Goal: Task Accomplishment & Management: Use online tool/utility

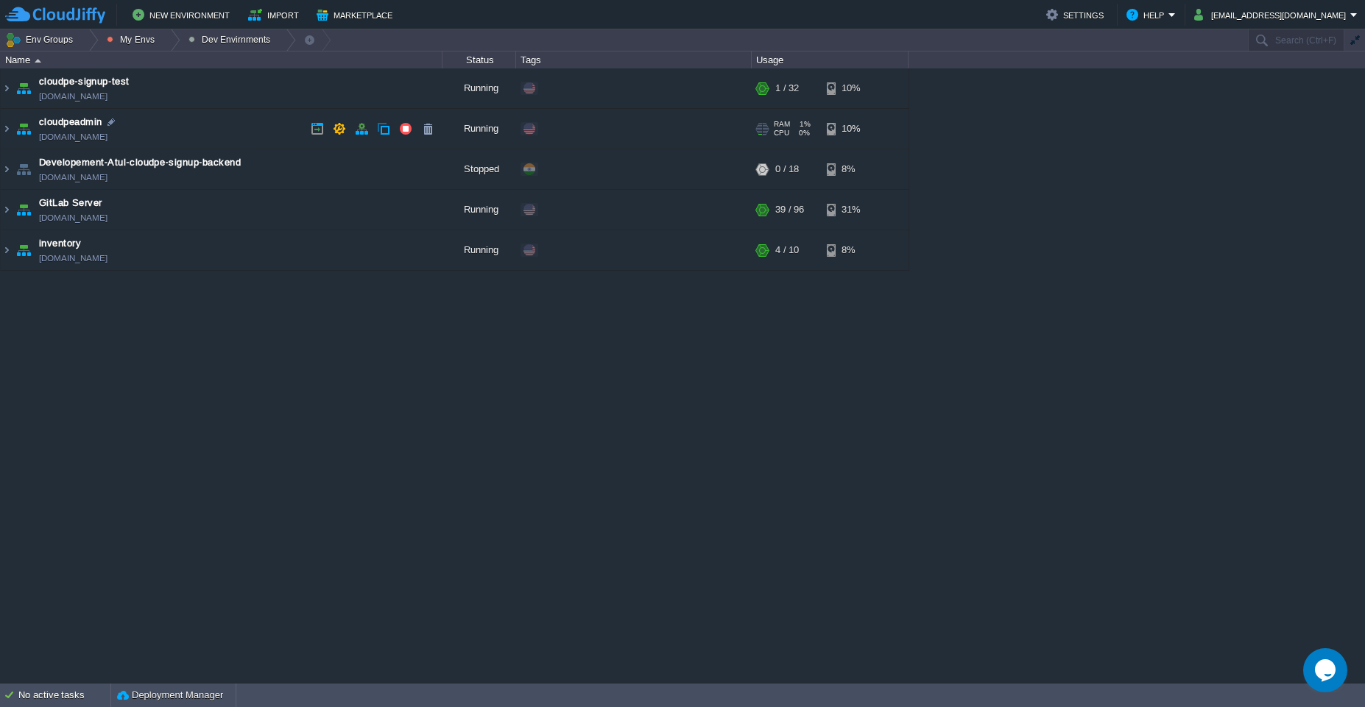
click at [191, 124] on td "cloudpeadmin cloudpeadmin.west1-us.cloudjiffy.net" at bounding box center [222, 129] width 442 height 40
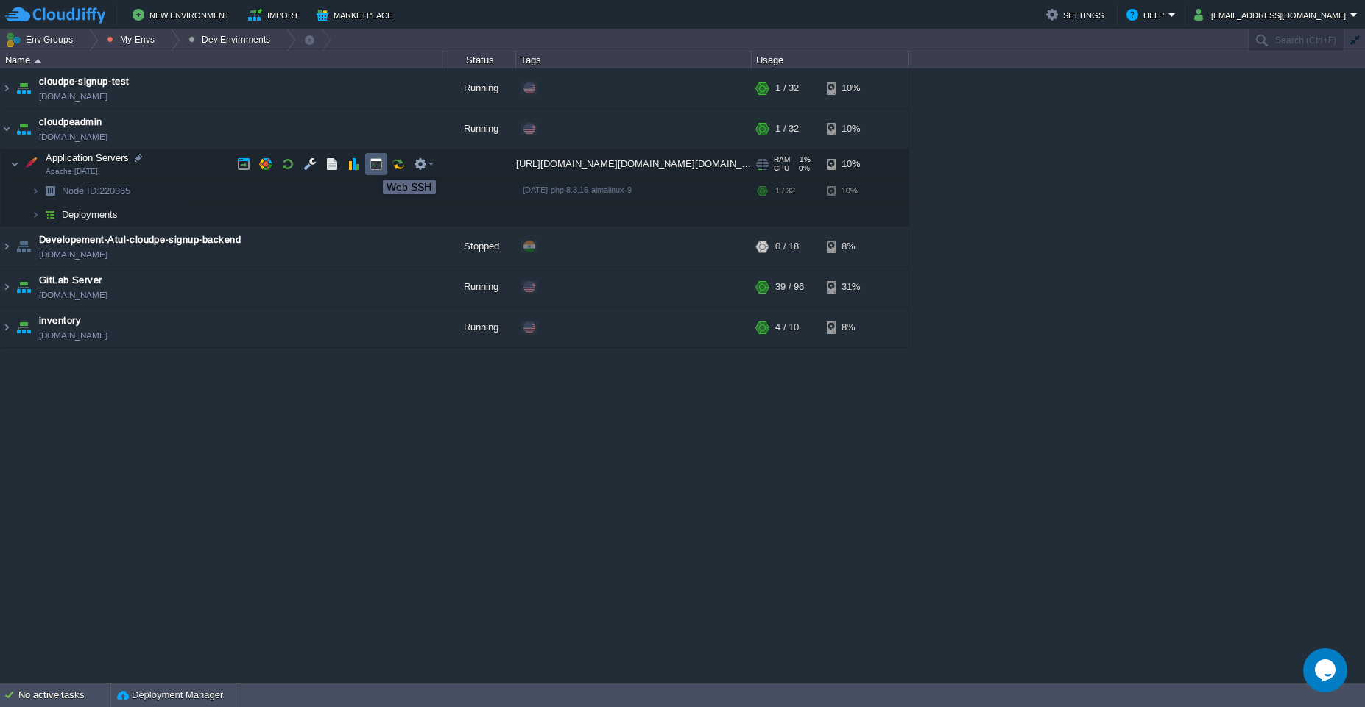
click at [369, 166] on button "button" at bounding box center [375, 164] width 13 height 13
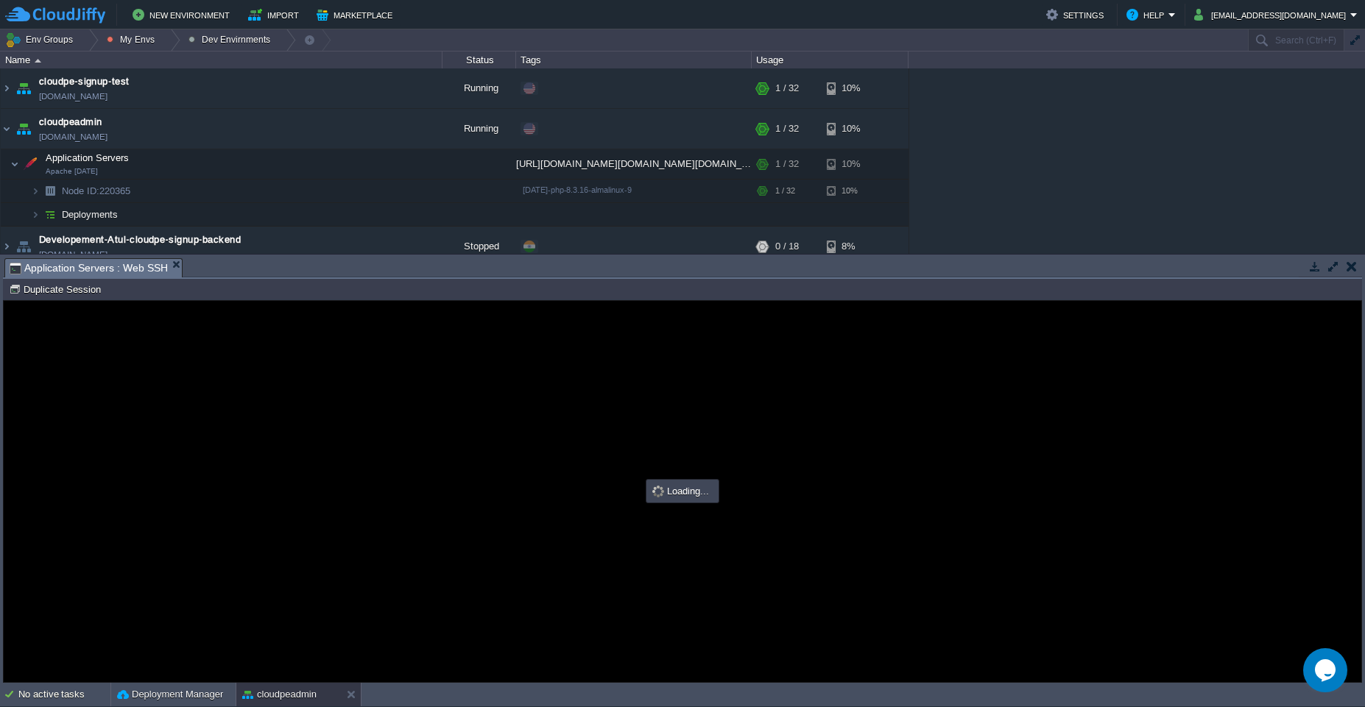
type input "#000000"
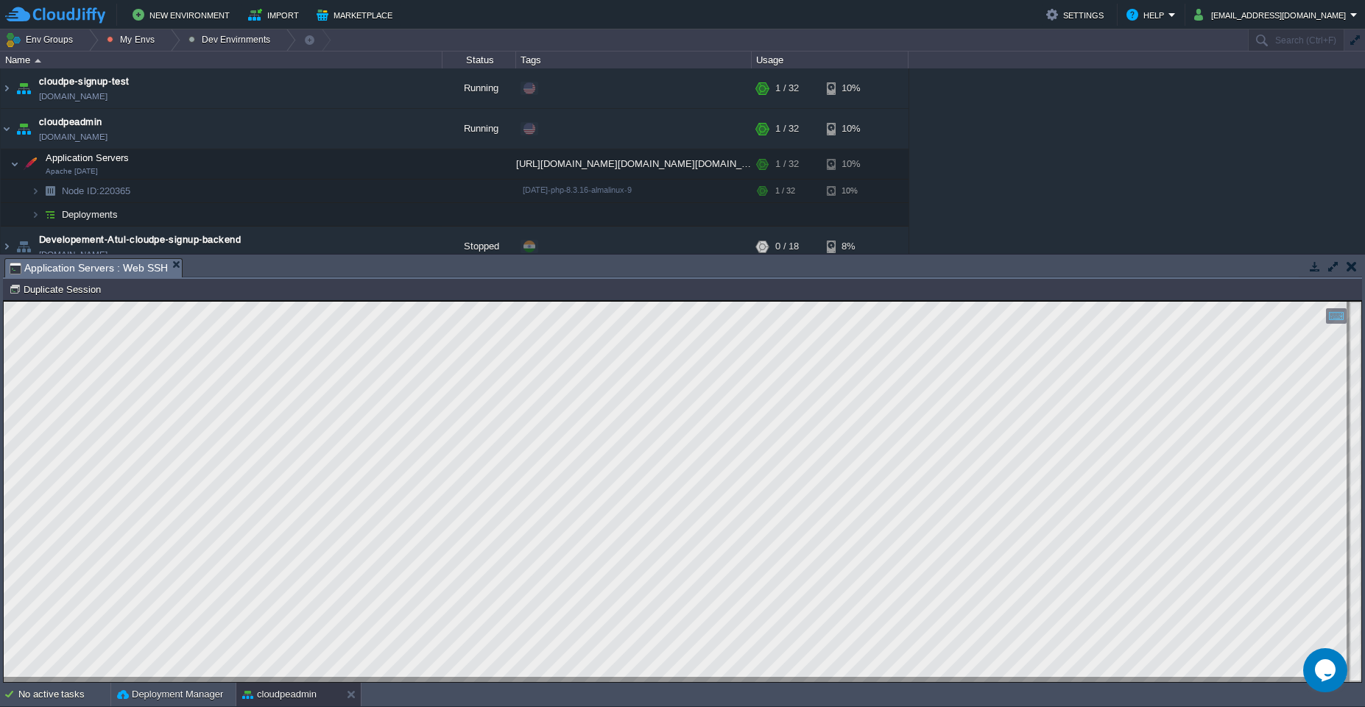
click at [1334, 269] on button "button" at bounding box center [1332, 266] width 13 height 13
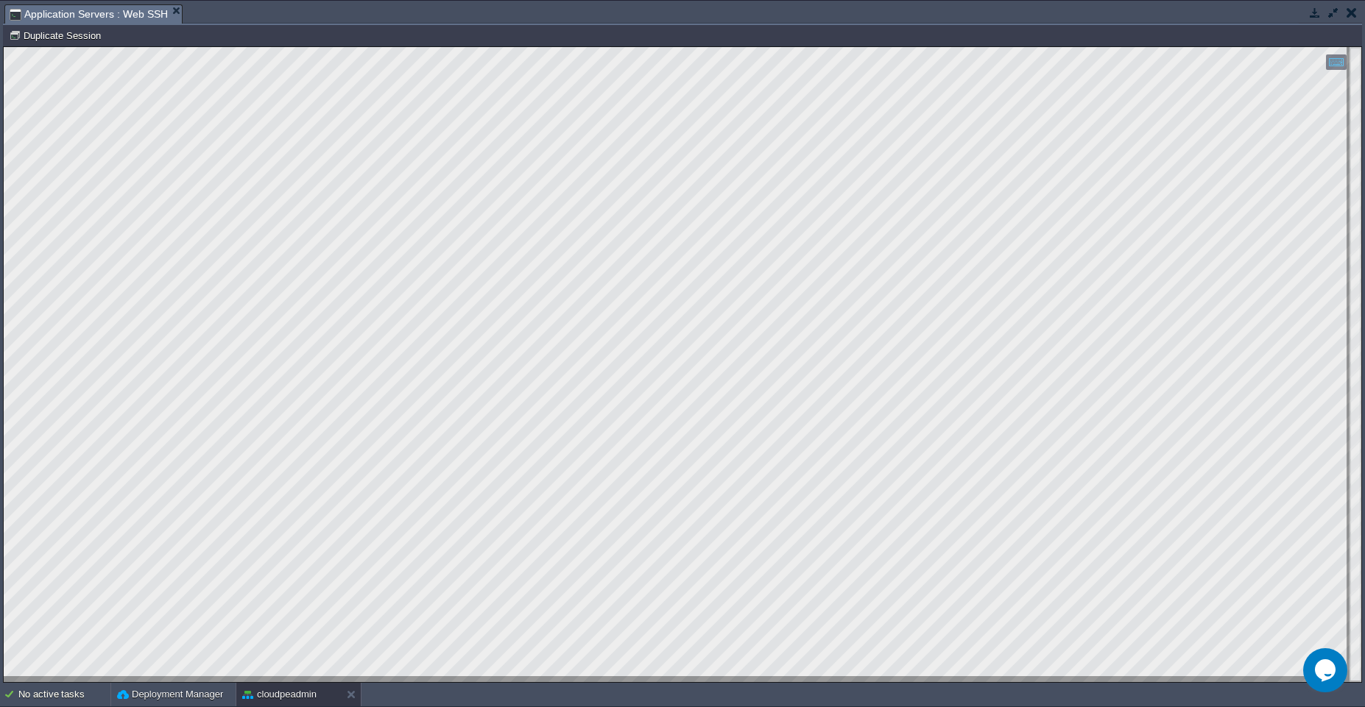
click at [1332, 18] on button "button" at bounding box center [1332, 12] width 13 height 13
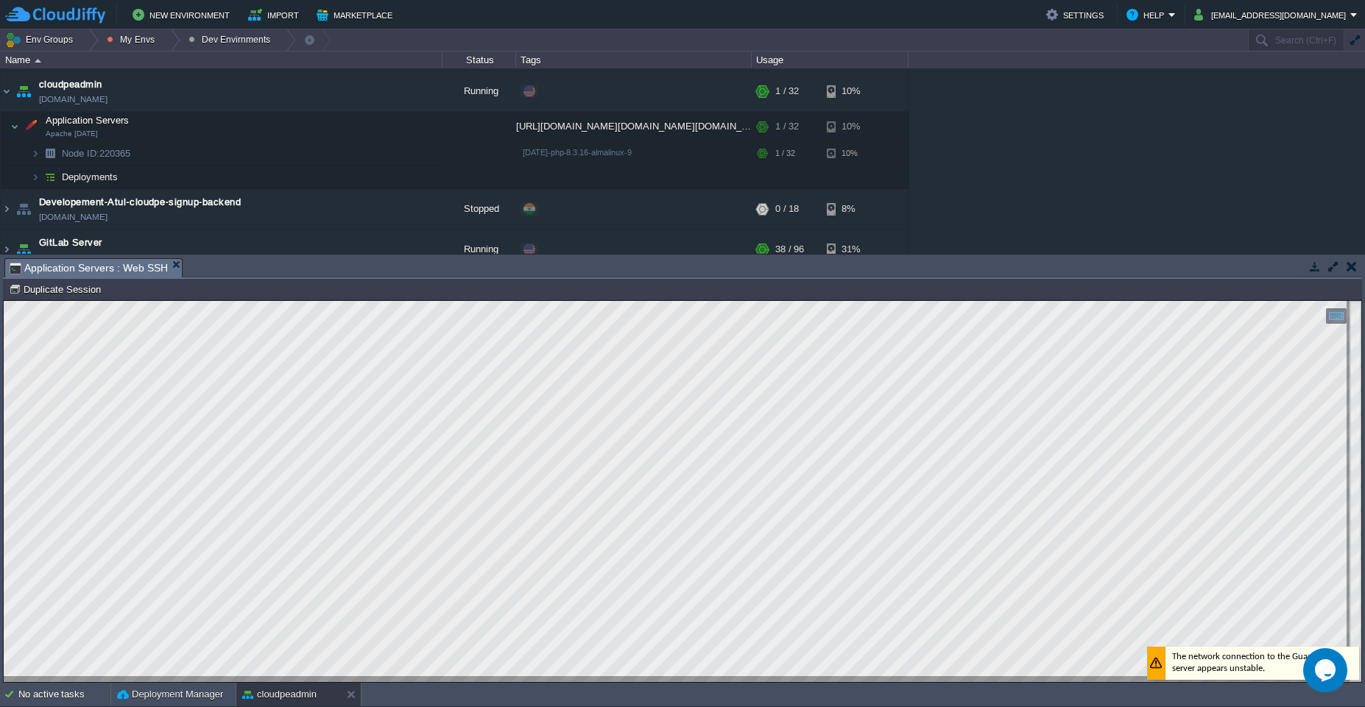
scroll to position [27, 0]
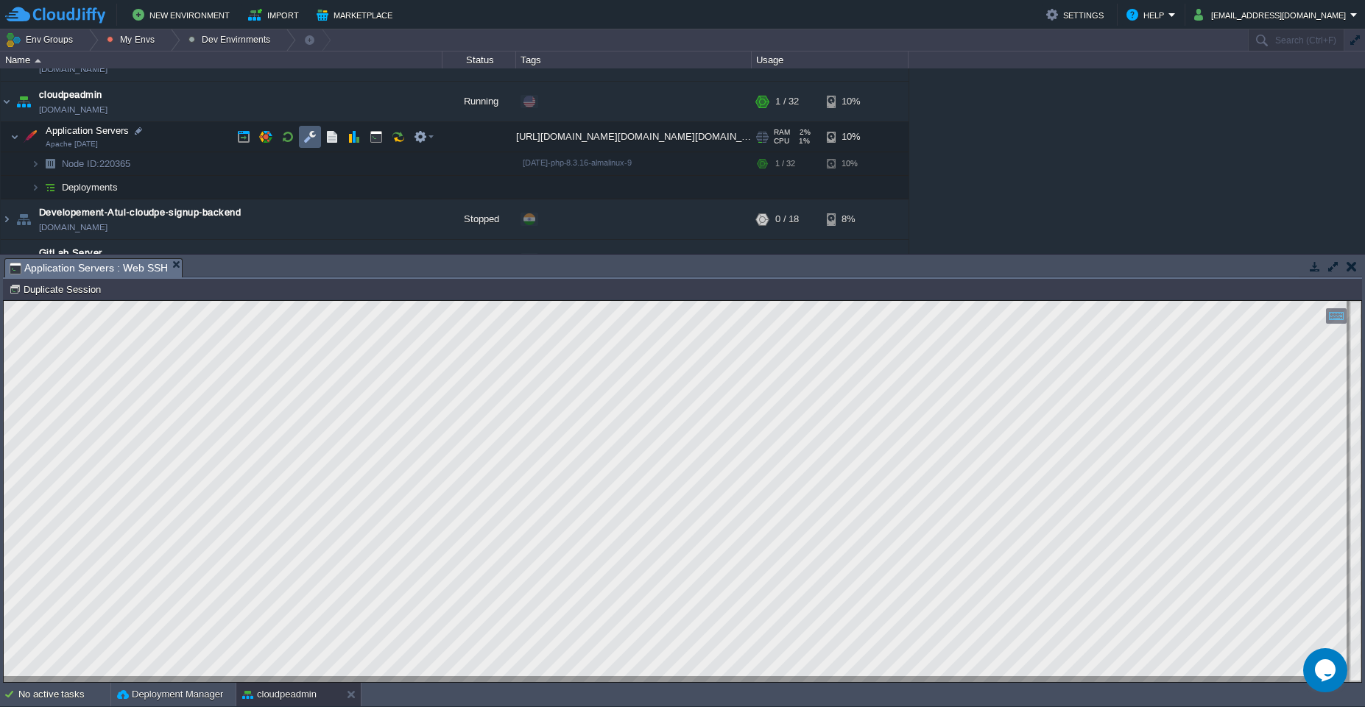
click at [319, 131] on td at bounding box center [310, 137] width 22 height 22
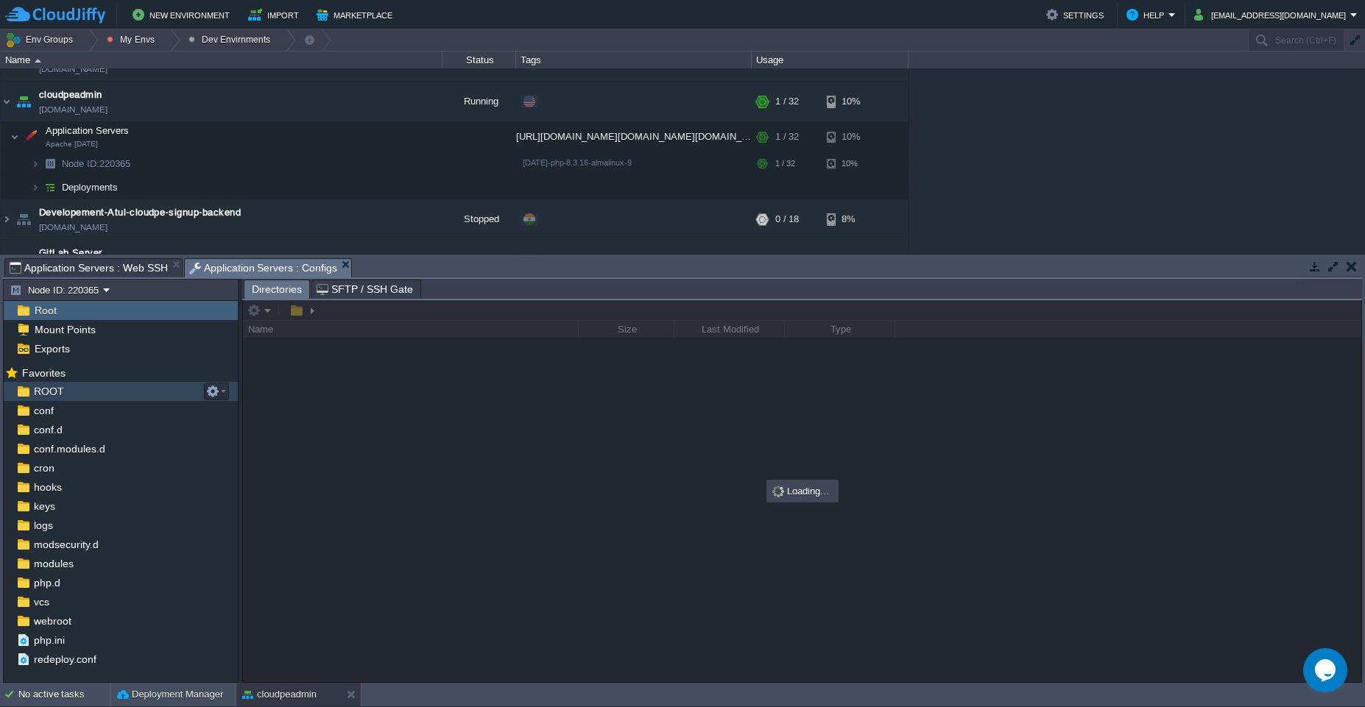
click at [63, 392] on span "ROOT" at bounding box center [48, 391] width 35 height 13
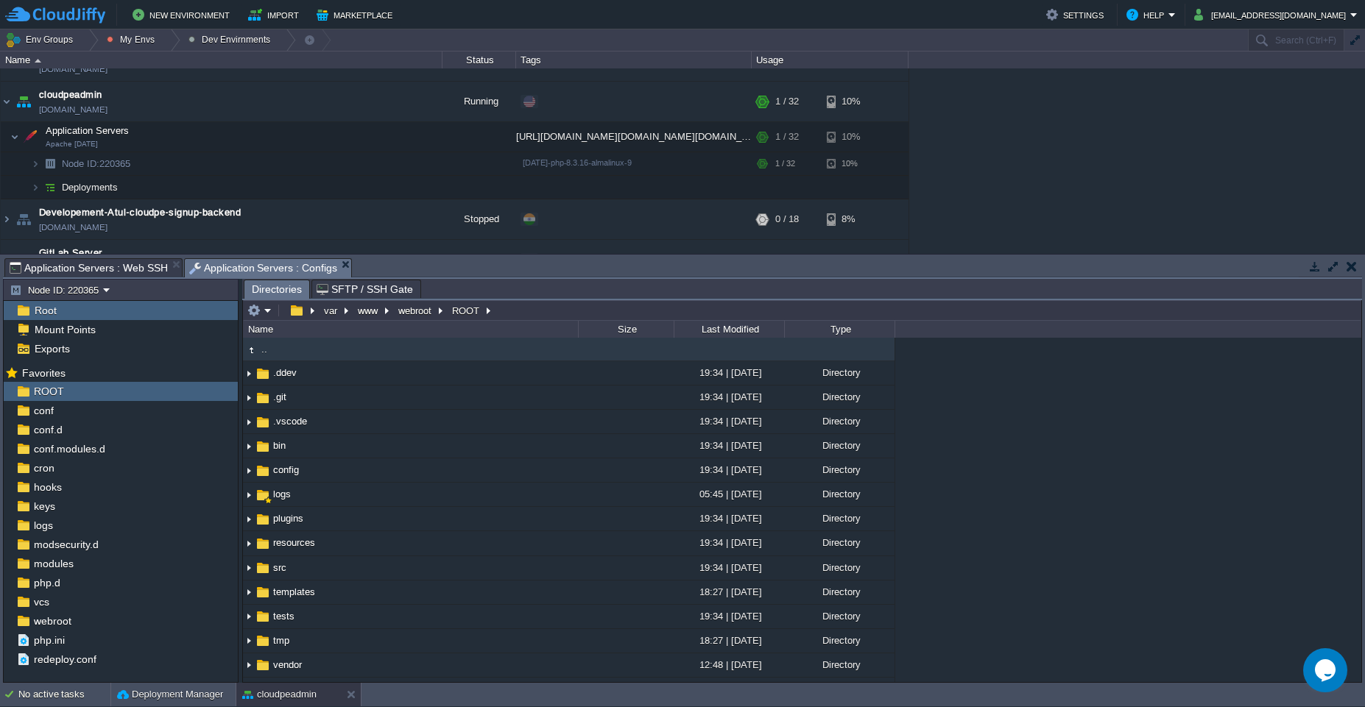
click at [118, 270] on span "Application Servers : Web SSH" at bounding box center [89, 268] width 158 height 18
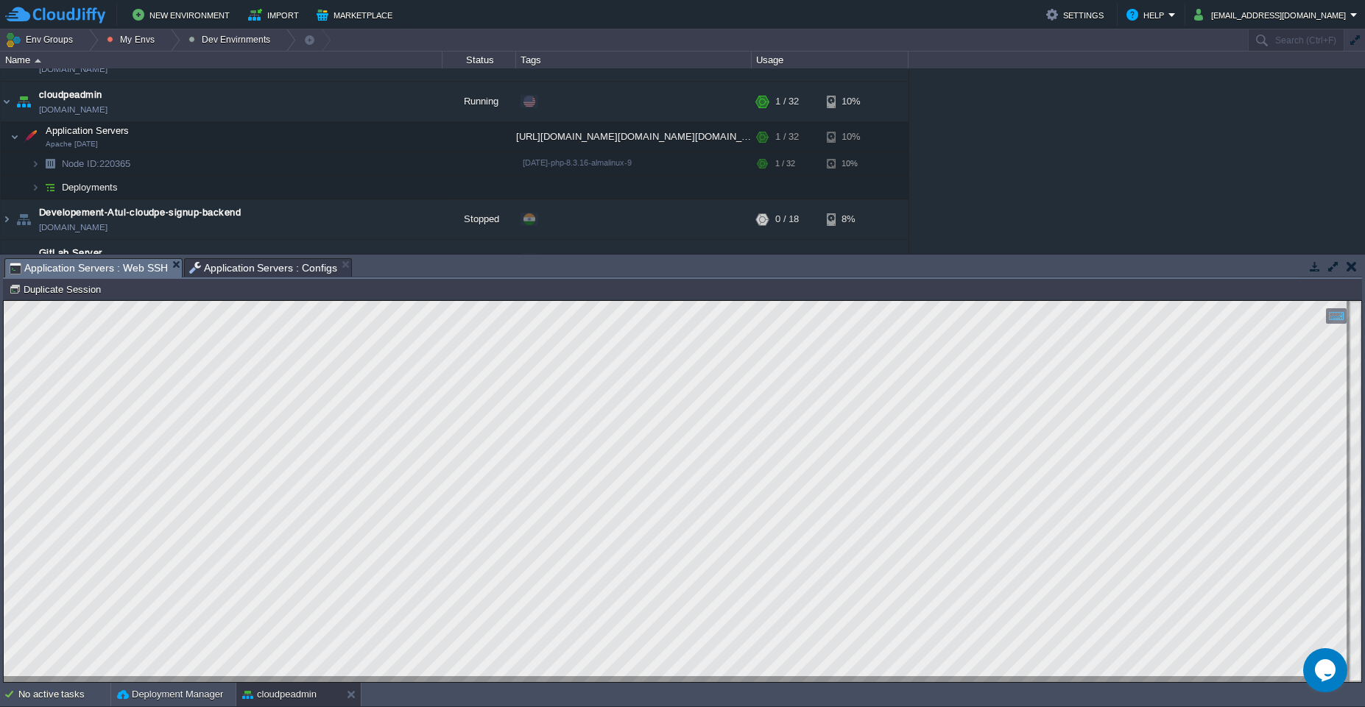
click at [205, 269] on span "Application Servers : Configs" at bounding box center [263, 268] width 149 height 18
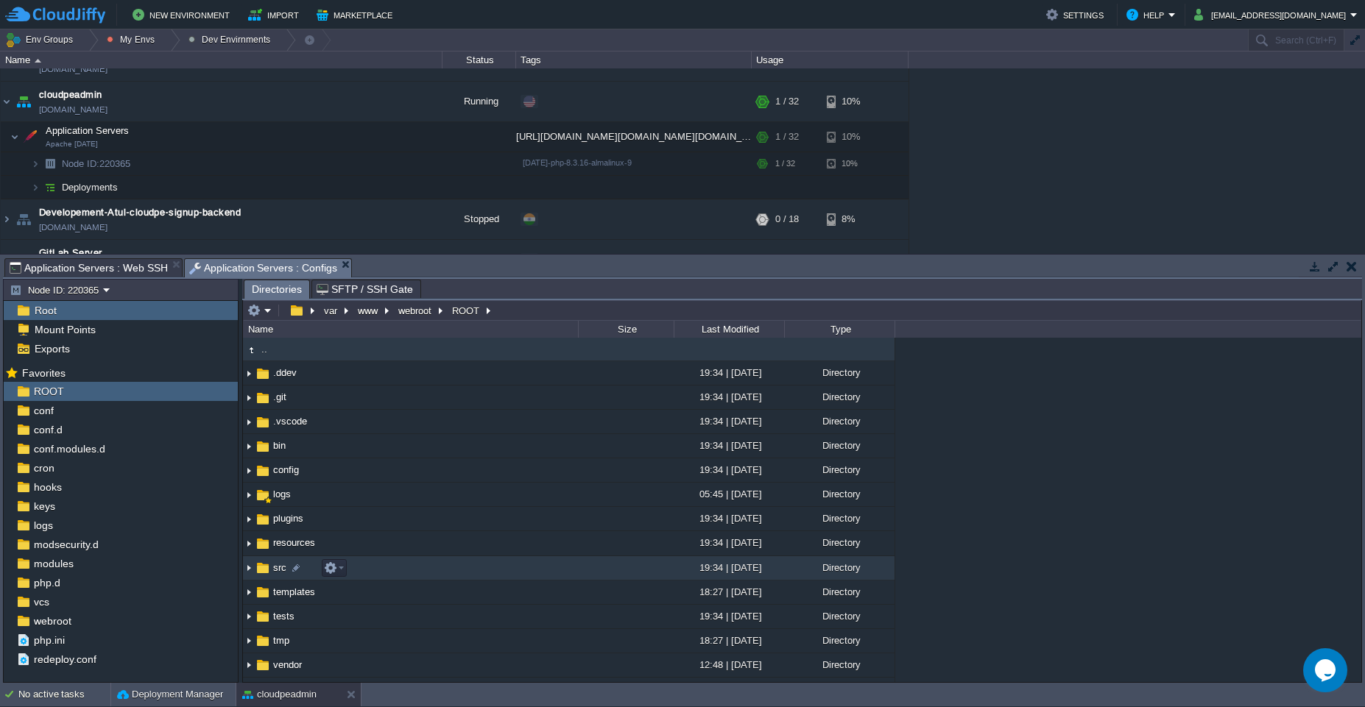
click at [504, 563] on td "src" at bounding box center [410, 568] width 335 height 24
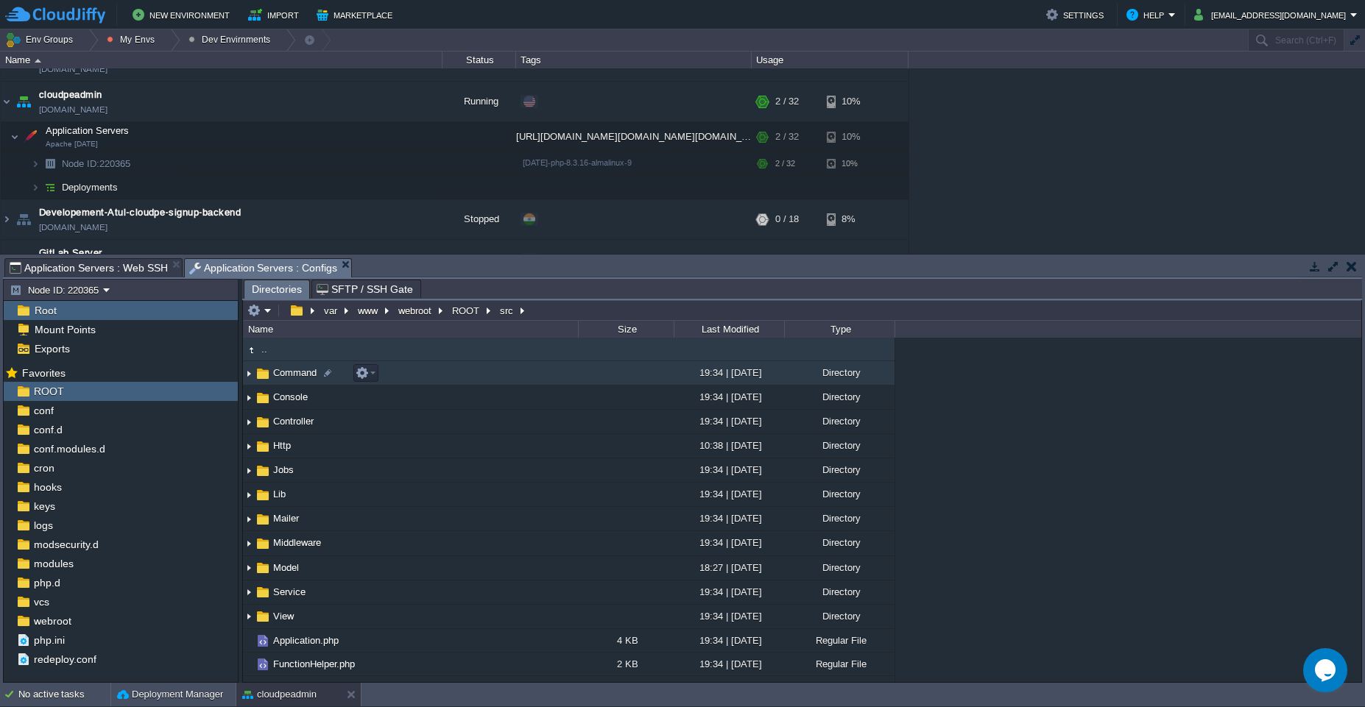
click at [548, 377] on td "Command" at bounding box center [410, 373] width 335 height 24
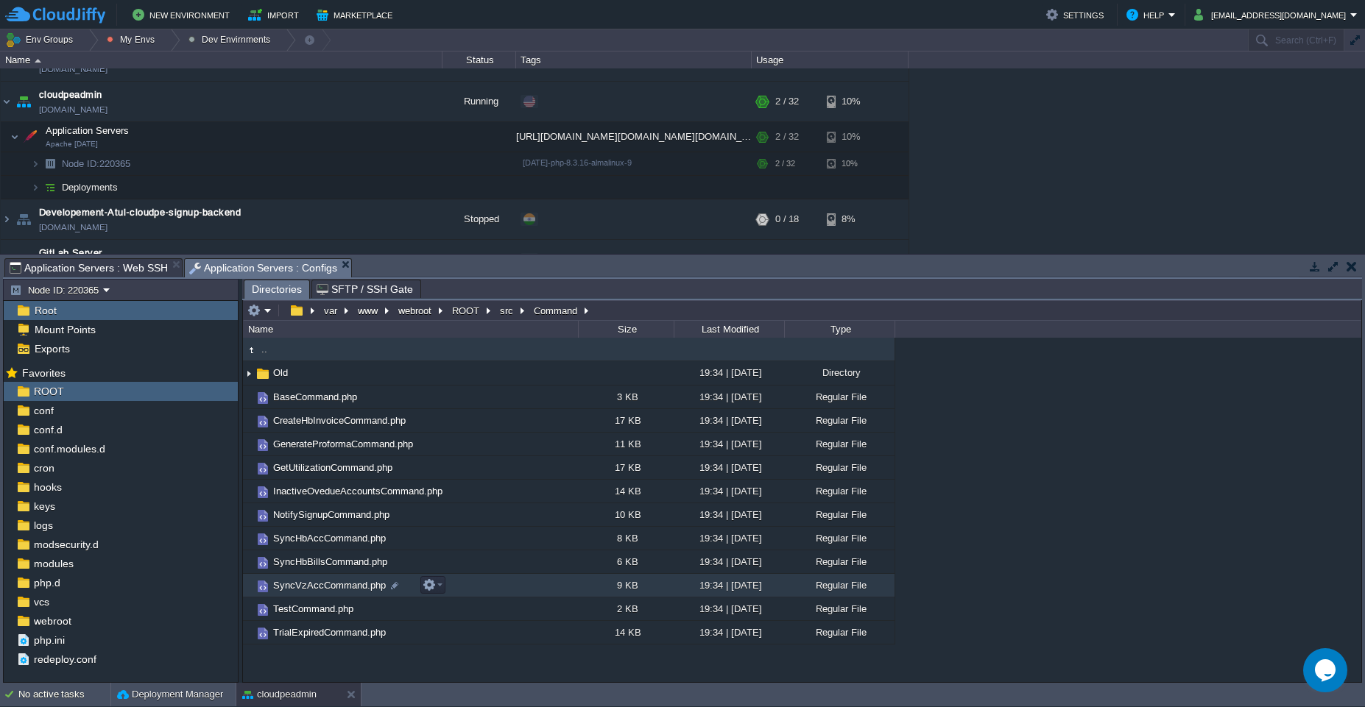
click at [478, 589] on td "SyncVzAccCommand.php" at bounding box center [410, 586] width 335 height 24
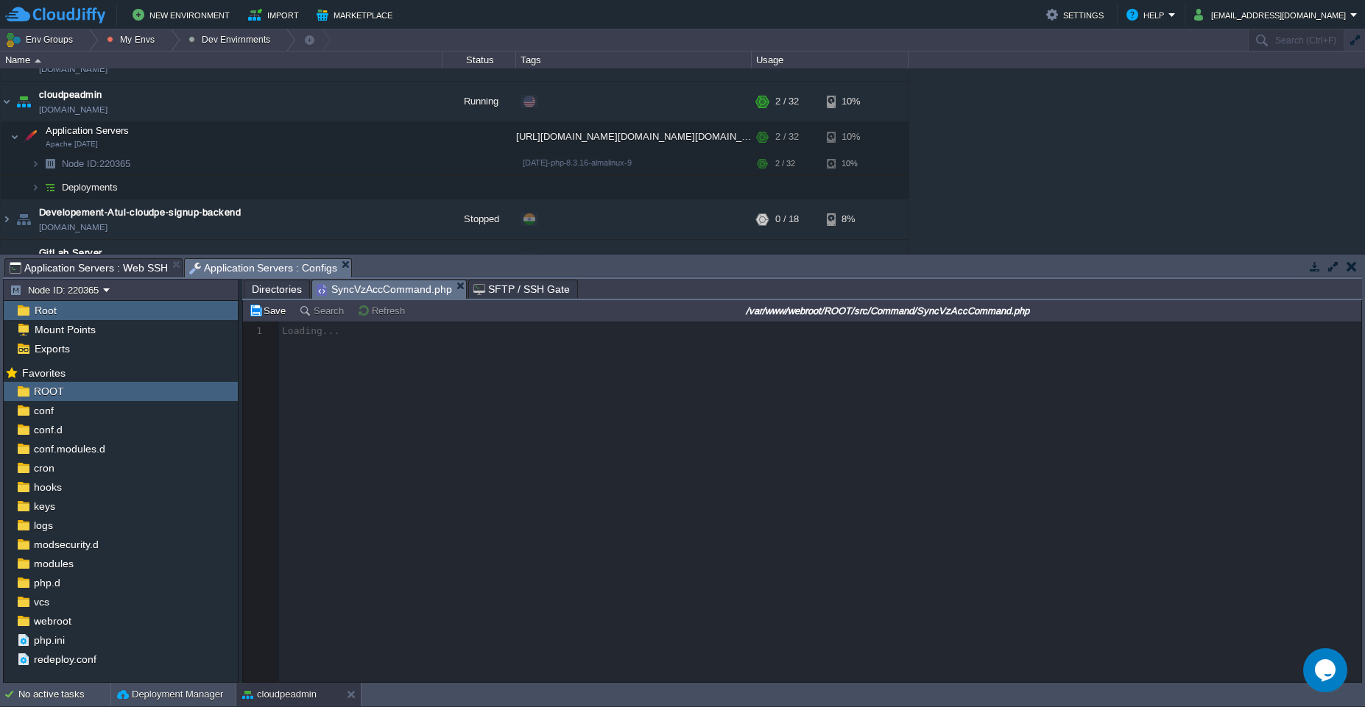
click at [122, 262] on span "Application Servers : Web SSH" at bounding box center [89, 268] width 158 height 18
click at [233, 268] on span "Application Servers : Configs" at bounding box center [263, 268] width 149 height 18
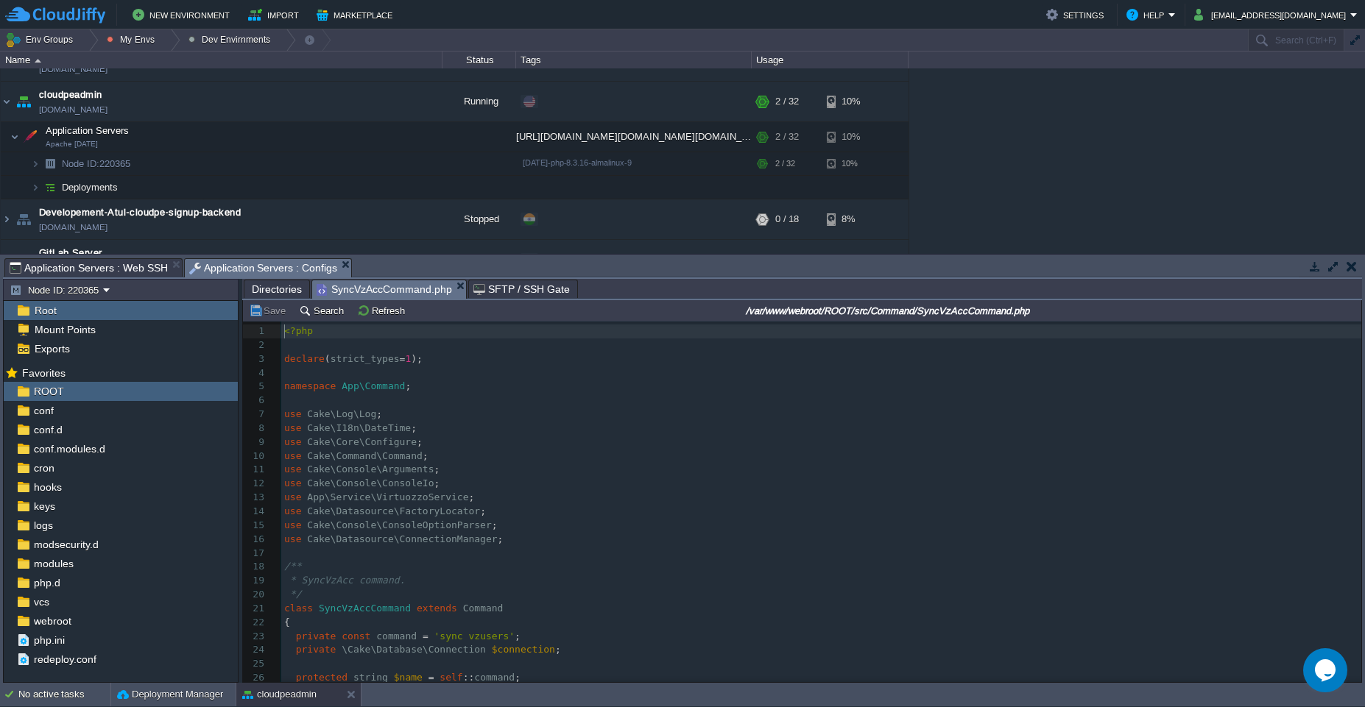
scroll to position [5, 0]
click at [1331, 266] on button "button" at bounding box center [1332, 266] width 13 height 13
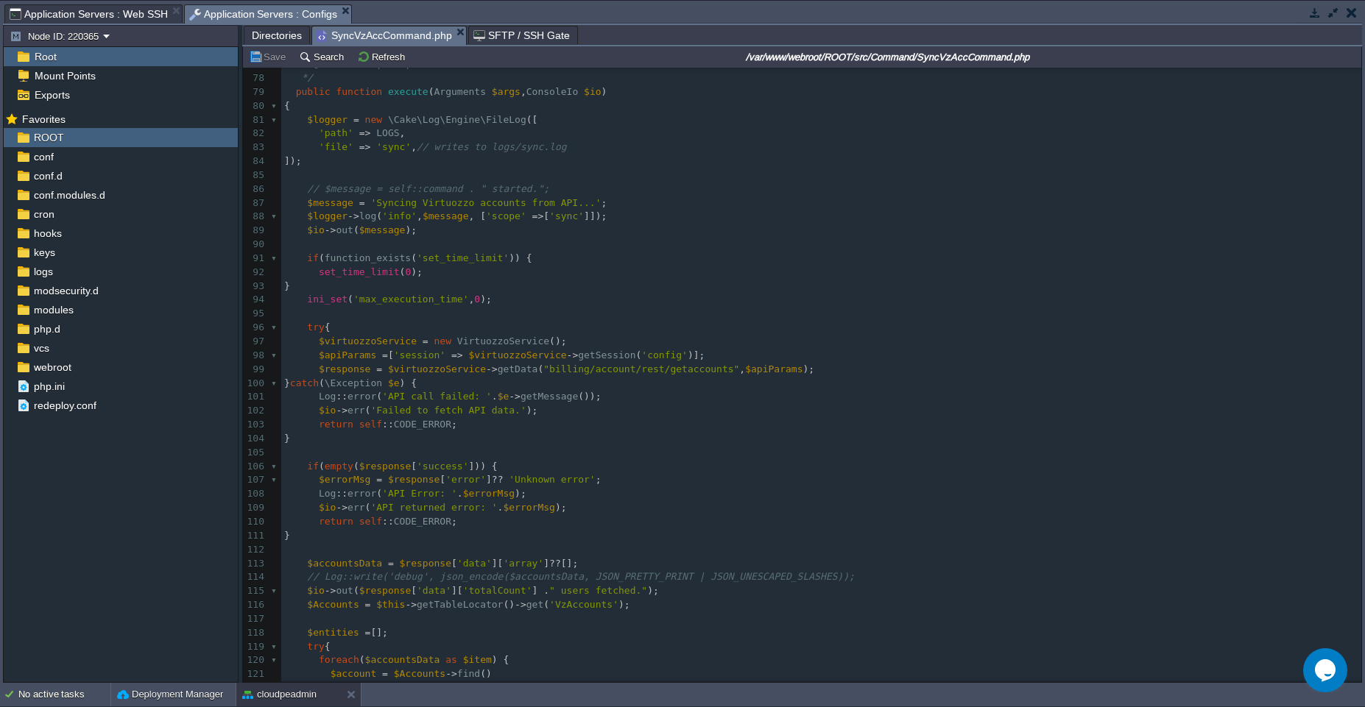
scroll to position [0, 0]
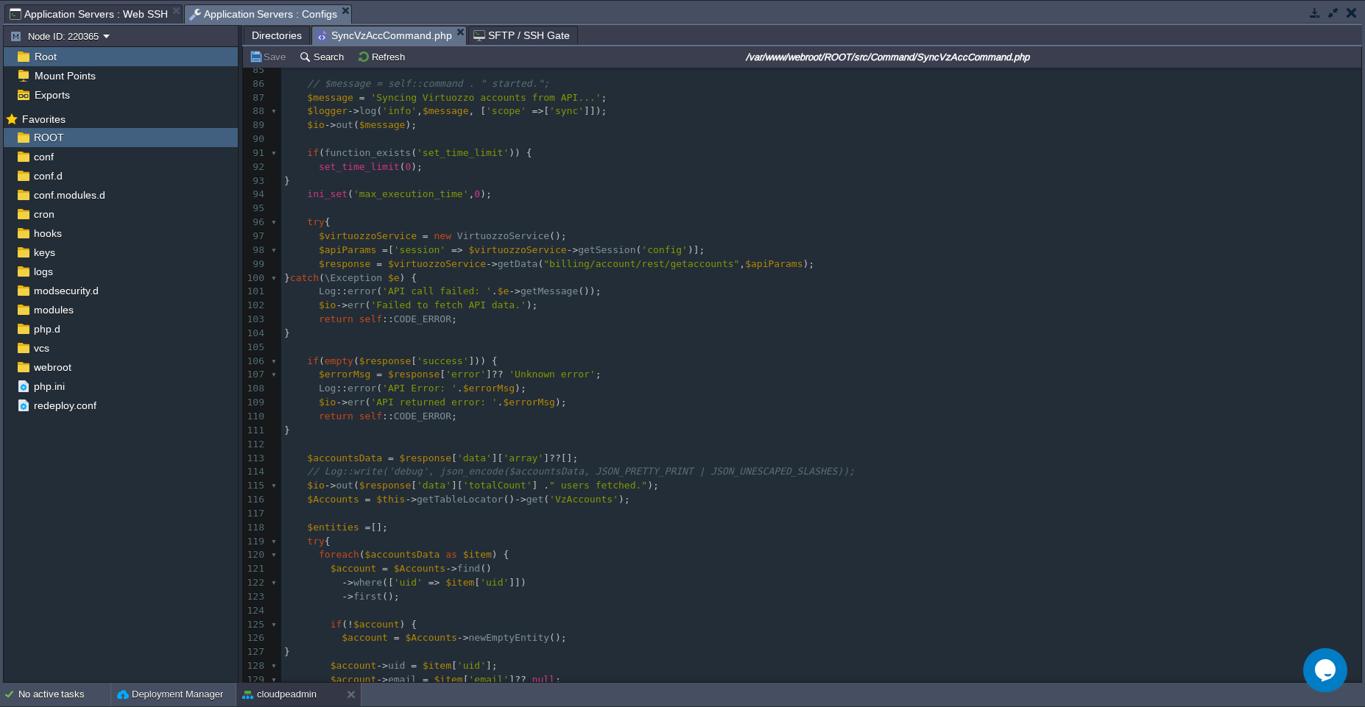
click at [618, 397] on pre "$io -> err ( 'API returned error: ' . $errorMsg );" at bounding box center [821, 403] width 1080 height 14
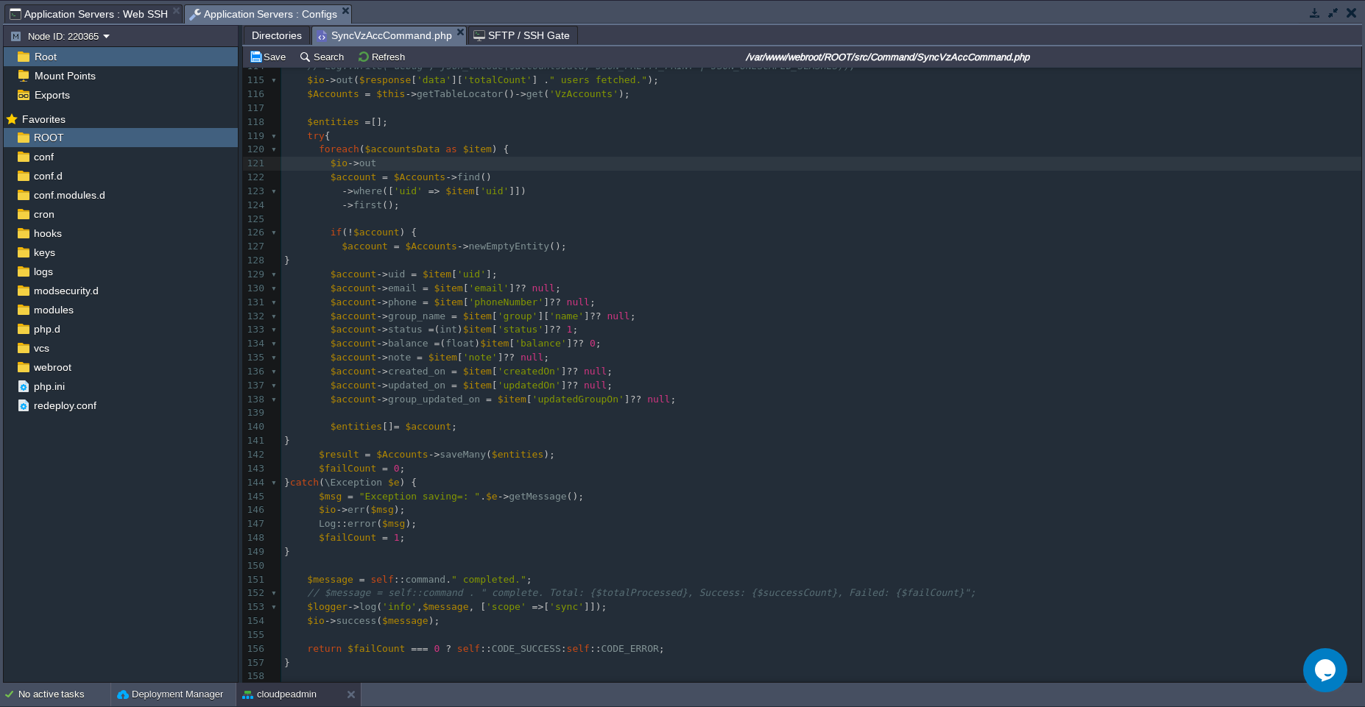
type textarea "$io->out()"
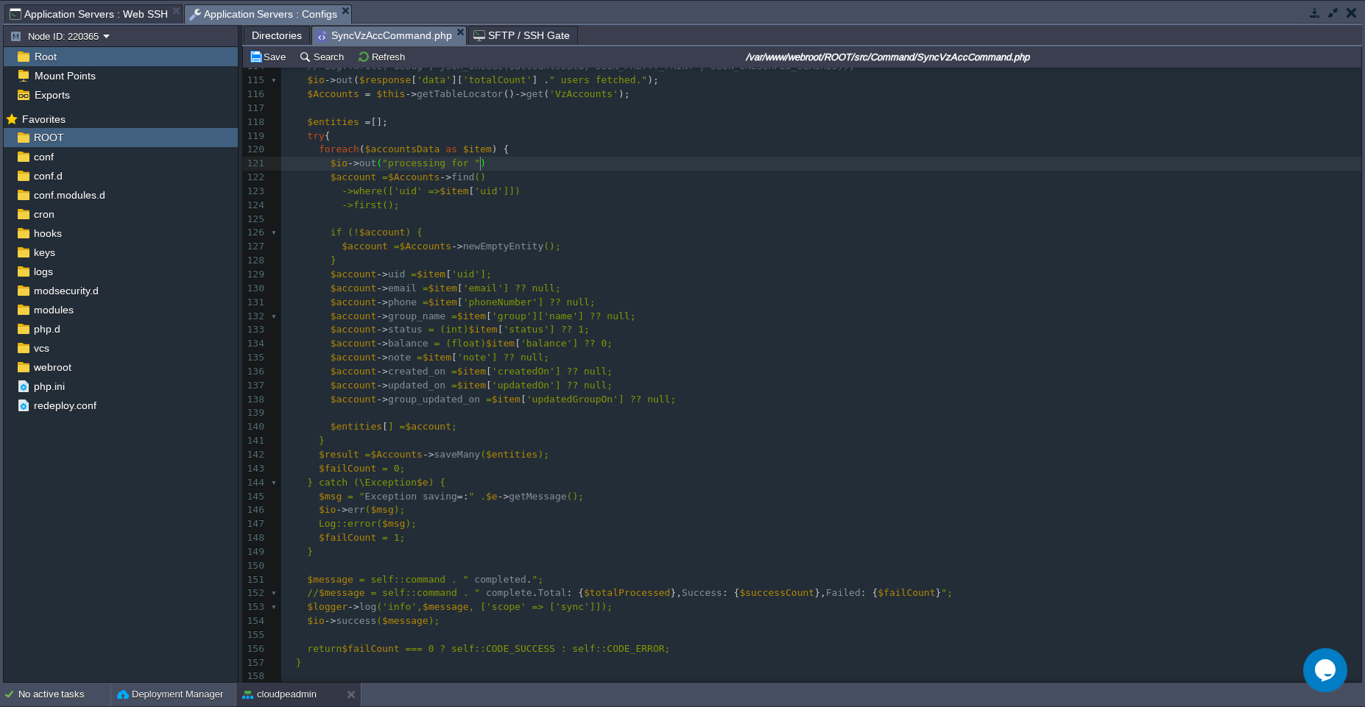
type textarea ""processing for "."
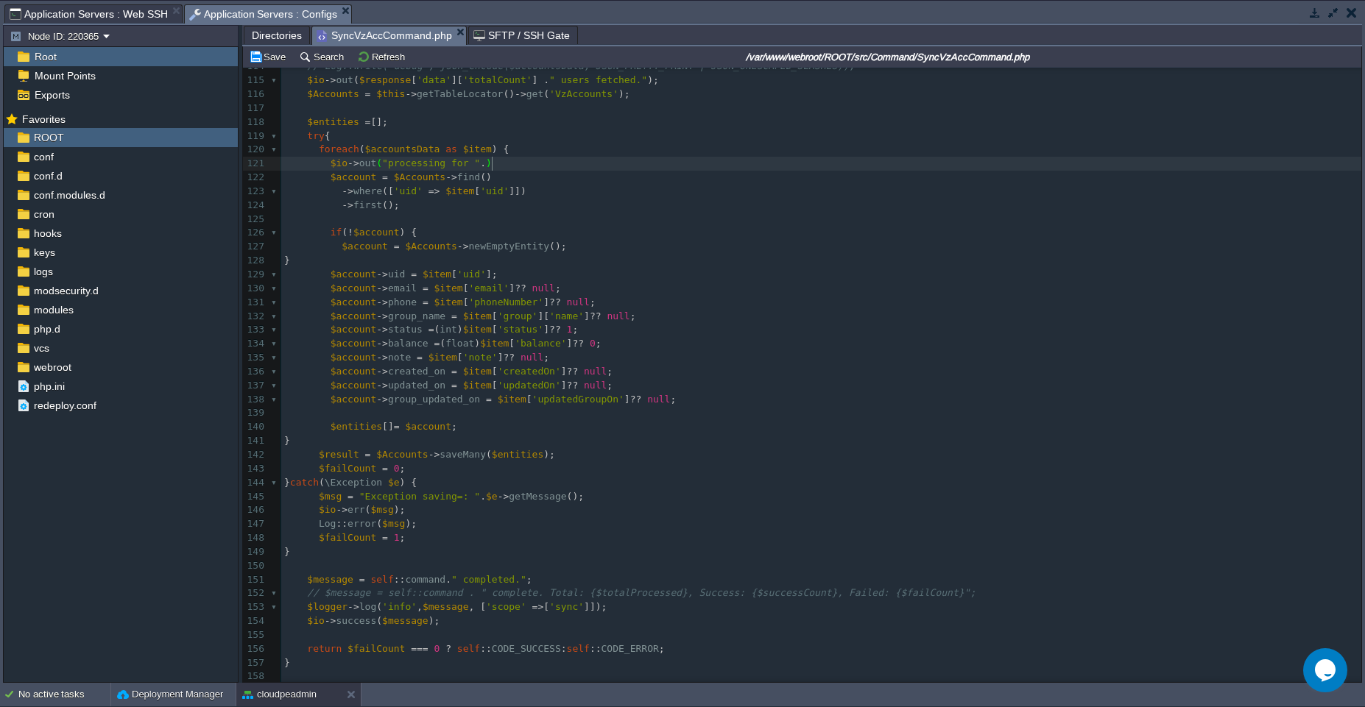
type textarea ";"
type textarea "$item['email']"
paste textarea
type textarea "$item['uid']"
paste textarea
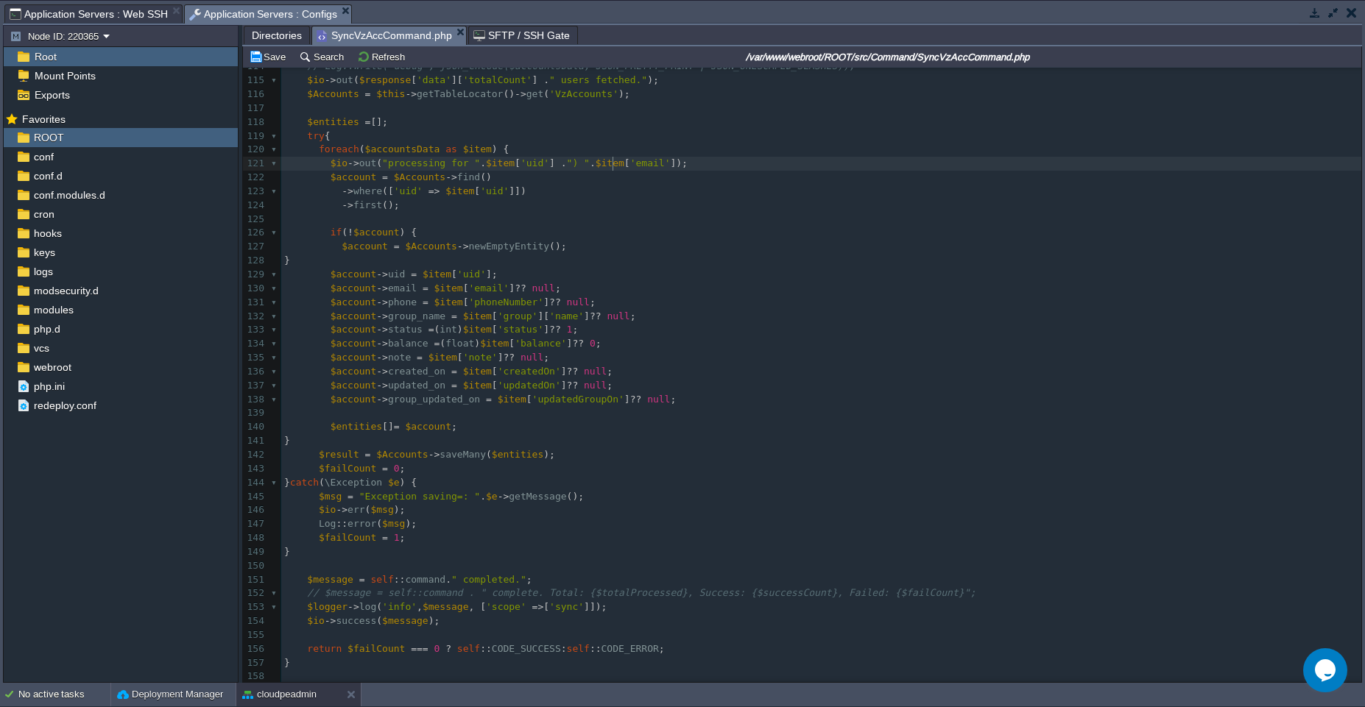
type textarea ". ") " ."
click at [91, 13] on span "Application Servers : Web SSH" at bounding box center [89, 14] width 158 height 18
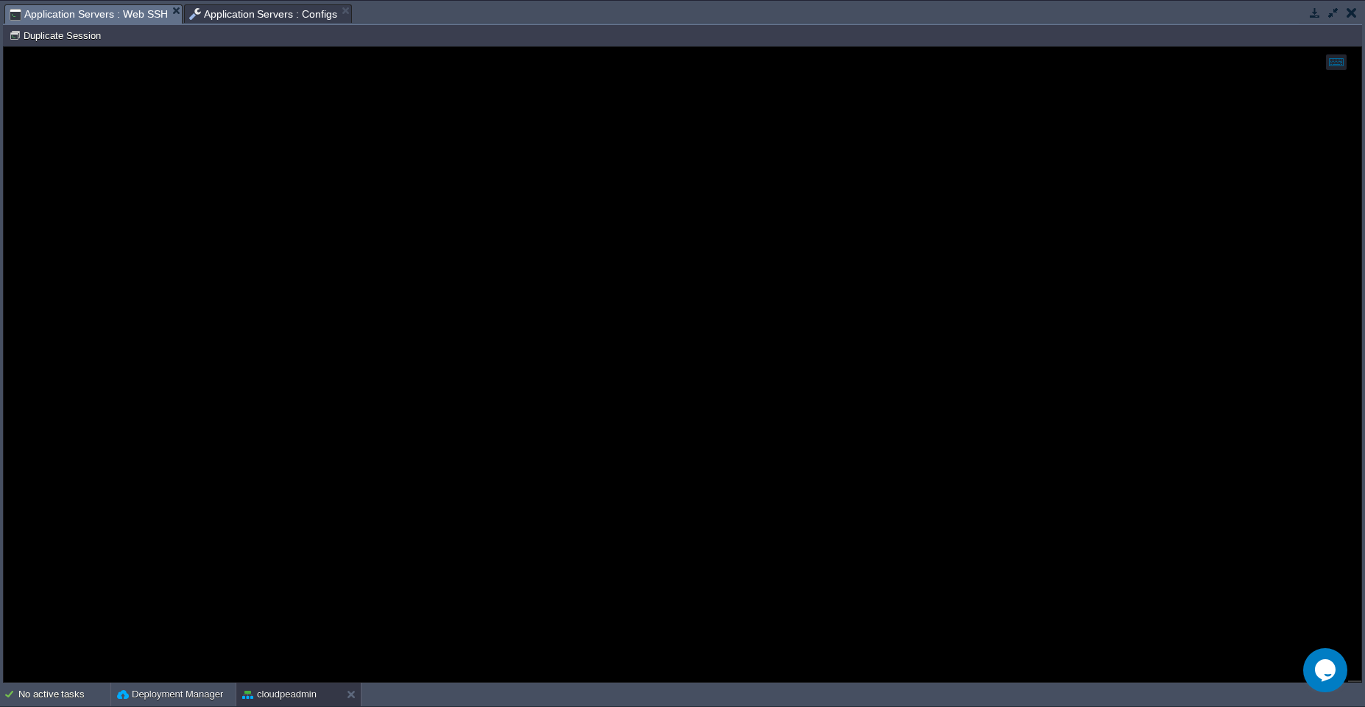
click at [252, 16] on span "Application Servers : Configs" at bounding box center [263, 14] width 149 height 18
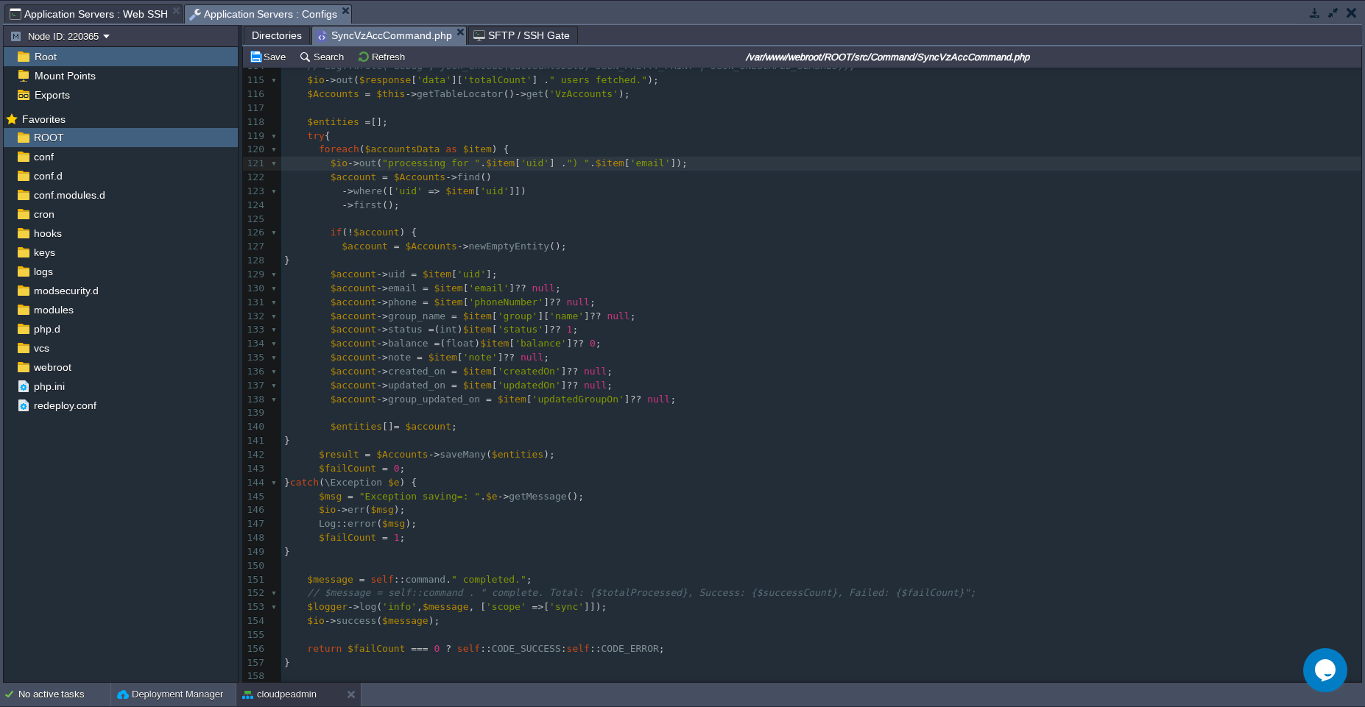
click at [742, 166] on pre "$io -> out ( "processing for " . $item [ 'uid' ] . ") " . $item [ 'email' ]);" at bounding box center [821, 164] width 1080 height 14
type textarea "$io->out("processing for ". $item['uid'] . ") " . $item['email']);"
click at [586, 434] on pre "}" at bounding box center [821, 441] width 1080 height 14
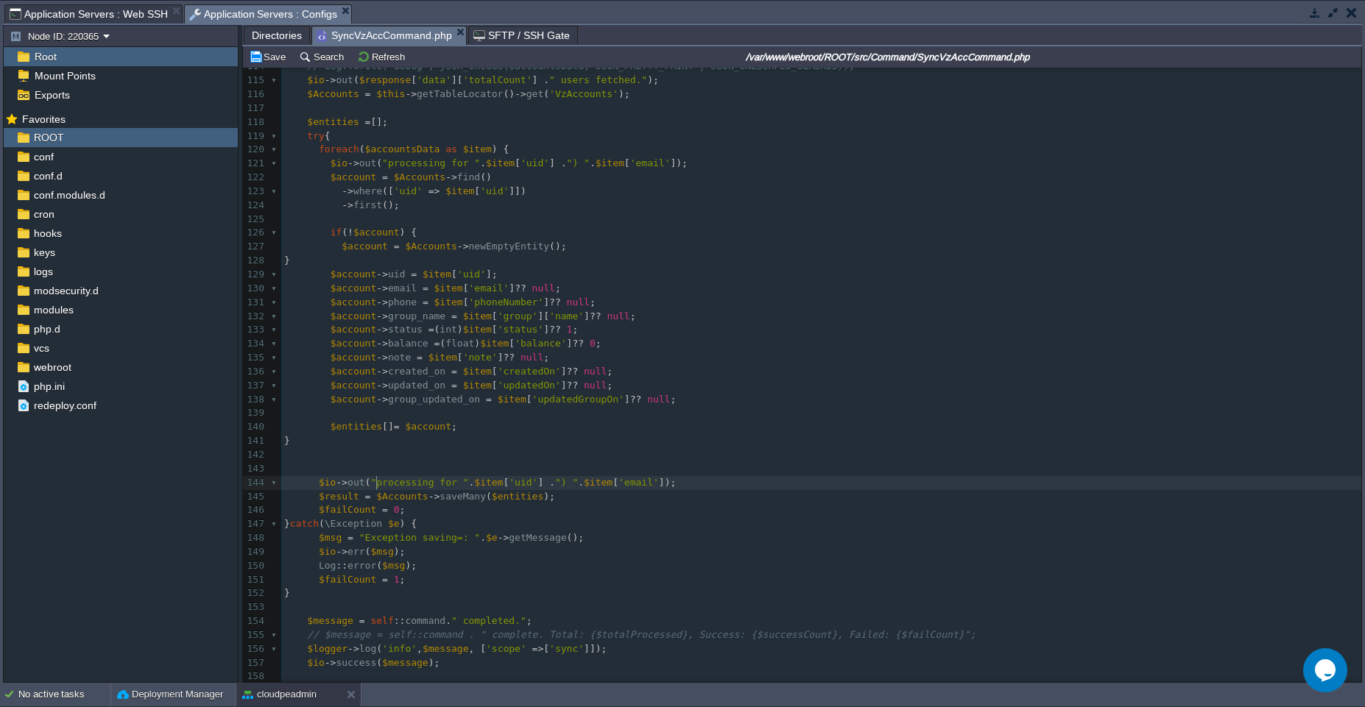
click at [379, 481] on div "x <?php 99 $response = $virtuozzoService -> getData ( "billing/account/rest/get…" at bounding box center [821, 358] width 1080 height 1013
type textarea "processing for ". $item['uid'] . ") " . $item['email']"
type textarea """
type textarea "updating into database."
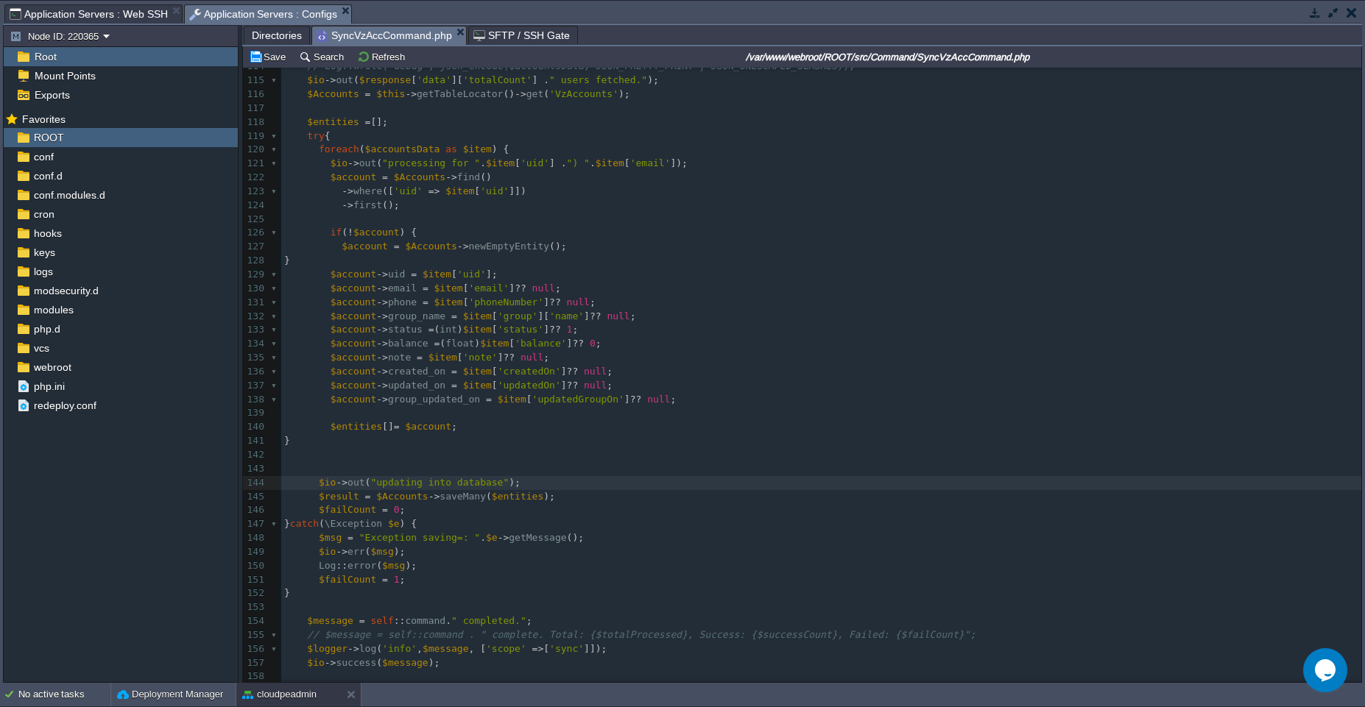
scroll to position [5, 135]
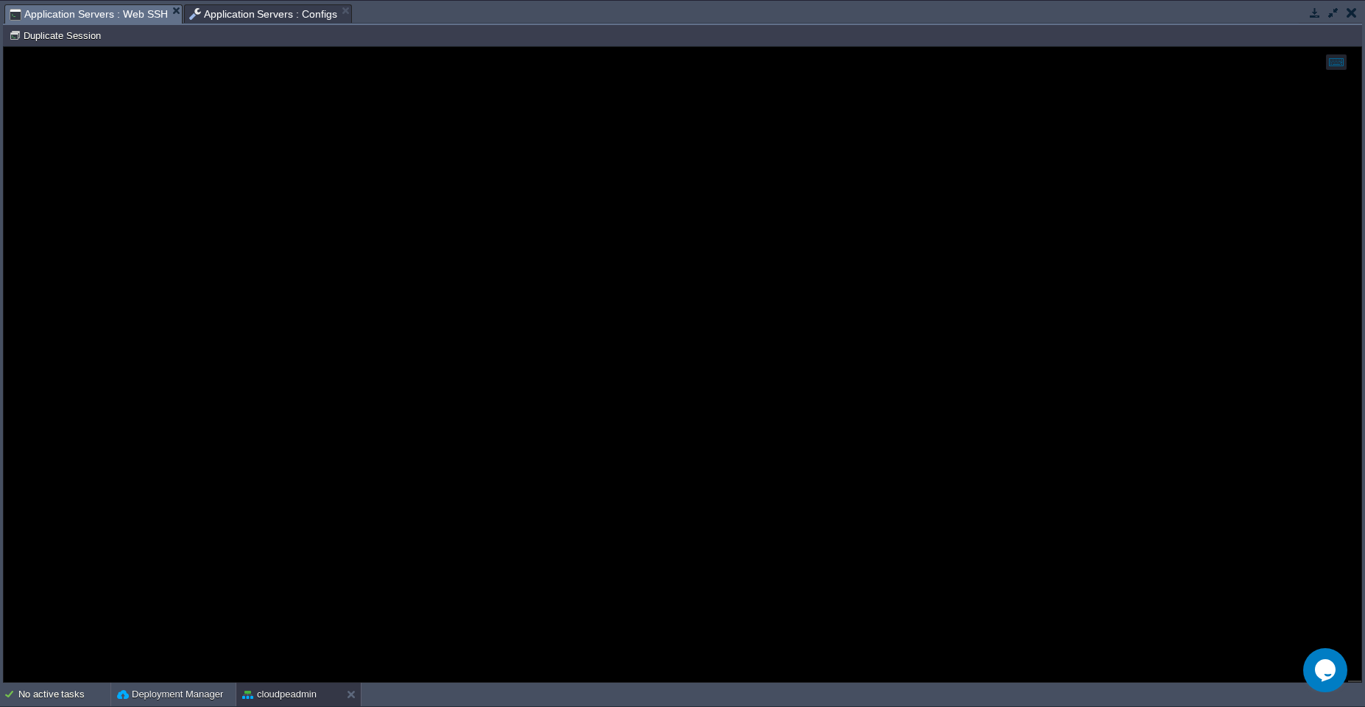
click at [85, 17] on span "Application Servers : Web SSH" at bounding box center [89, 14] width 158 height 18
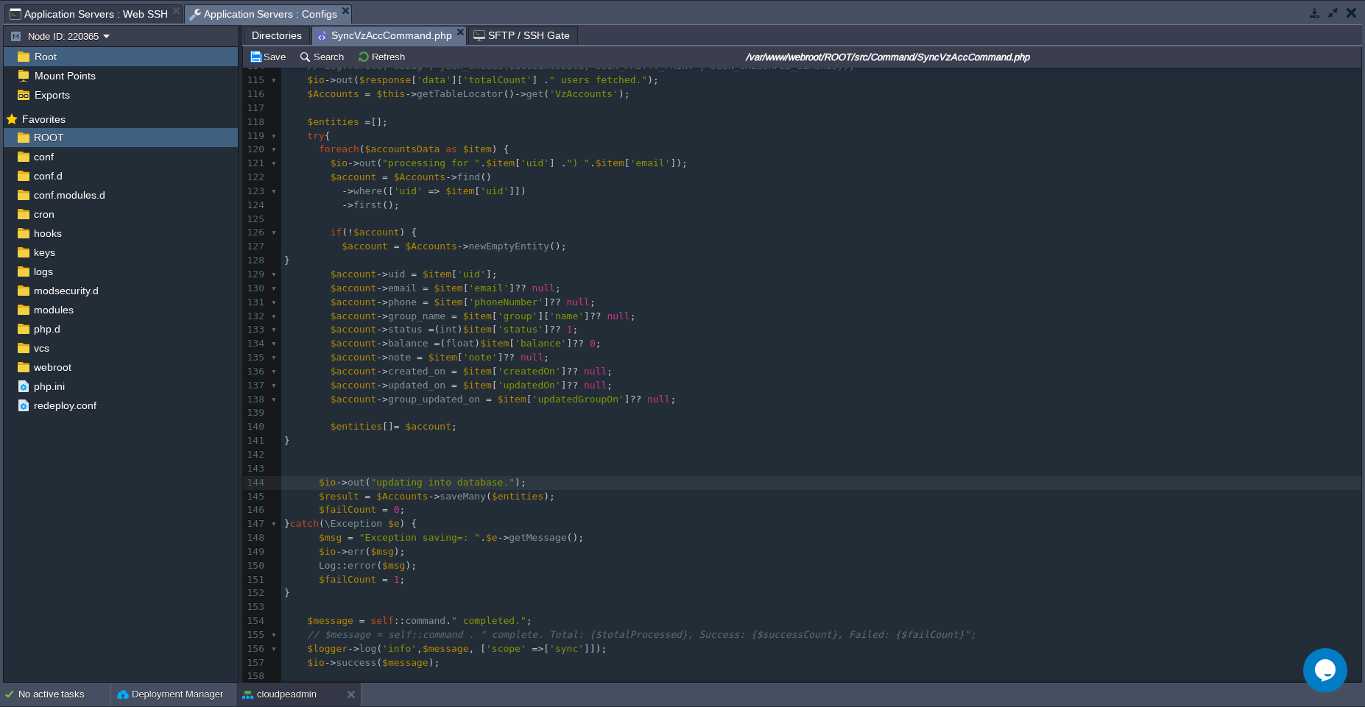
click at [216, 10] on span "Application Servers : Configs" at bounding box center [263, 14] width 149 height 18
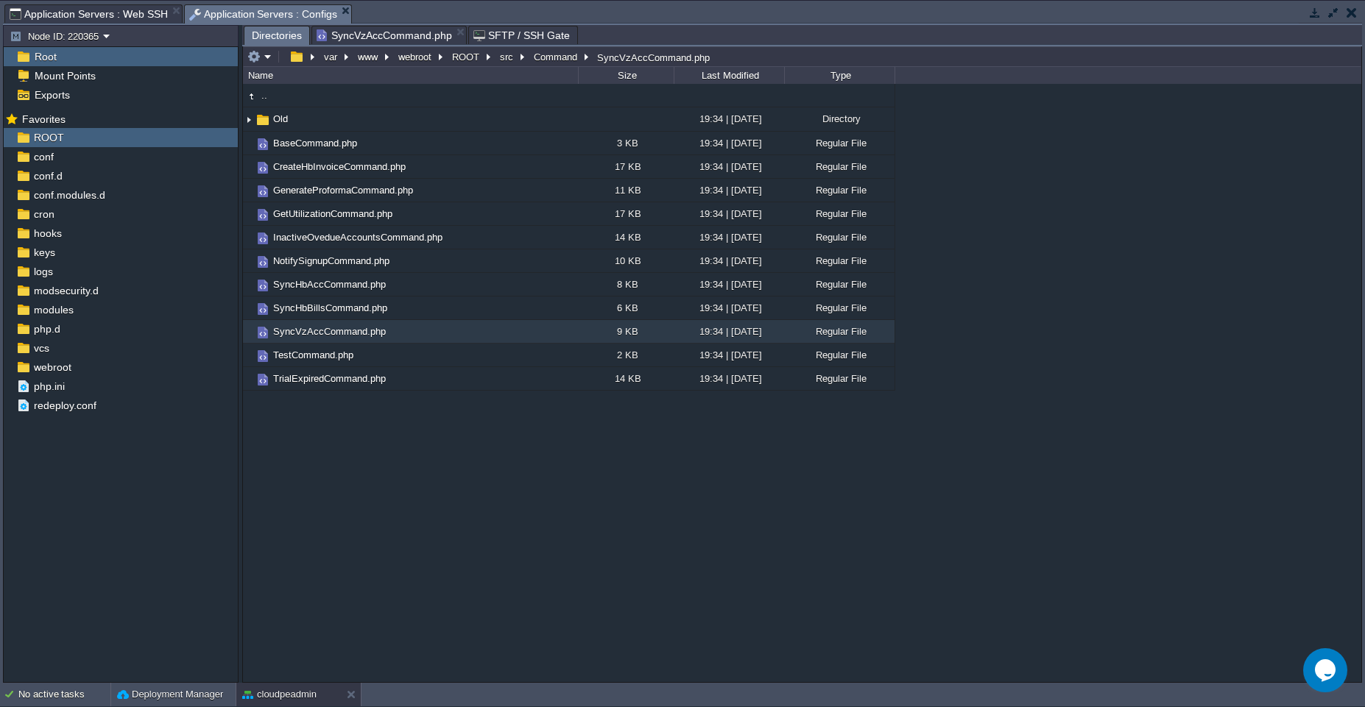
click at [282, 35] on span "Directories" at bounding box center [277, 35] width 50 height 18
click at [456, 58] on button "ROOT" at bounding box center [466, 56] width 33 height 13
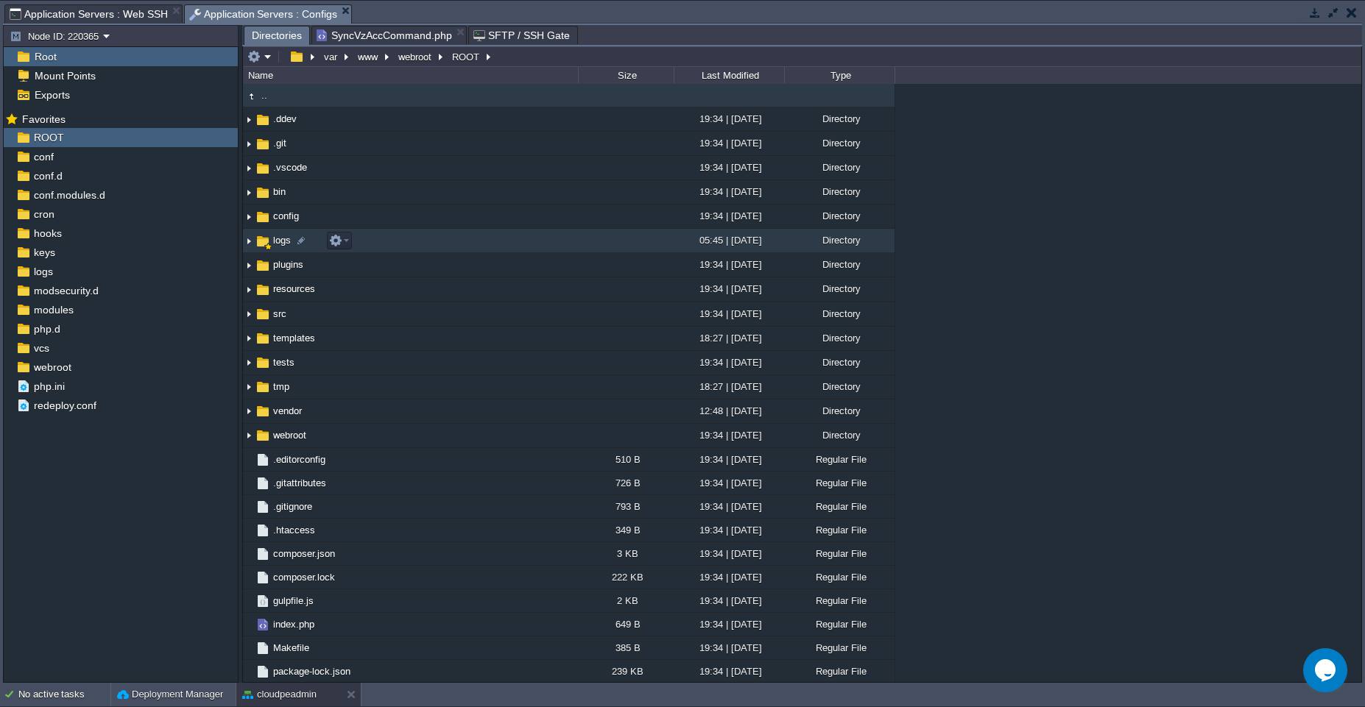
click at [400, 244] on td "logs" at bounding box center [410, 241] width 335 height 24
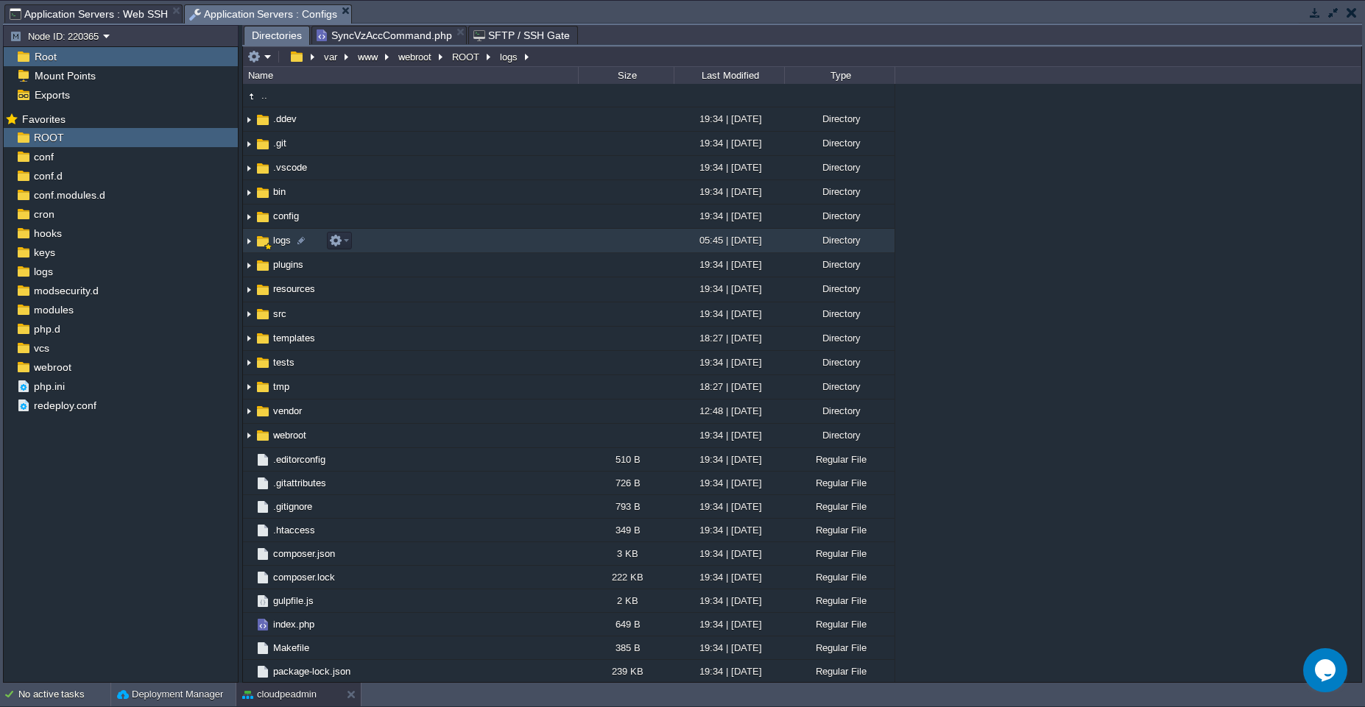
click at [400, 244] on td "logs" at bounding box center [410, 241] width 335 height 24
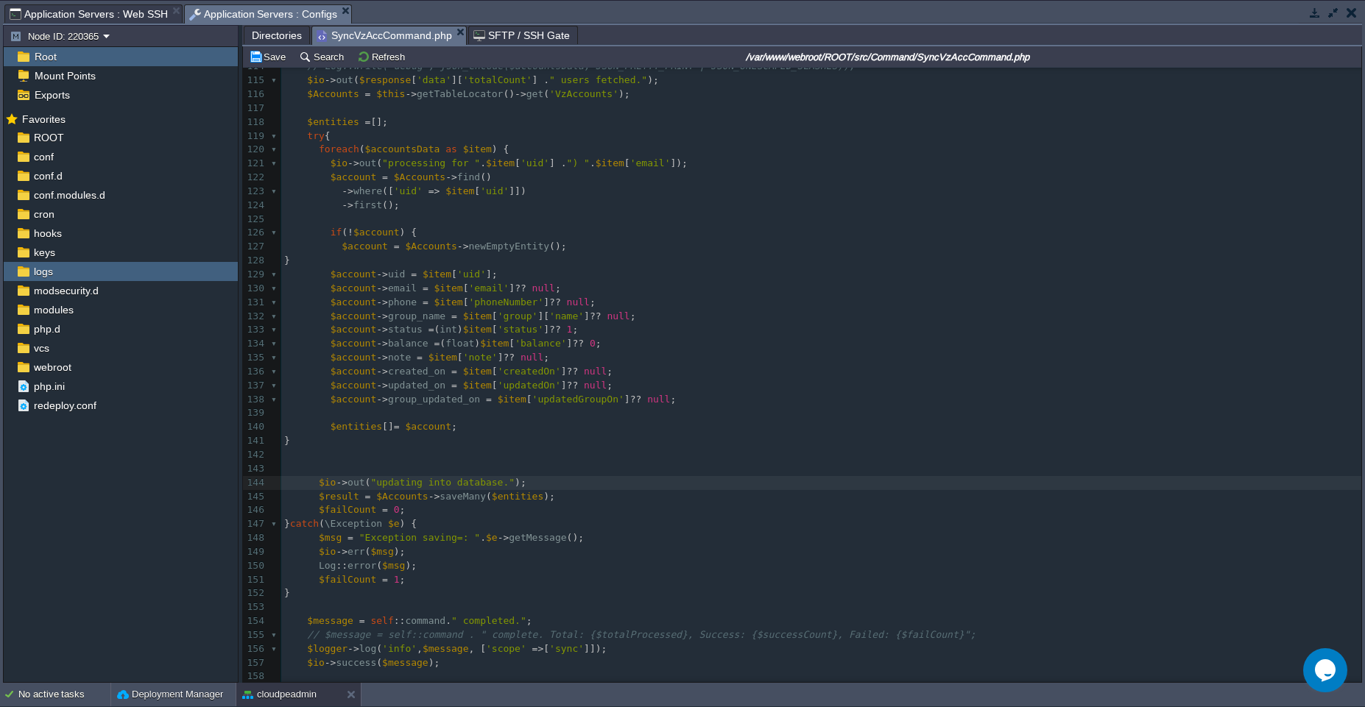
click at [404, 37] on span "SyncVzAccCommand.php" at bounding box center [383, 35] width 135 height 18
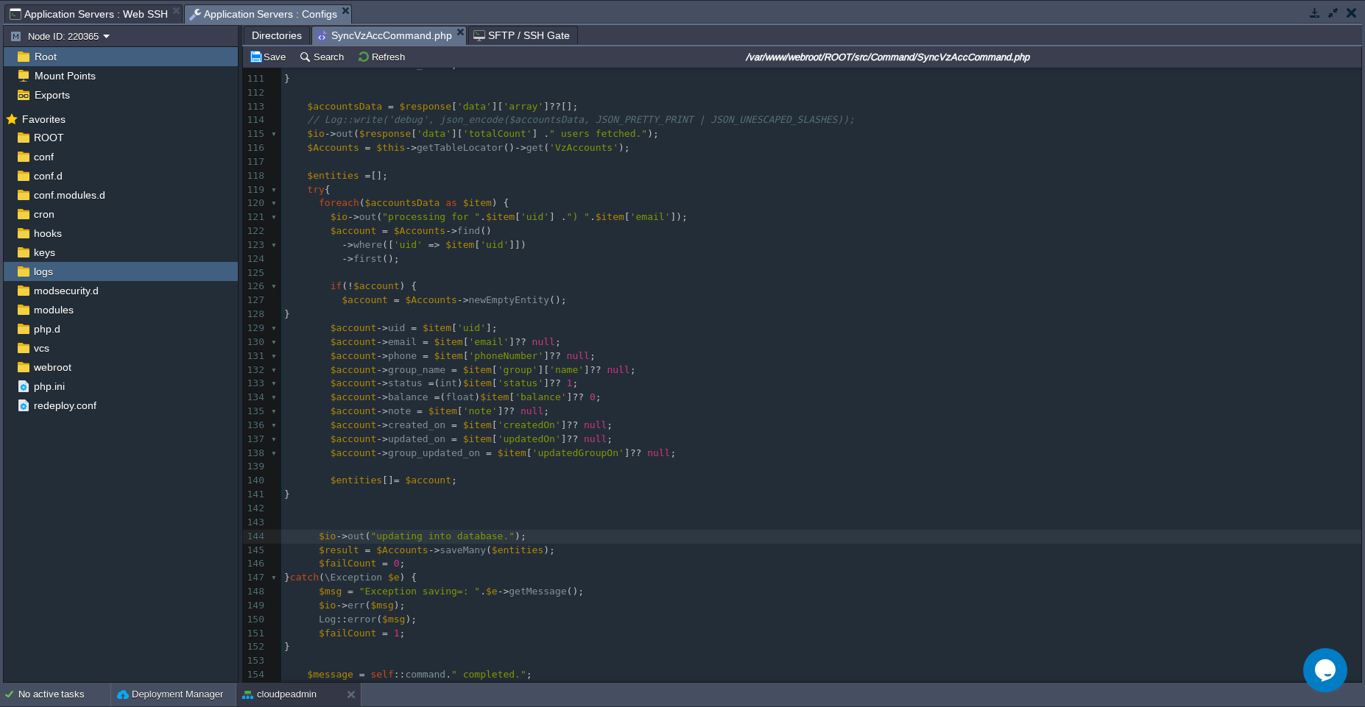
scroll to position [1517, 0]
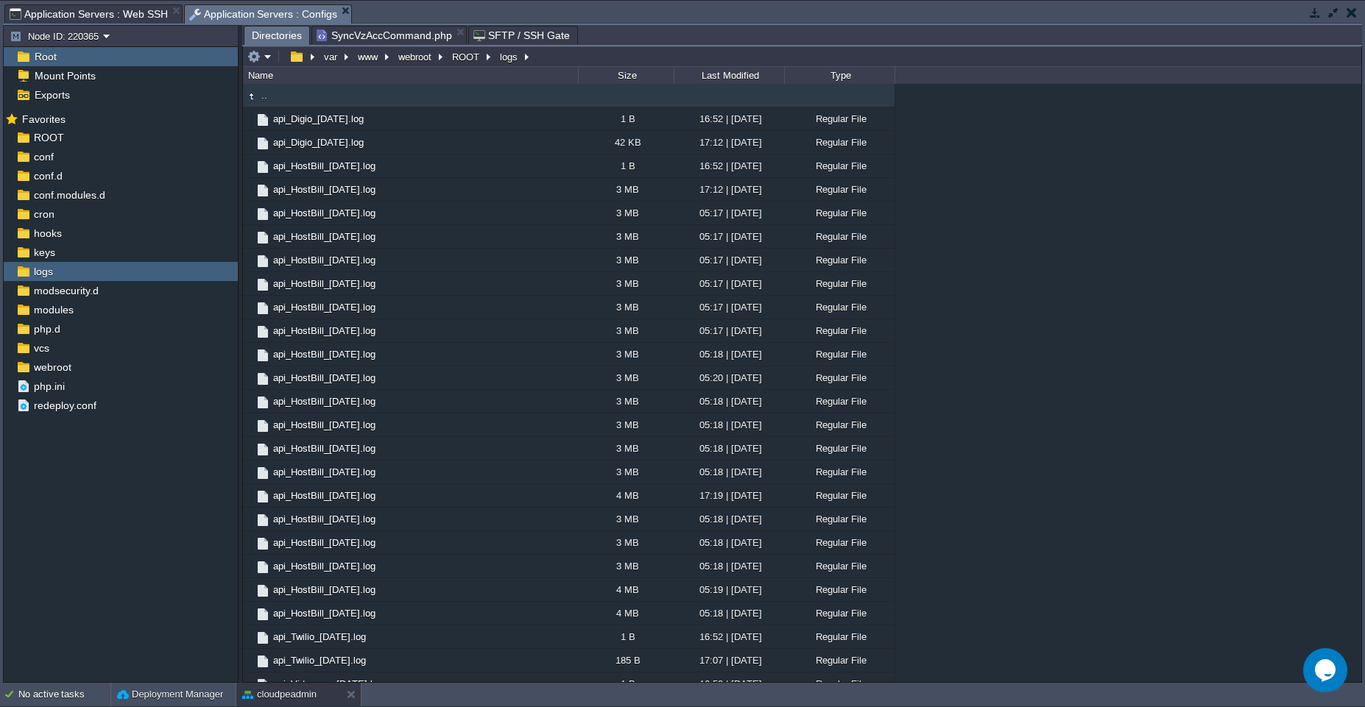
click at [269, 40] on span "Directories" at bounding box center [277, 35] width 50 height 18
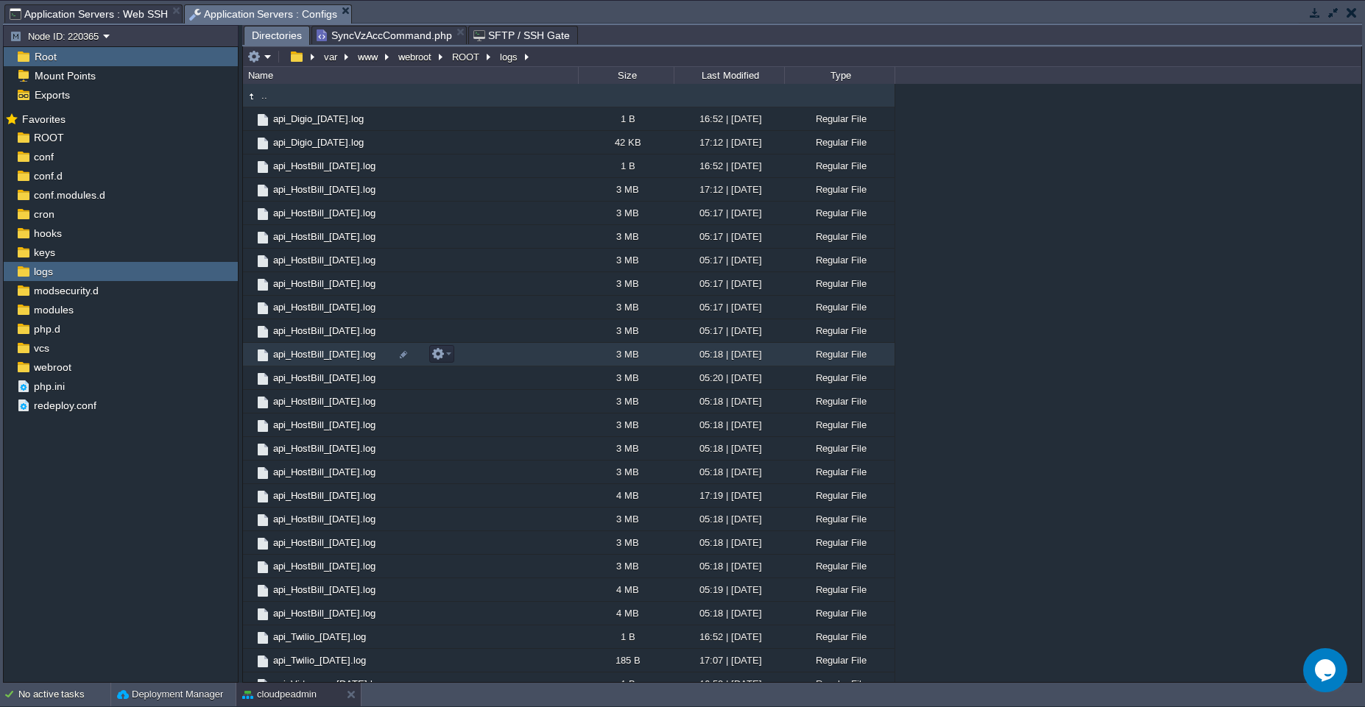
scroll to position [980, 0]
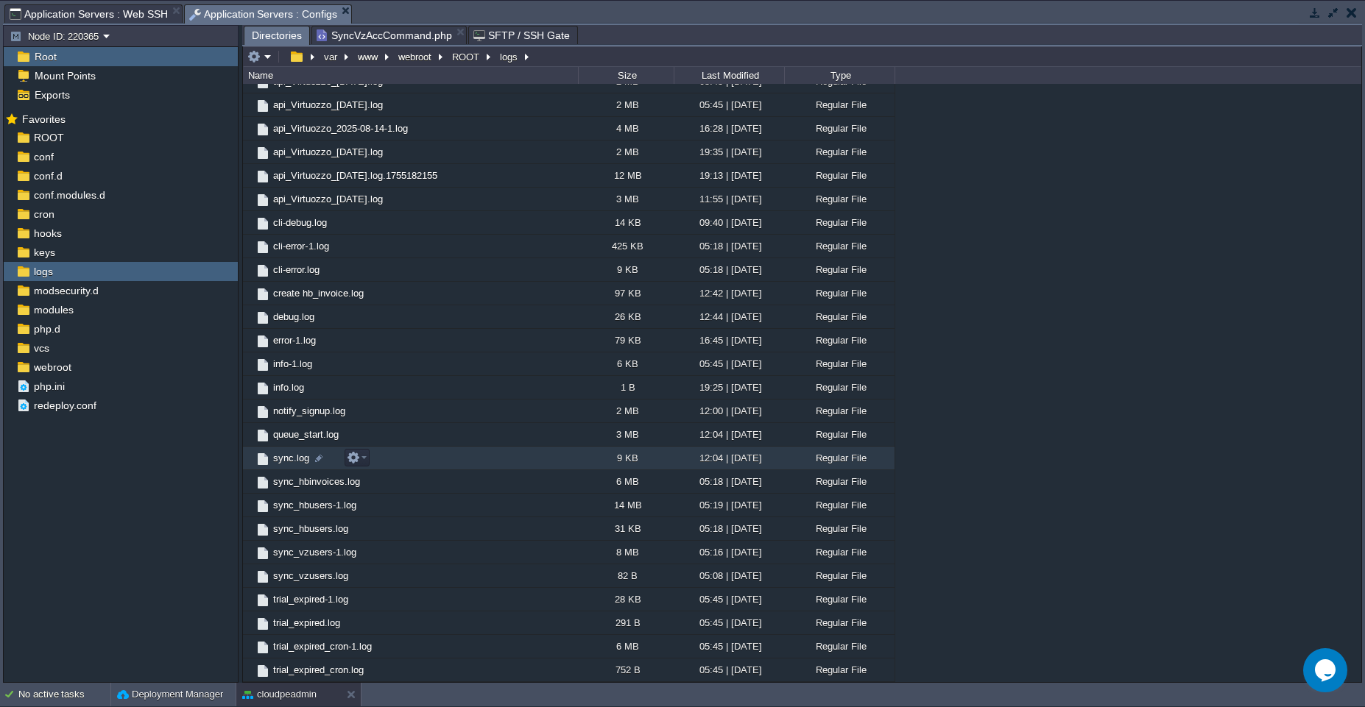
click at [451, 461] on td "sync.log" at bounding box center [410, 459] width 335 height 24
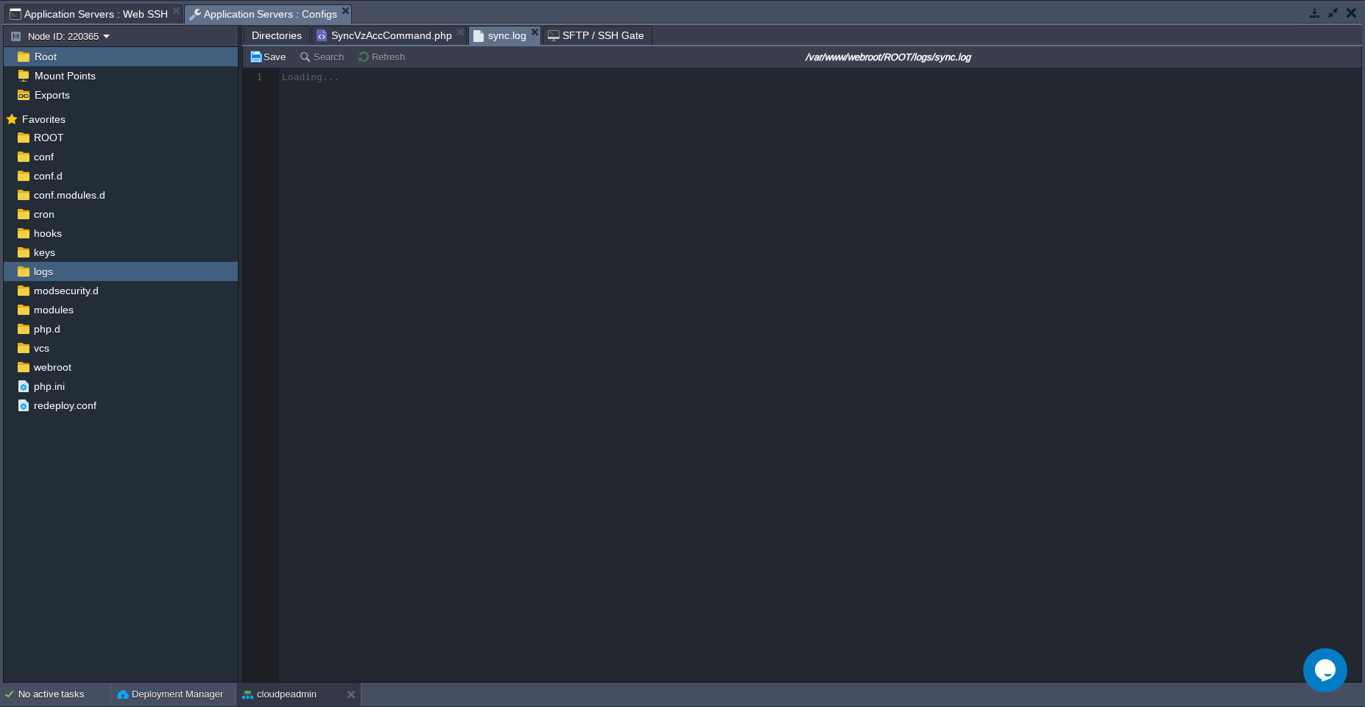
click at [125, 13] on span "Application Servers : Web SSH" at bounding box center [89, 14] width 158 height 18
click at [235, 18] on span "Application Servers : Configs" at bounding box center [263, 14] width 149 height 18
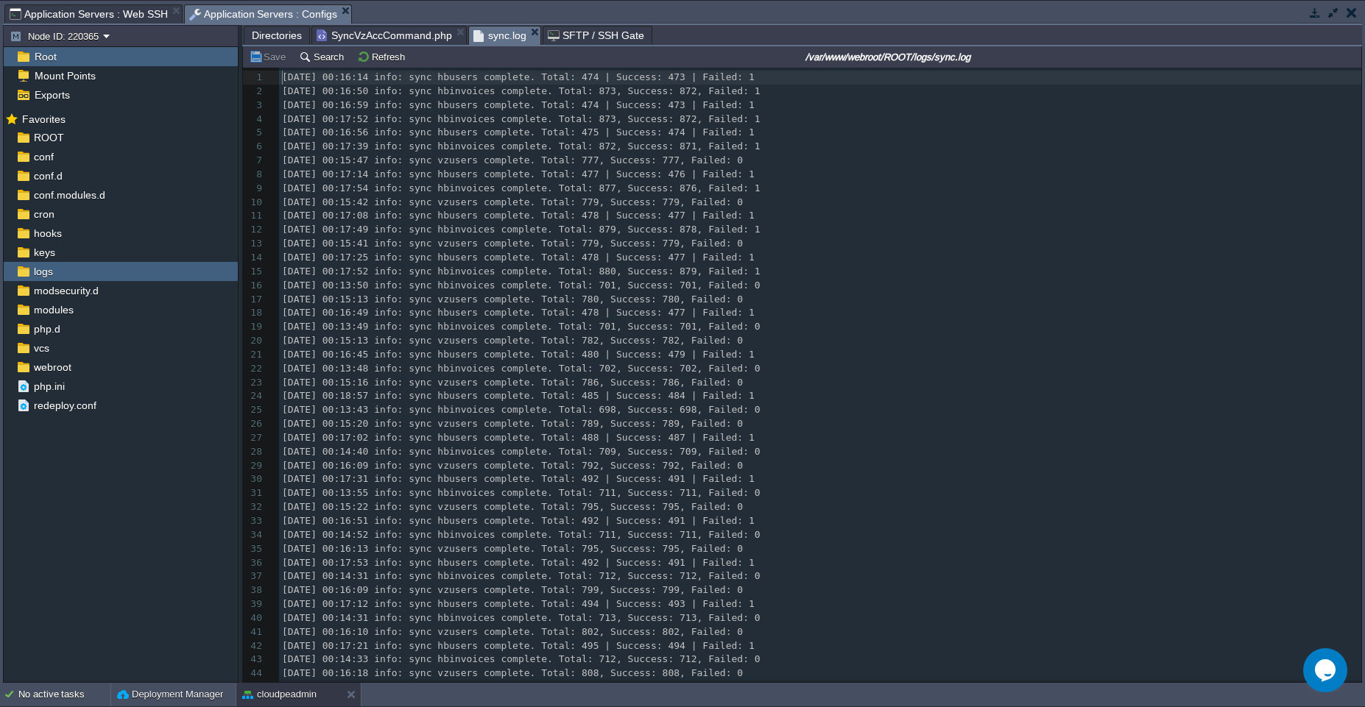
scroll to position [5, 0]
click at [573, 191] on div "96 1 2025-07-09 00:16:14 info: sync hbusers complete. Total: 474 | Success: 473…" at bounding box center [820, 445] width 1082 height 749
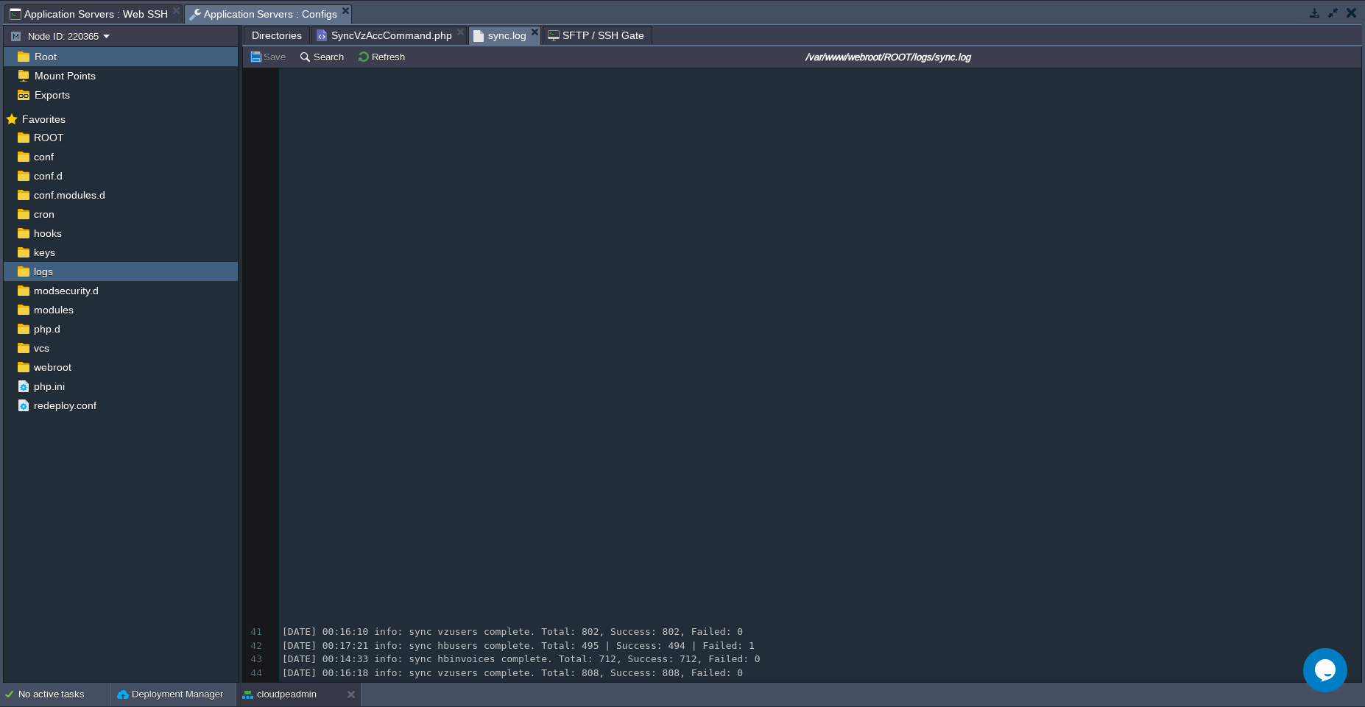
scroll to position [723, 0]
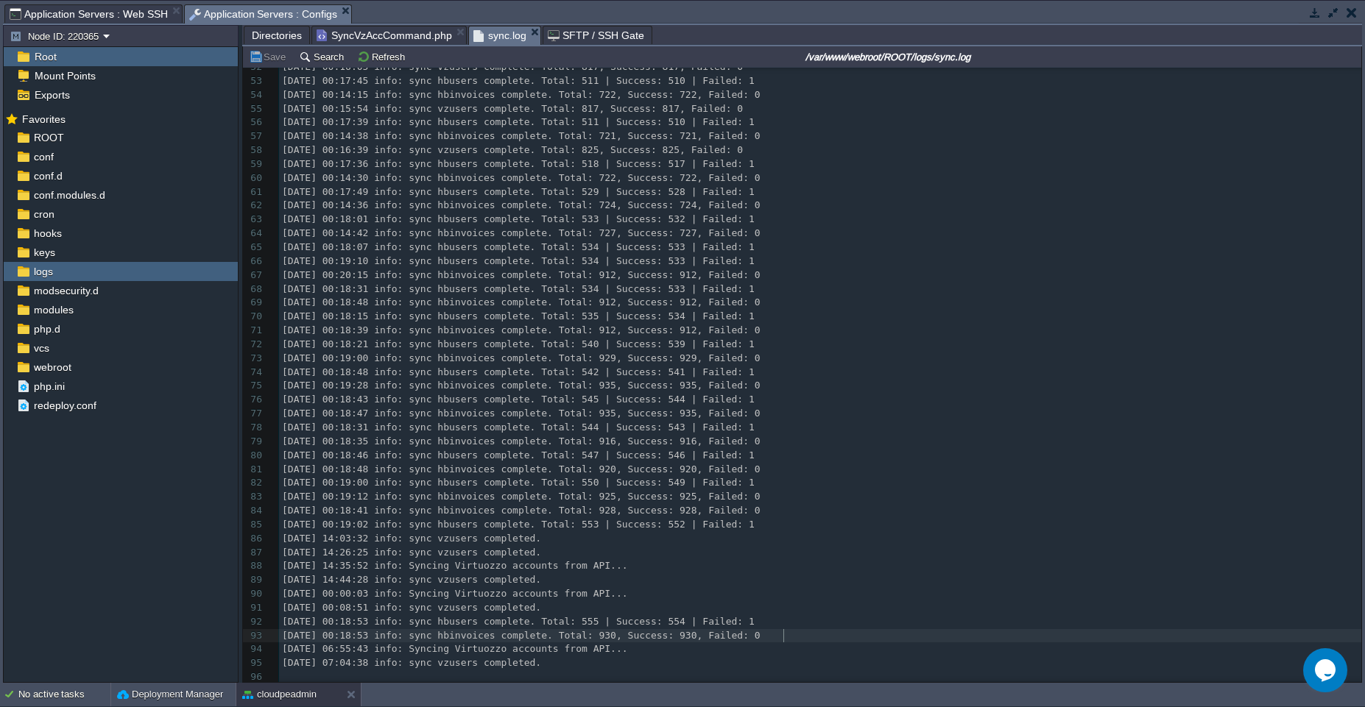
click at [808, 629] on pre "2025-08-15 00:18:53 info: sync hbinvoices complete. Total: 930, Success: 930, F…" at bounding box center [820, 636] width 1082 height 14
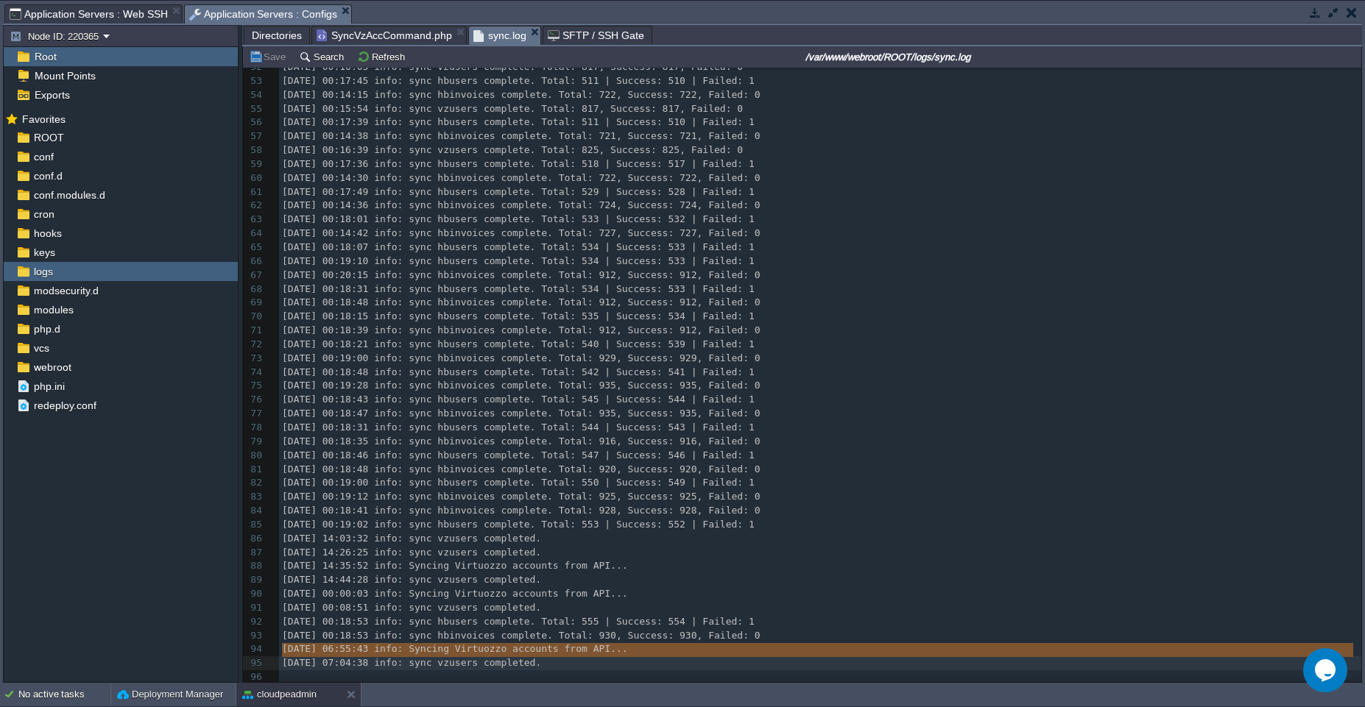
type textarea "2025-08-15 06:55:43 info: Syncing Virtuozzo accounts from API... 2025-08-15 07:…"
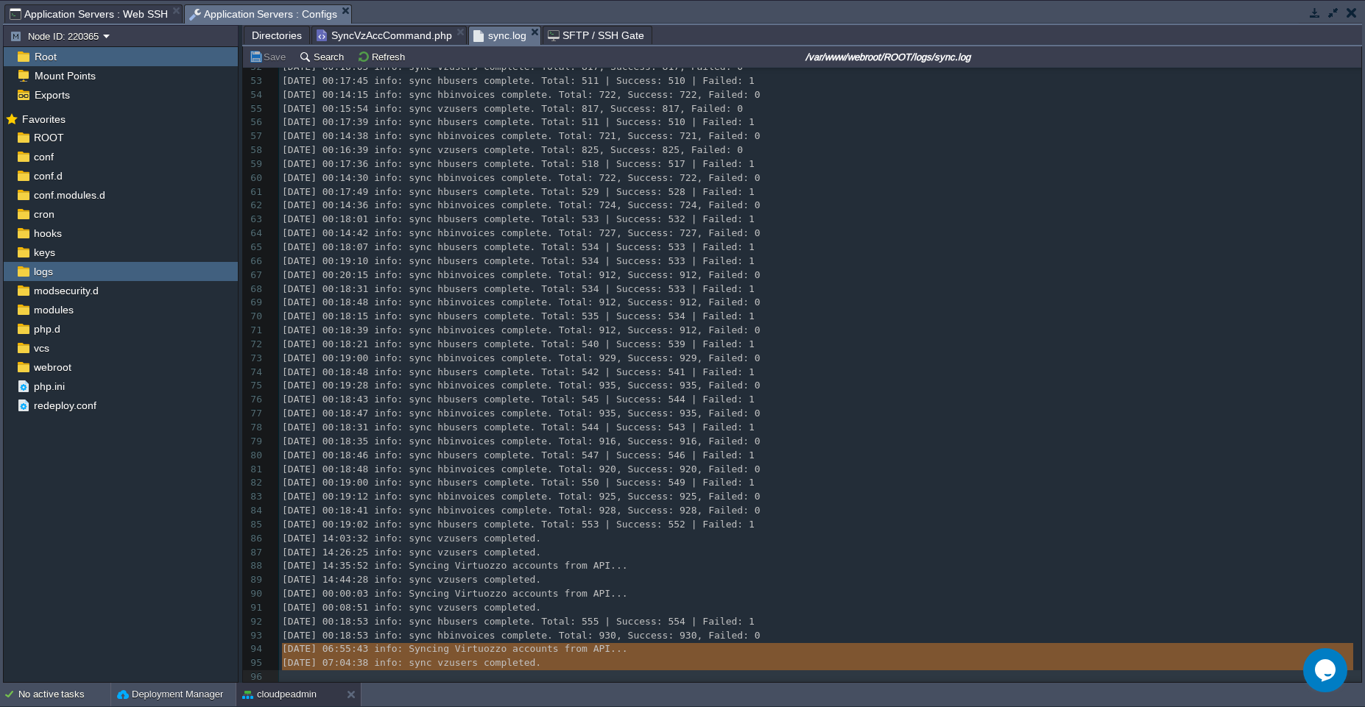
click at [406, 37] on span "SyncVzAccCommand.php" at bounding box center [383, 35] width 135 height 18
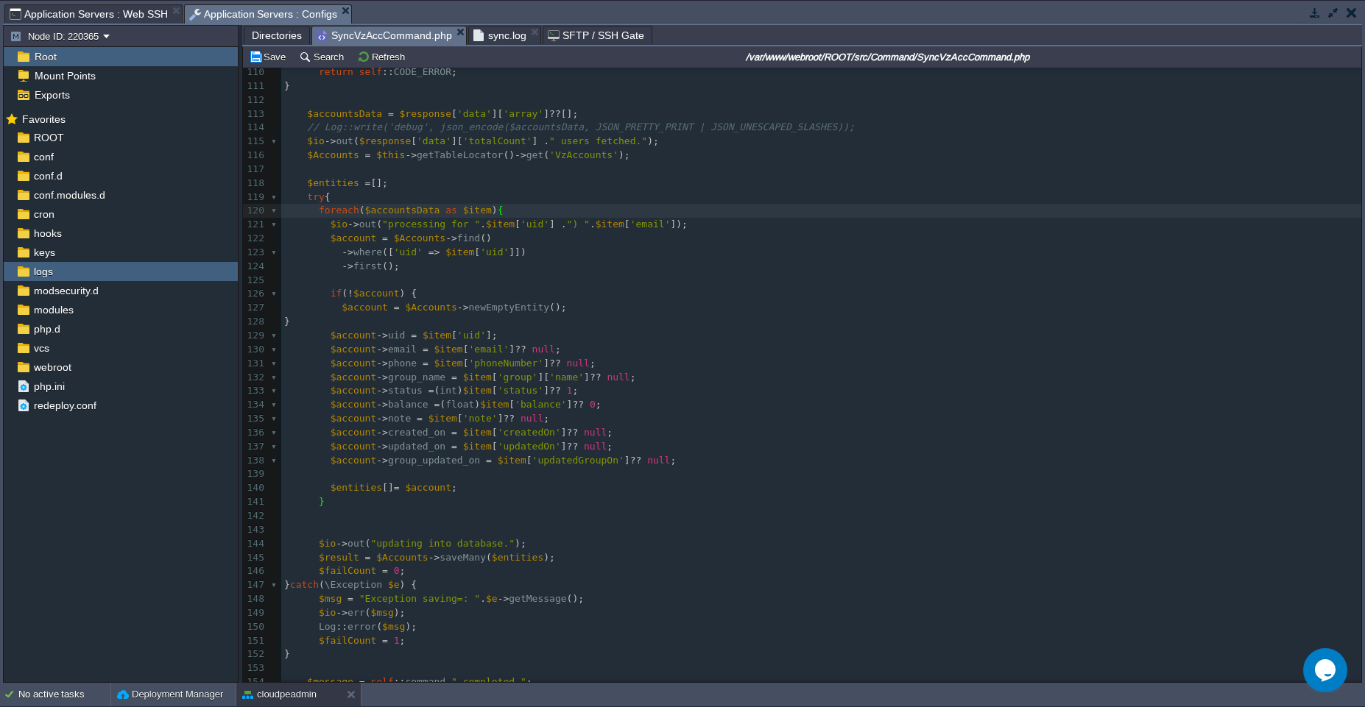
type textarea "$io->out("processing for ". $item['uid'] . ") " . $item['email']);"
click at [567, 329] on pre "$account -> uid = $item [ 'uid' ];" at bounding box center [821, 336] width 1080 height 14
type textarea "$account->uid = $item['uid']; $account->email = $item['email'] ?? null; $accoun…"
click at [470, 489] on pre "$entities [] = $account ;" at bounding box center [821, 488] width 1080 height 14
click at [563, 553] on pre "$result = $Accounts -> saveMany ( $entities );" at bounding box center [821, 558] width 1080 height 14
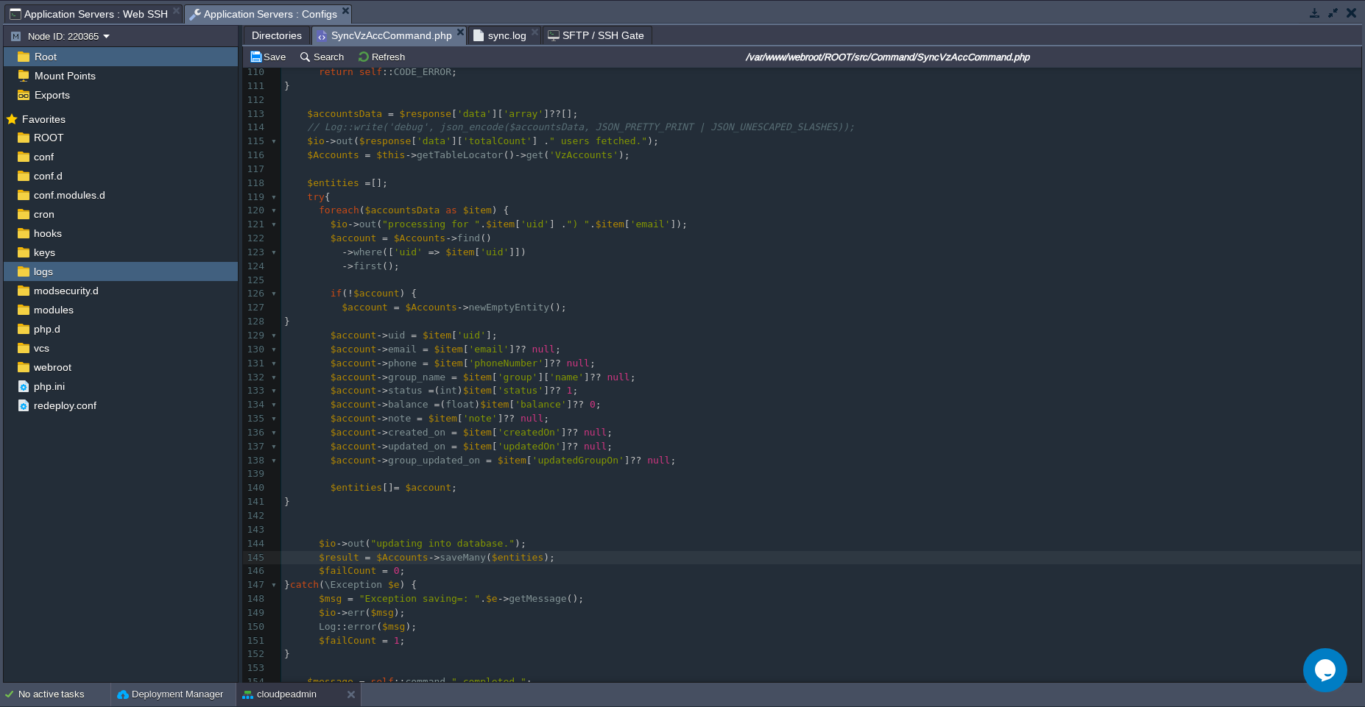
type textarea "$result = $Accounts->saveMany($entities);"
type textarea "foreach ($accountsData as $item) { $io->out("processing for ". $item['uid'] . "…"
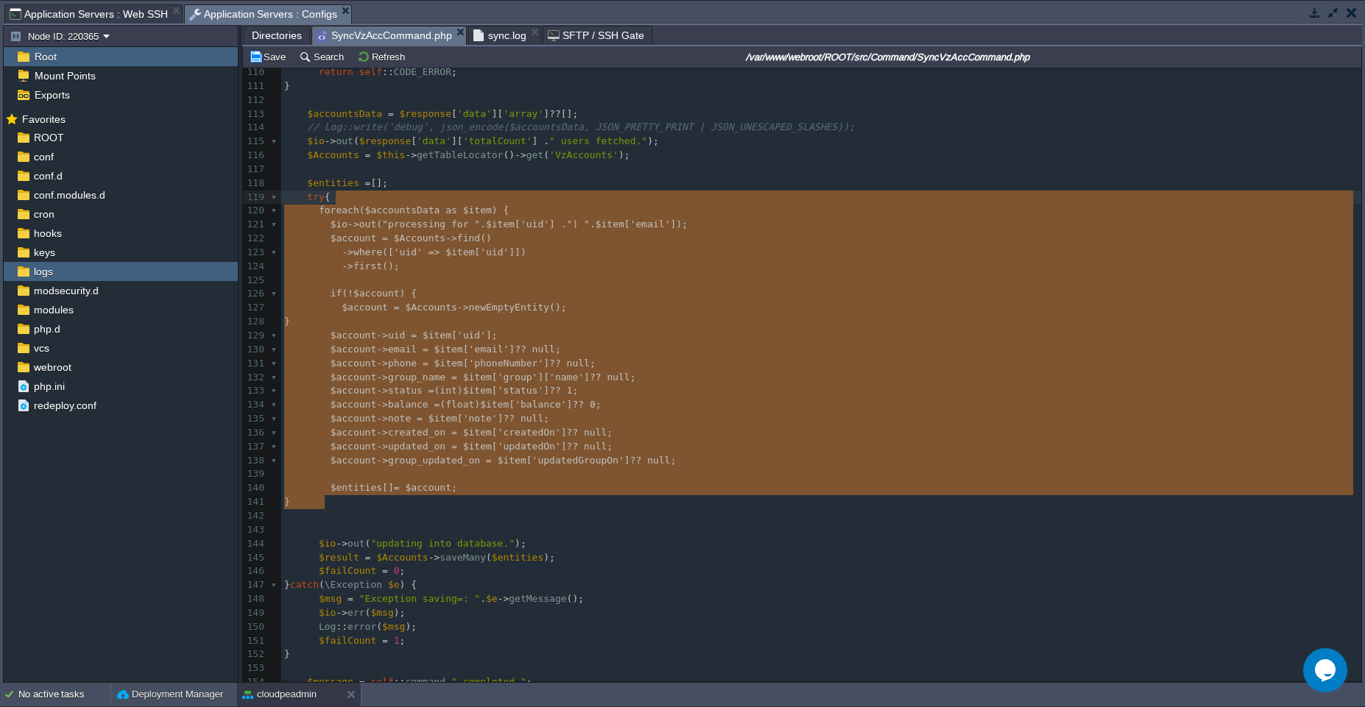
click at [577, 557] on pre "$result = $Accounts -> saveMany ( $entities );" at bounding box center [821, 558] width 1080 height 14
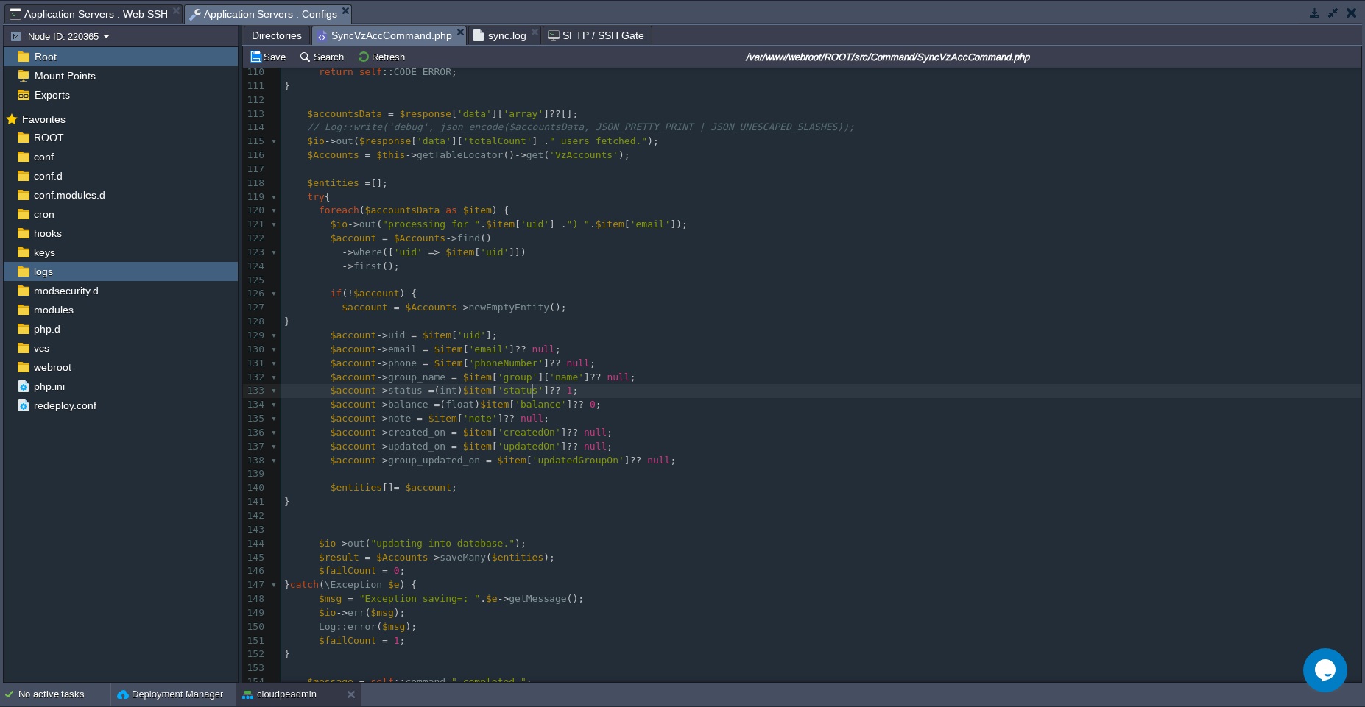
click at [531, 389] on span "'status'" at bounding box center [521, 390] width 46 height 11
click at [127, 15] on span "Application Servers : Web SSH" at bounding box center [89, 14] width 158 height 18
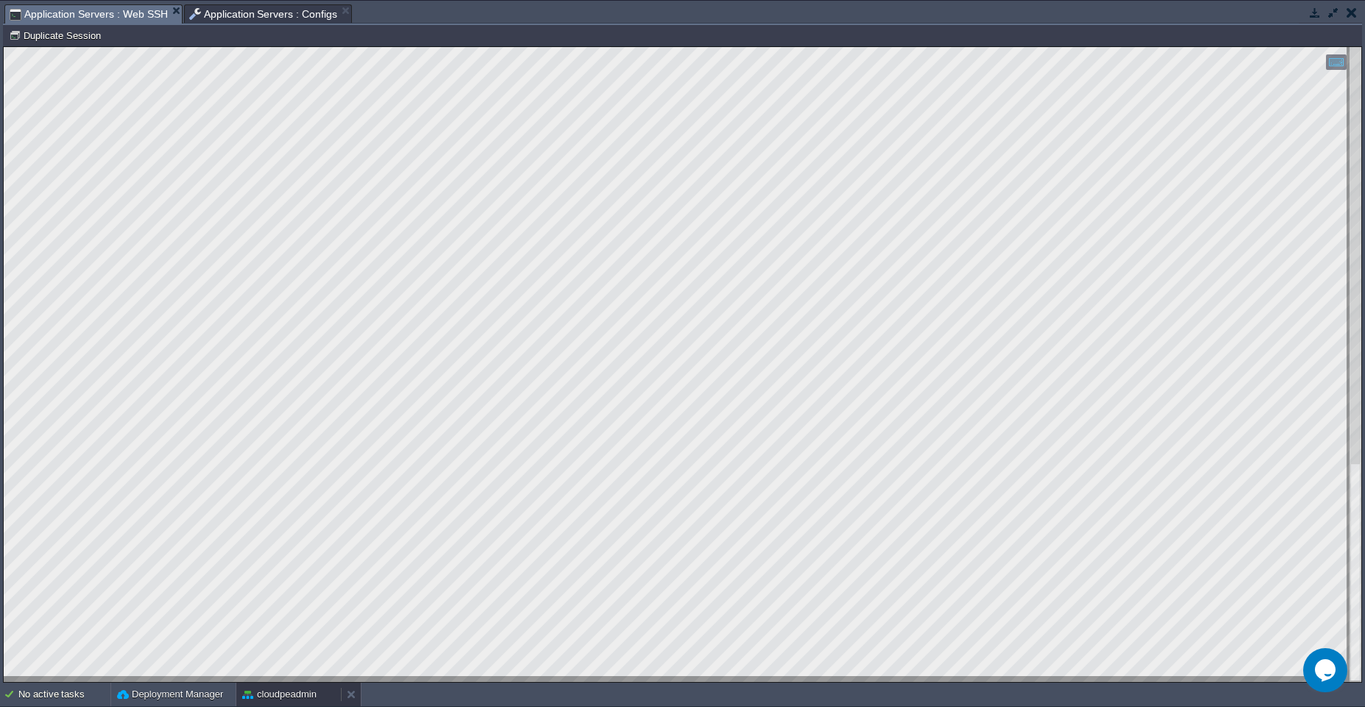
click at [278, 699] on button "cloudpeadmin" at bounding box center [279, 694] width 74 height 15
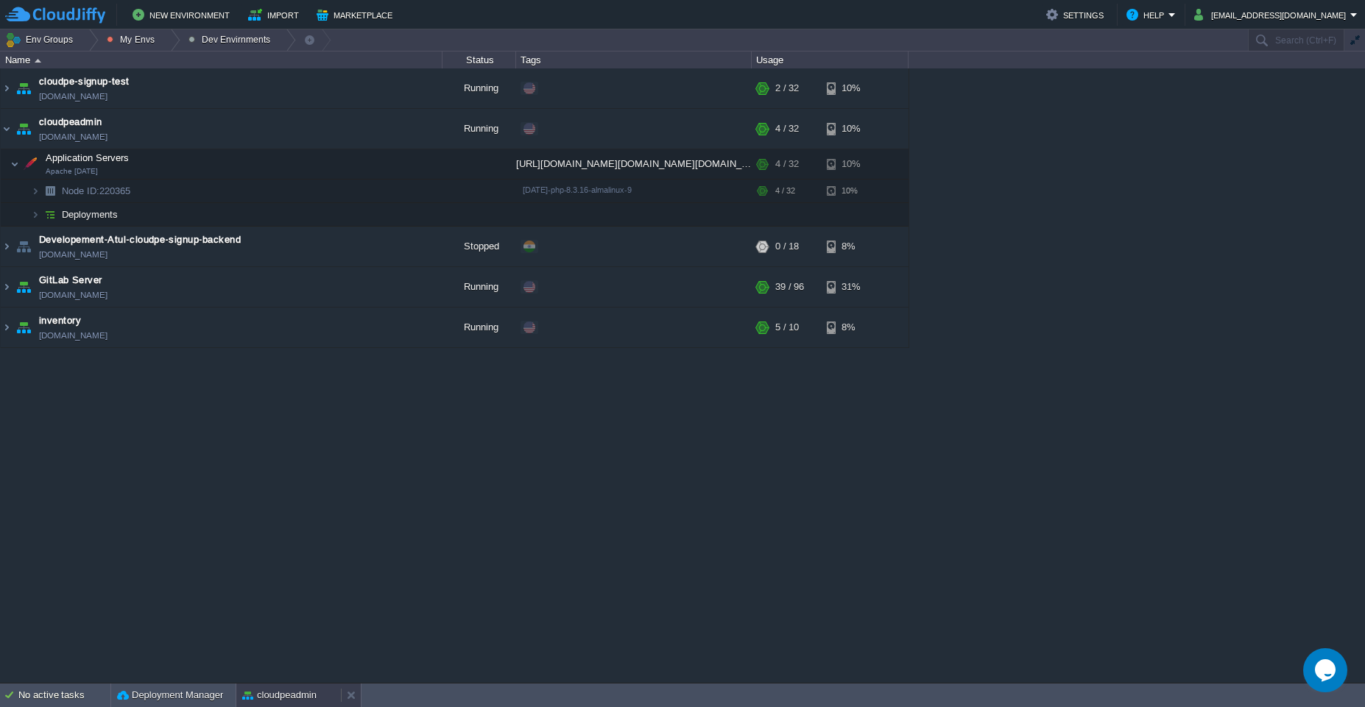
scroll to position [0, 0]
click at [266, 699] on button "cloudpeadmin" at bounding box center [279, 695] width 74 height 15
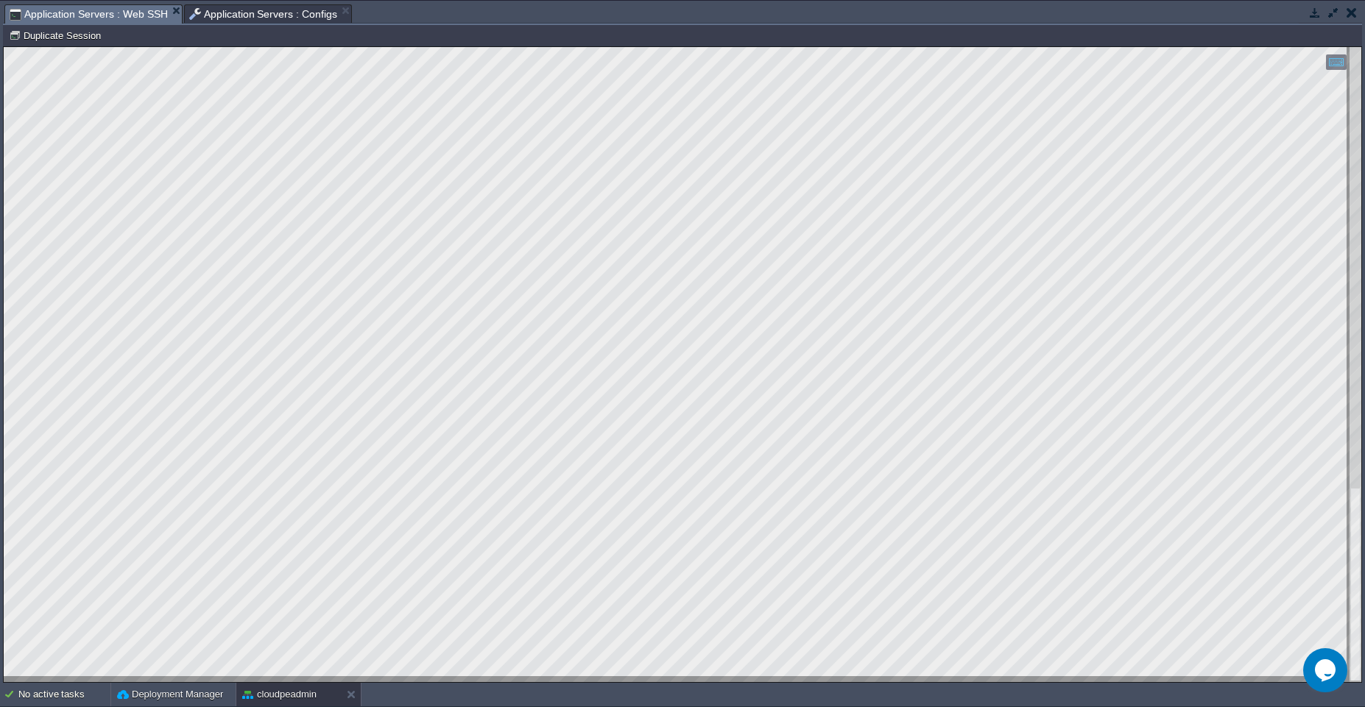
click at [1334, 16] on button "button" at bounding box center [1332, 12] width 13 height 13
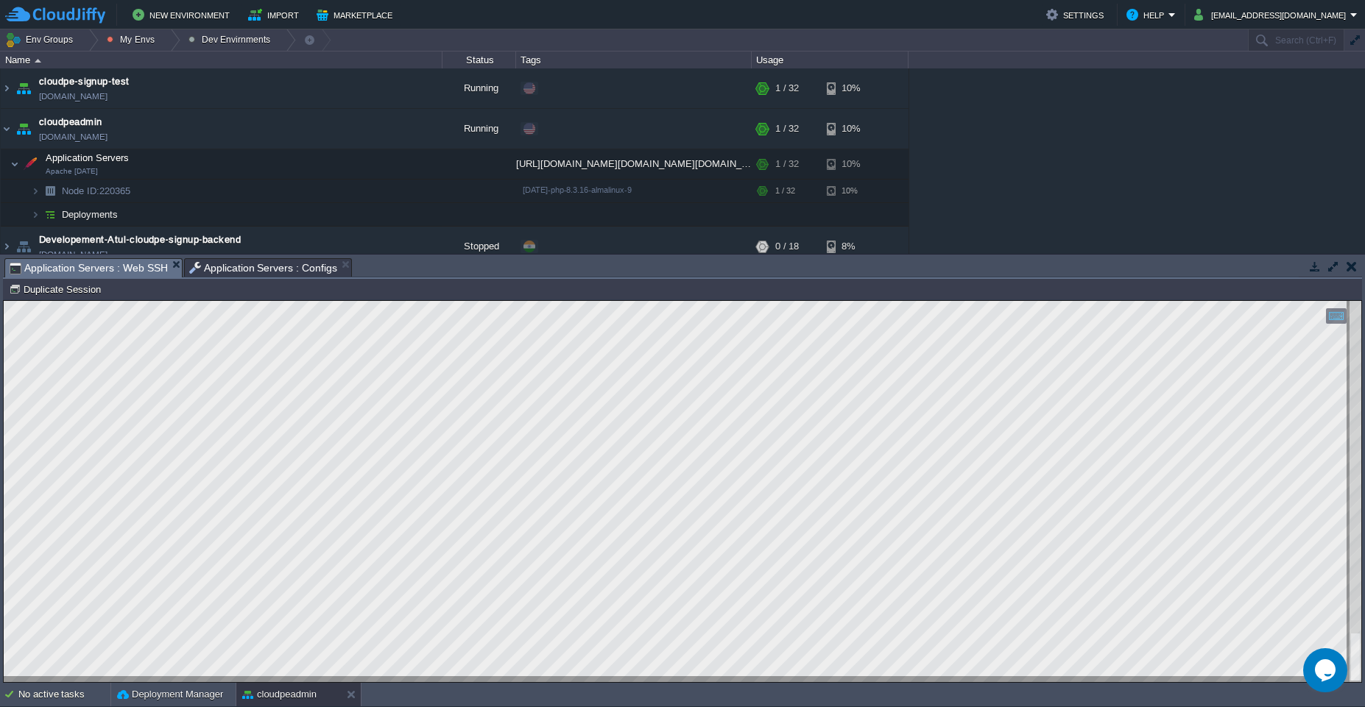
click at [1331, 265] on button "button" at bounding box center [1332, 266] width 13 height 13
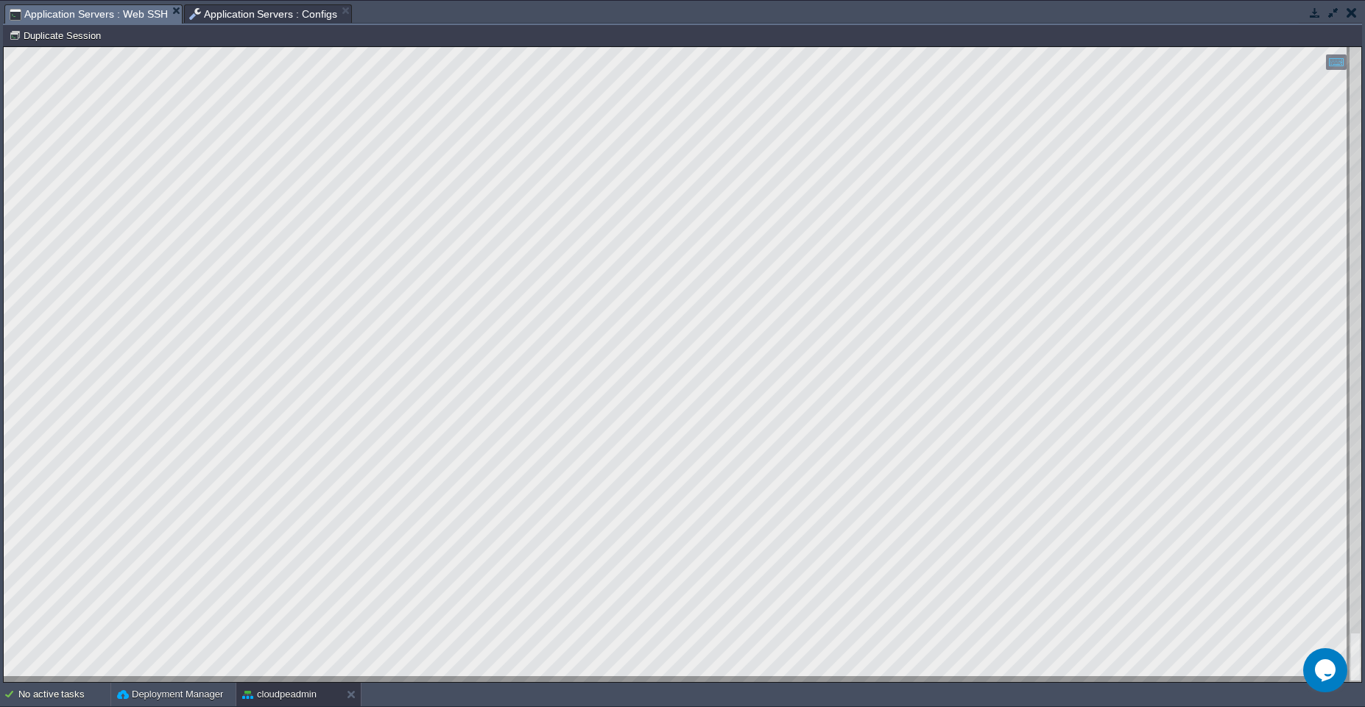
click at [1331, 11] on button "button" at bounding box center [1332, 12] width 13 height 13
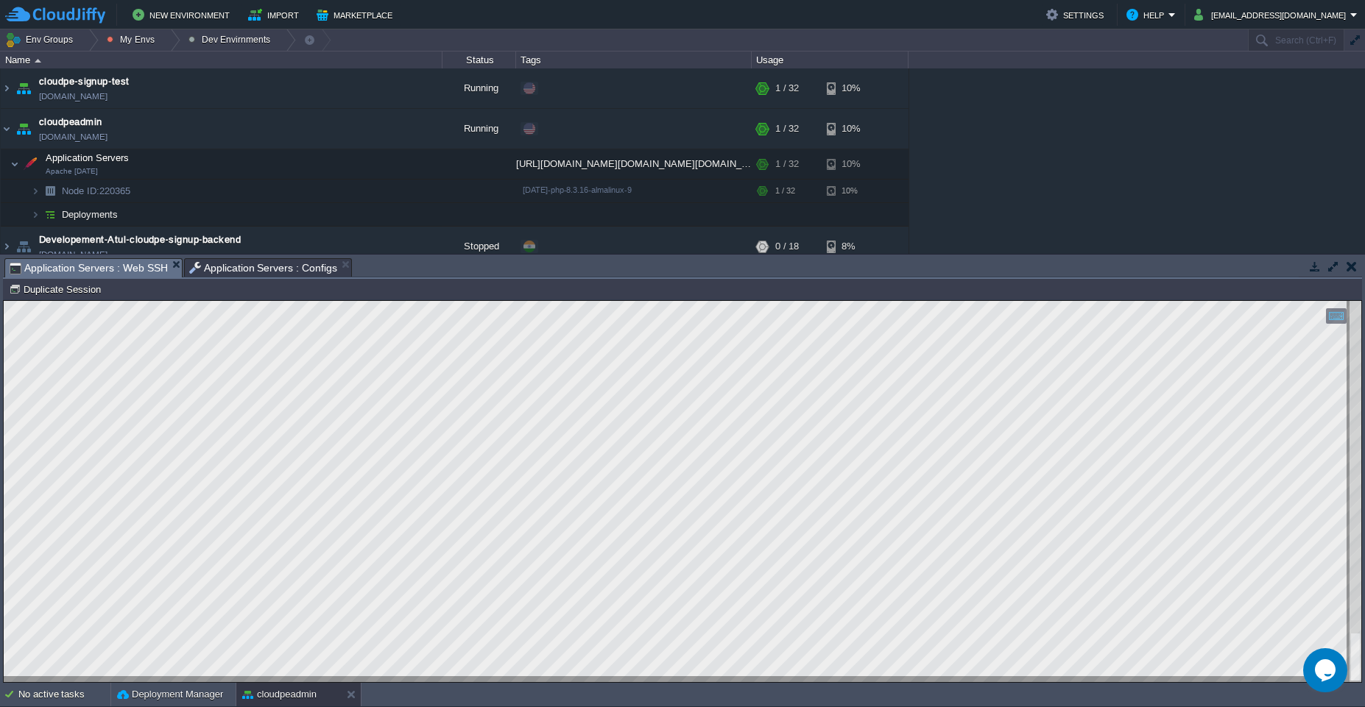
click at [1309, 269] on button "button" at bounding box center [1314, 266] width 13 height 13
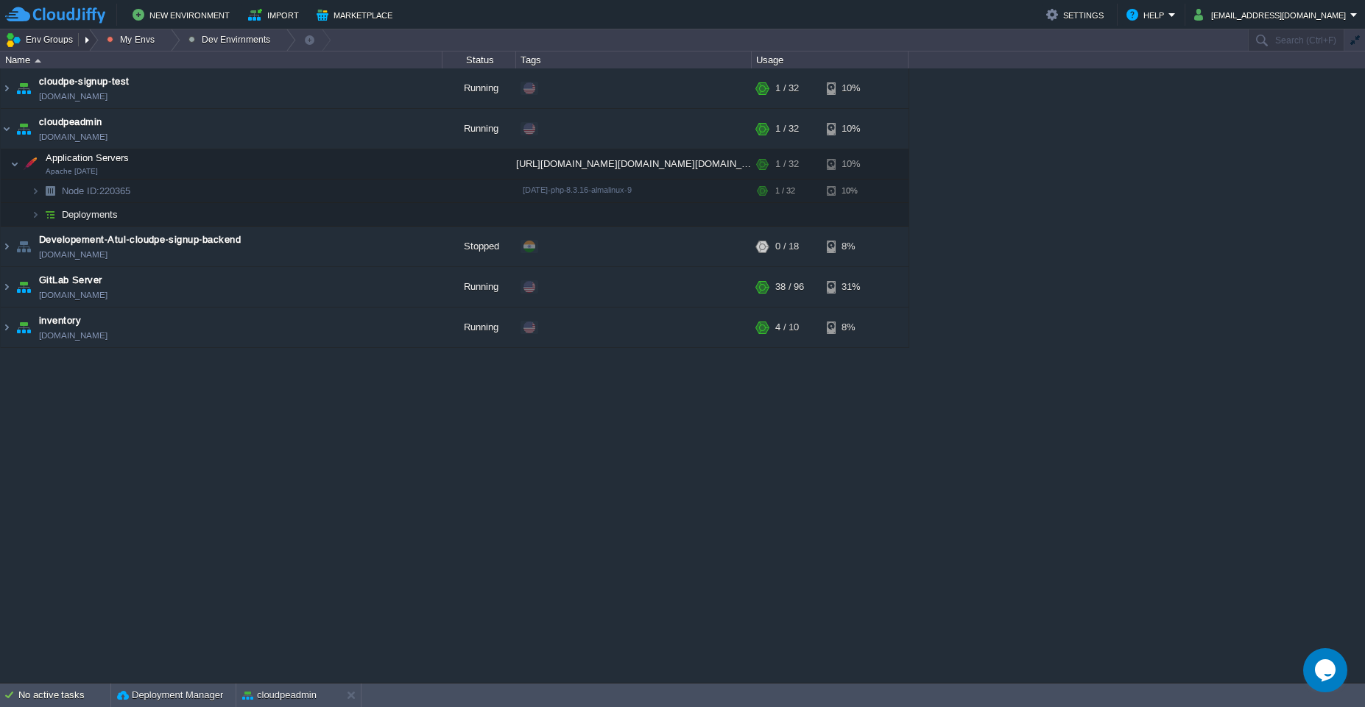
click at [63, 38] on button "Env Groups" at bounding box center [41, 39] width 73 height 21
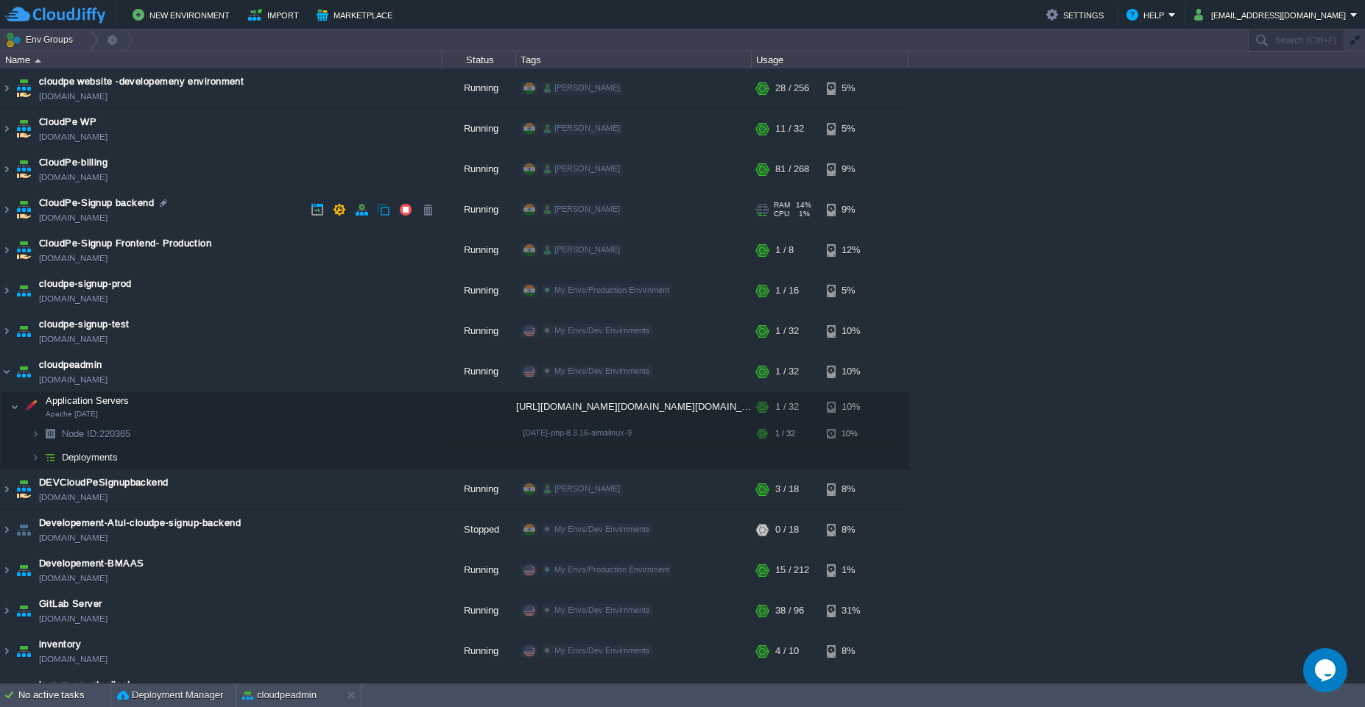
click at [193, 209] on td "CloudPe-Signup backend env-lpscreen-backend.cloudjiffy.net" at bounding box center [222, 210] width 442 height 40
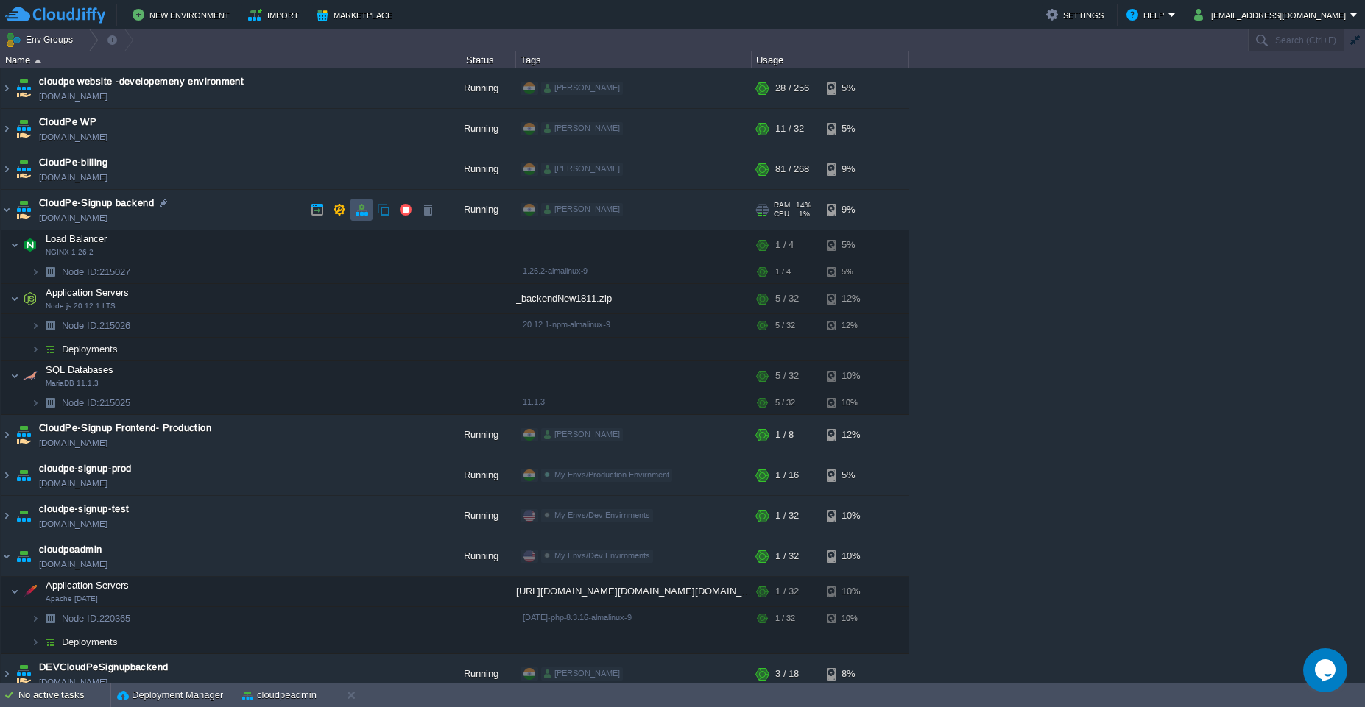
click at [361, 212] on button "button" at bounding box center [361, 209] width 13 height 13
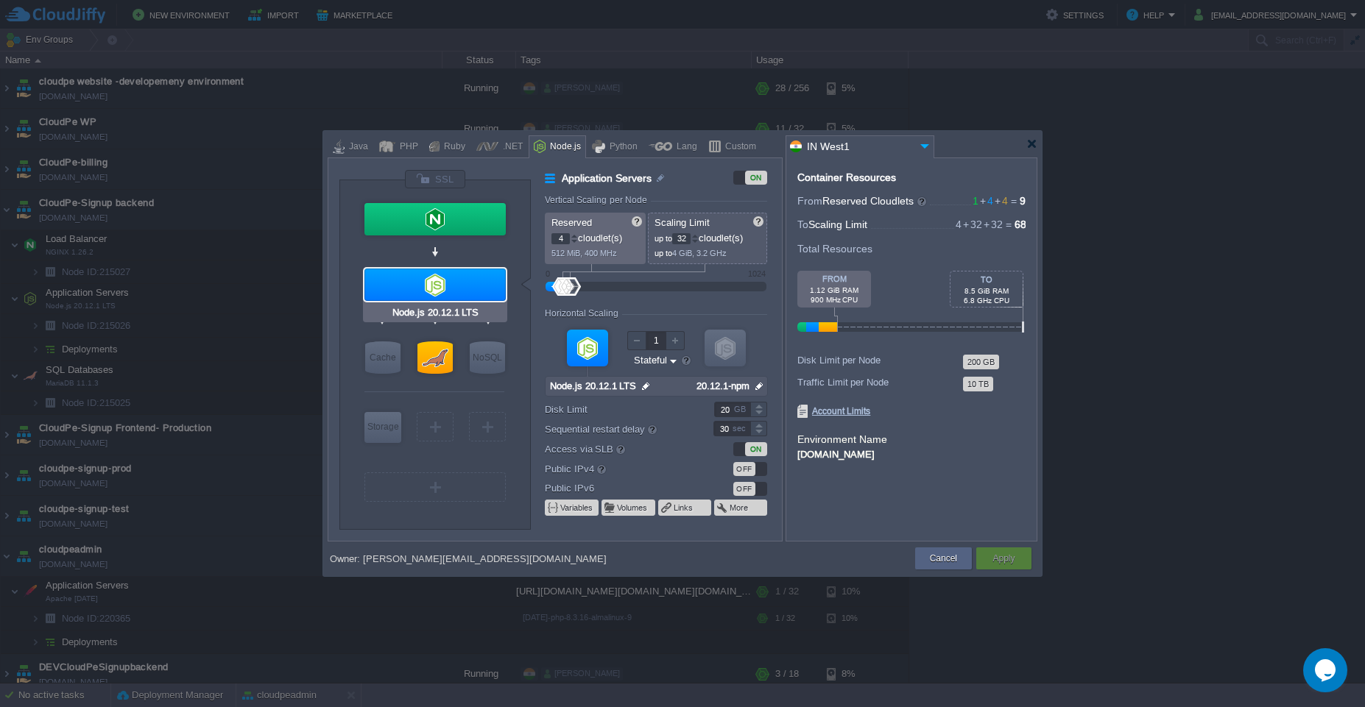
type input "MariaDB 11.1.3"
click at [434, 359] on div at bounding box center [434, 358] width 35 height 32
type input "SQL Databases"
type input "MariaDB 11.1.3"
type input "null"
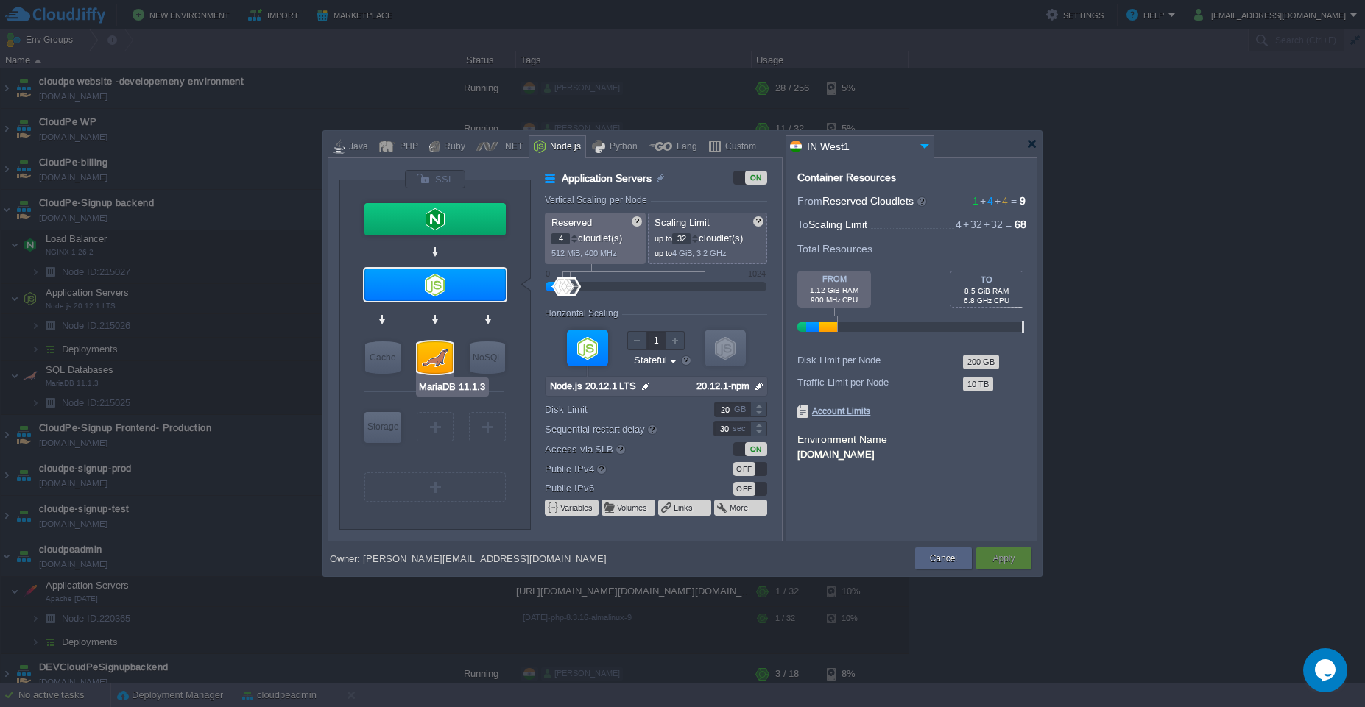
type input "11.1.3"
type input "Stateless"
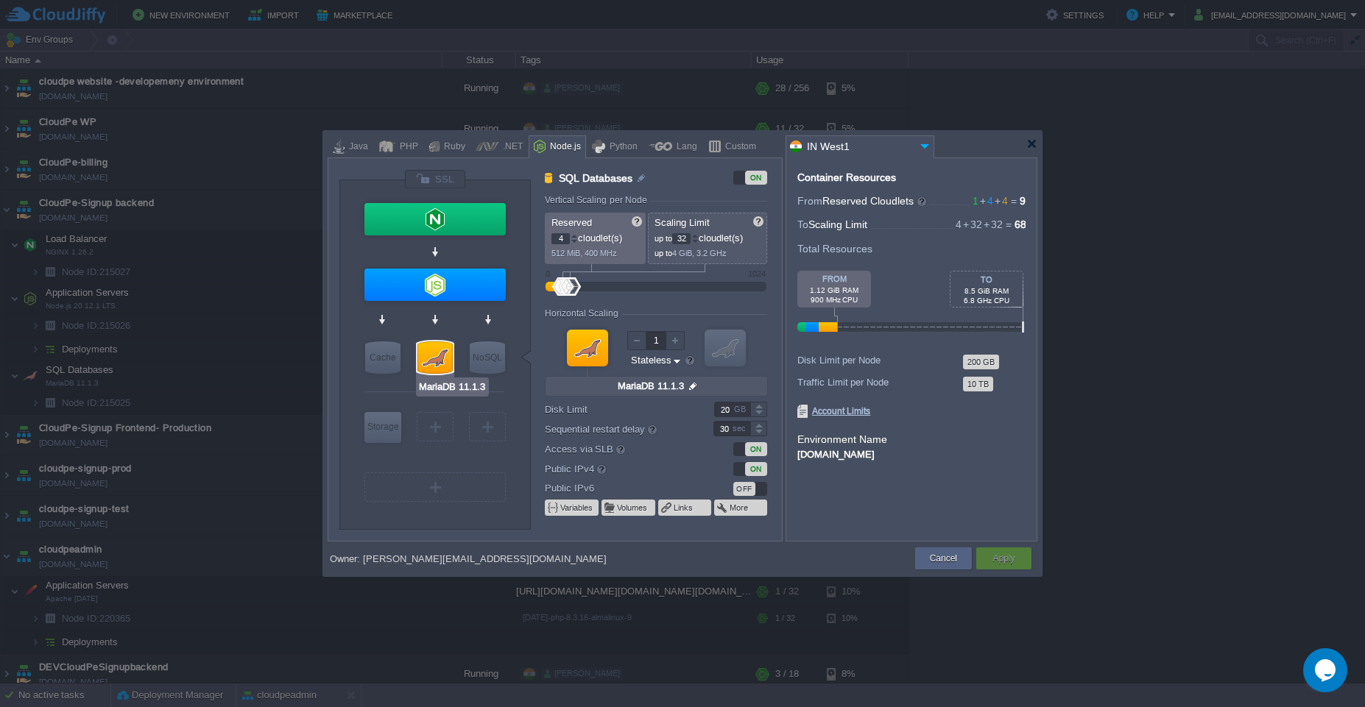
type input "Redis 7.2.4"
click at [683, 237] on input "32" at bounding box center [681, 238] width 18 height 11
click at [1000, 455] on div "[DOMAIN_NAME]" at bounding box center [911, 453] width 228 height 13
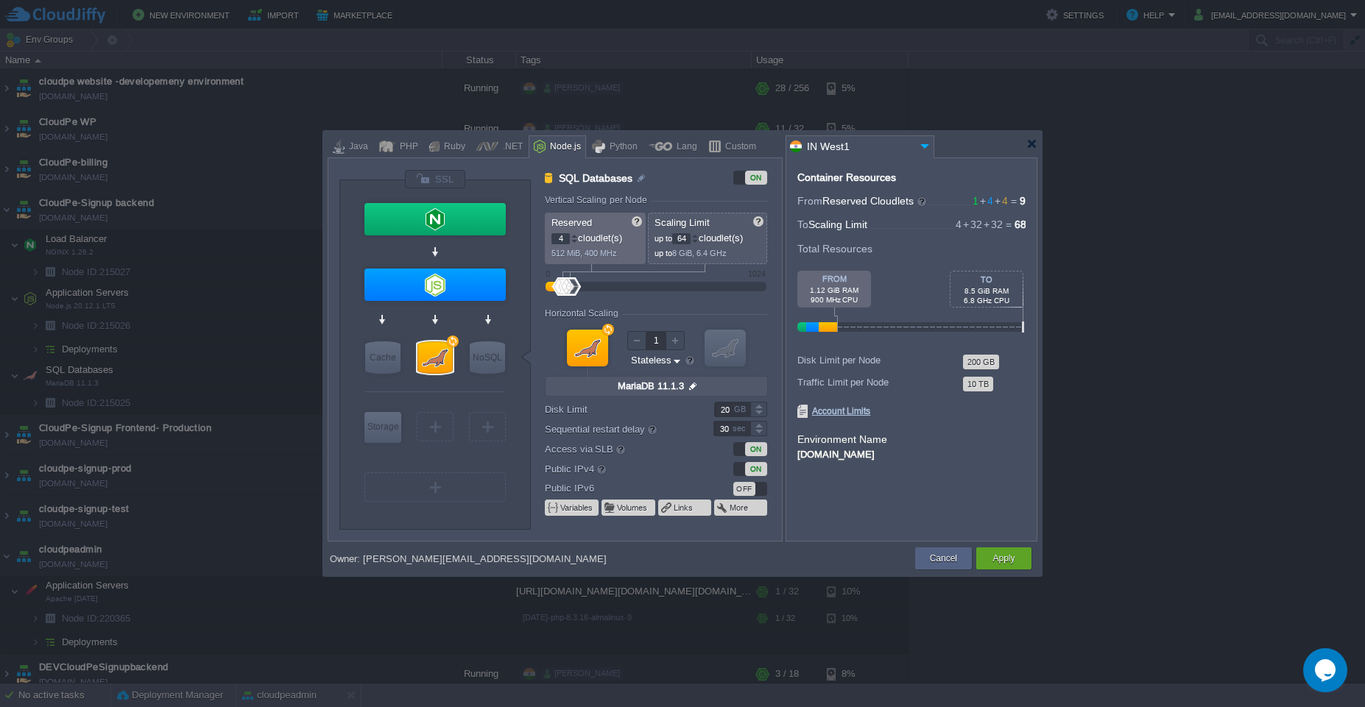
type input "64"
click at [996, 564] on button "Apply" at bounding box center [1003, 558] width 22 height 15
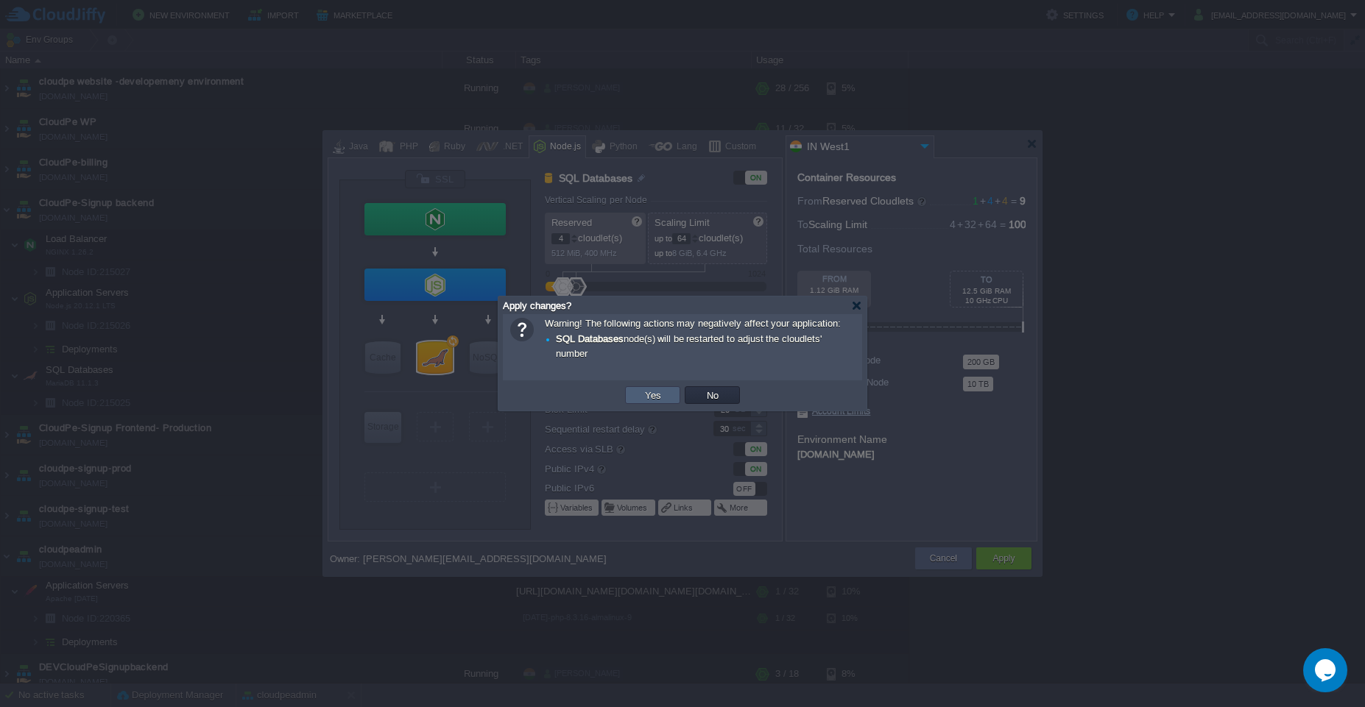
click at [664, 396] on button "Yes" at bounding box center [652, 395] width 25 height 13
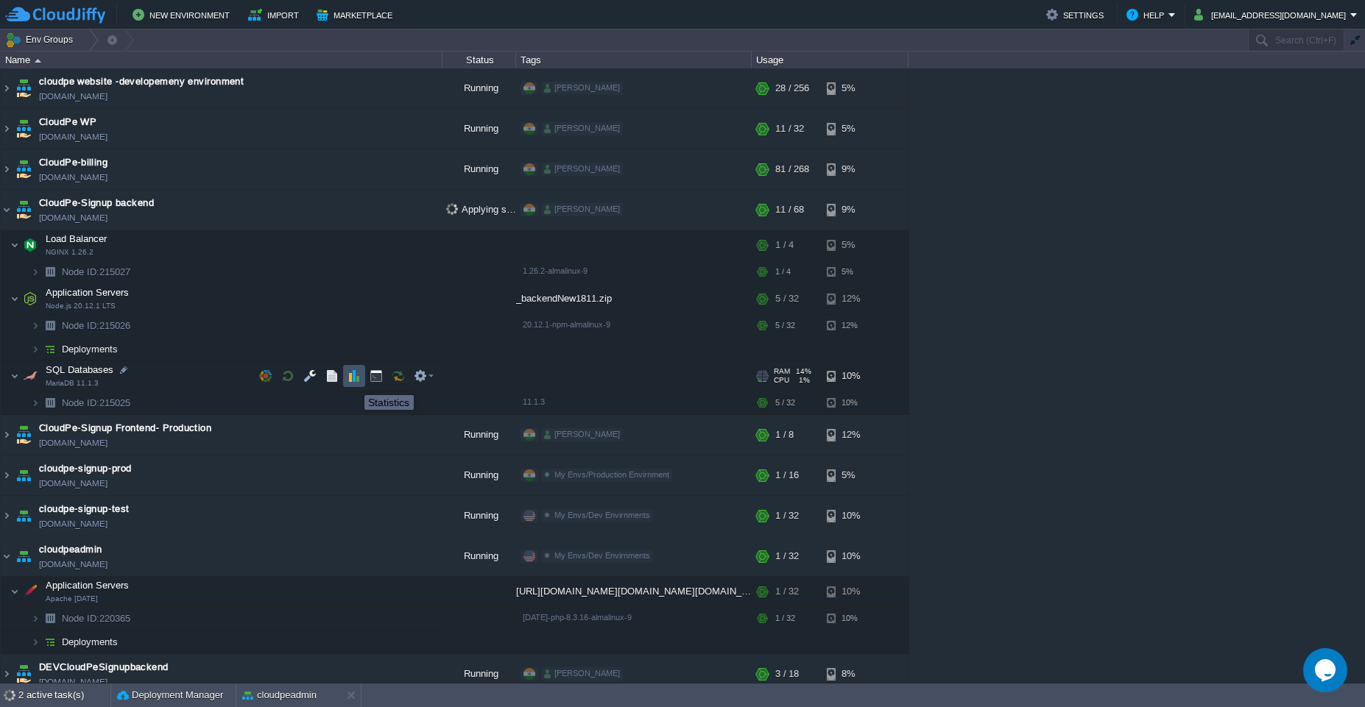
click at [353, 382] on button "button" at bounding box center [353, 375] width 13 height 13
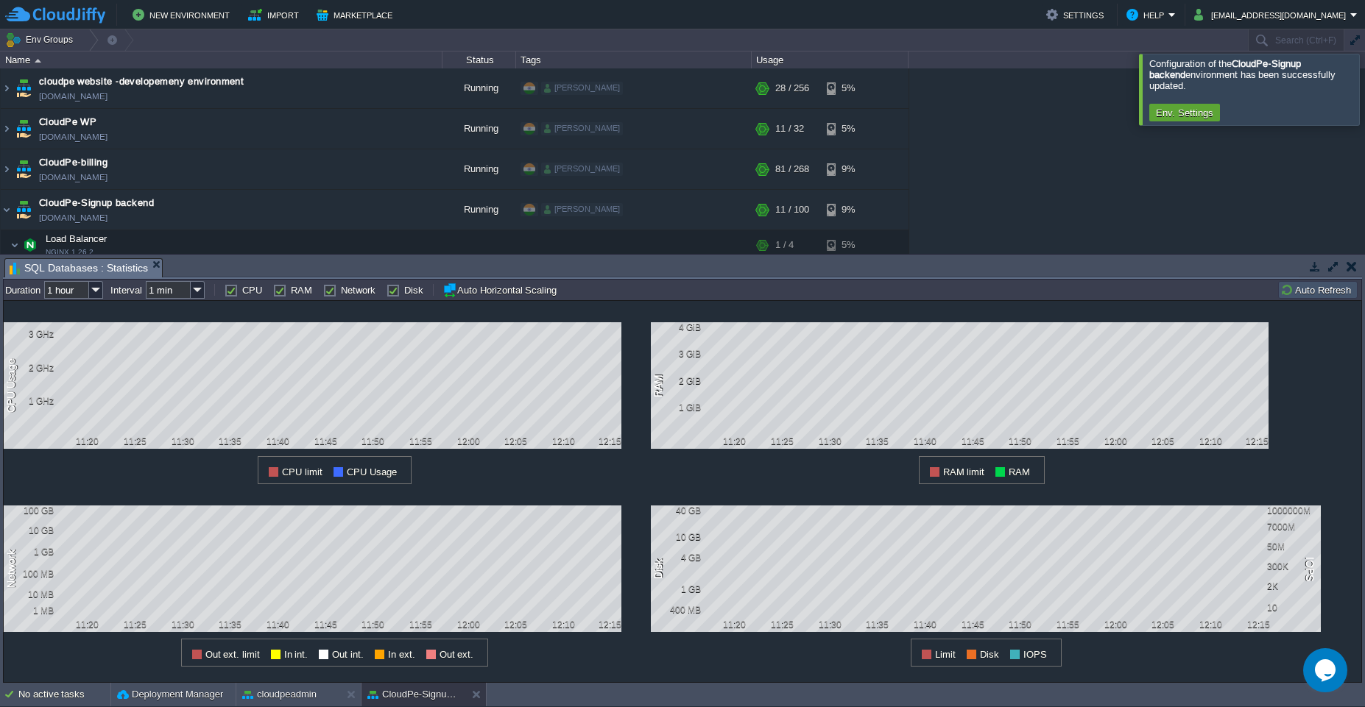
click at [1364, 91] on div at bounding box center [1382, 89] width 0 height 71
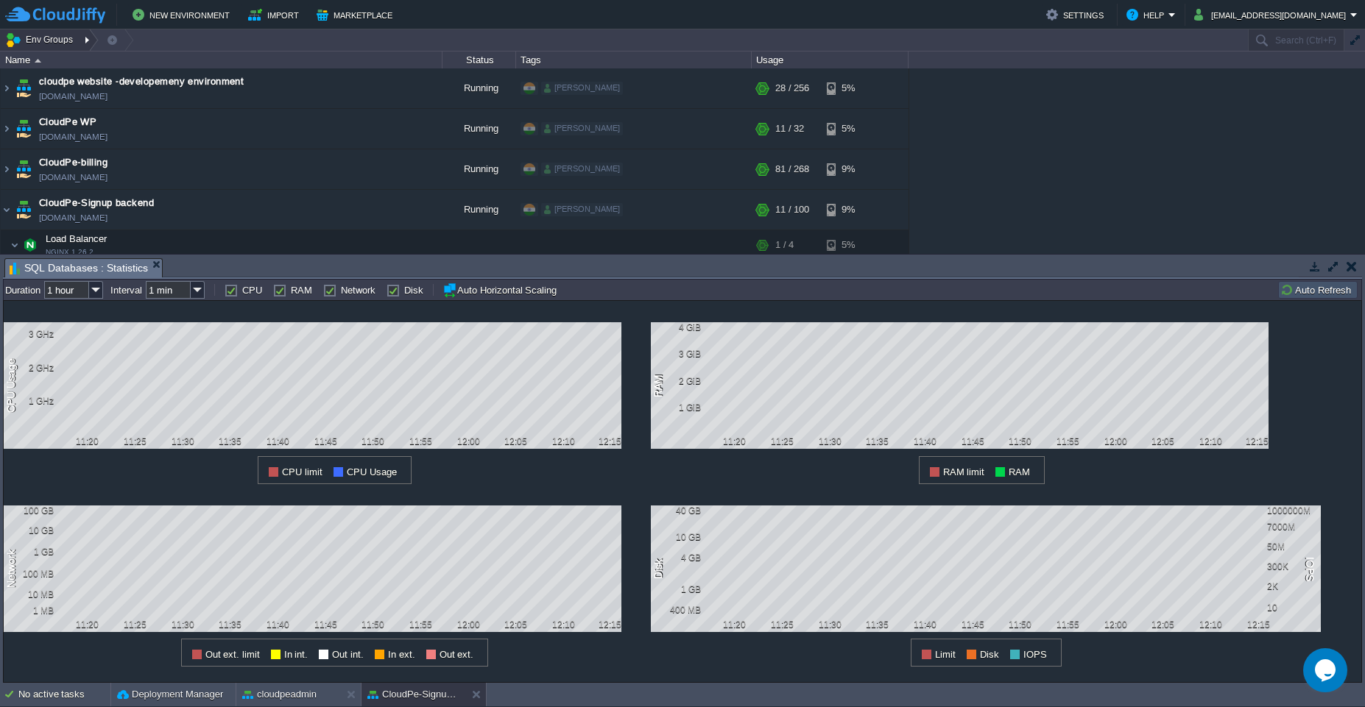
click at [87, 38] on div at bounding box center [89, 39] width 20 height 21
click at [124, 67] on link "Dev Envirnments" at bounding box center [175, 65] width 132 height 16
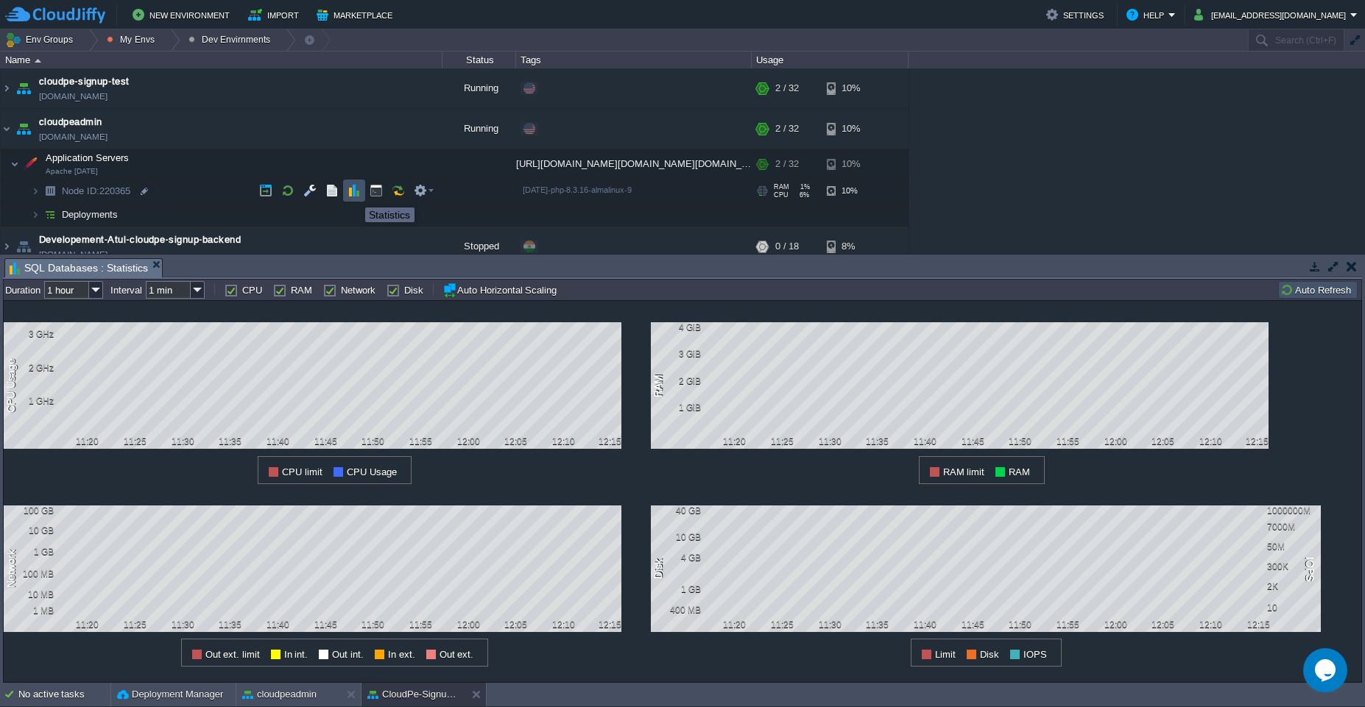
click at [355, 194] on button "button" at bounding box center [353, 190] width 13 height 13
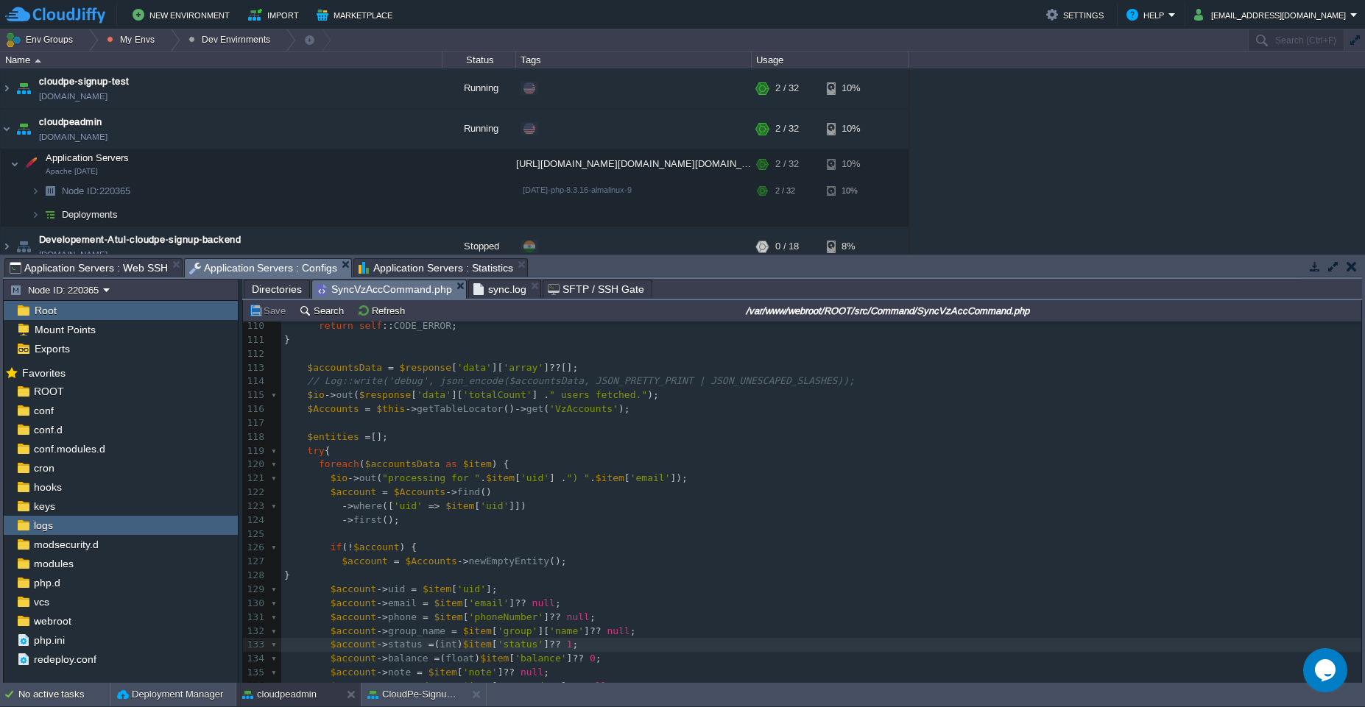
click at [283, 269] on span "Application Servers : Configs" at bounding box center [263, 268] width 149 height 18
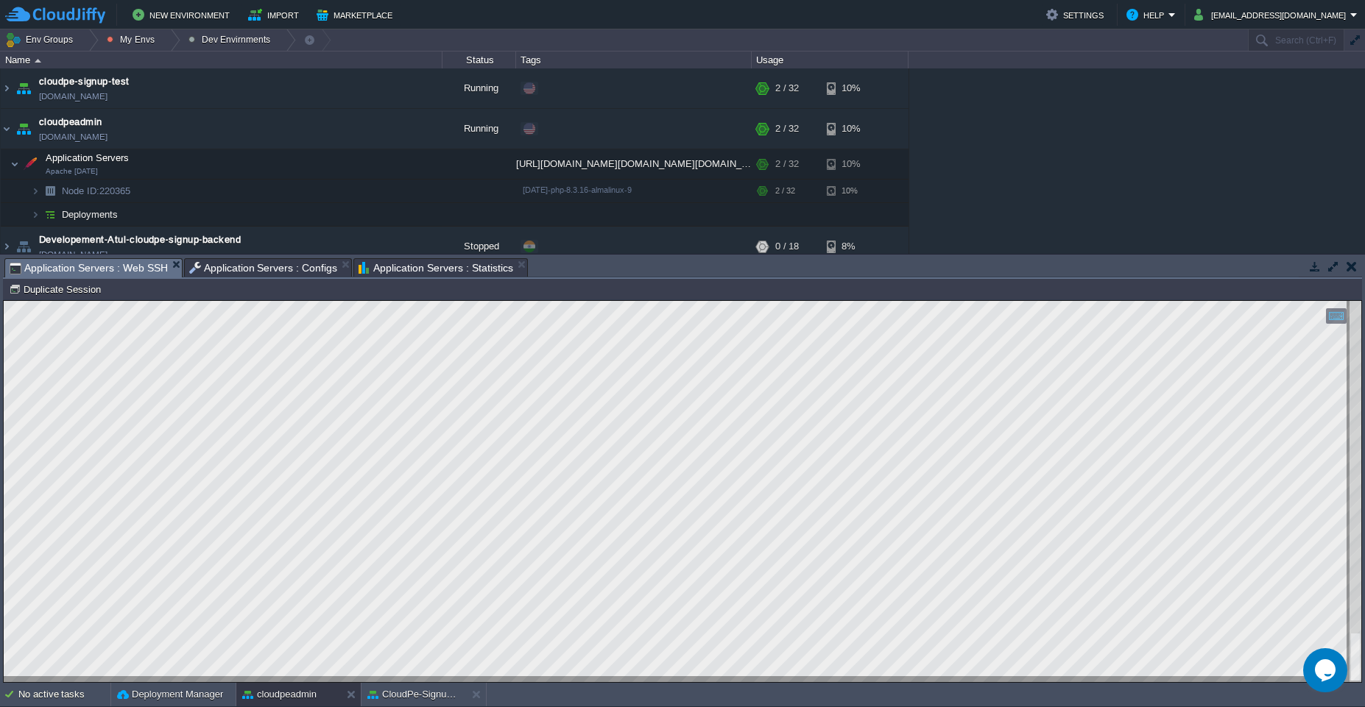
click at [116, 263] on span "Application Servers : Web SSH" at bounding box center [89, 268] width 158 height 18
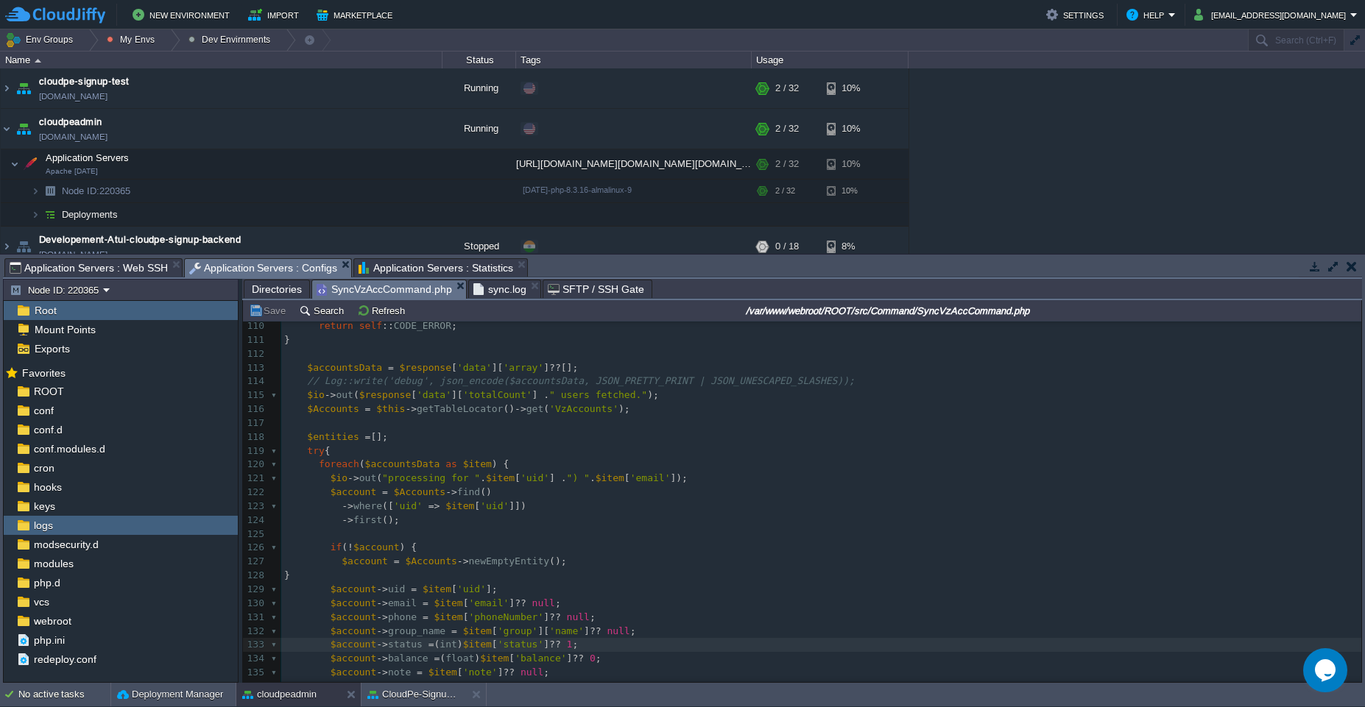
click at [283, 270] on span "Application Servers : Configs" at bounding box center [263, 268] width 149 height 18
click at [743, 477] on pre "$io -> out ( "processing for " . $item [ 'uid' ] . ") " . $item [ 'email' ]);" at bounding box center [821, 479] width 1080 height 14
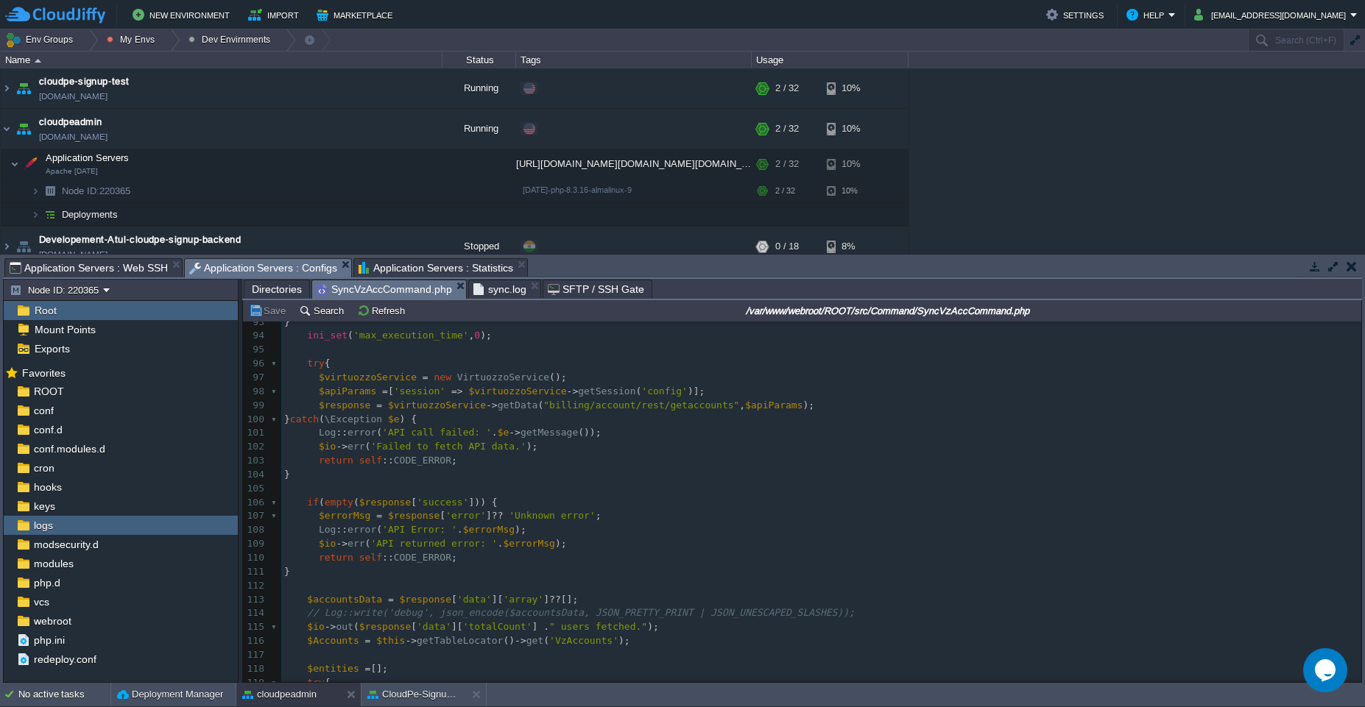
scroll to position [1295, 0]
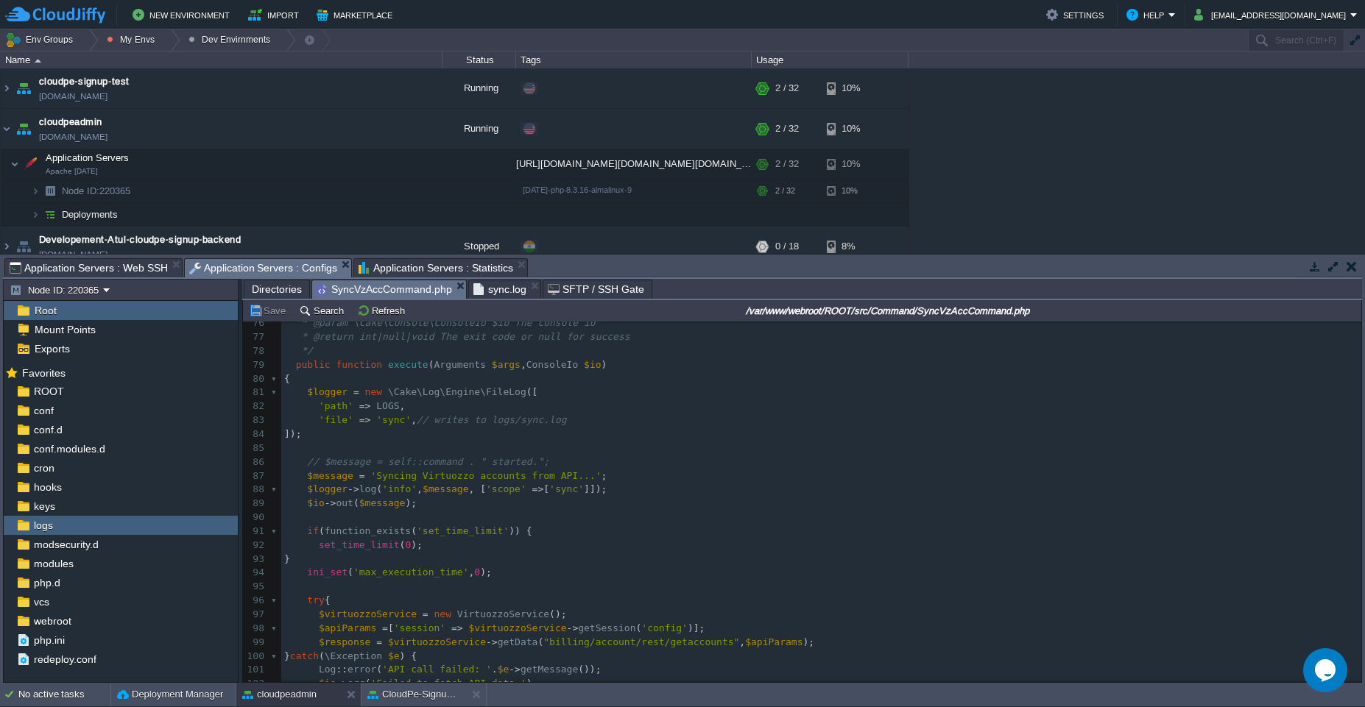
click at [645, 487] on pre "$logger -> log ( 'info' , $message , [ 'scope' => [ 'sync' ]]);" at bounding box center [821, 490] width 1080 height 14
type textarea "$logger->log('info', $message, ['scope' => ['sync']]);"
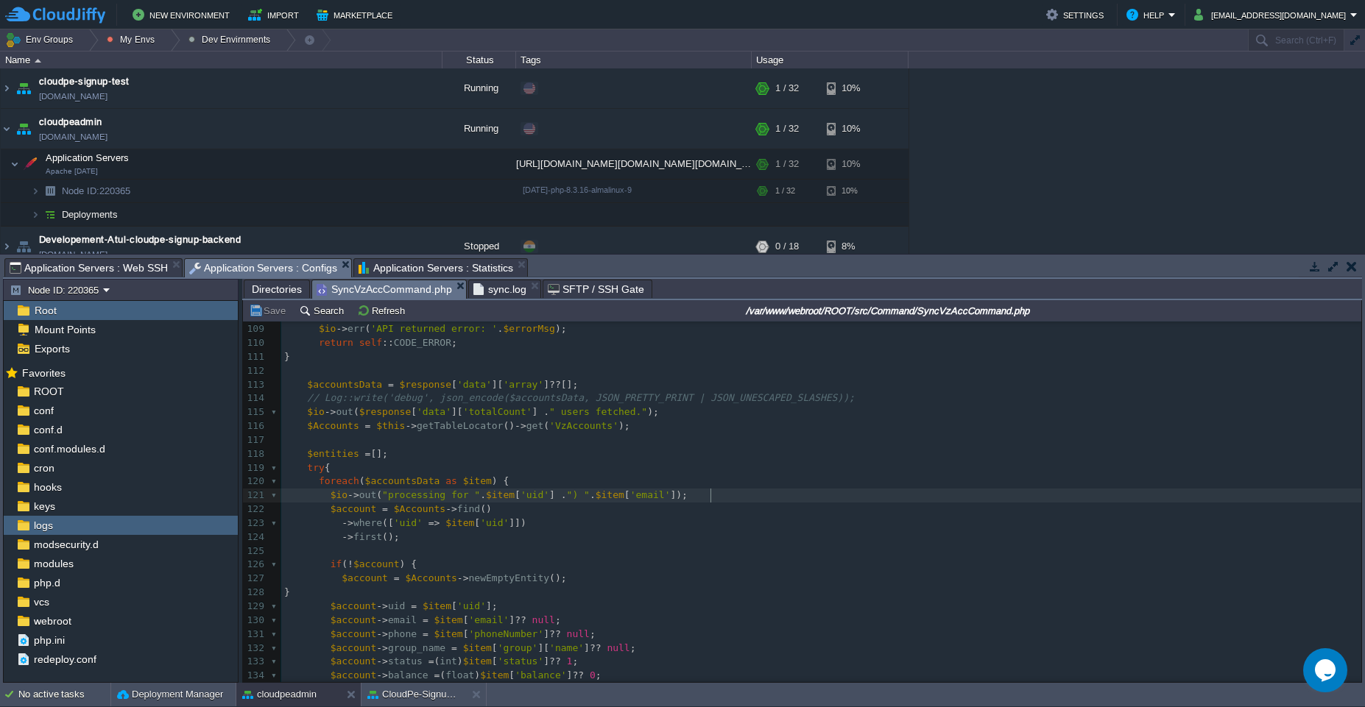
click at [728, 498] on pre "$io -> out ( "processing for " . $item [ 'uid' ] . ") " . $item [ 'email' ]);" at bounding box center [821, 496] width 1080 height 14
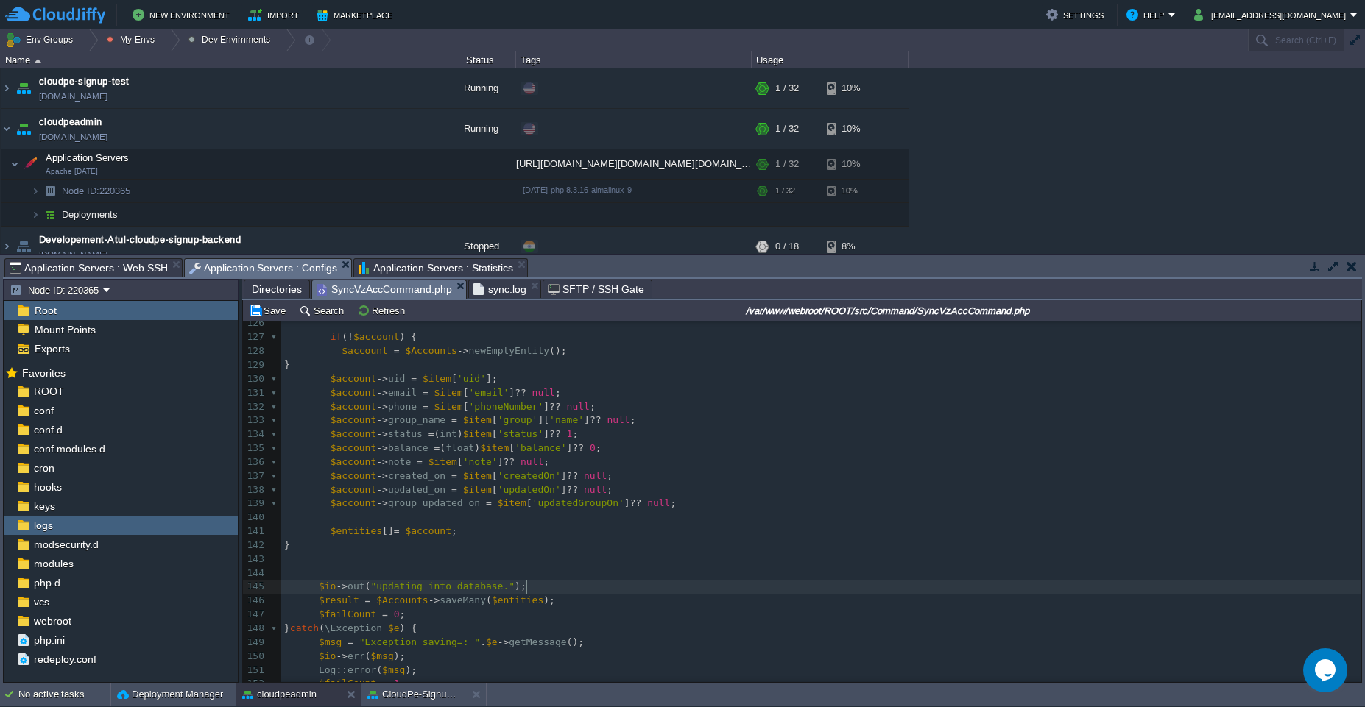
click at [567, 585] on pre "$io -> out ( "updating into database." );" at bounding box center [821, 587] width 1080 height 14
paste textarea
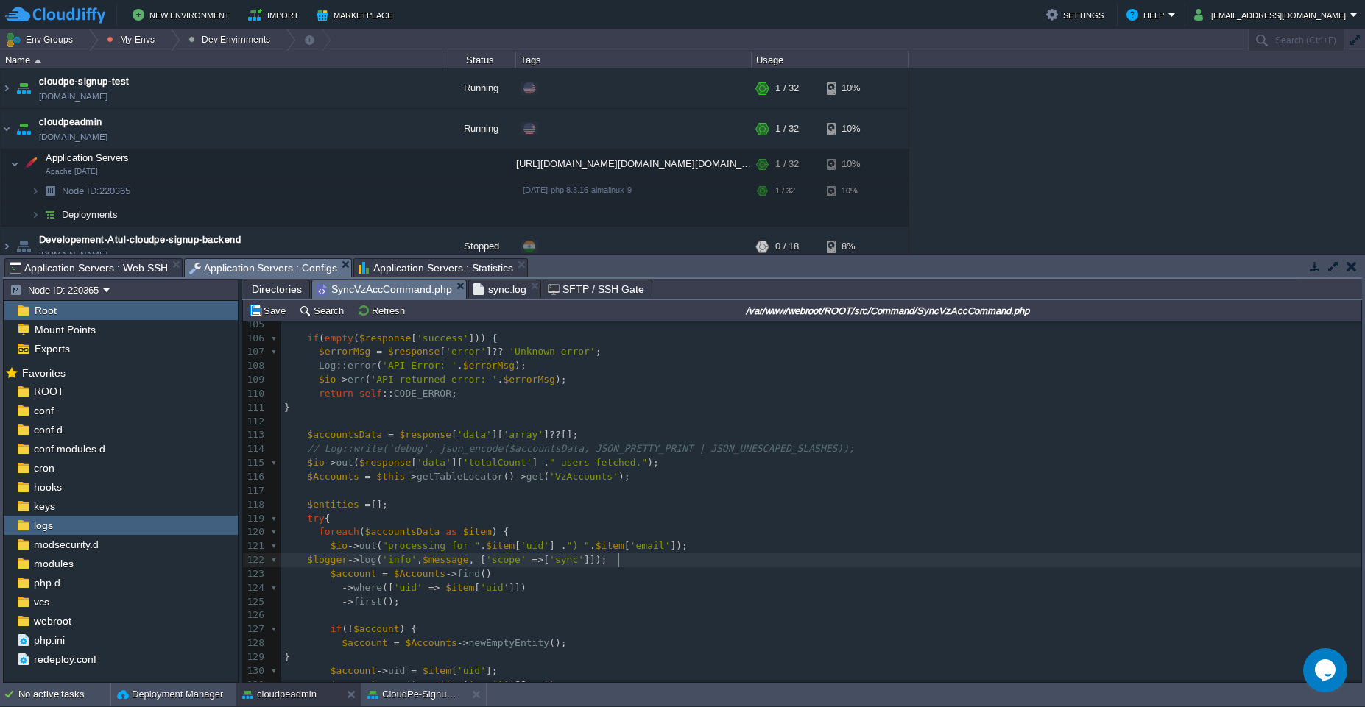
click at [641, 564] on pre "$logger -> log ( 'info' , $message , [ 'scope' => [ 'sync' ]]);" at bounding box center [821, 560] width 1080 height 14
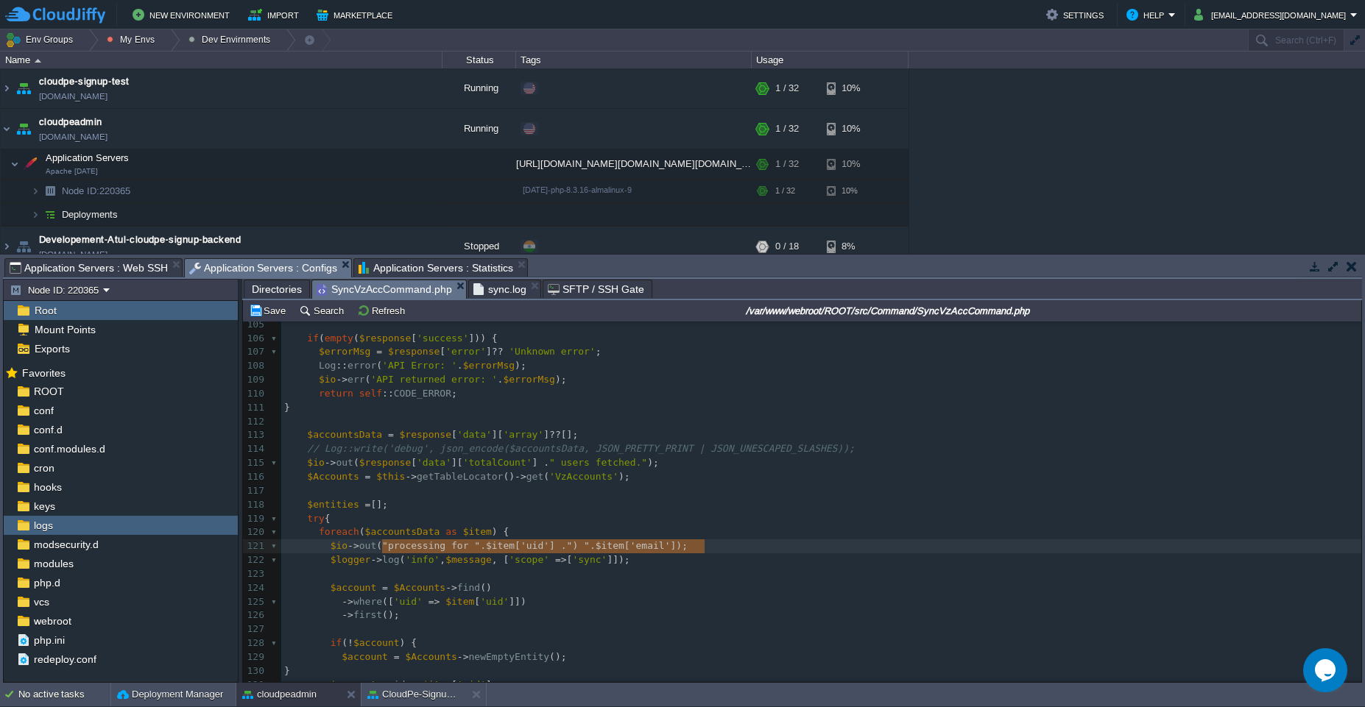
type textarea ""processing for ". $item['uid'] . ") " . $item['email']"
type textarea "$message, ['scope' => ['sync']]"
paste textarea
type textarea ":"
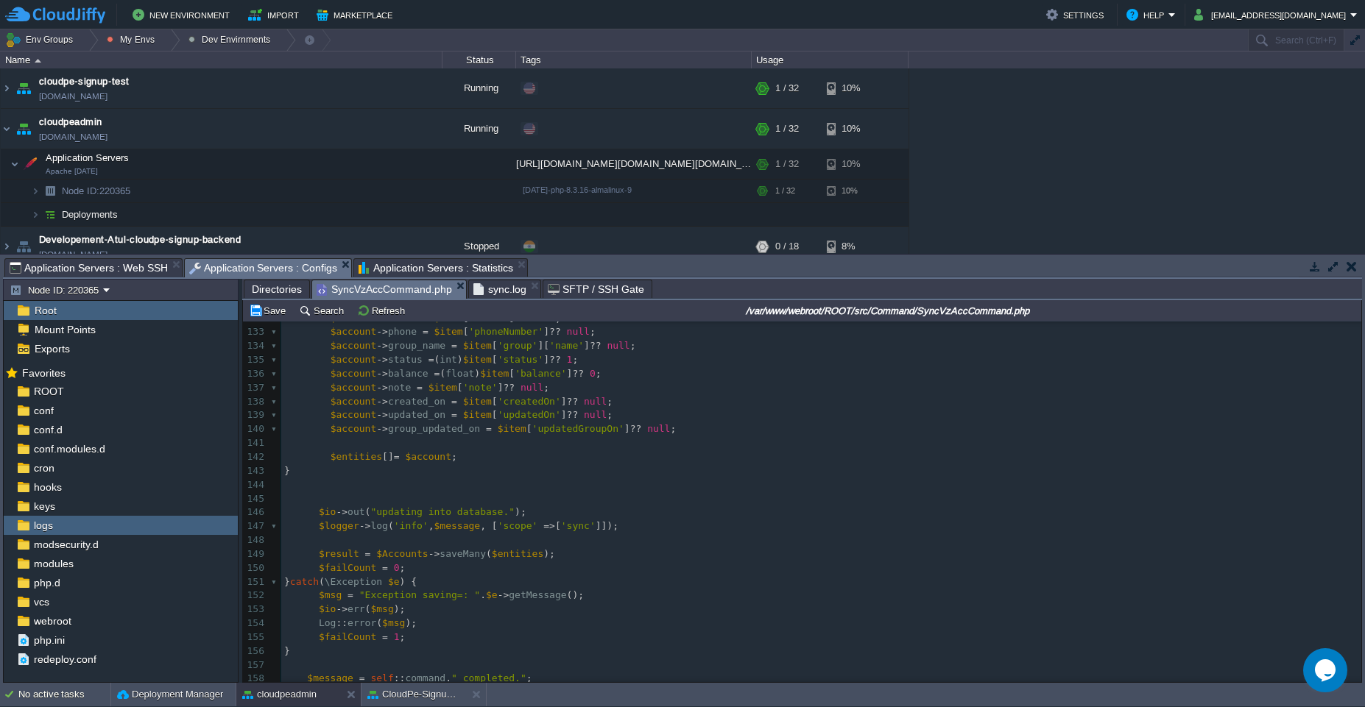
click at [528, 513] on div "x 121 $io -> out ( "processing for " . $item [ 'uid' ] . ": " . $item [ 'email'…" at bounding box center [821, 505] width 1080 height 693
type textarea ""updating into database.""
paste textarea ", ['scope' => ['sync']]);"
type textarea ", ['scope' => ['sync']]);"
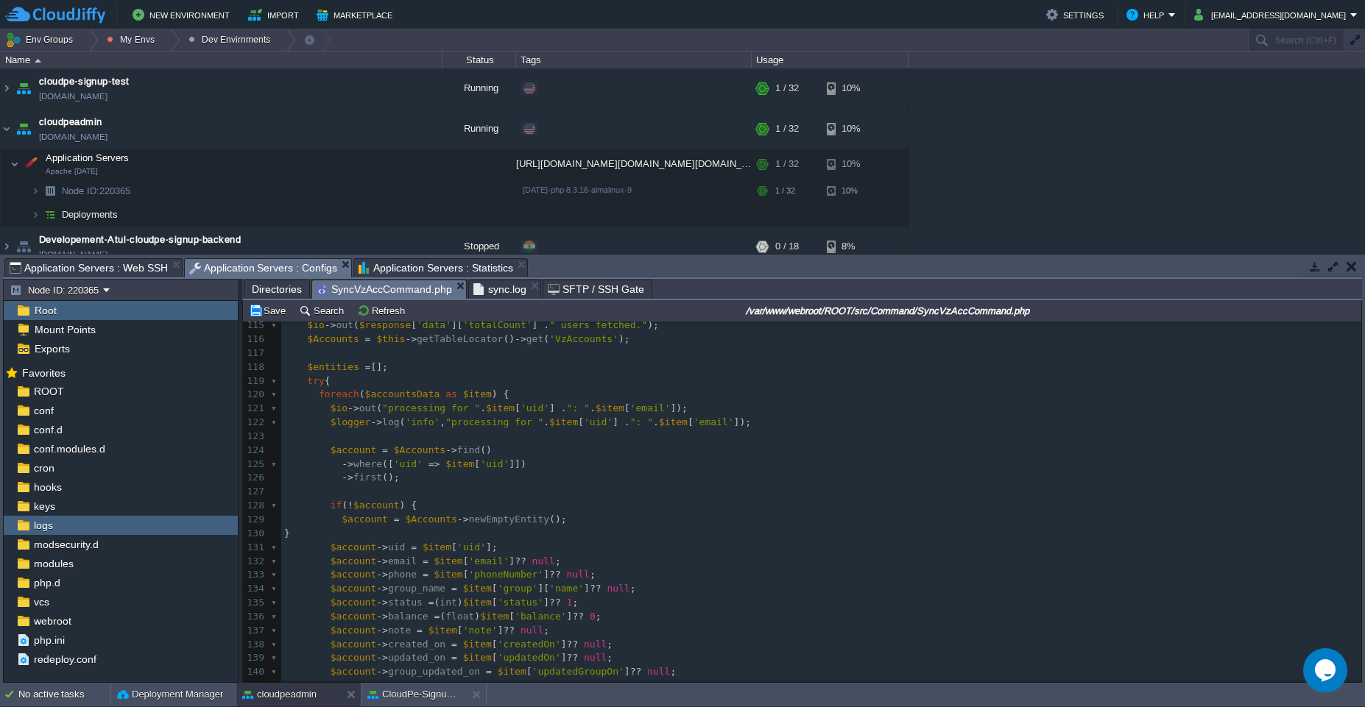
click at [787, 419] on pre "$logger -> log ( 'info' , "processing for " . $item [ 'uid' ] . ": " . $item [ …" at bounding box center [821, 423] width 1080 height 14
type textarea ");"
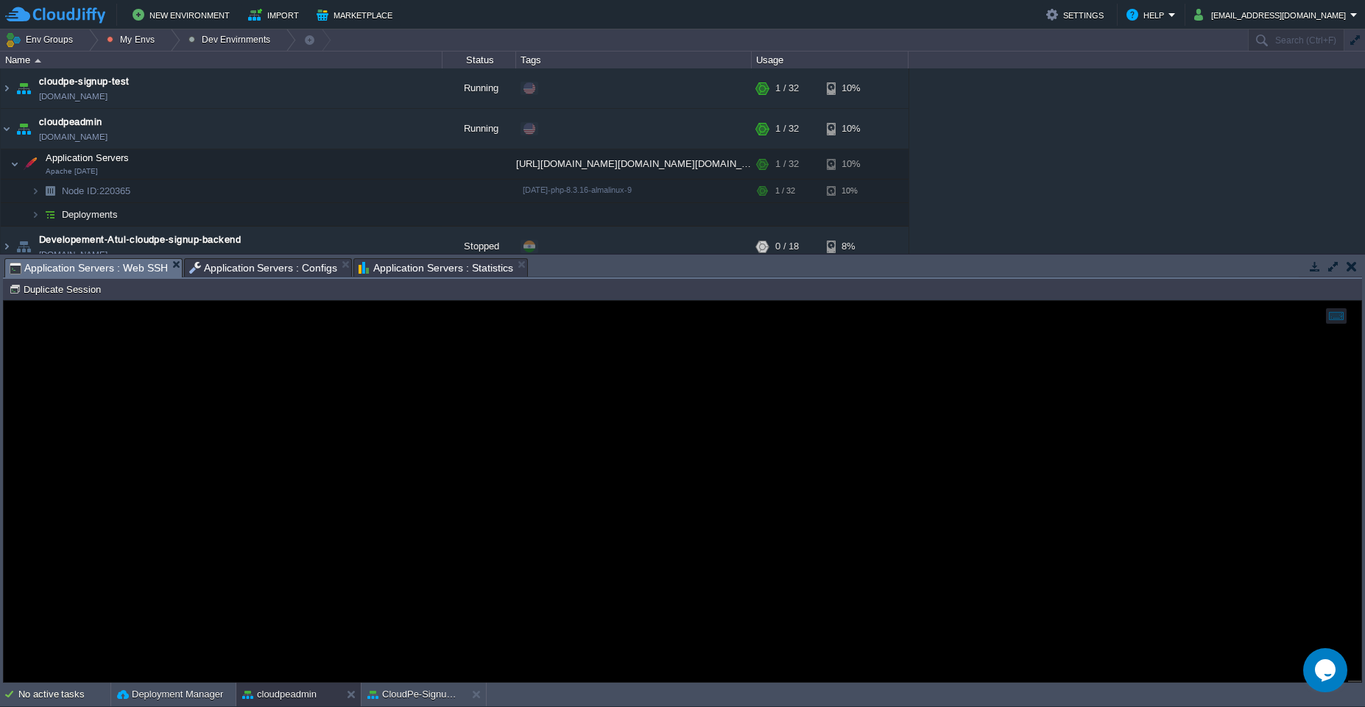
click at [152, 268] on span "Application Servers : Web SSH" at bounding box center [89, 268] width 158 height 18
click at [434, 269] on span "Application Servers : Statistics" at bounding box center [435, 268] width 155 height 18
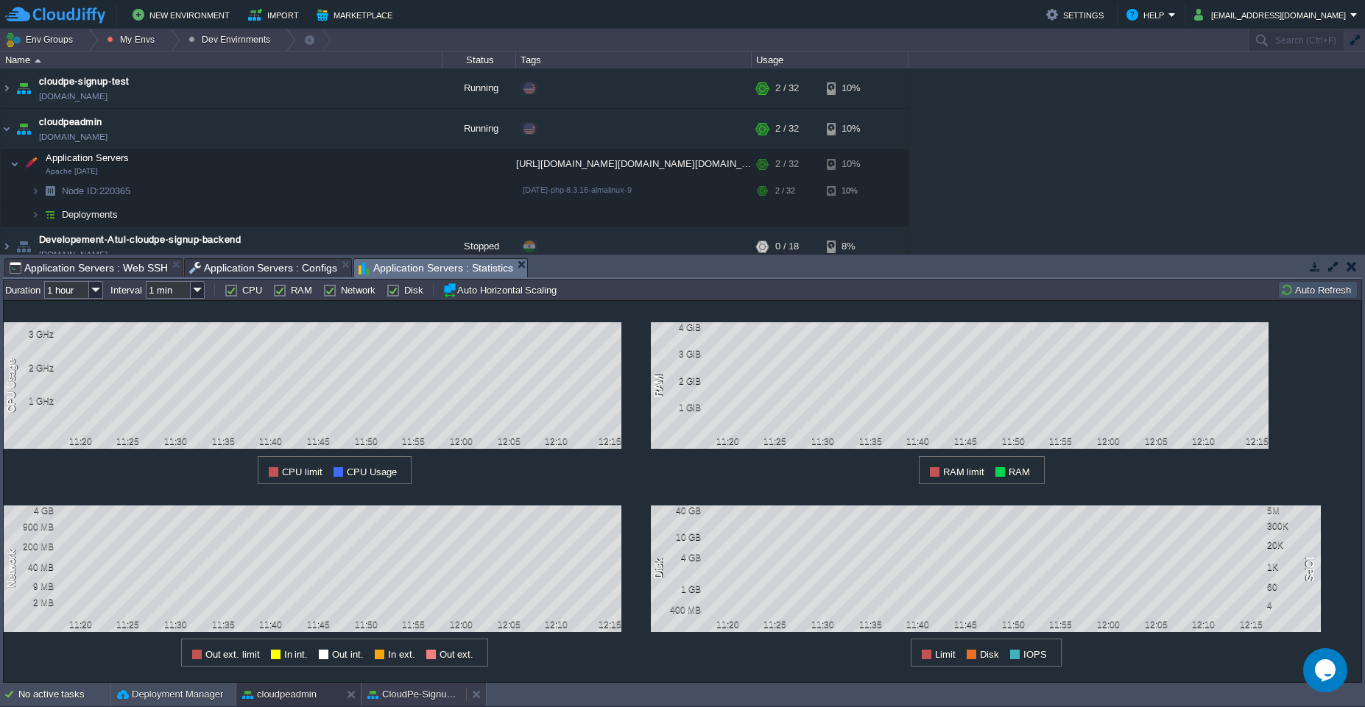
click at [394, 700] on button "CloudPe-Signup backend" at bounding box center [413, 694] width 93 height 15
click at [293, 701] on button "cloudpeadmin" at bounding box center [279, 694] width 74 height 15
click at [383, 699] on button "CloudPe-Signup backend" at bounding box center [413, 694] width 93 height 15
click at [290, 689] on button "cloudpeadmin" at bounding box center [279, 694] width 74 height 15
click at [408, 701] on button "CloudPe-Signup backend" at bounding box center [413, 694] width 93 height 15
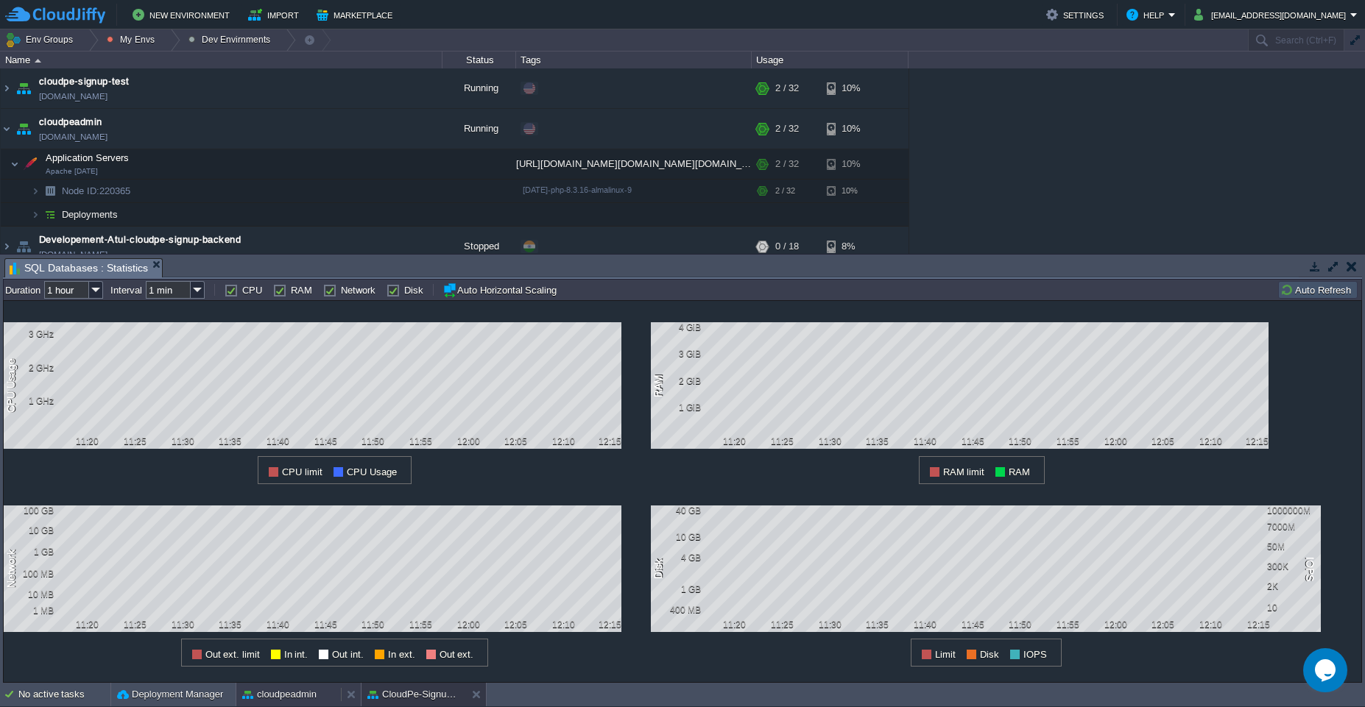
click at [289, 694] on button "cloudpeadmin" at bounding box center [279, 694] width 74 height 15
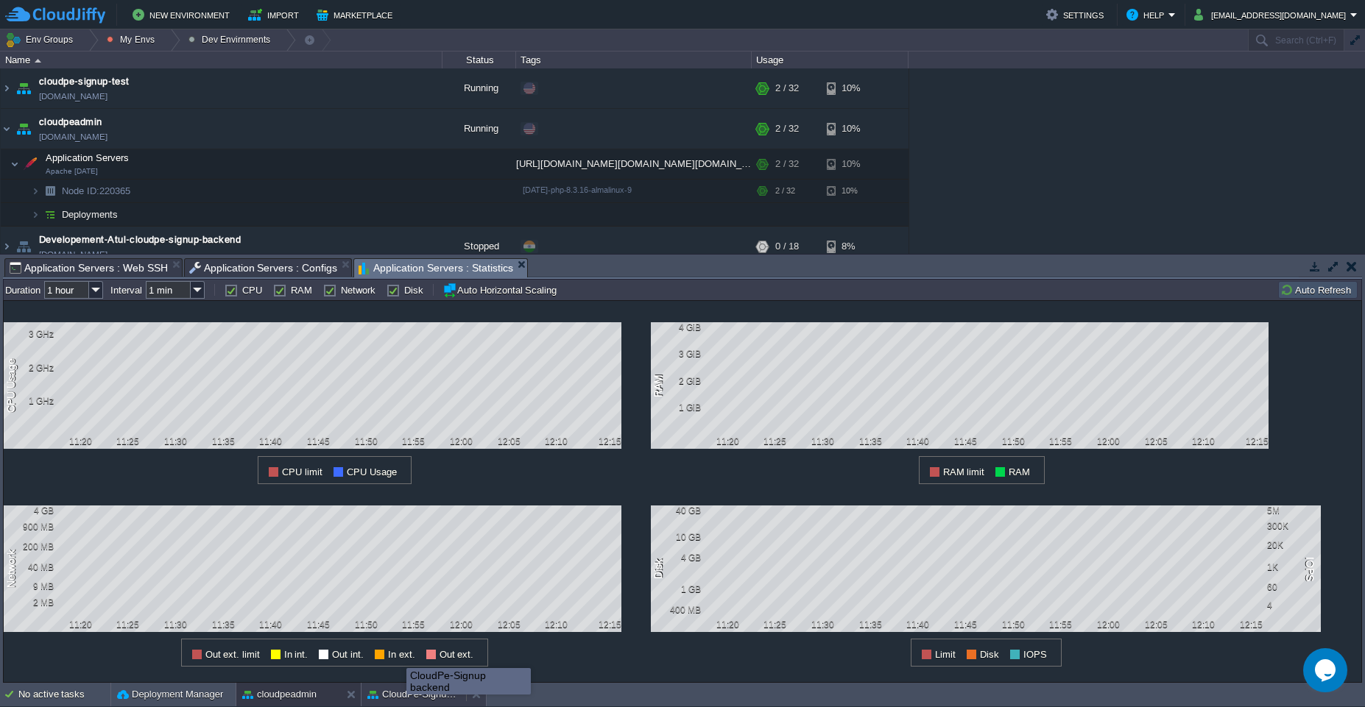
click at [414, 689] on button "CloudPe-Signup backend" at bounding box center [413, 694] width 93 height 15
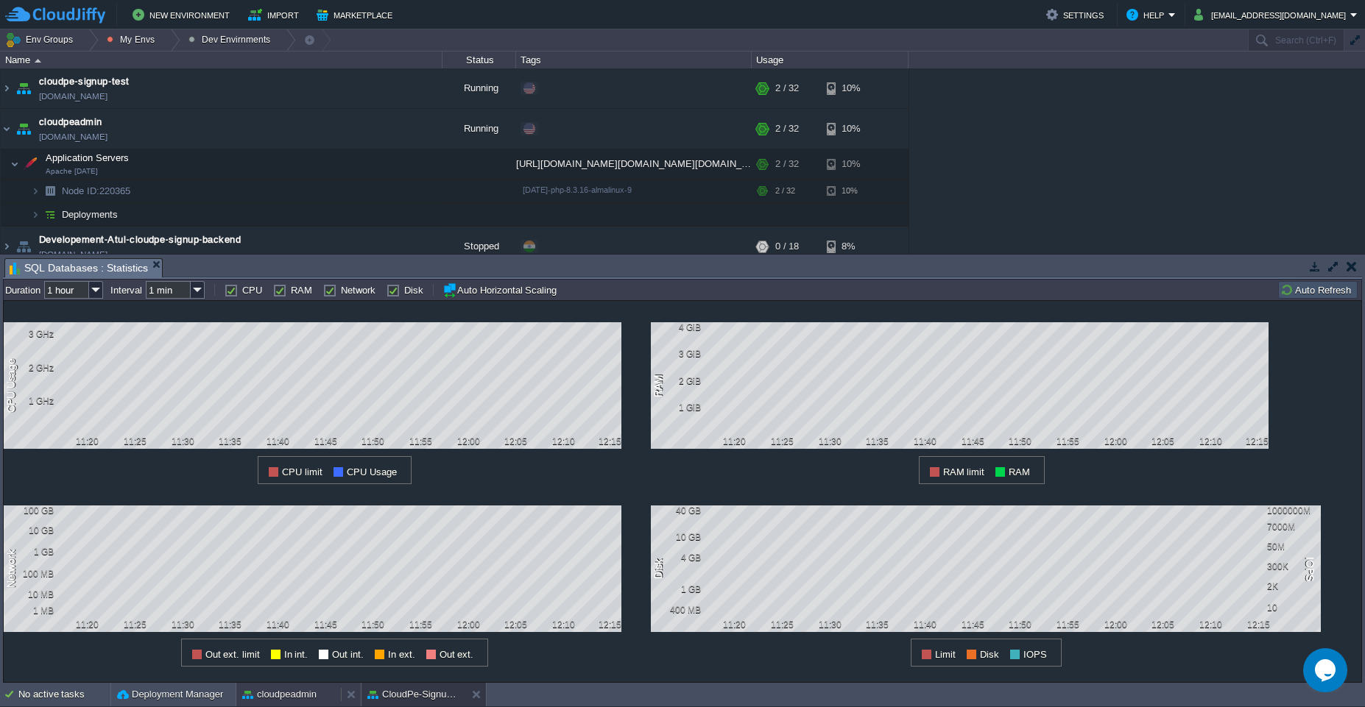
click at [282, 690] on button "cloudpeadmin" at bounding box center [279, 694] width 74 height 15
click at [406, 701] on button "CloudPe-Signup backend" at bounding box center [413, 694] width 93 height 15
click at [277, 698] on button "cloudpeadmin" at bounding box center [279, 694] width 74 height 15
click at [383, 698] on button "CloudPe-Signup backend" at bounding box center [413, 694] width 93 height 15
click at [276, 701] on button "cloudpeadmin" at bounding box center [279, 694] width 74 height 15
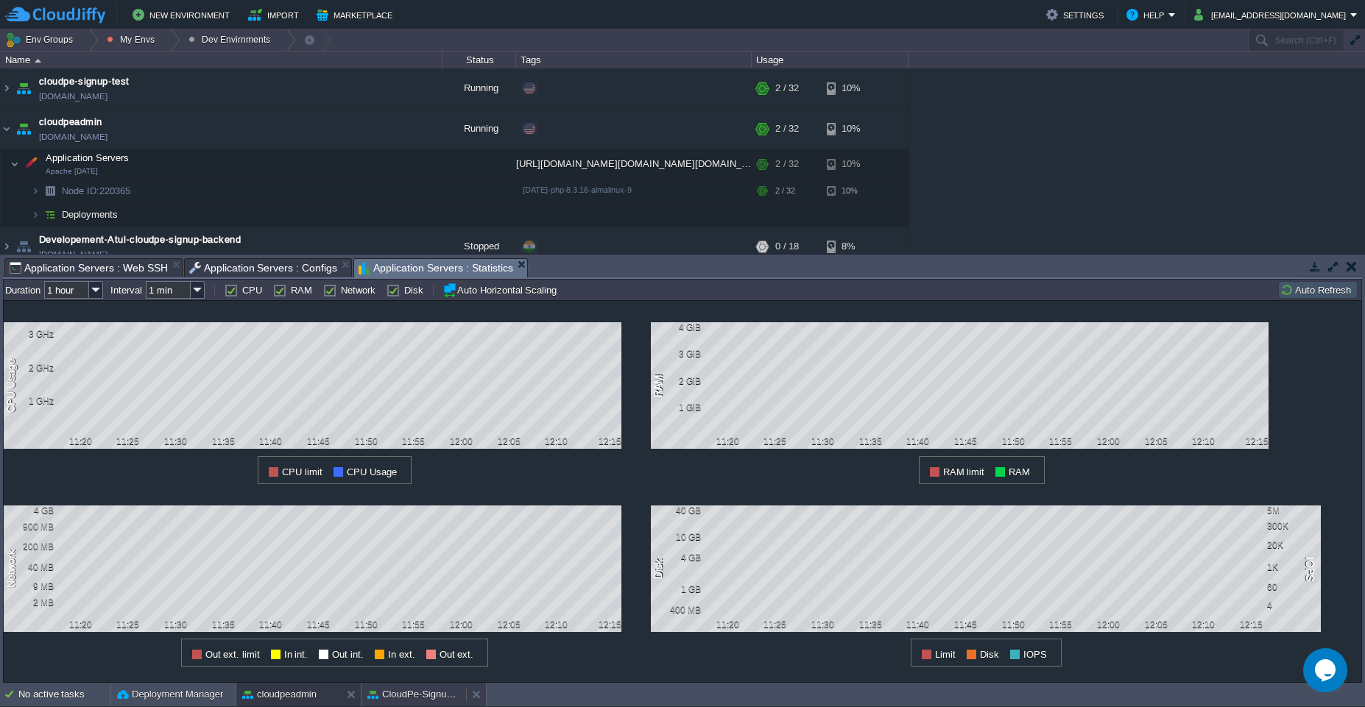
click at [412, 701] on button "CloudPe-Signup backend" at bounding box center [413, 694] width 93 height 15
click at [306, 699] on button "cloudpeadmin" at bounding box center [279, 694] width 74 height 15
click at [391, 704] on div "CloudPe-Signup backend" at bounding box center [413, 695] width 105 height 24
click at [298, 705] on div "cloudpeadmin" at bounding box center [288, 695] width 105 height 24
click at [417, 704] on div "CloudPe-Signup backend" at bounding box center [413, 695] width 105 height 24
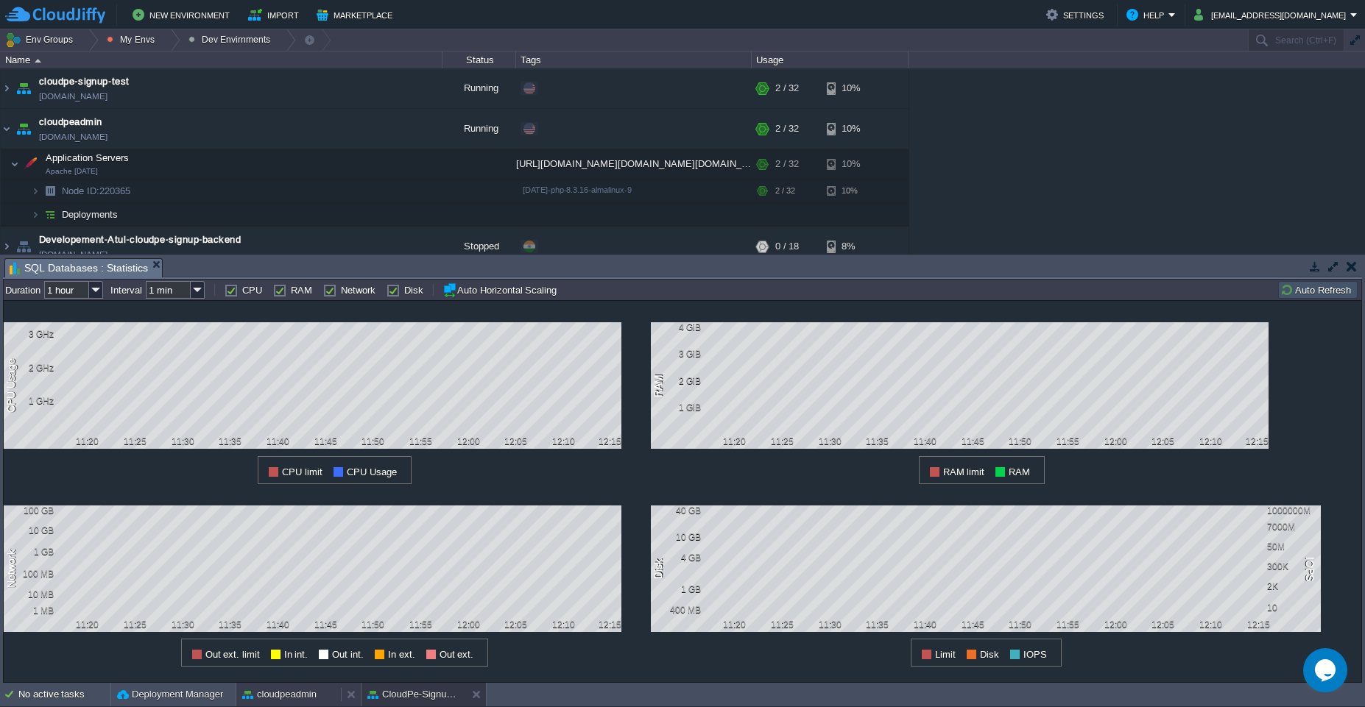
click at [283, 697] on button "cloudpeadmin" at bounding box center [279, 694] width 74 height 15
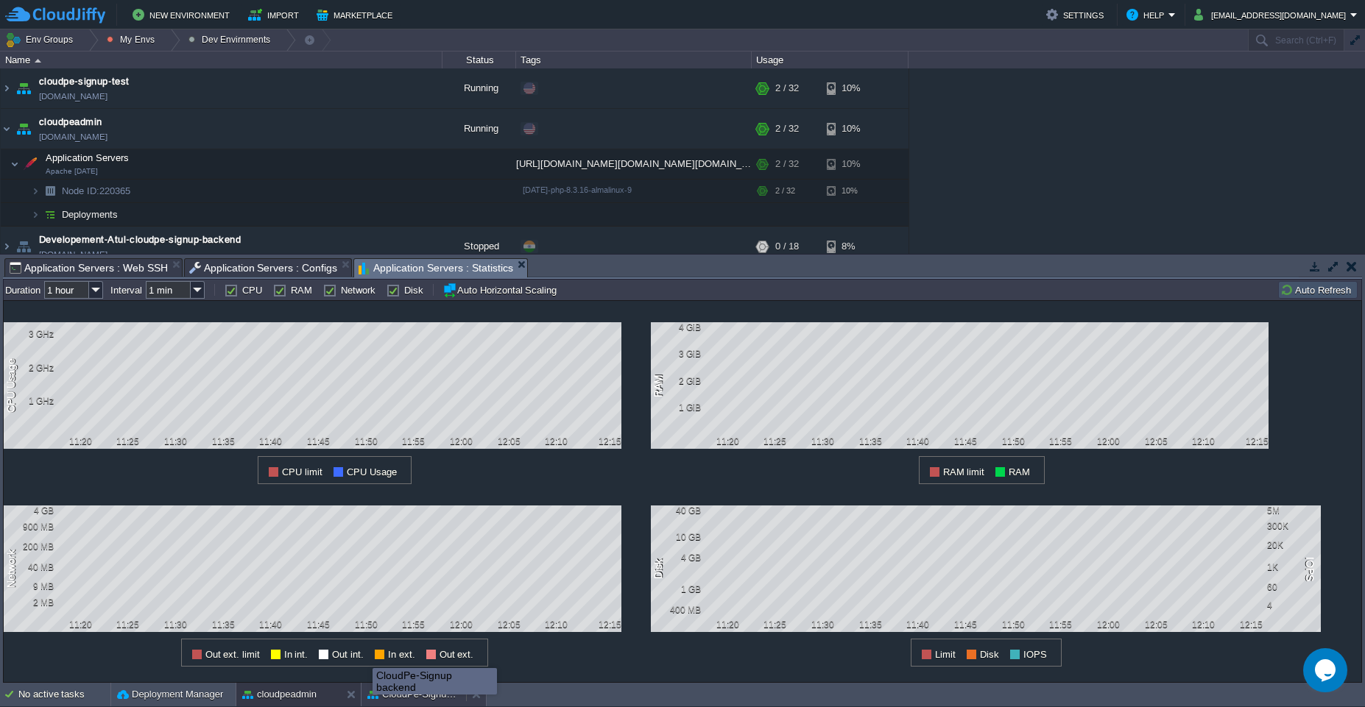
click at [372, 698] on button "CloudPe-Signup backend" at bounding box center [413, 694] width 93 height 15
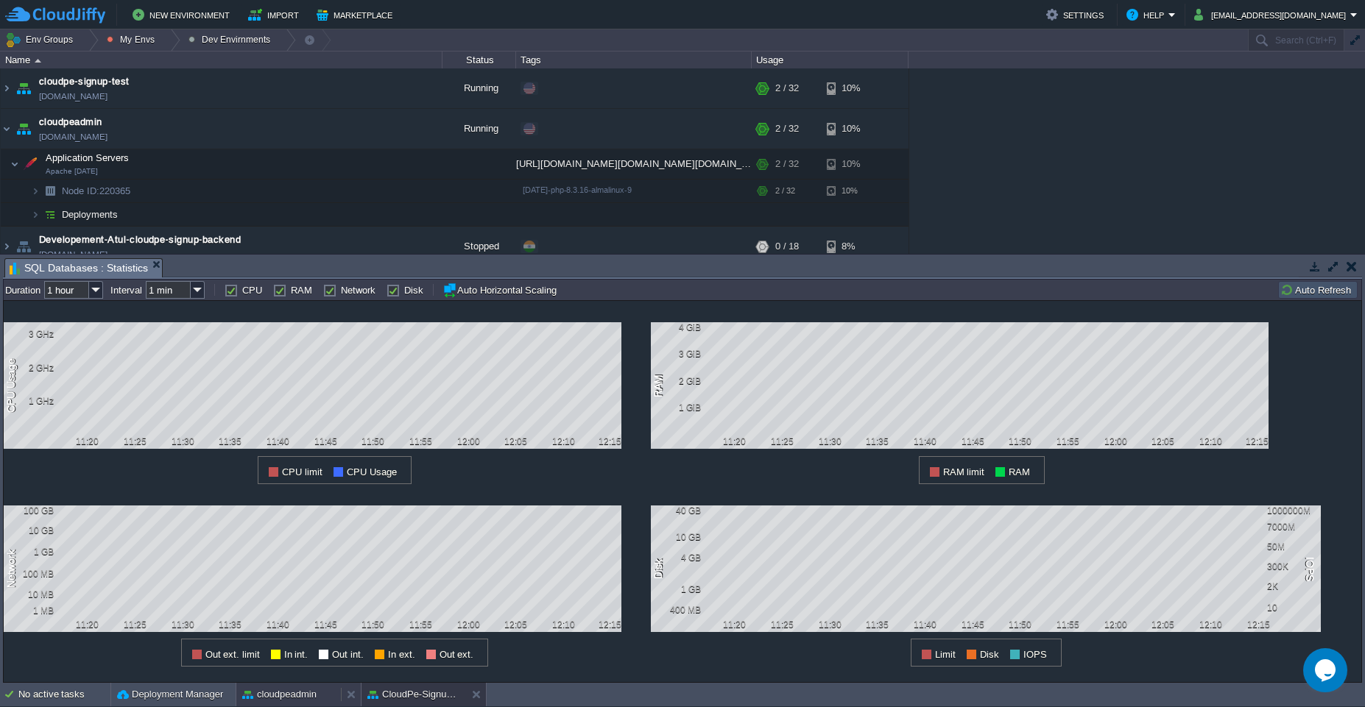
click at [308, 699] on button "cloudpeadmin" at bounding box center [279, 694] width 74 height 15
click at [238, 272] on span "Application Servers : Configs" at bounding box center [263, 268] width 149 height 18
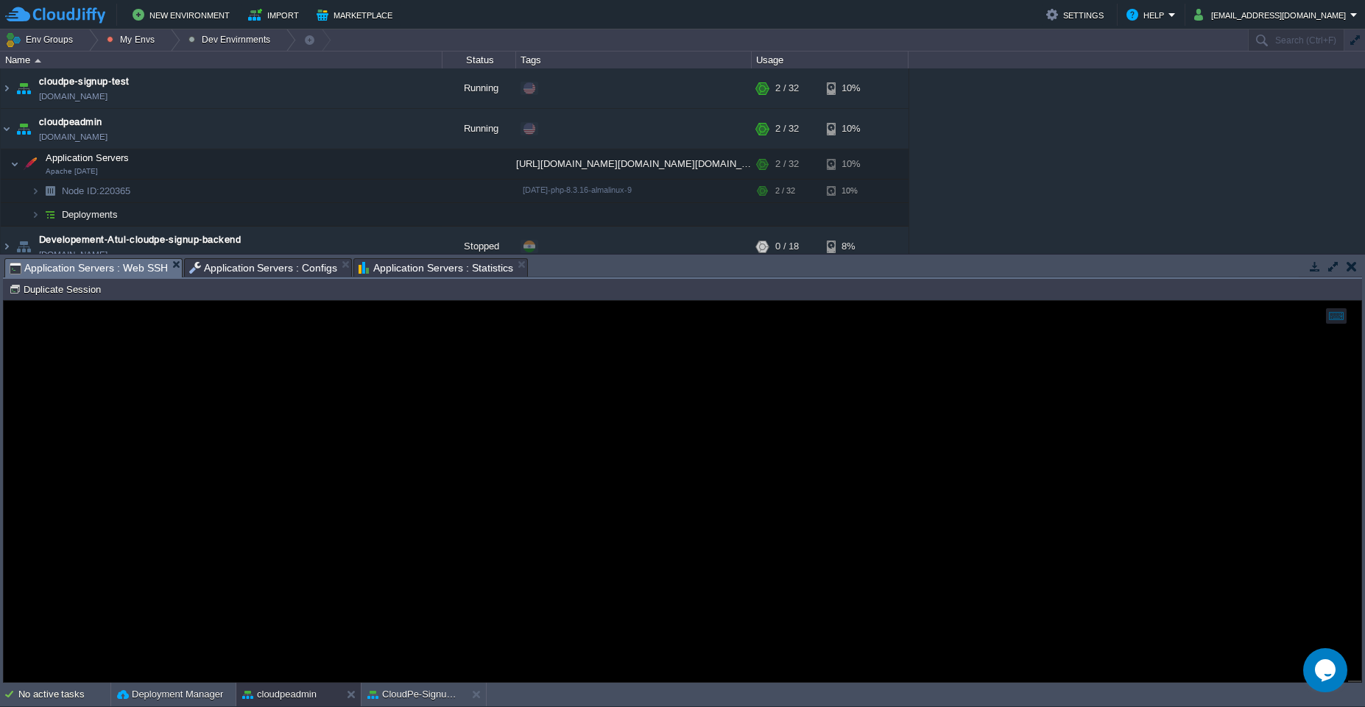
click at [122, 272] on span "Application Servers : Web SSH" at bounding box center [89, 268] width 158 height 18
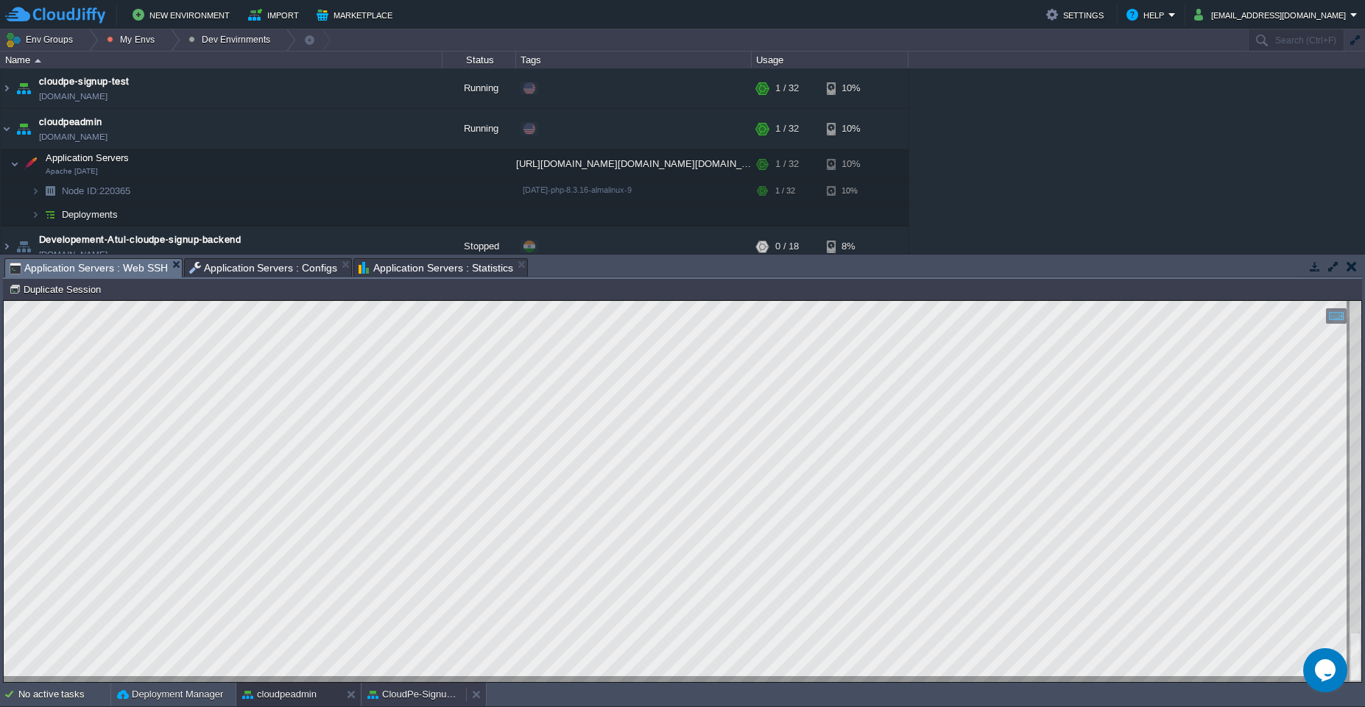
click at [401, 693] on button "CloudPe-Signup backend" at bounding box center [413, 694] width 93 height 15
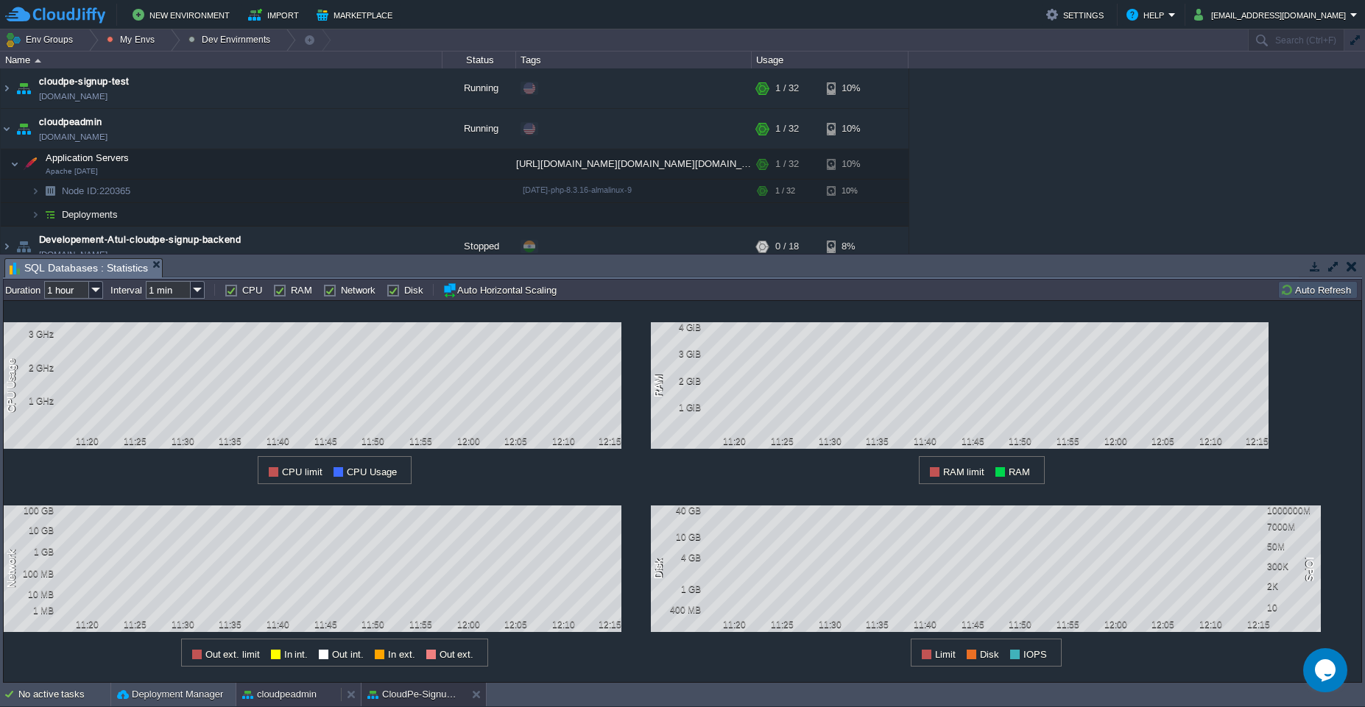
click at [281, 695] on button "cloudpeadmin" at bounding box center [279, 694] width 74 height 15
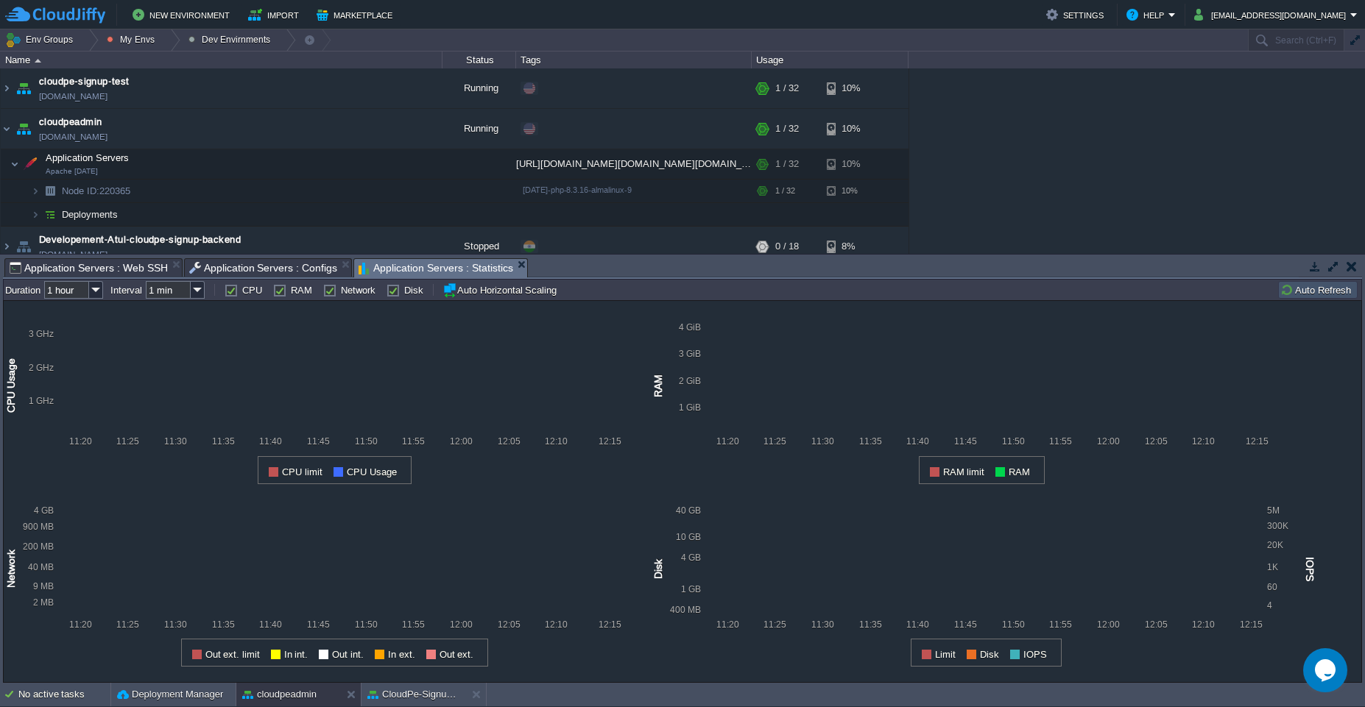
click at [442, 265] on span "Application Servers : Statistics" at bounding box center [435, 268] width 155 height 18
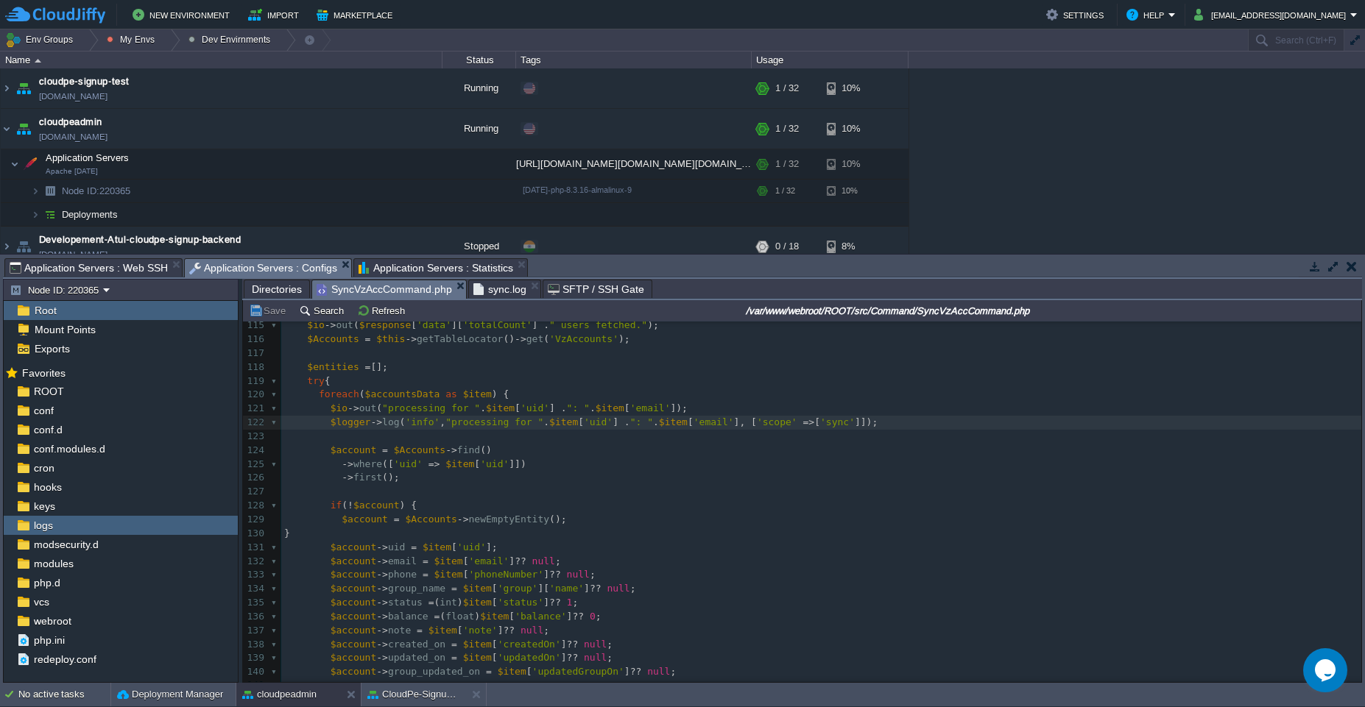
click at [303, 275] on span "Application Servers : Configs" at bounding box center [263, 268] width 149 height 18
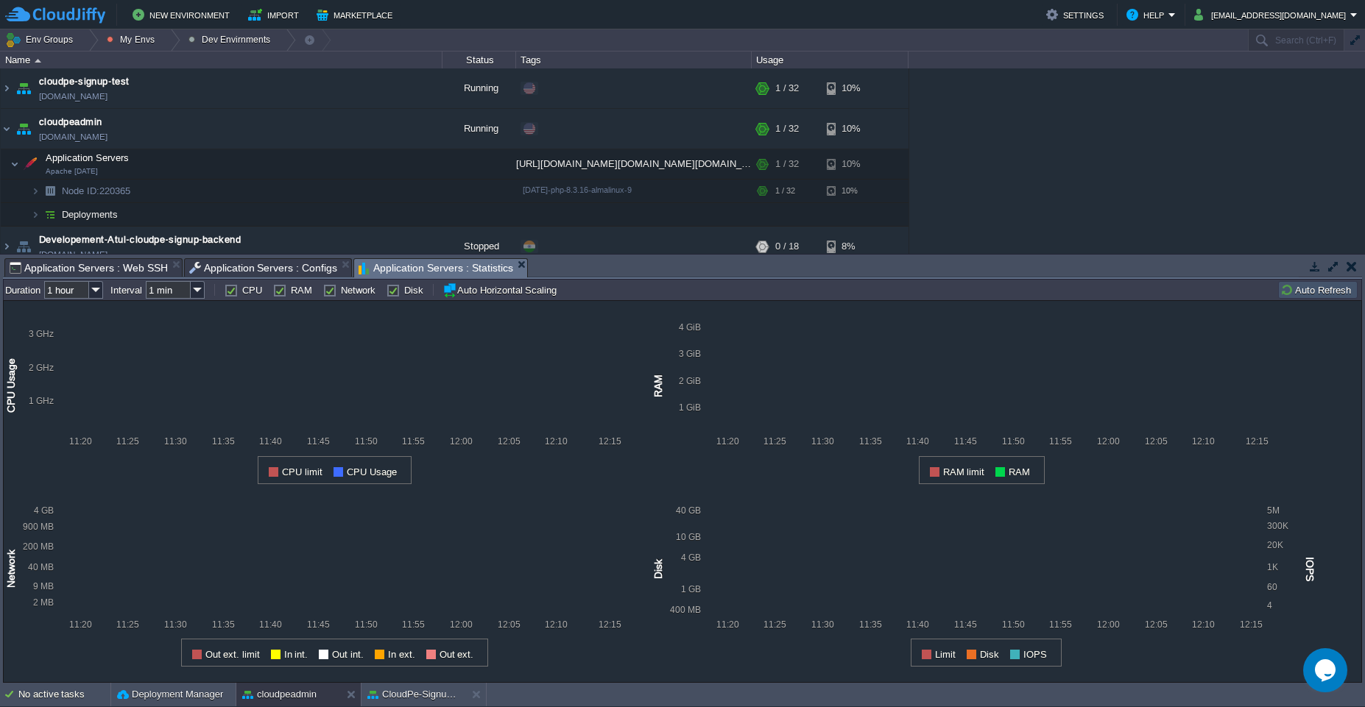
click at [375, 272] on span "Application Servers : Statistics" at bounding box center [435, 268] width 155 height 18
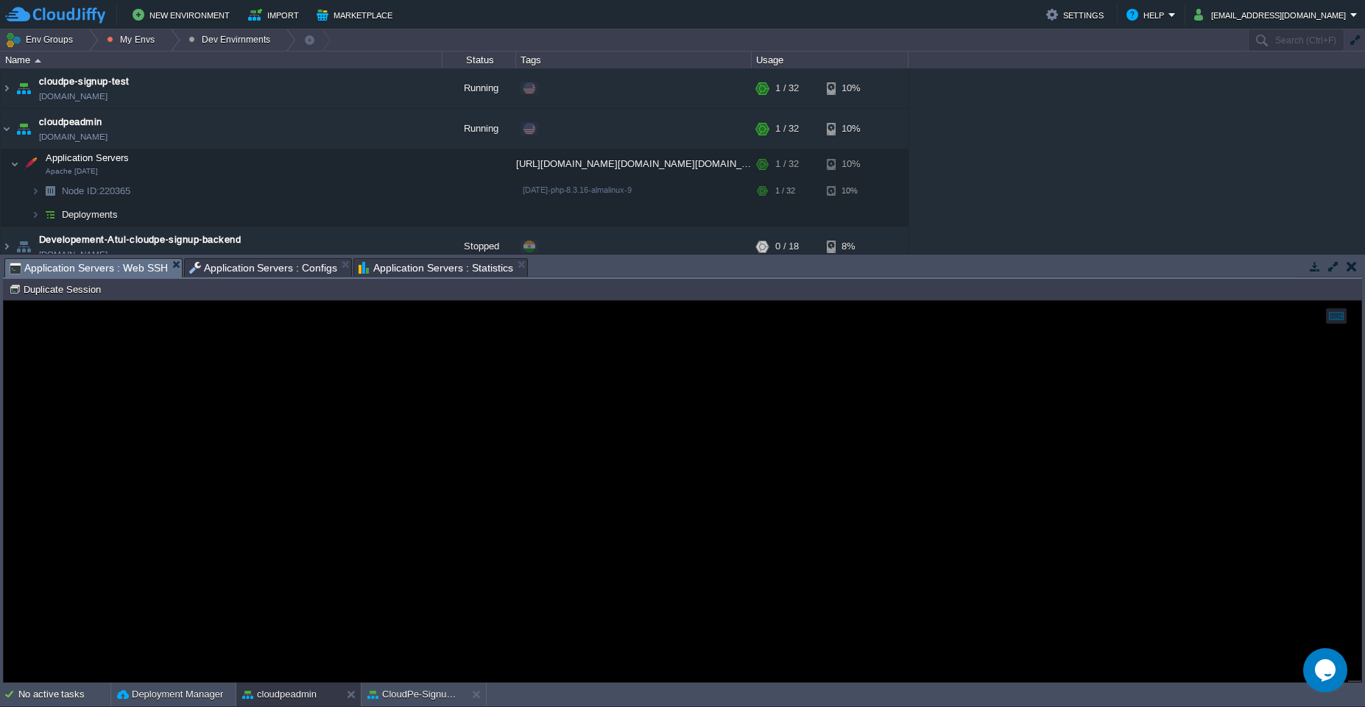
click at [101, 267] on span "Application Servers : Web SSH" at bounding box center [89, 268] width 158 height 18
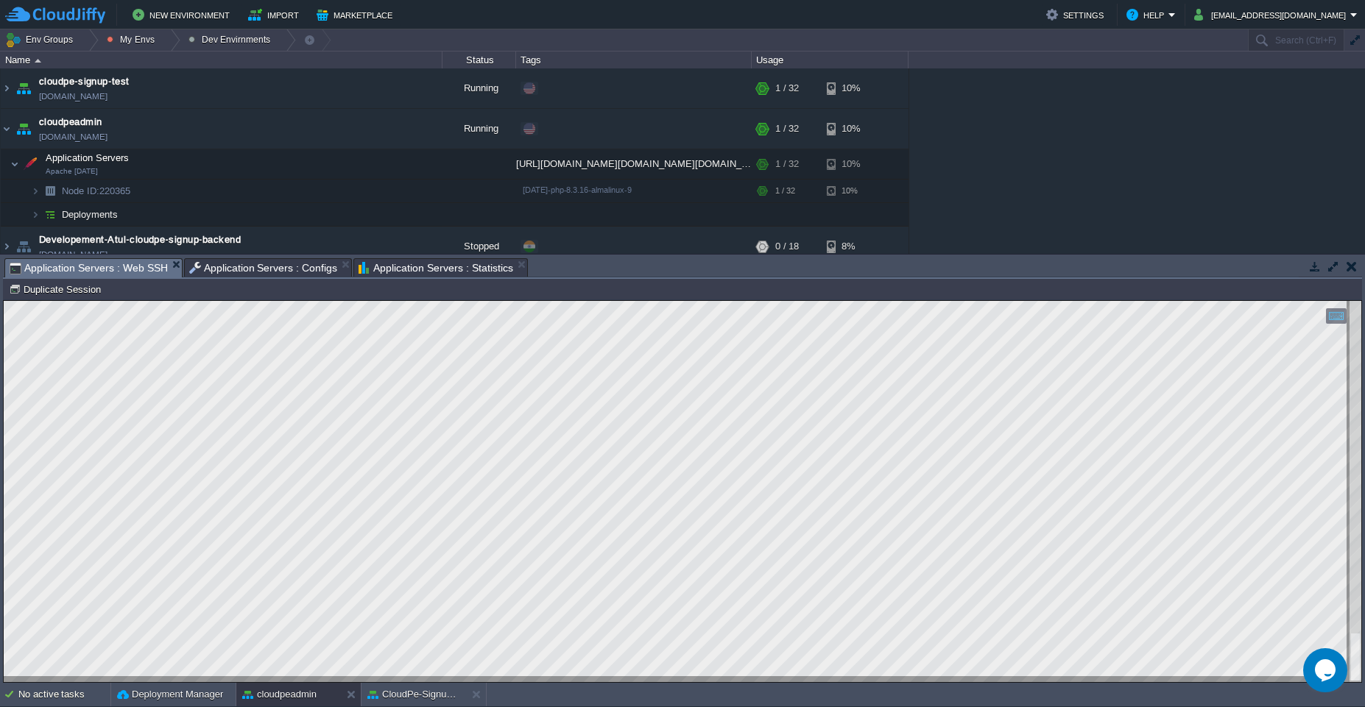
click at [208, 266] on span "Application Servers : Configs" at bounding box center [263, 268] width 149 height 18
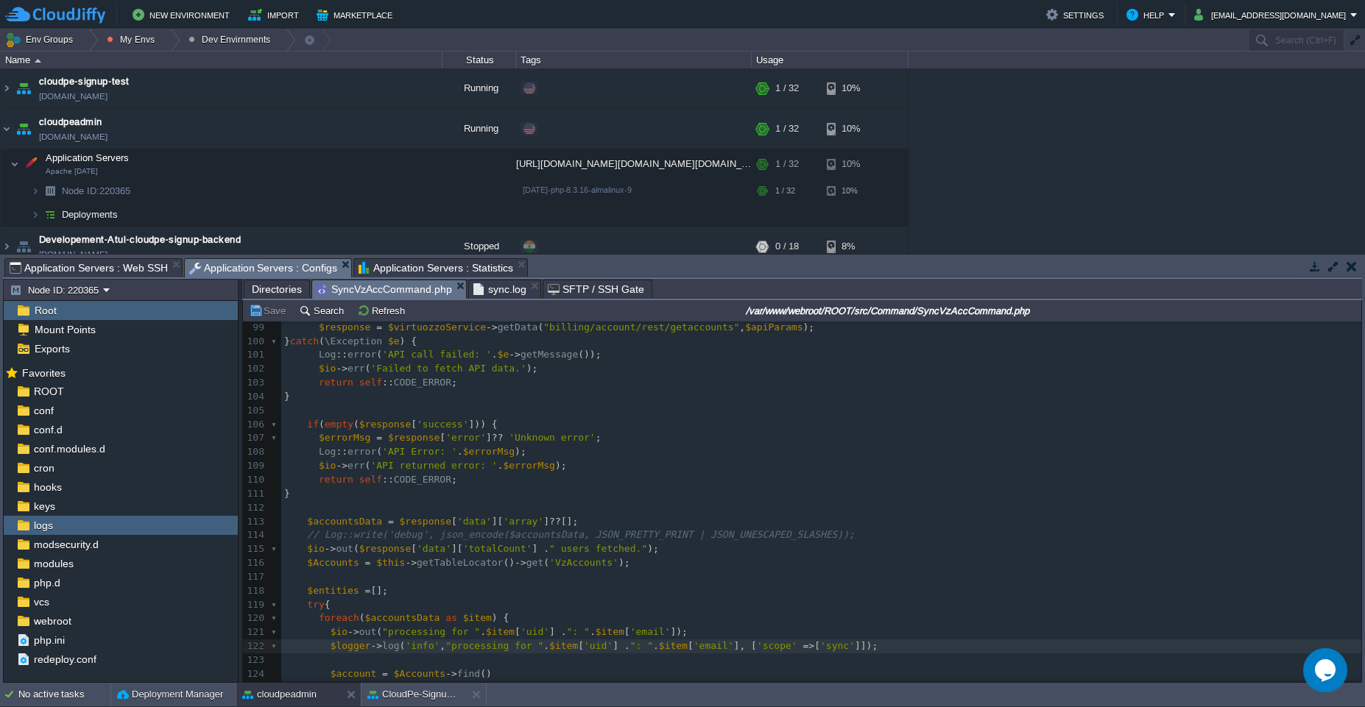
scroll to position [1362, 0]
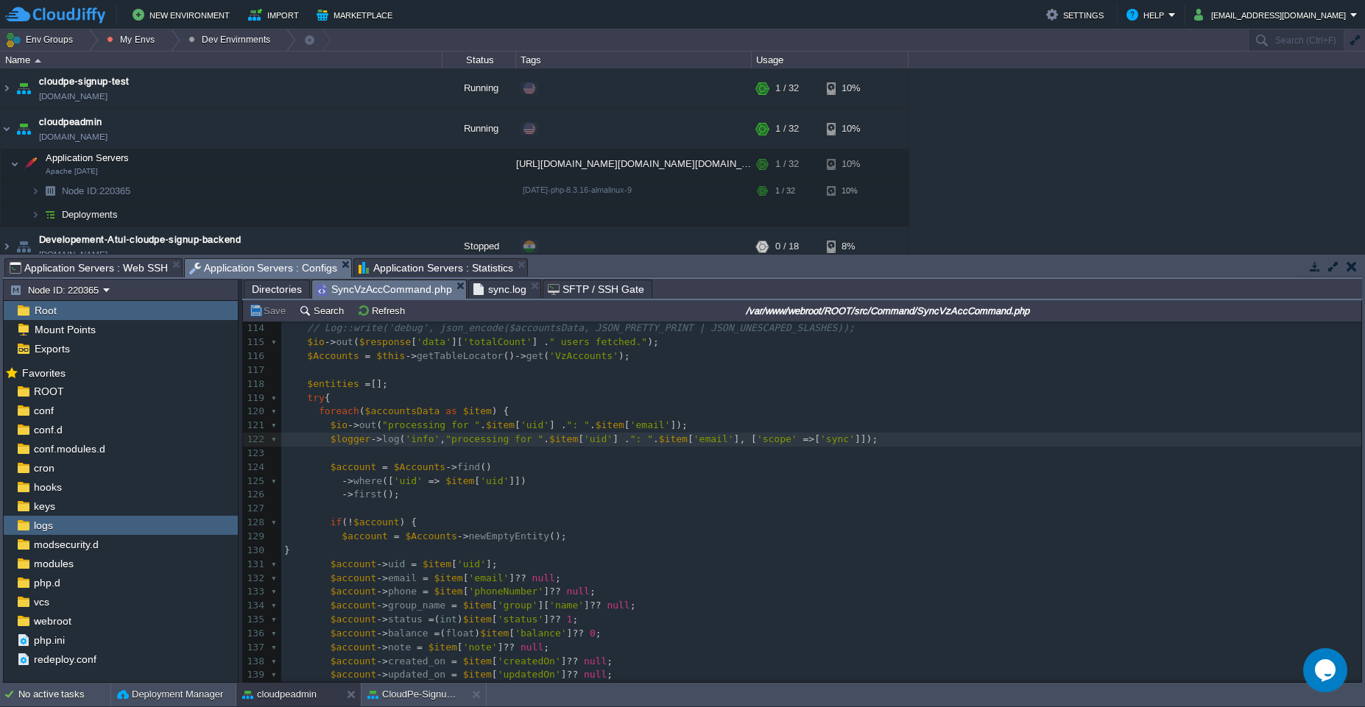
click at [88, 261] on span "Application Servers : Web SSH" at bounding box center [89, 268] width 158 height 18
click at [288, 270] on span "Application Servers : Configs" at bounding box center [263, 268] width 149 height 18
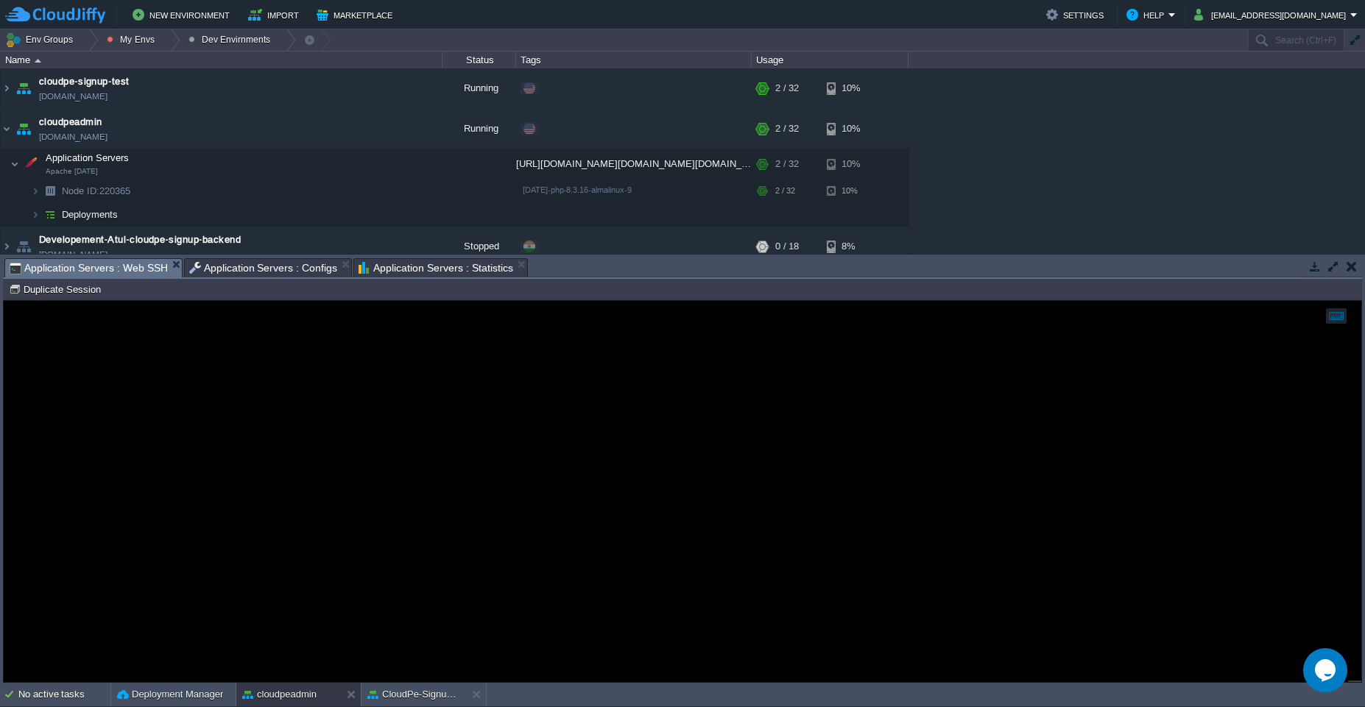
click at [134, 270] on span "Application Servers : Web SSH" at bounding box center [89, 268] width 158 height 18
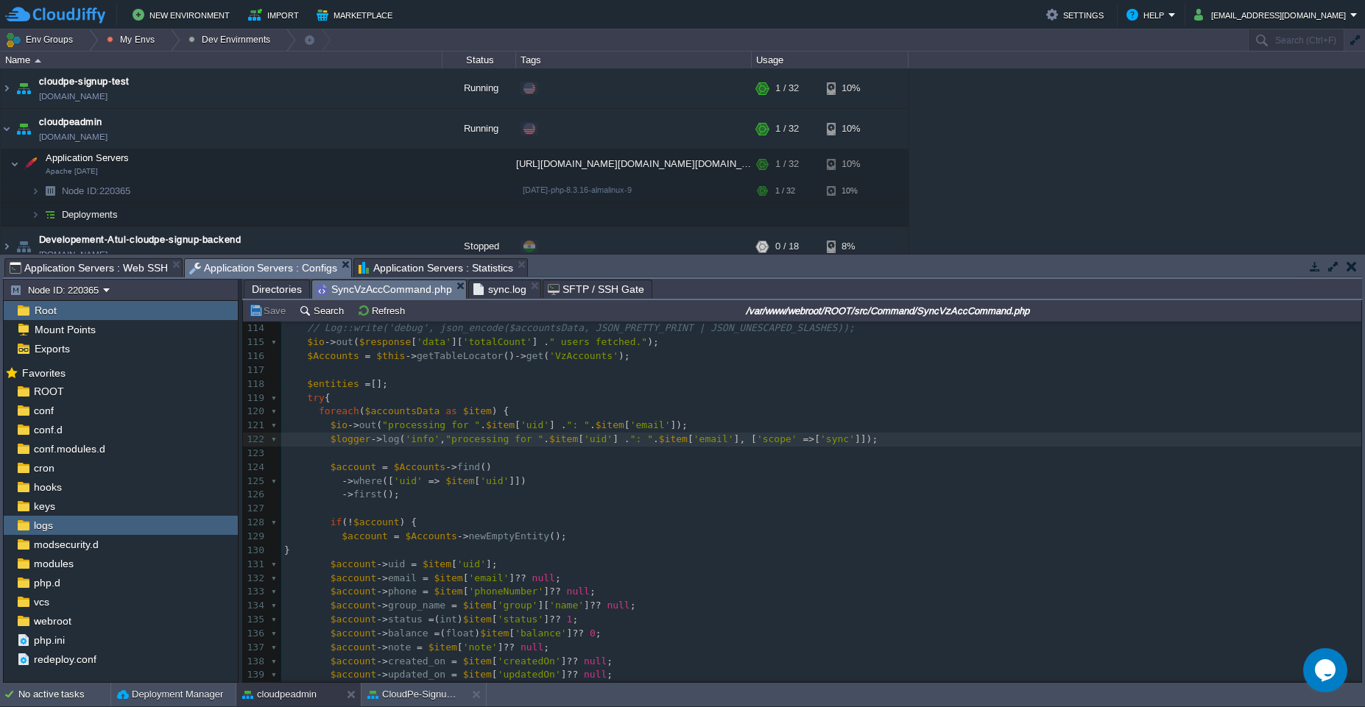
click at [269, 266] on span "Application Servers : Configs" at bounding box center [263, 268] width 149 height 18
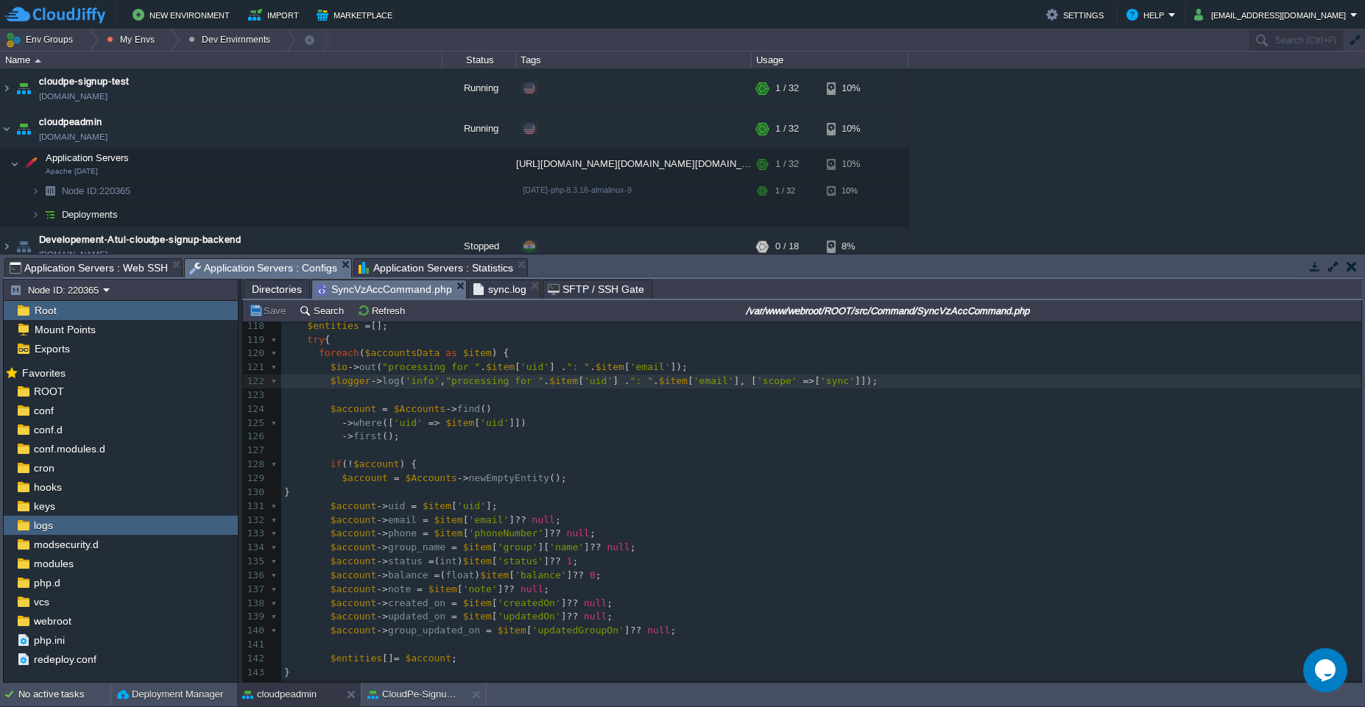
scroll to position [1628, 0]
type textarea "$accountsData"
click at [440, 403] on div "x 104 } 105 ​ 106 if ( empty ( $response [ 'success' ])) { 107 $errorMsg = $res…" at bounding box center [821, 471] width 1080 height 693
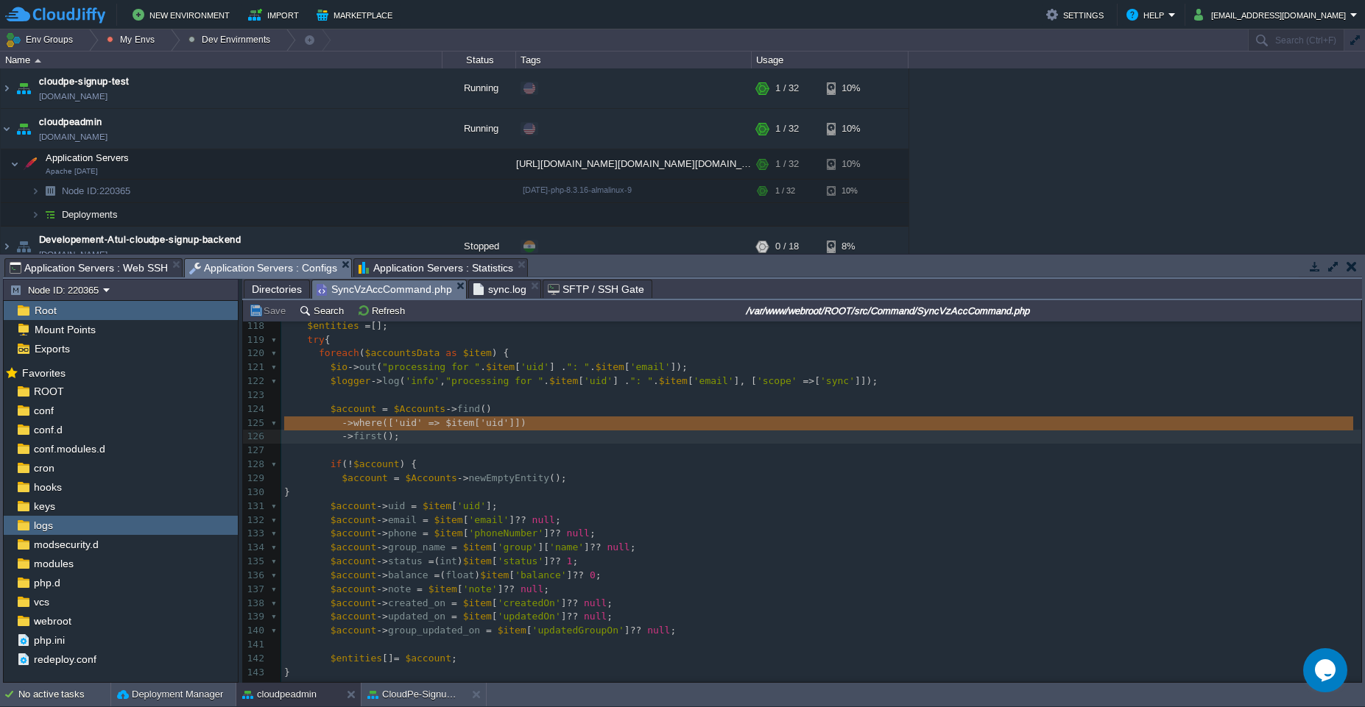
type textarea "->where(['uid' => $item['uid']]) ->first();"
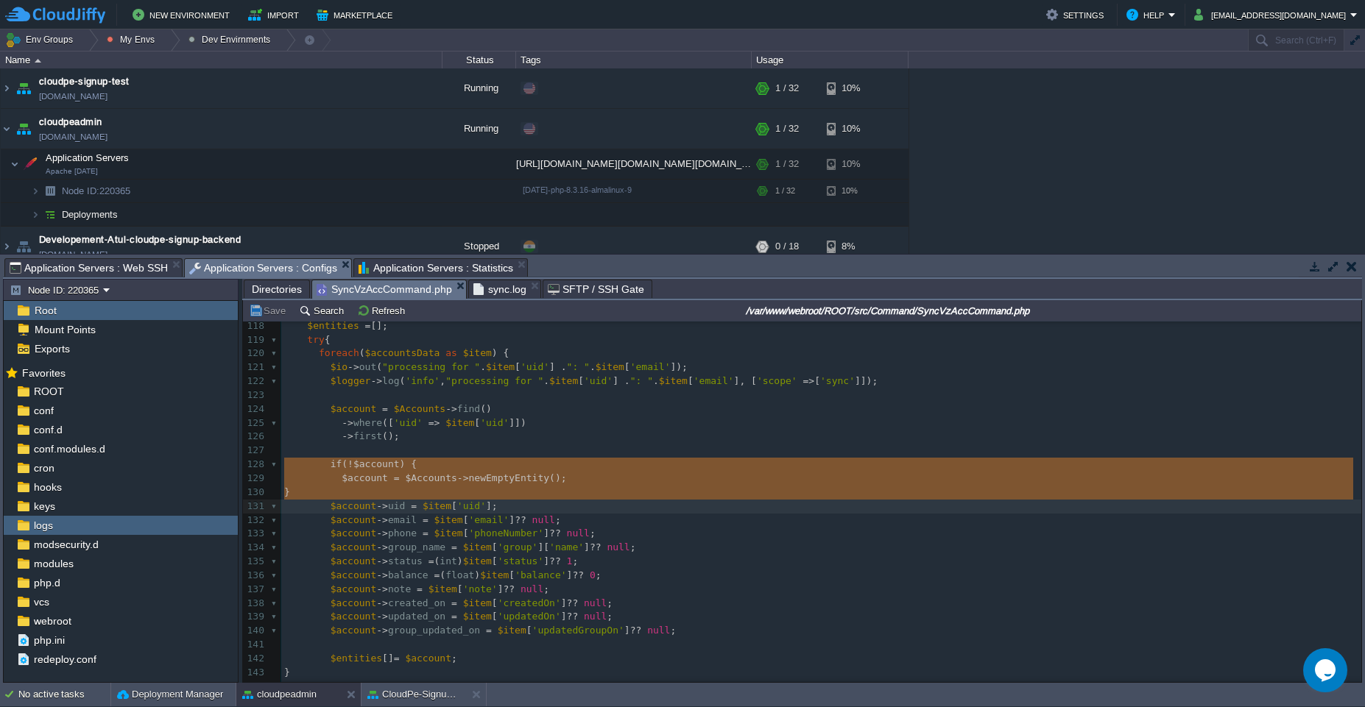
type textarea "newEmptyEntity"
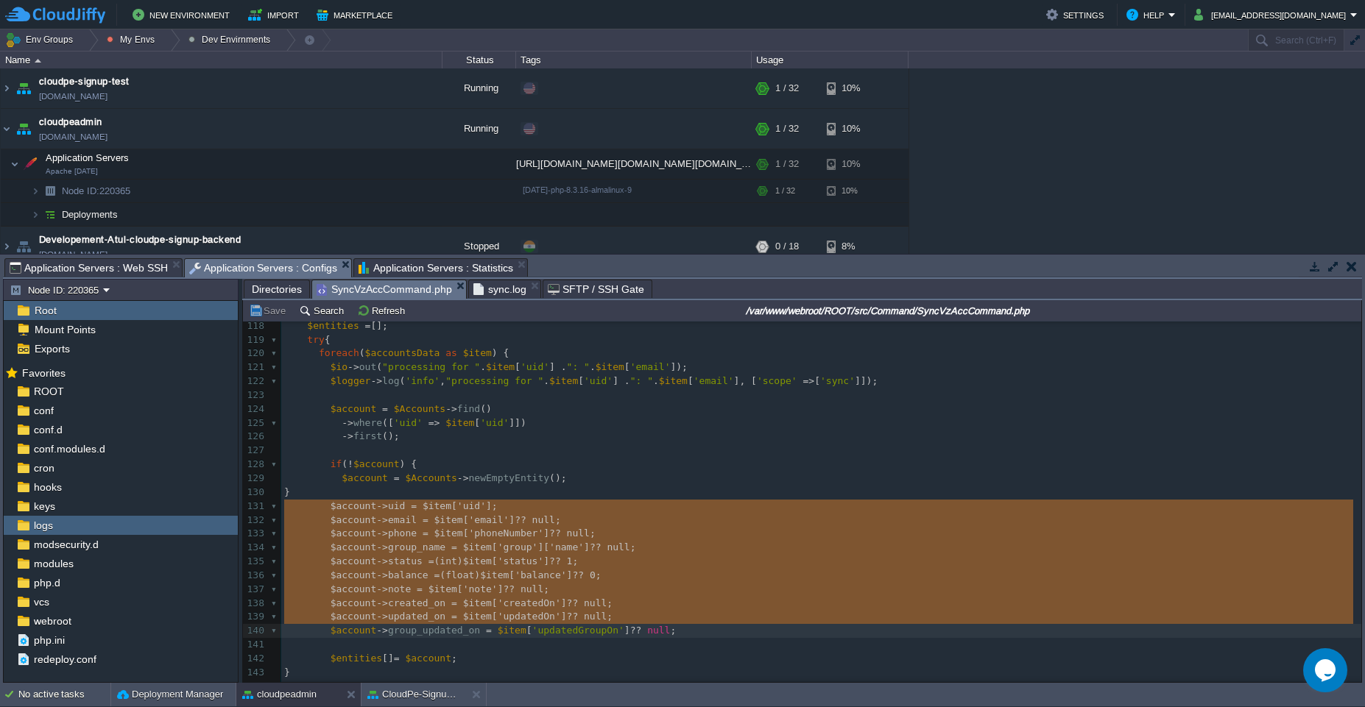
type textarea "$account->uid = $item['uid']; $account->email = $item['email'] ?? null; $accoun…"
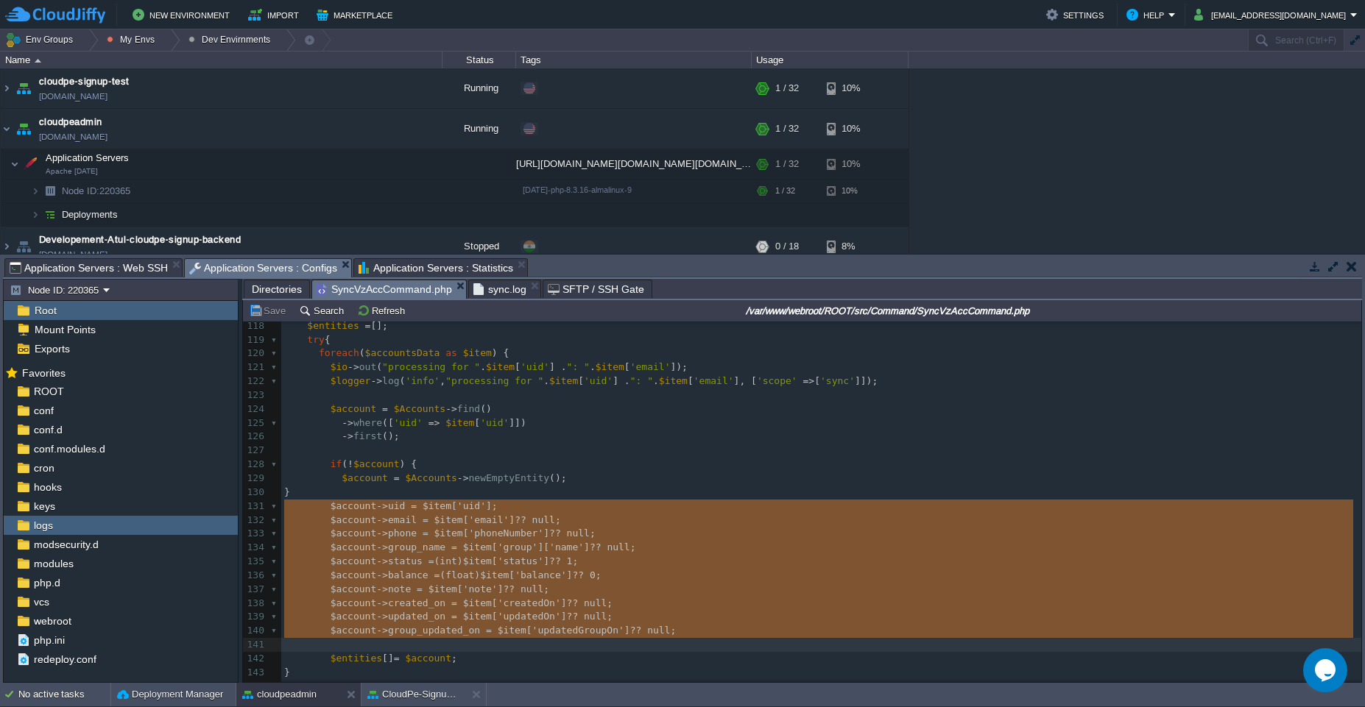
scroll to position [1977, 0]
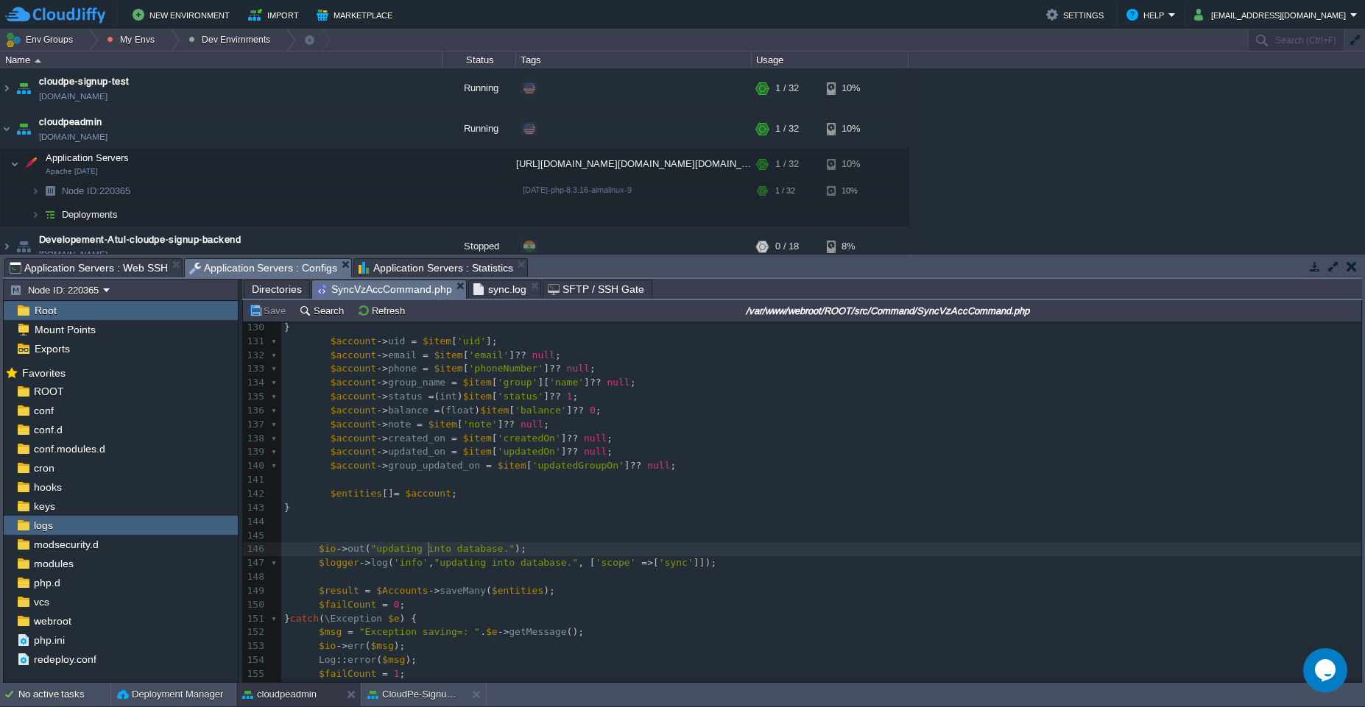
click at [429, 550] on div "x 120 foreach ( $accountsData as $item ) { 121 $io -> out ( "processing for " .…" at bounding box center [821, 501] width 1080 height 638
click at [526, 551] on div "x 120 foreach ( $accountsData as $item ) { 121 $io -> out ( "processing for " .…" at bounding box center [821, 501] width 1080 height 638
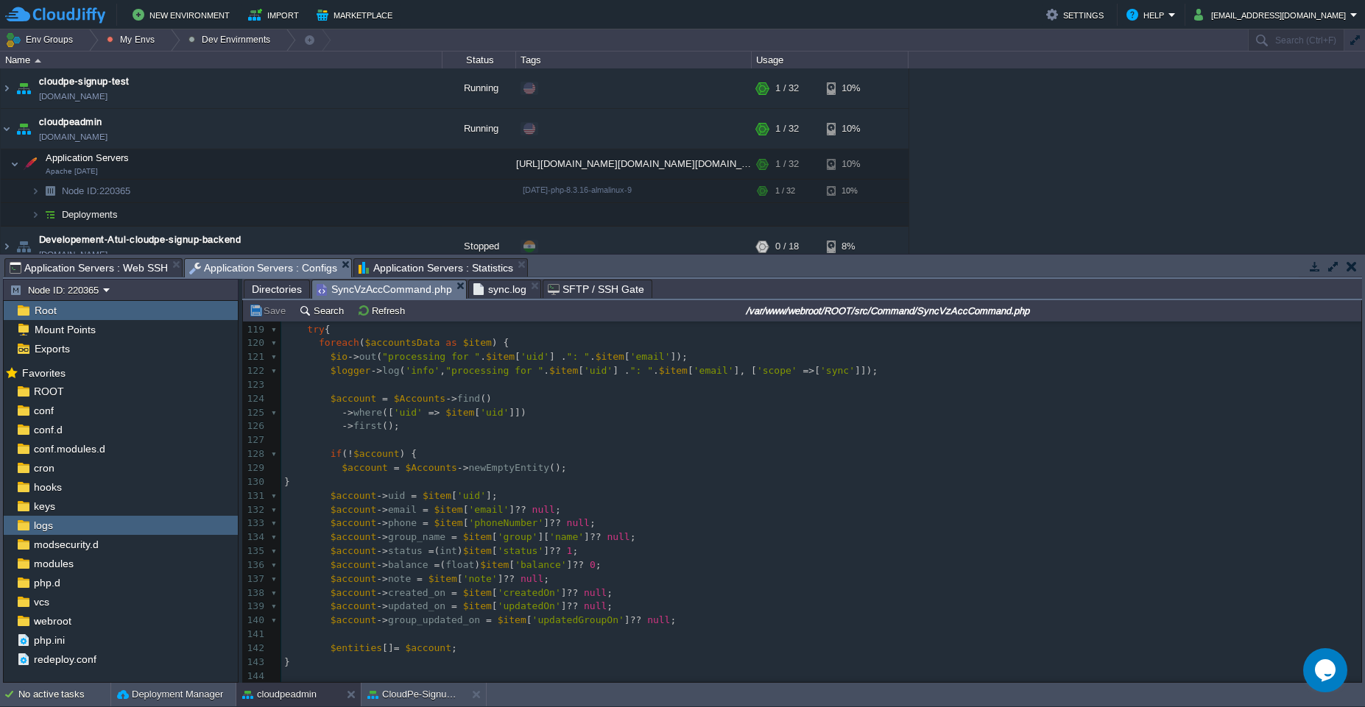
click at [441, 444] on pre "​" at bounding box center [821, 441] width 1080 height 14
click at [118, 271] on span "Application Servers : Web SSH" at bounding box center [89, 268] width 158 height 18
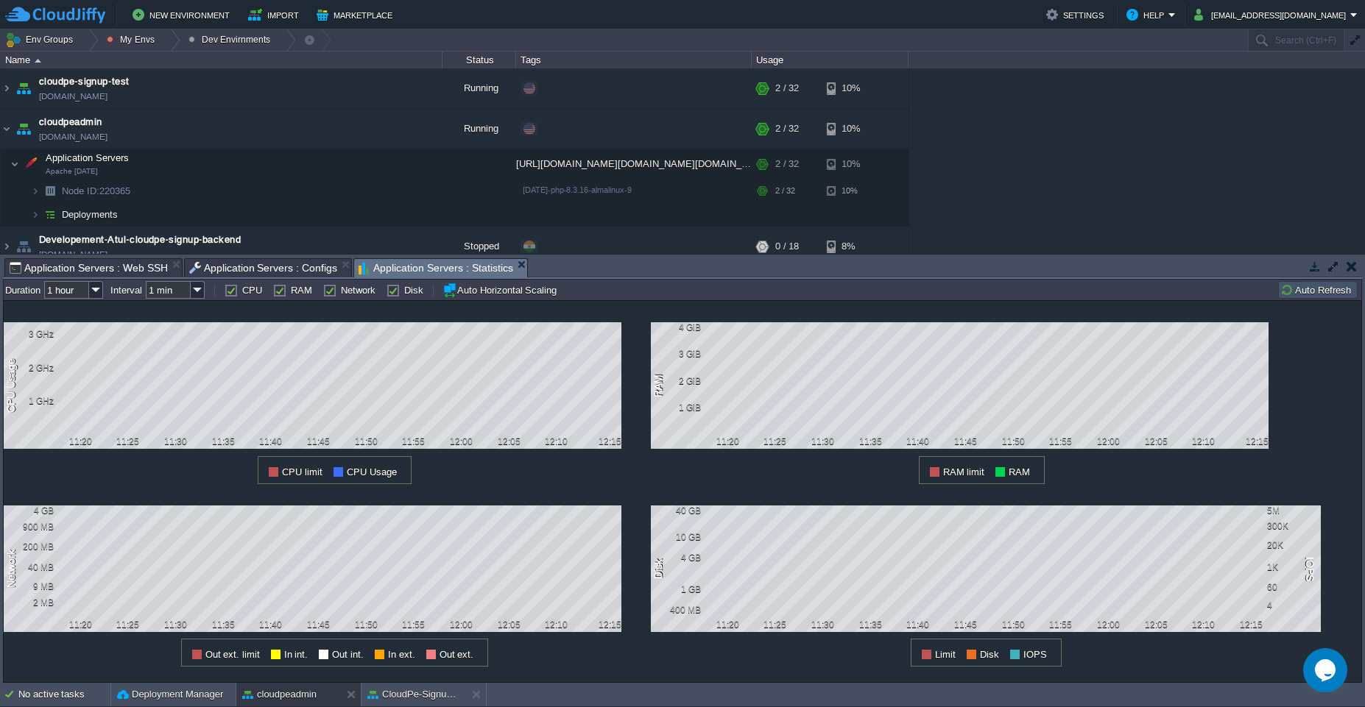
click at [441, 270] on span "Application Servers : Statistics" at bounding box center [435, 268] width 155 height 18
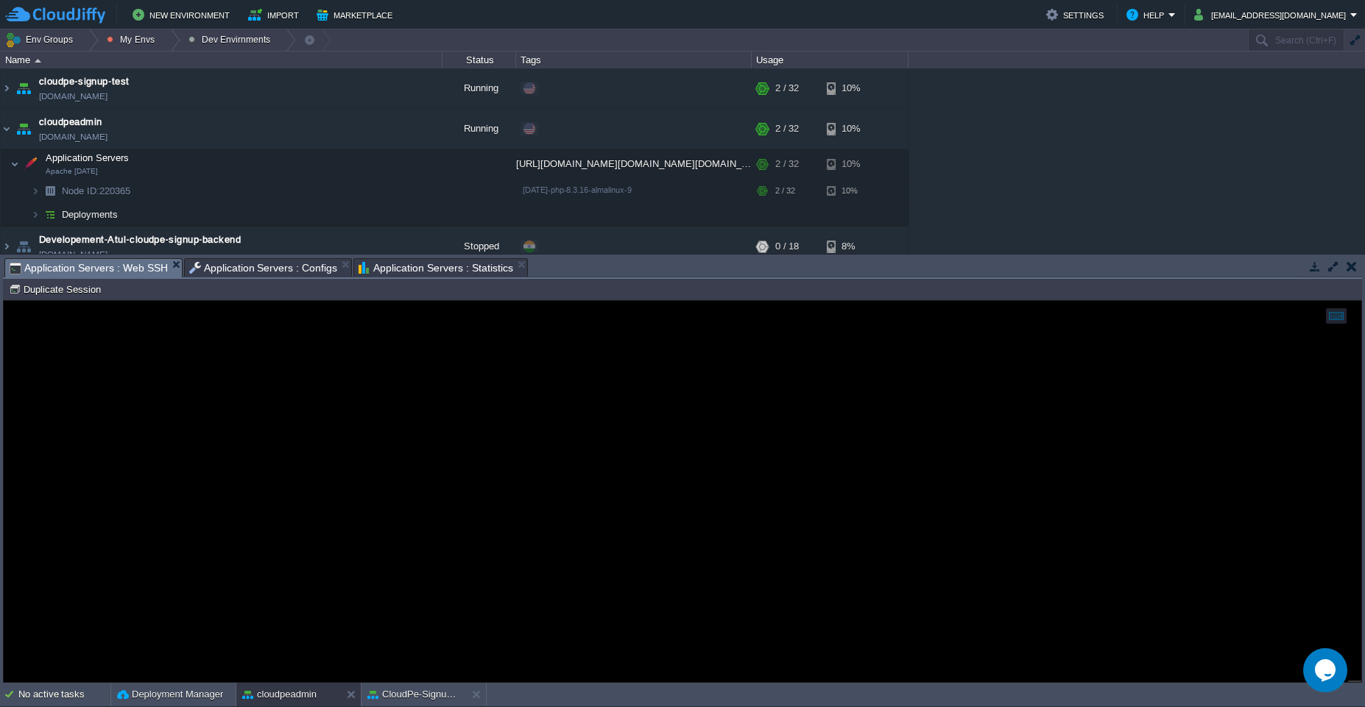
click at [105, 270] on span "Application Servers : Web SSH" at bounding box center [89, 268] width 158 height 18
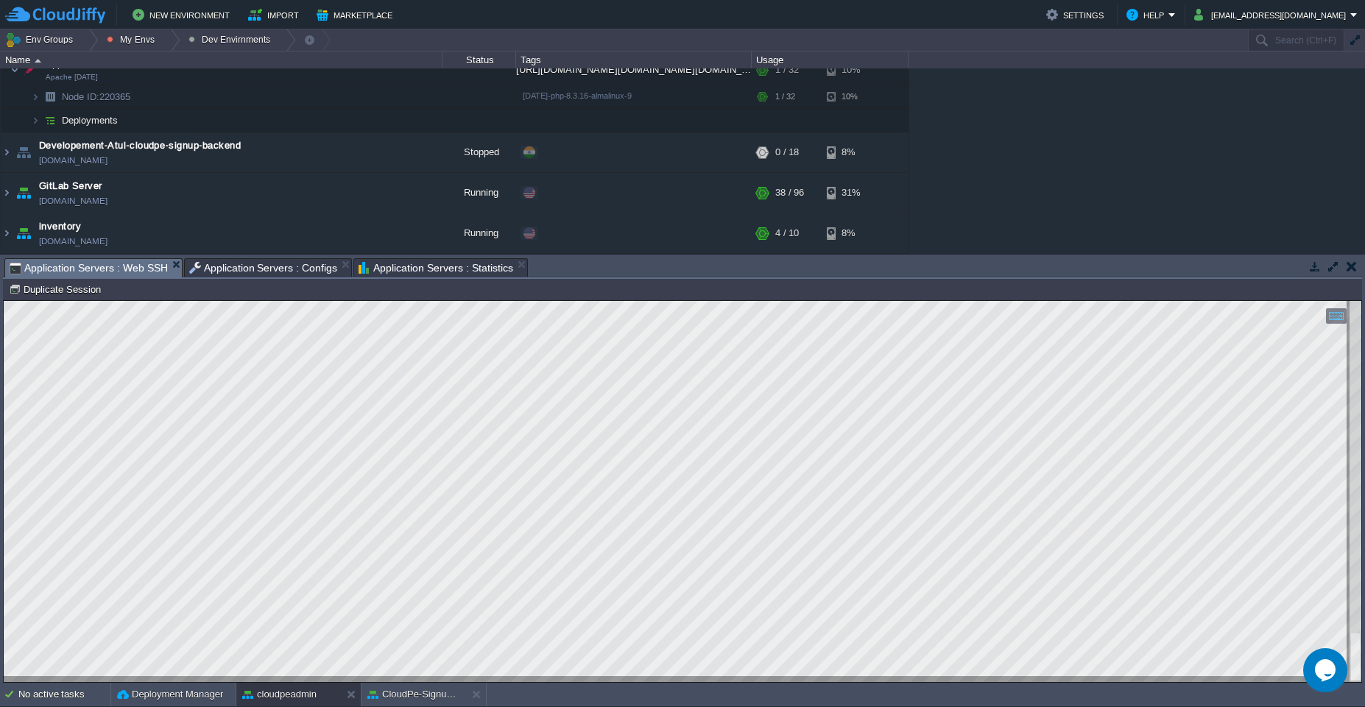
scroll to position [91, 0]
click at [280, 38] on div at bounding box center [286, 39] width 20 height 21
click at [219, 38] on button "Dev Envirnments" at bounding box center [231, 39] width 87 height 21
click at [147, 35] on button "My Envs" at bounding box center [133, 39] width 52 height 21
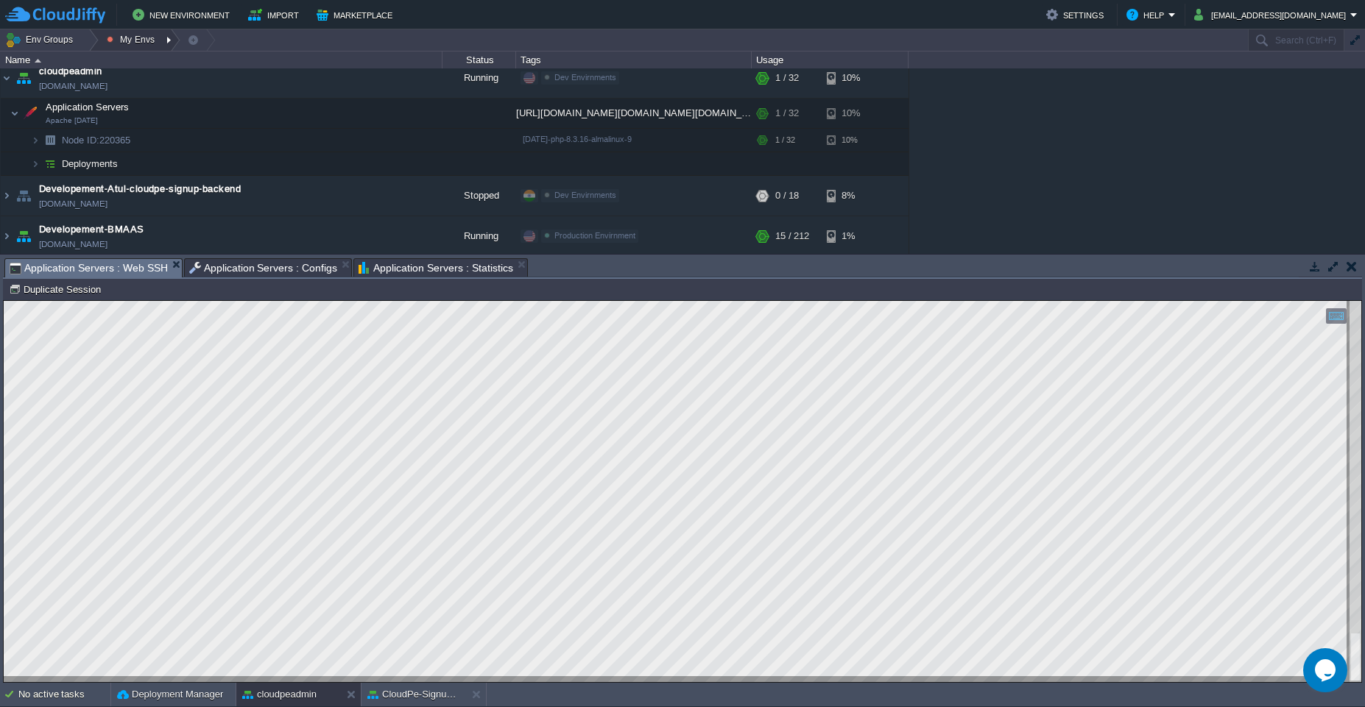
click at [162, 40] on div at bounding box center [170, 39] width 20 height 21
click at [166, 79] on span "Production Envirnment" at bounding box center [169, 79] width 97 height 11
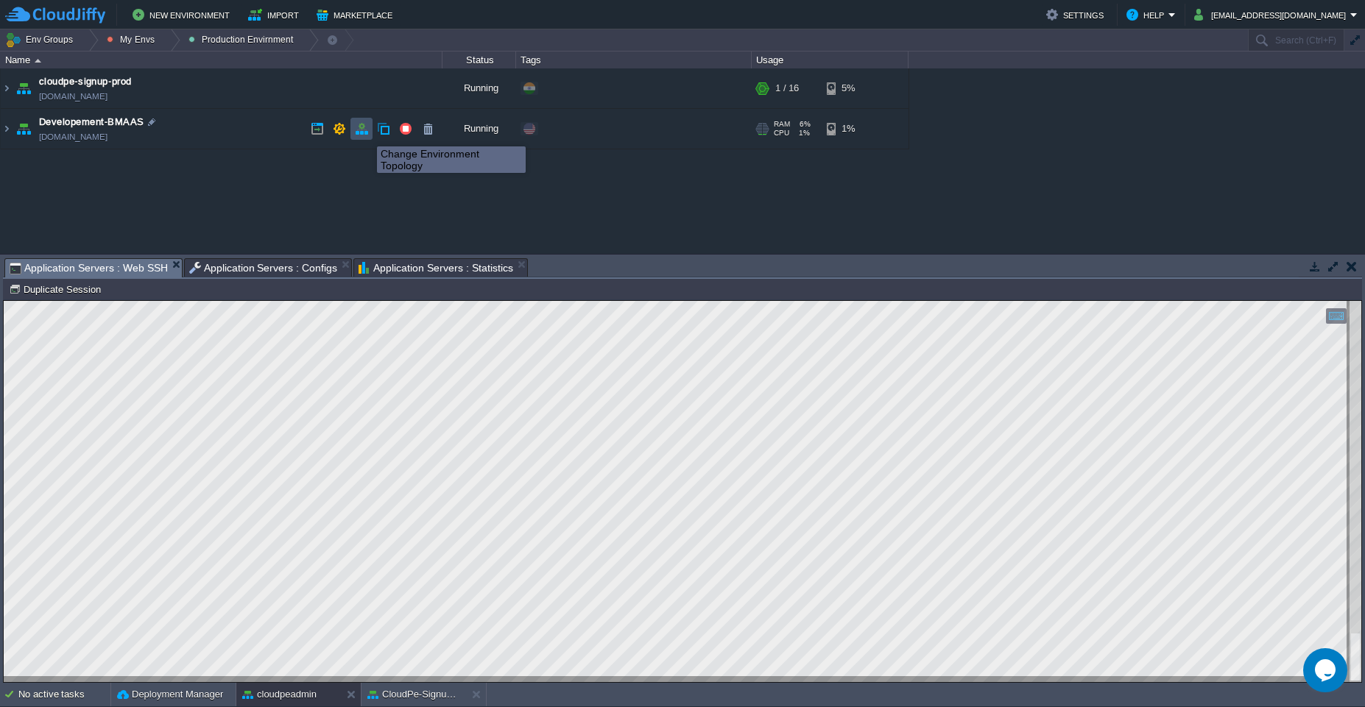
click at [366, 133] on button "button" at bounding box center [361, 128] width 13 height 13
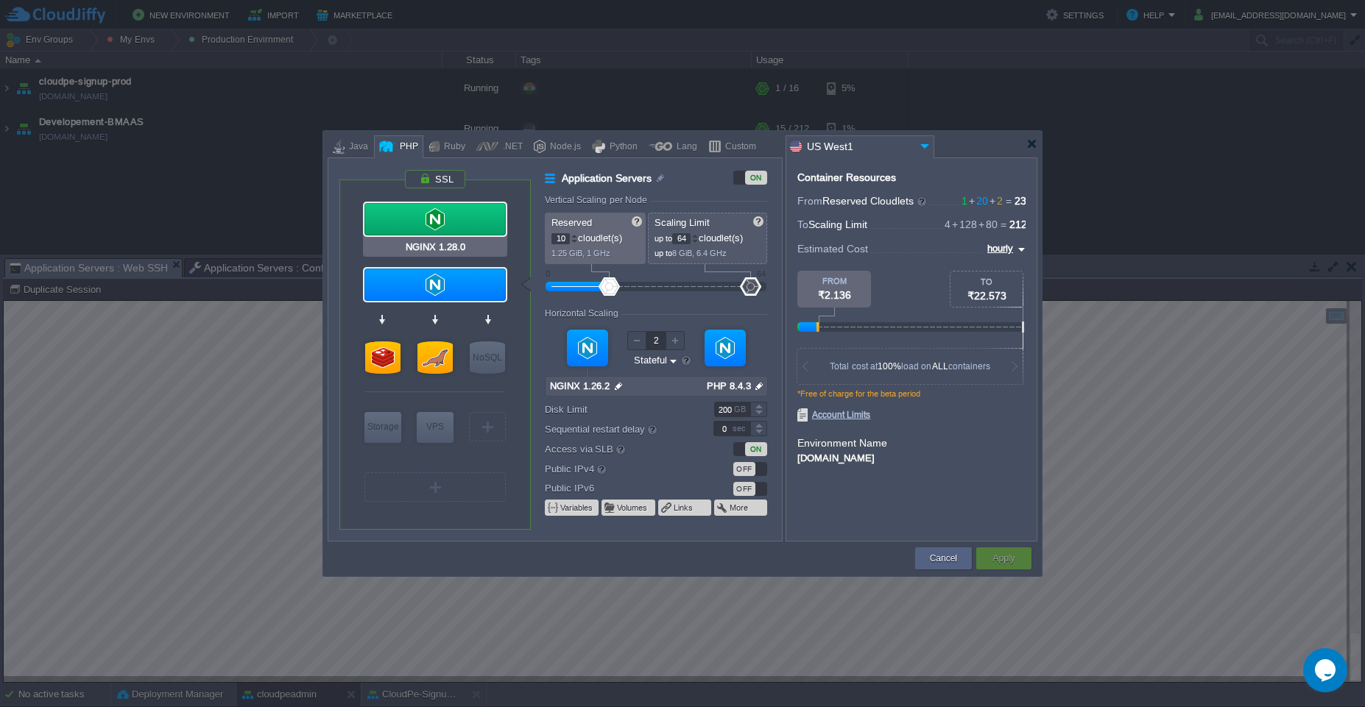
type input "NGINX 1.26.2"
click at [1032, 148] on div at bounding box center [1031, 143] width 11 height 11
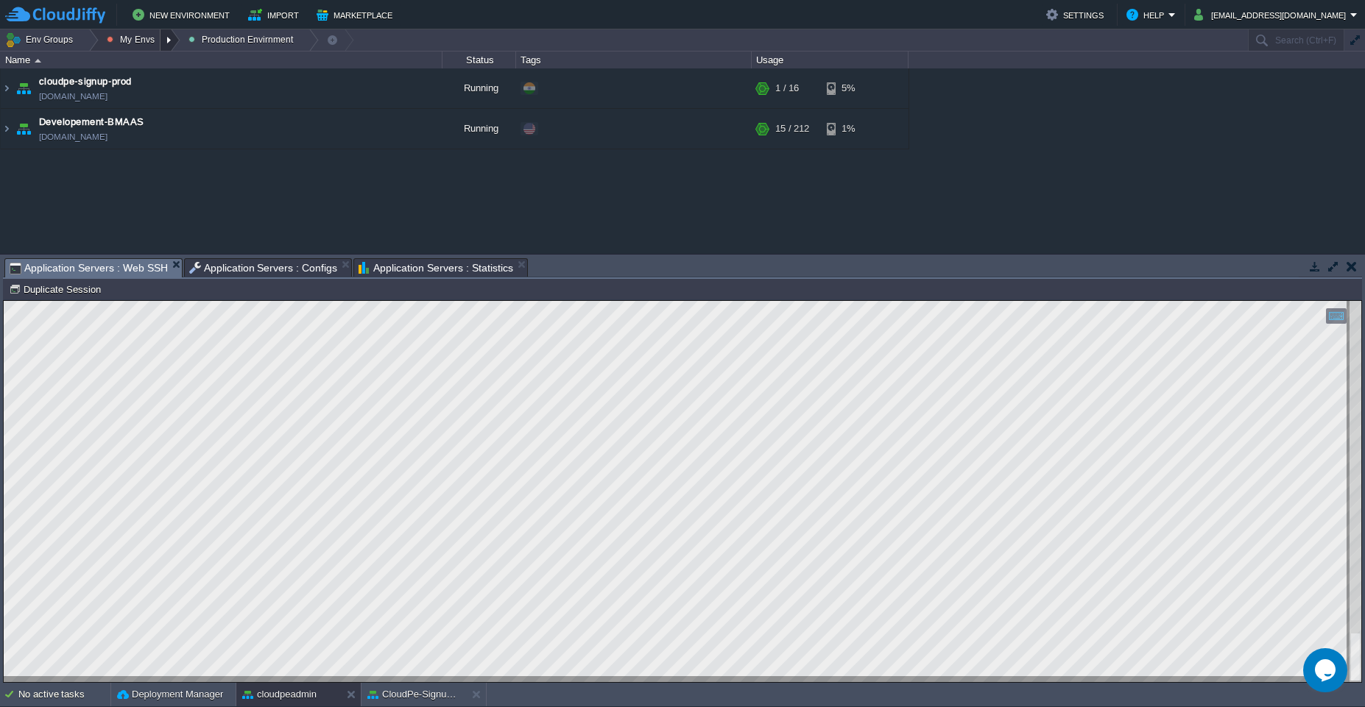
click at [160, 38] on div at bounding box center [170, 39] width 20 height 21
click at [155, 63] on span "Dev Envirnments" at bounding box center [158, 62] width 74 height 11
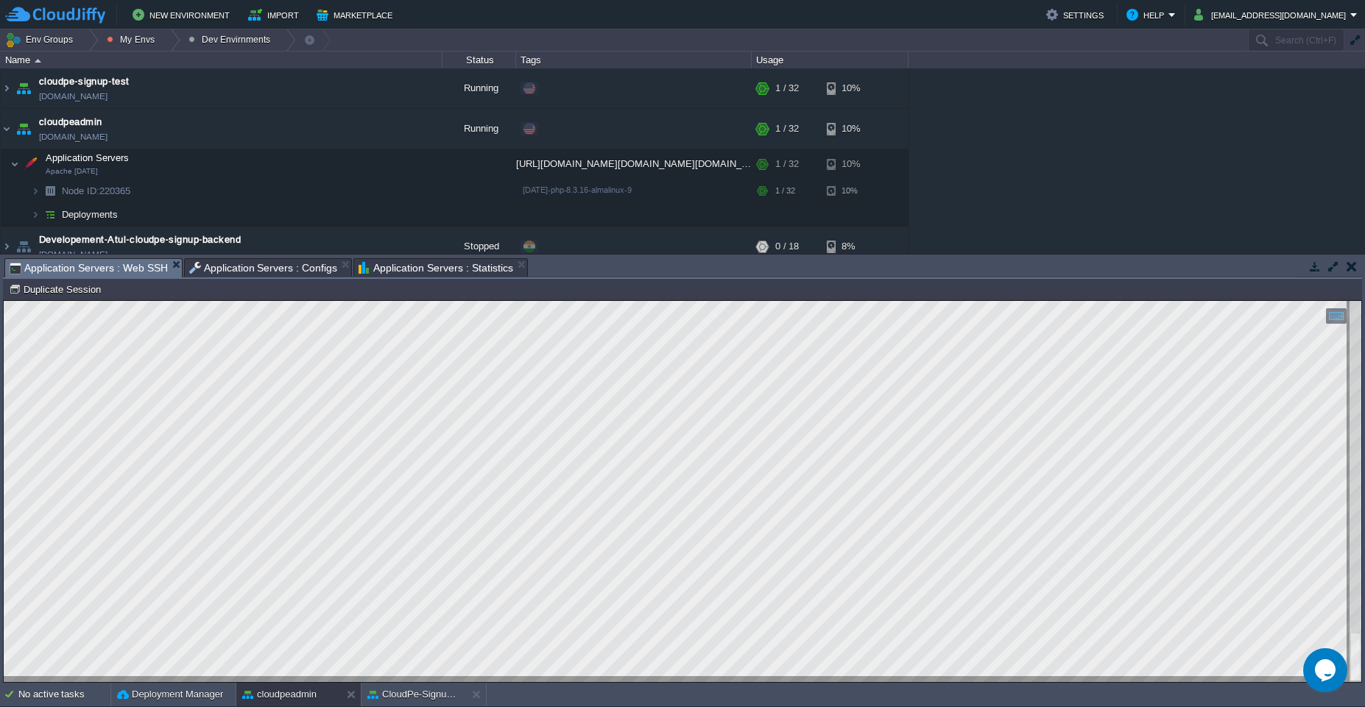
click at [479, 60] on div "Status" at bounding box center [479, 60] width 72 height 17
click at [1348, 268] on button "button" at bounding box center [1351, 266] width 10 height 13
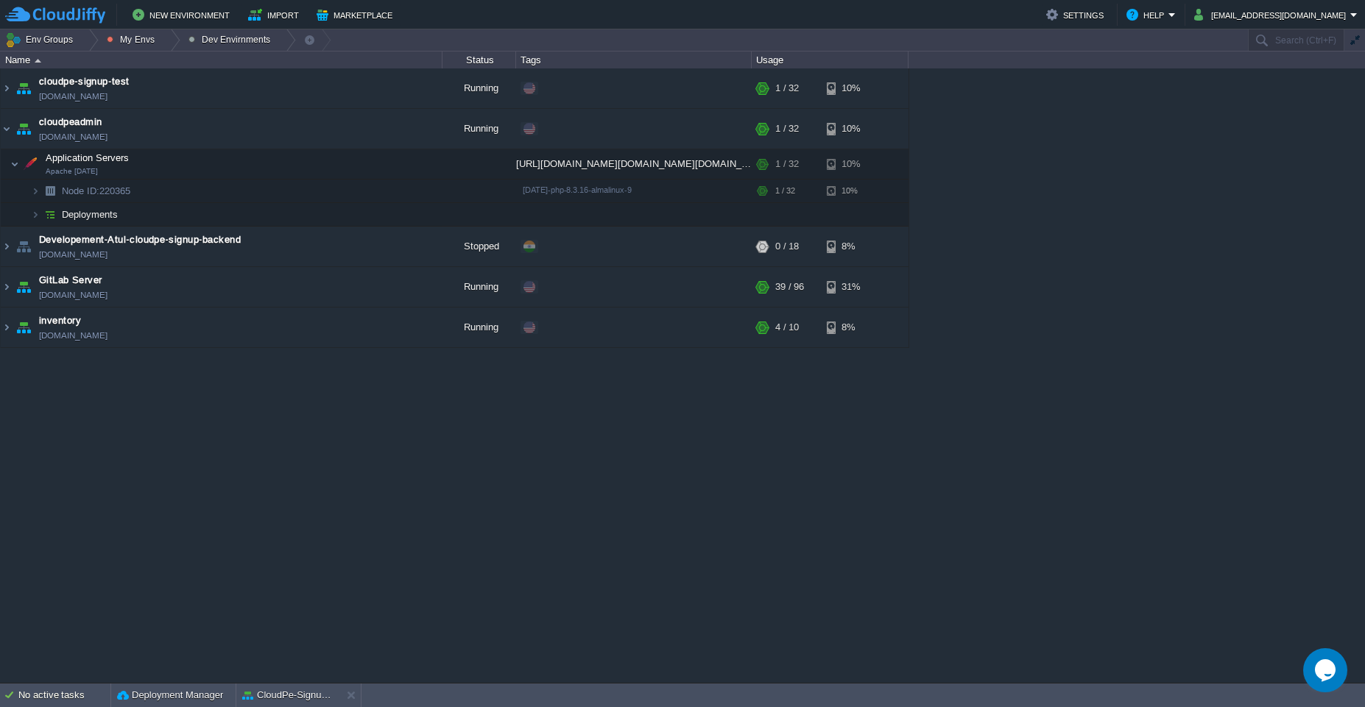
click at [769, 542] on div "cloudpe website -developemeny environment dev-cloudpe.cloudjiffy.net Running is…" at bounding box center [682, 375] width 1365 height 615
click at [303, 698] on button "CloudPe-Signup backend" at bounding box center [288, 695] width 93 height 15
click at [318, 167] on td at bounding box center [310, 164] width 22 height 22
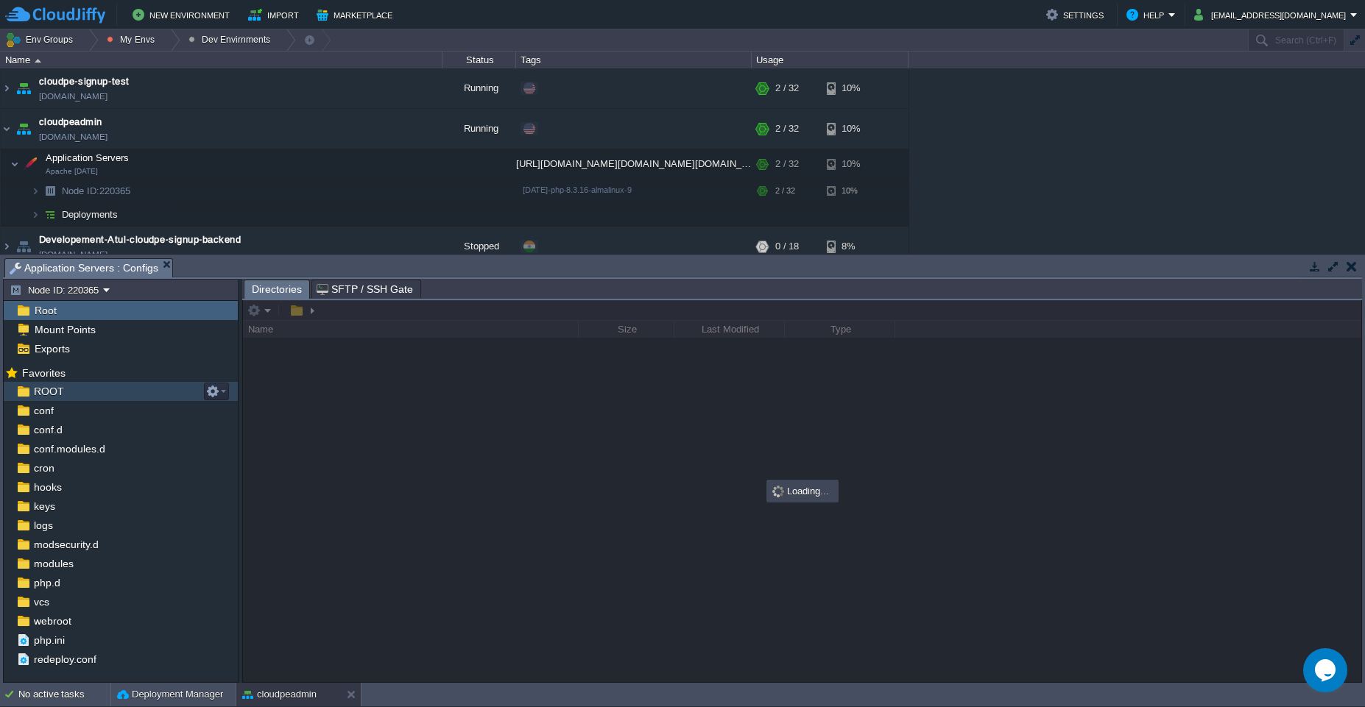
click at [74, 386] on div "ROOT" at bounding box center [121, 391] width 234 height 19
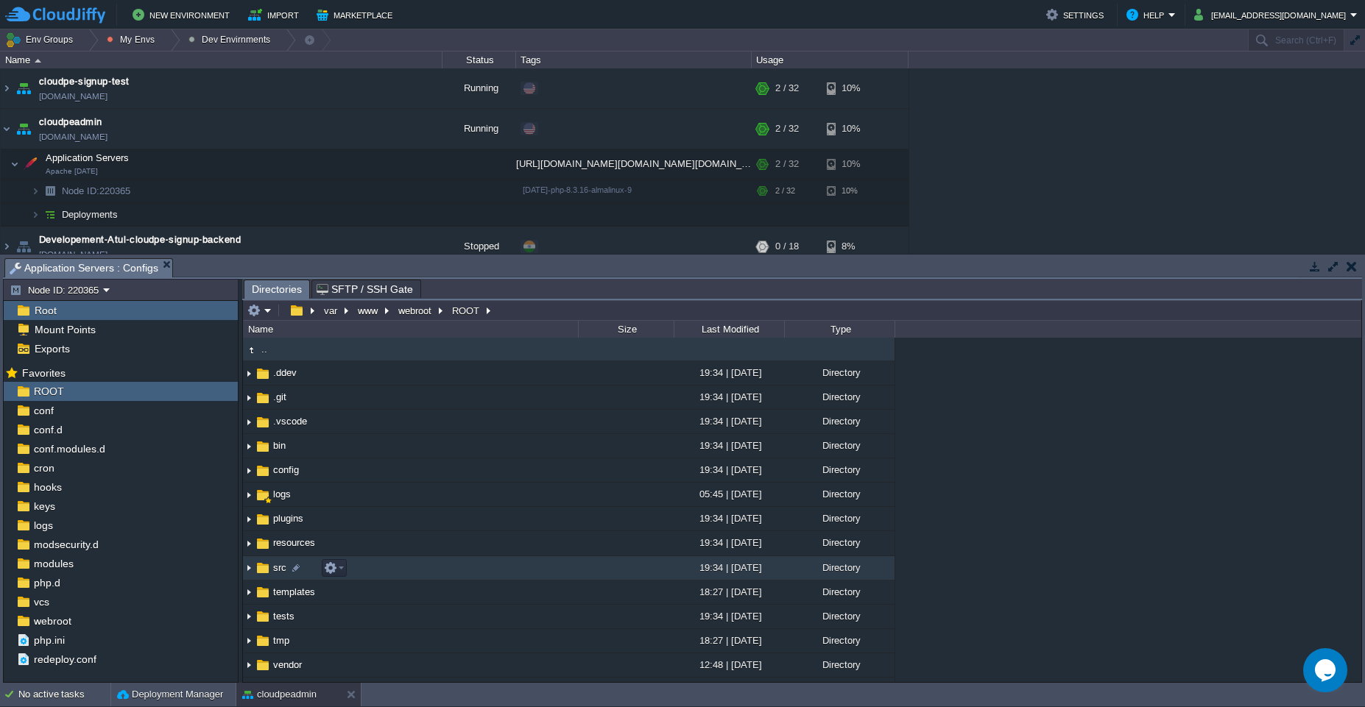
click at [468, 565] on td "src" at bounding box center [410, 568] width 335 height 24
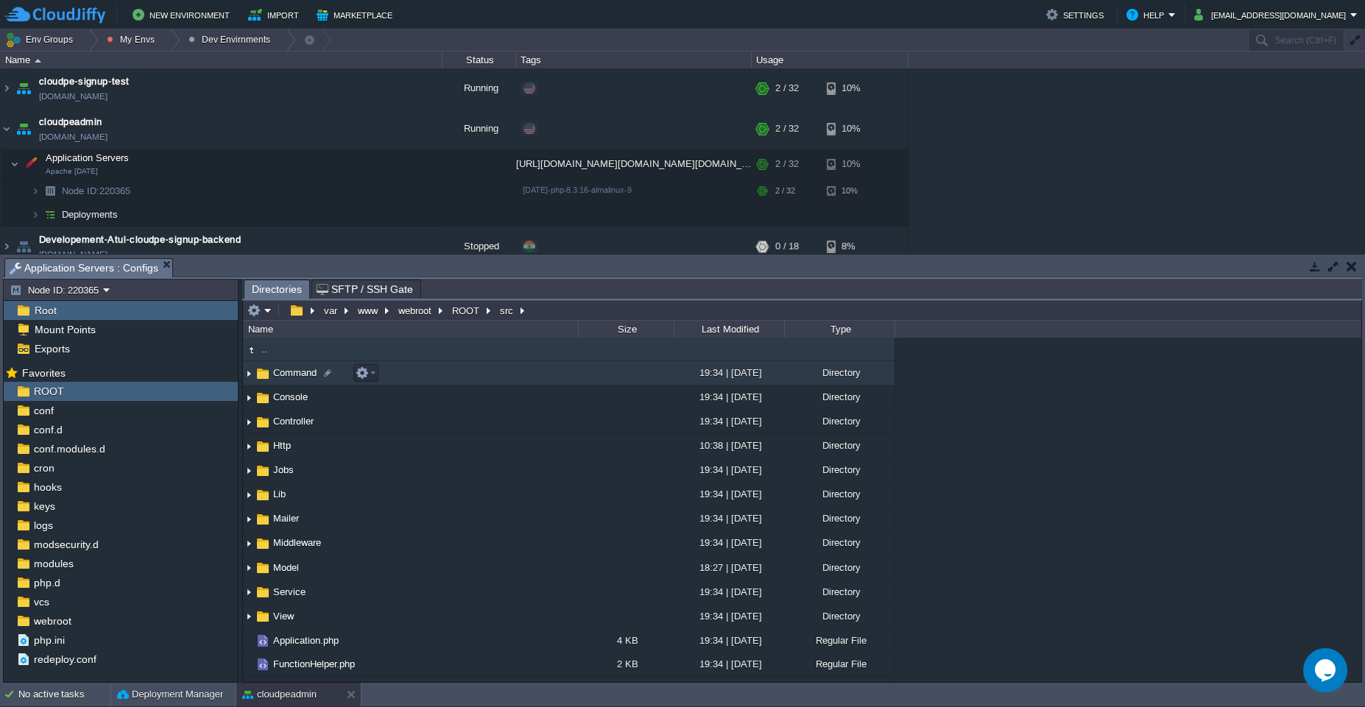
click at [556, 379] on td "Command" at bounding box center [410, 373] width 335 height 24
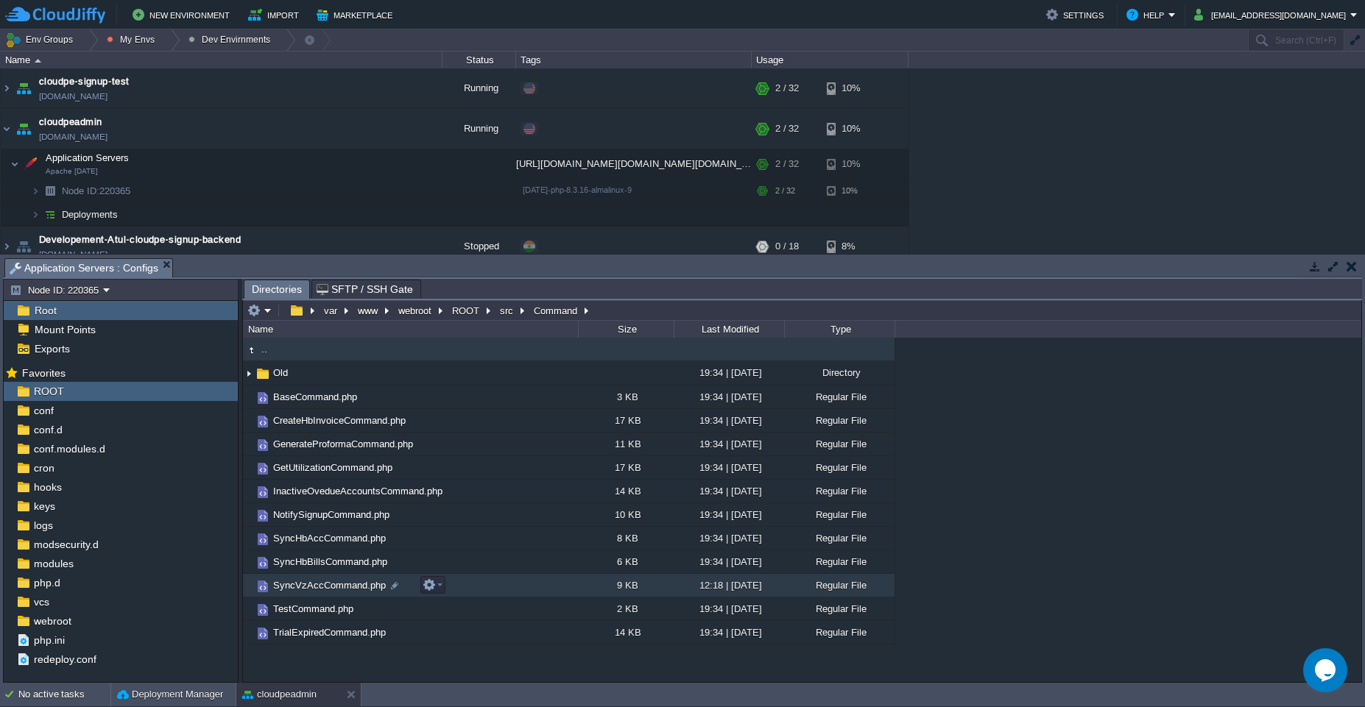
click at [497, 581] on td "SyncVzAccCommand.php" at bounding box center [410, 586] width 335 height 24
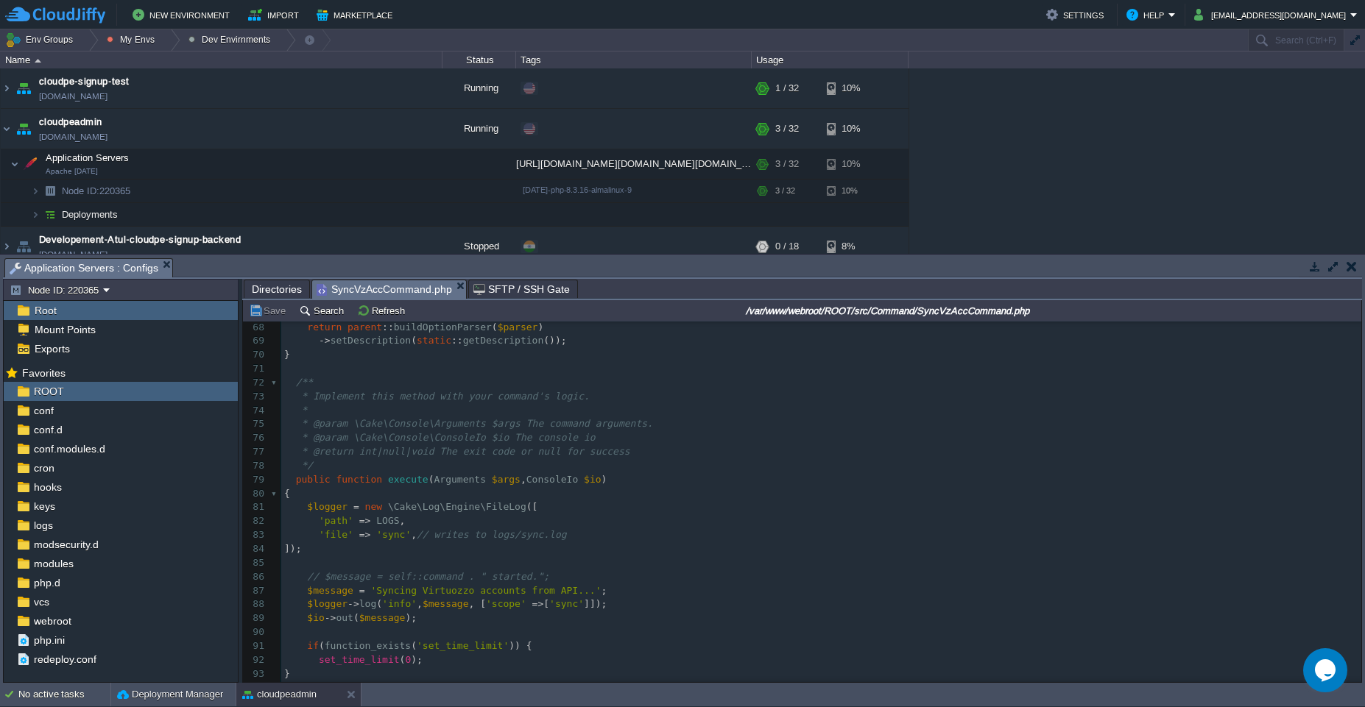
scroll to position [997, 0]
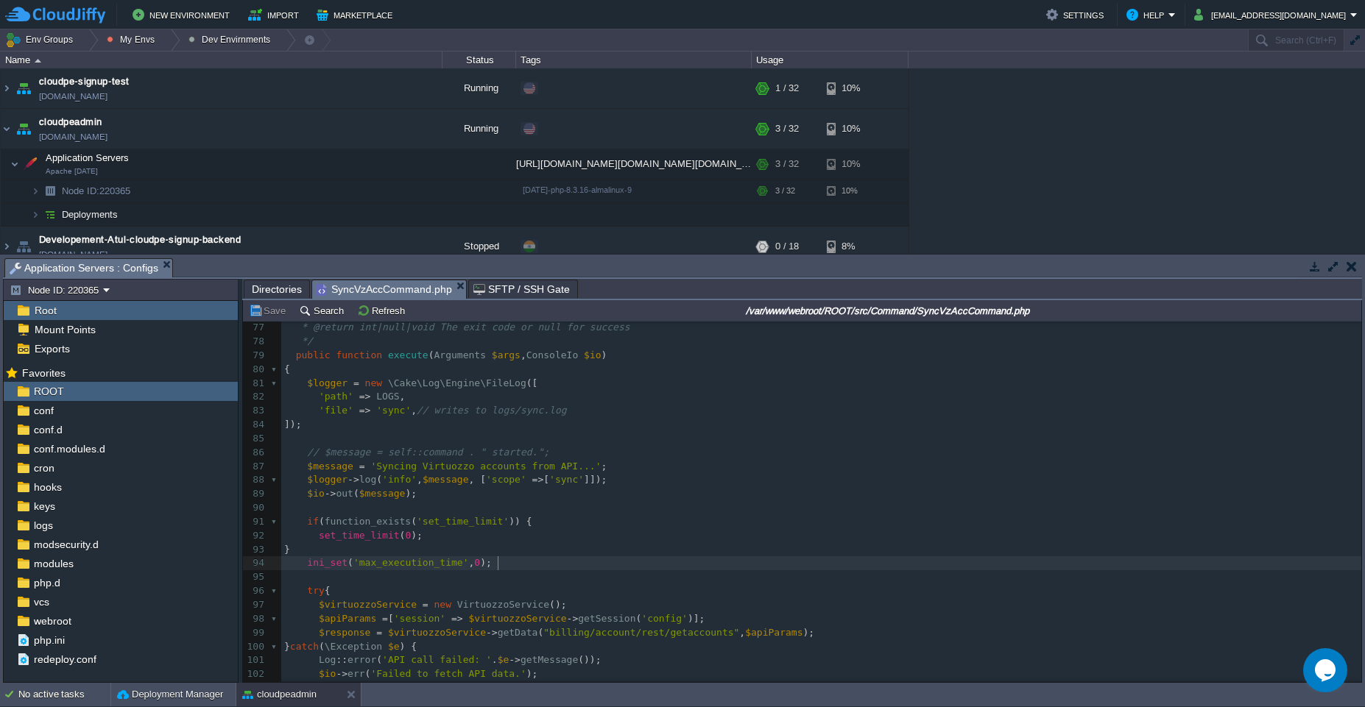
click at [692, 568] on pre "ini_set ( 'max_execution_time' , 0 );" at bounding box center [821, 563] width 1080 height 14
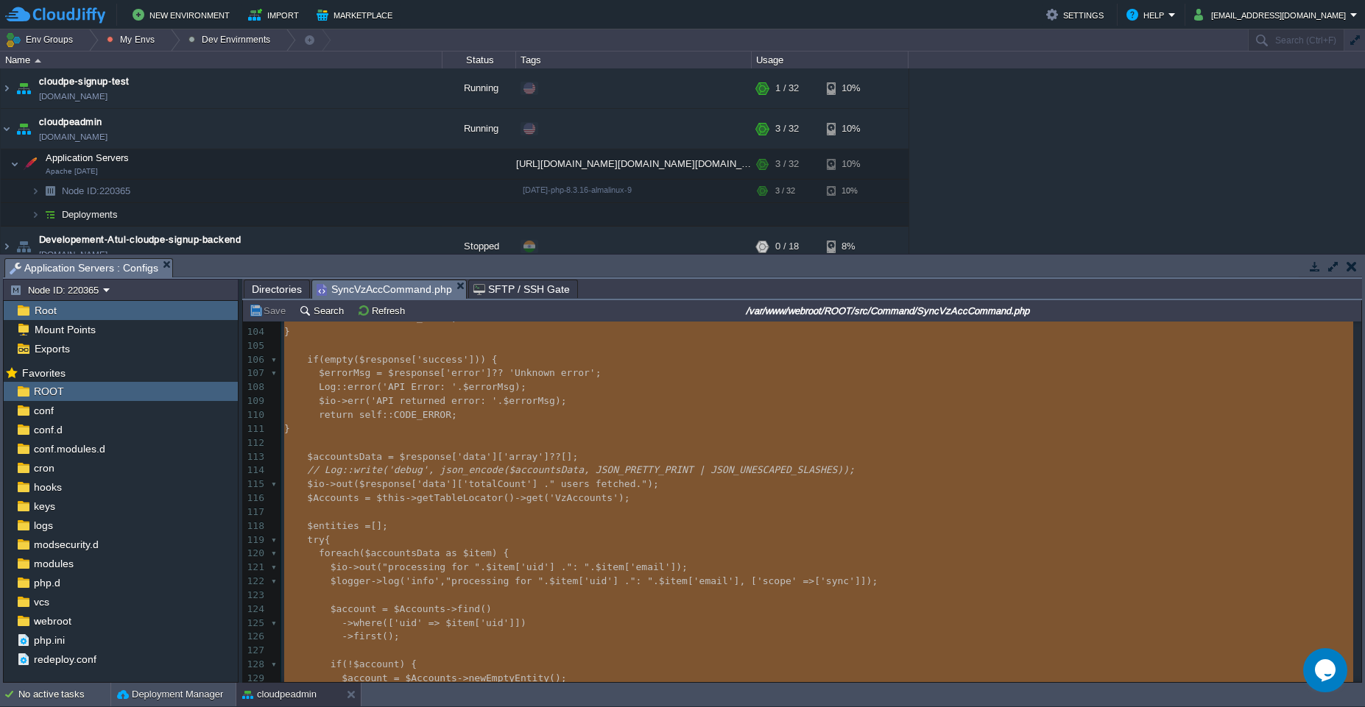
type textarea "-"
click at [372, 167] on button "button" at bounding box center [375, 164] width 13 height 13
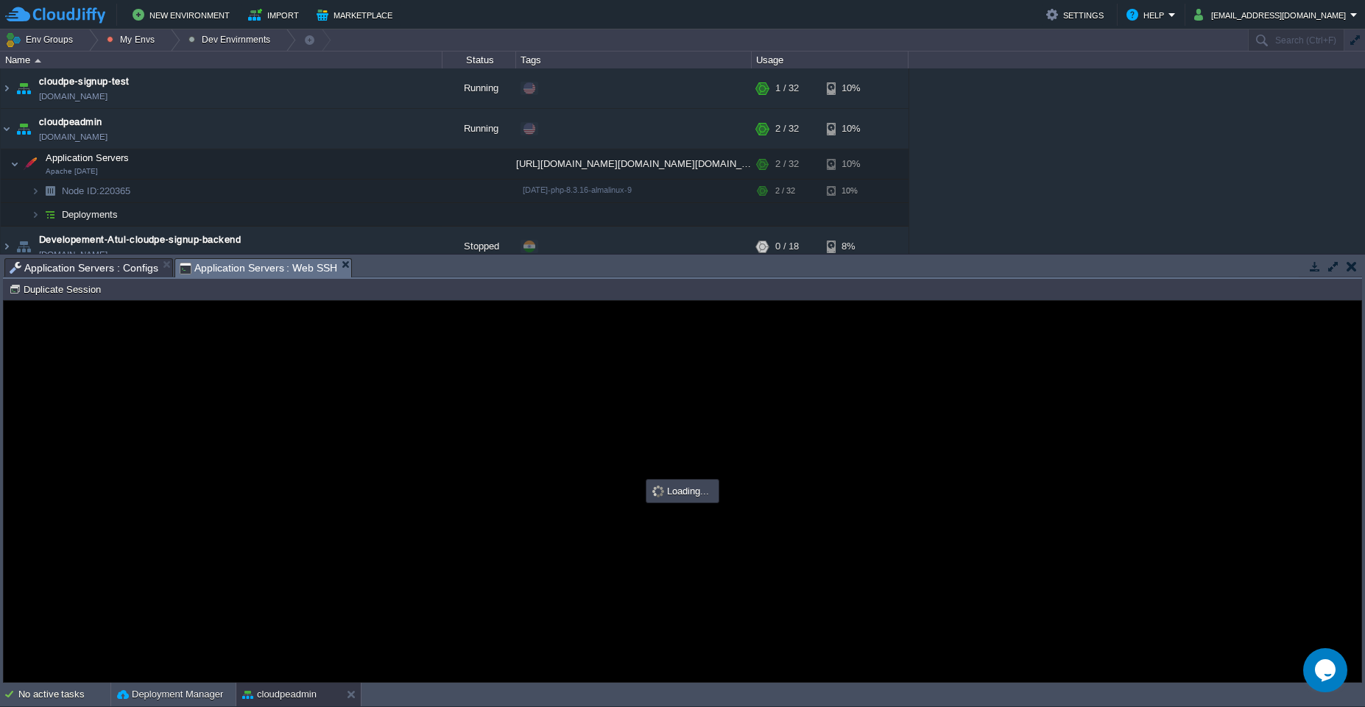
type input "#000000"
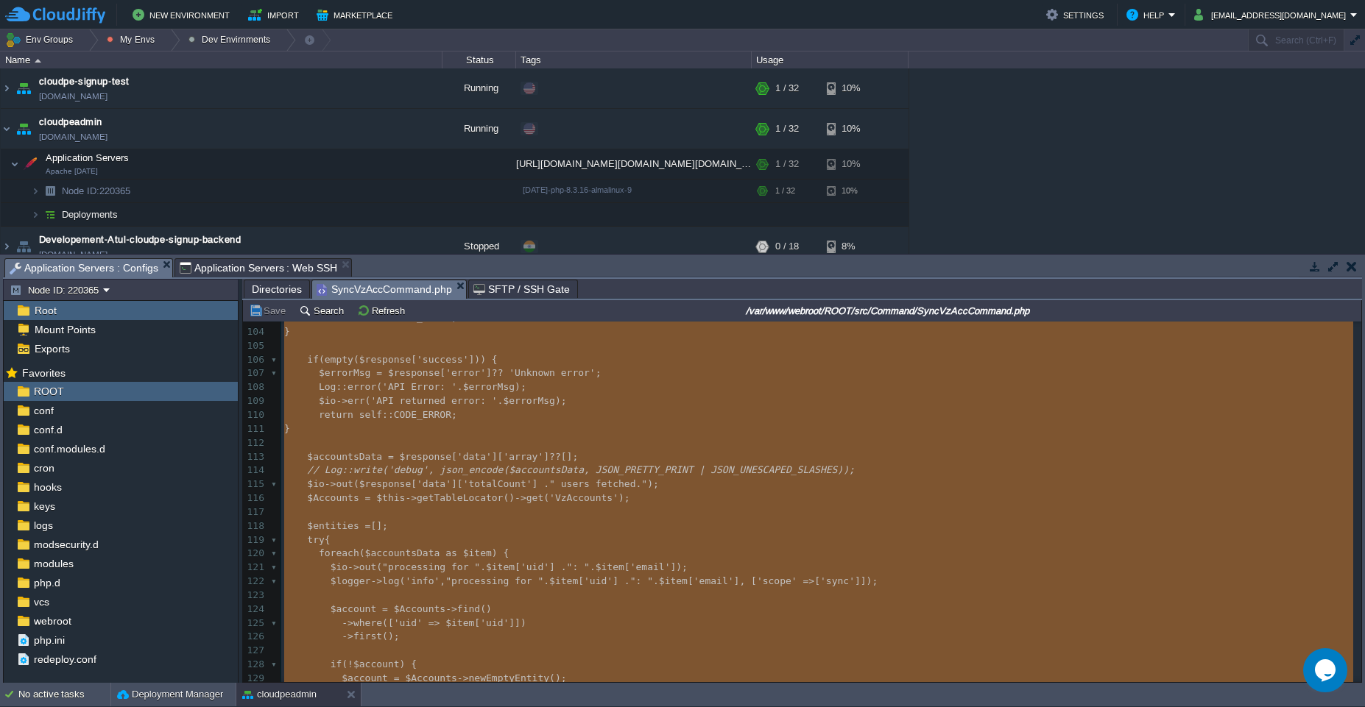
click at [102, 263] on span "Application Servers : Configs" at bounding box center [84, 268] width 149 height 18
click at [74, 527] on div "logs" at bounding box center [121, 525] width 234 height 19
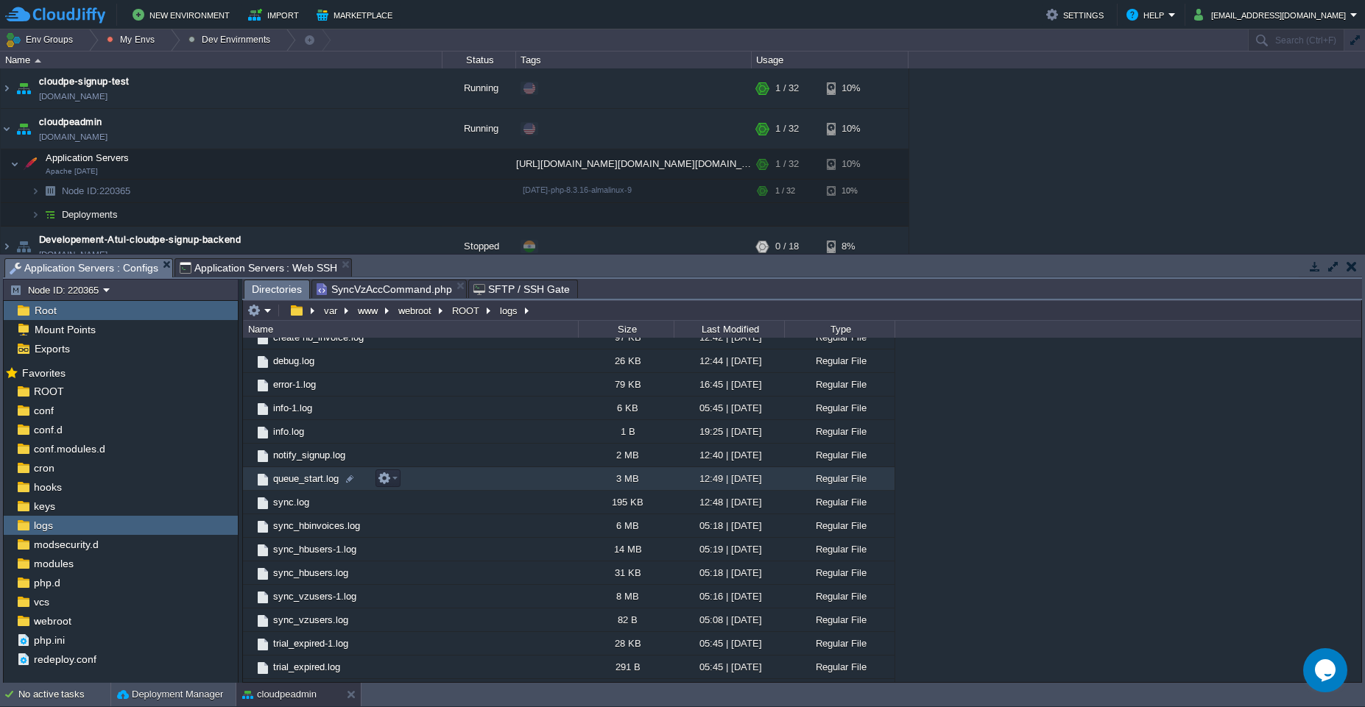
scroll to position [1188, 0]
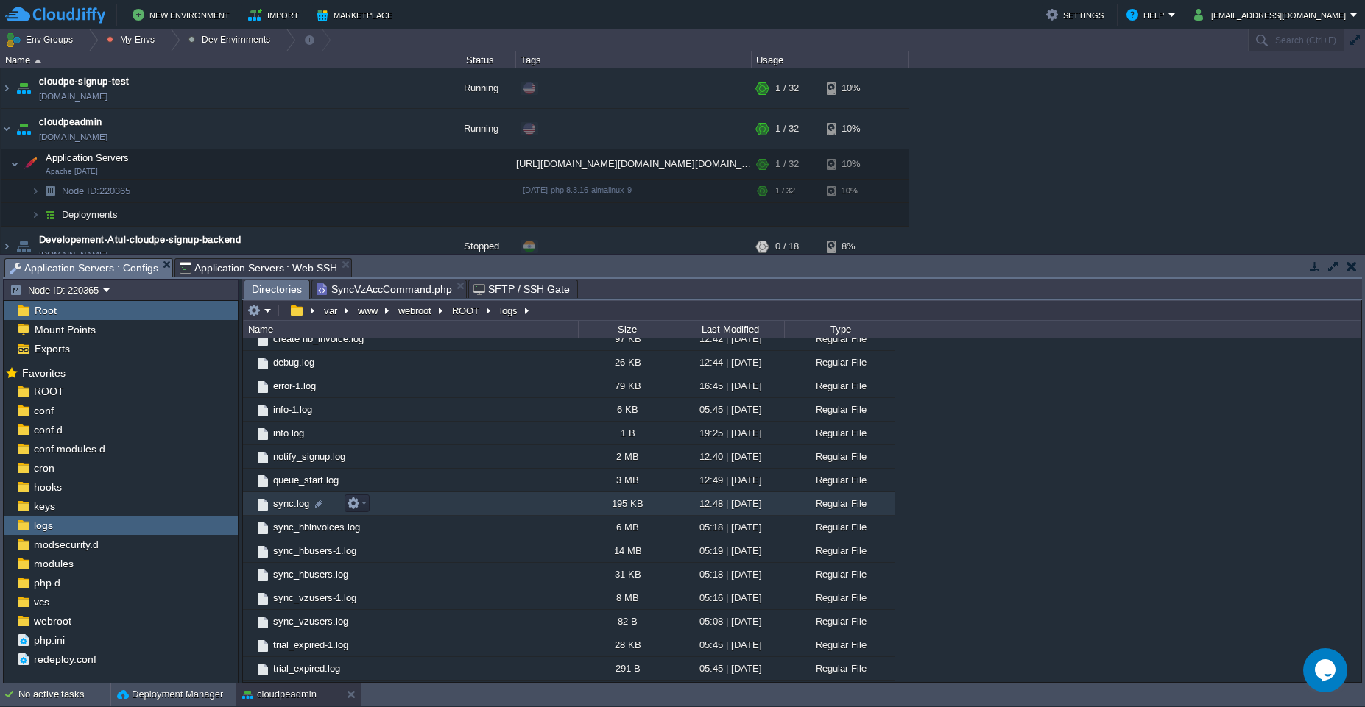
click at [453, 501] on td "sync.log" at bounding box center [410, 504] width 335 height 24
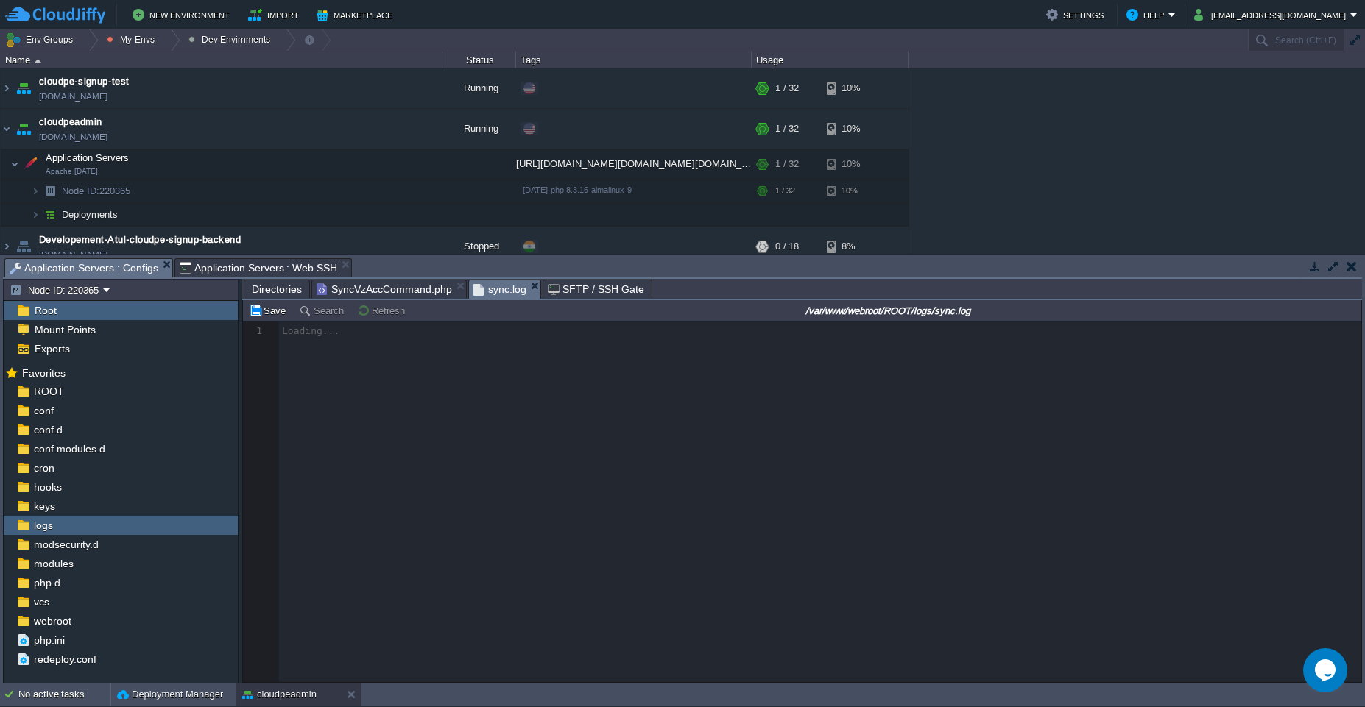
click at [1329, 272] on button "button" at bounding box center [1332, 266] width 13 height 13
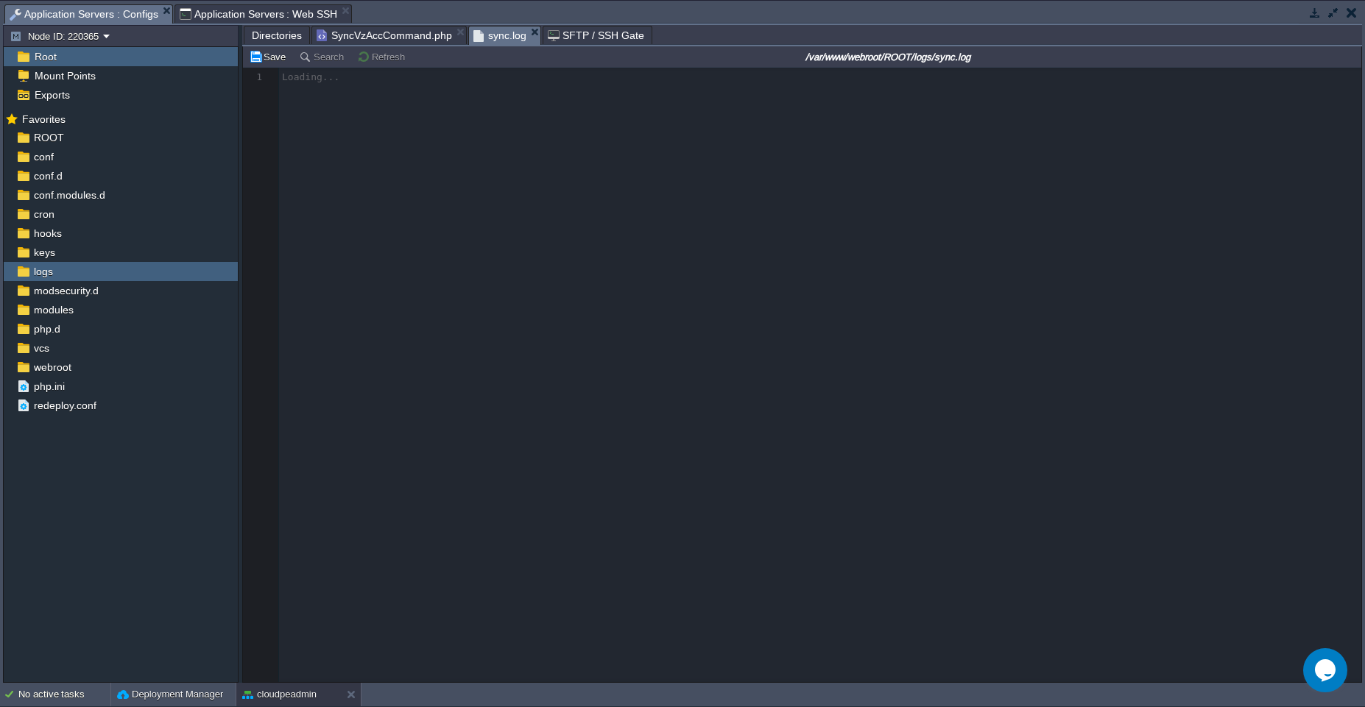
click at [953, 342] on div at bounding box center [802, 375] width 1118 height 615
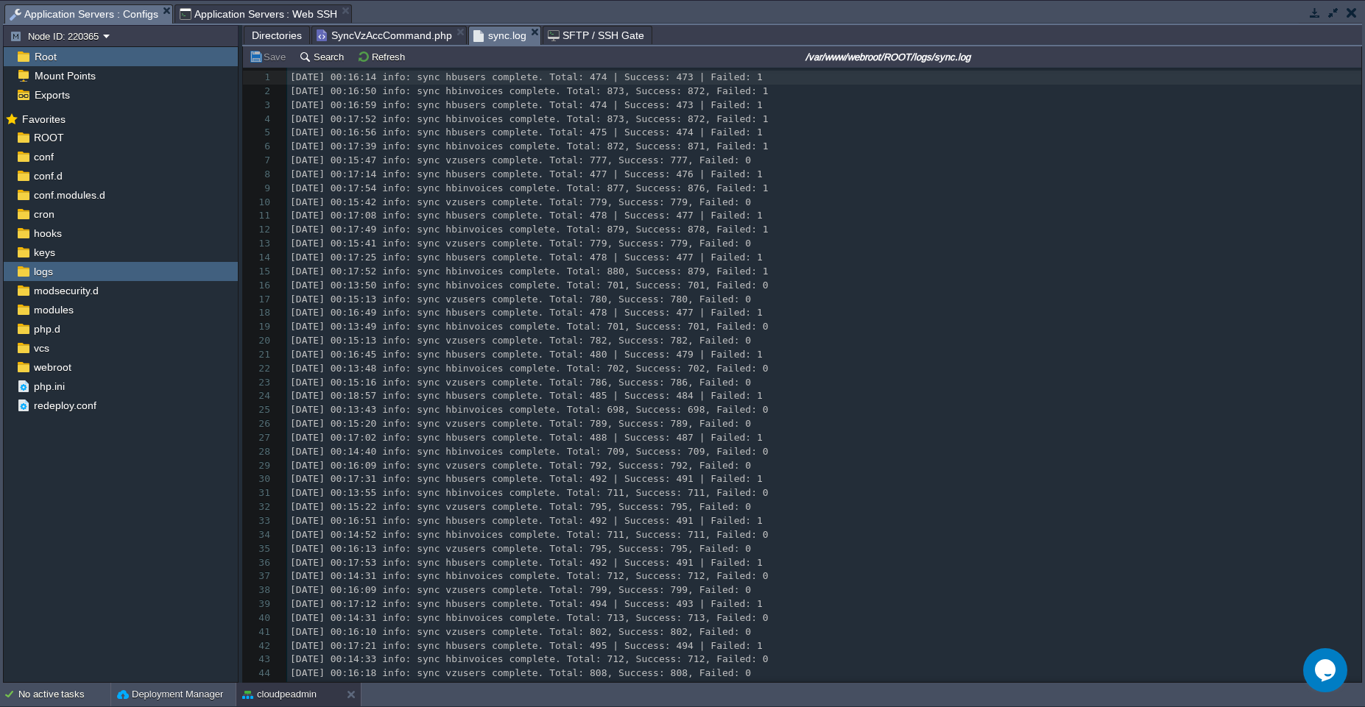
scroll to position [5, 0]
click at [805, 309] on pre "2025-07-15 00:16:49 info: sync hbusers complete. Total: 478 | Success: 477 | Fa…" at bounding box center [824, 313] width 1074 height 14
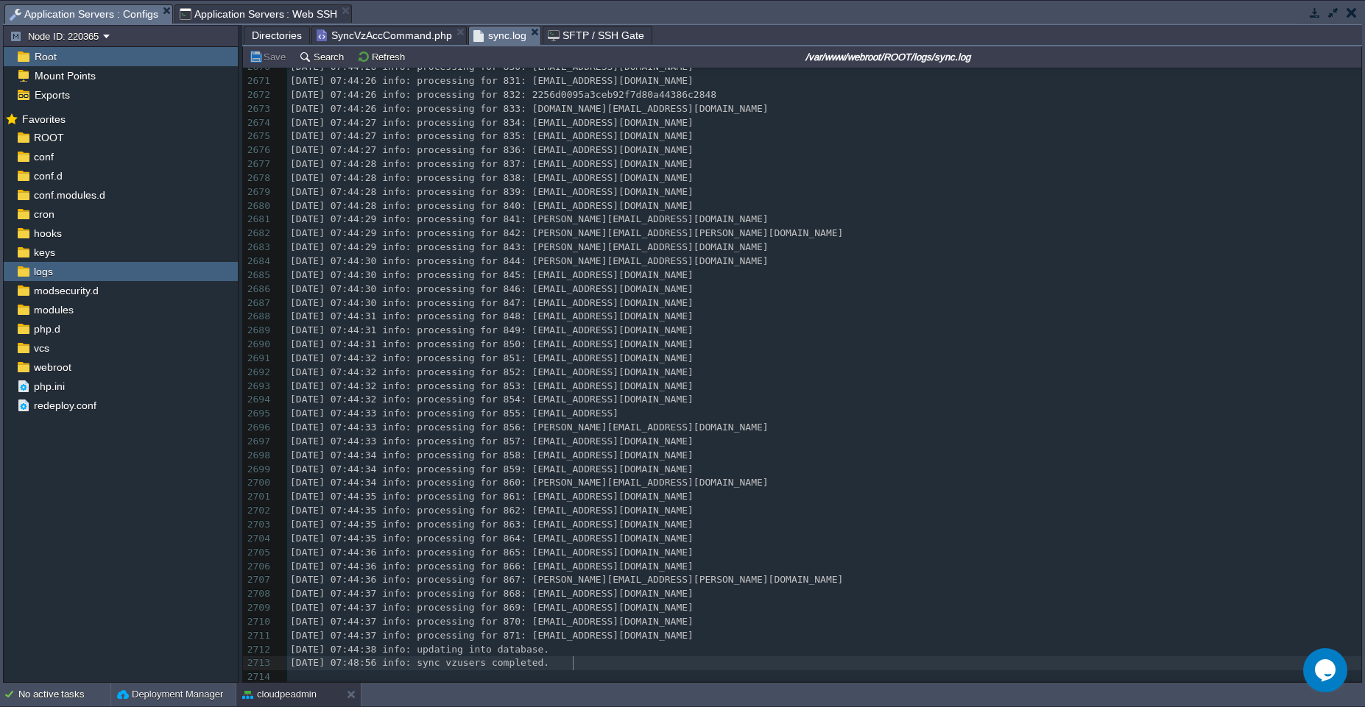
click at [598, 660] on pre "2025-08-15 07:48:56 info: sync vzusers completed." at bounding box center [824, 664] width 1074 height 14
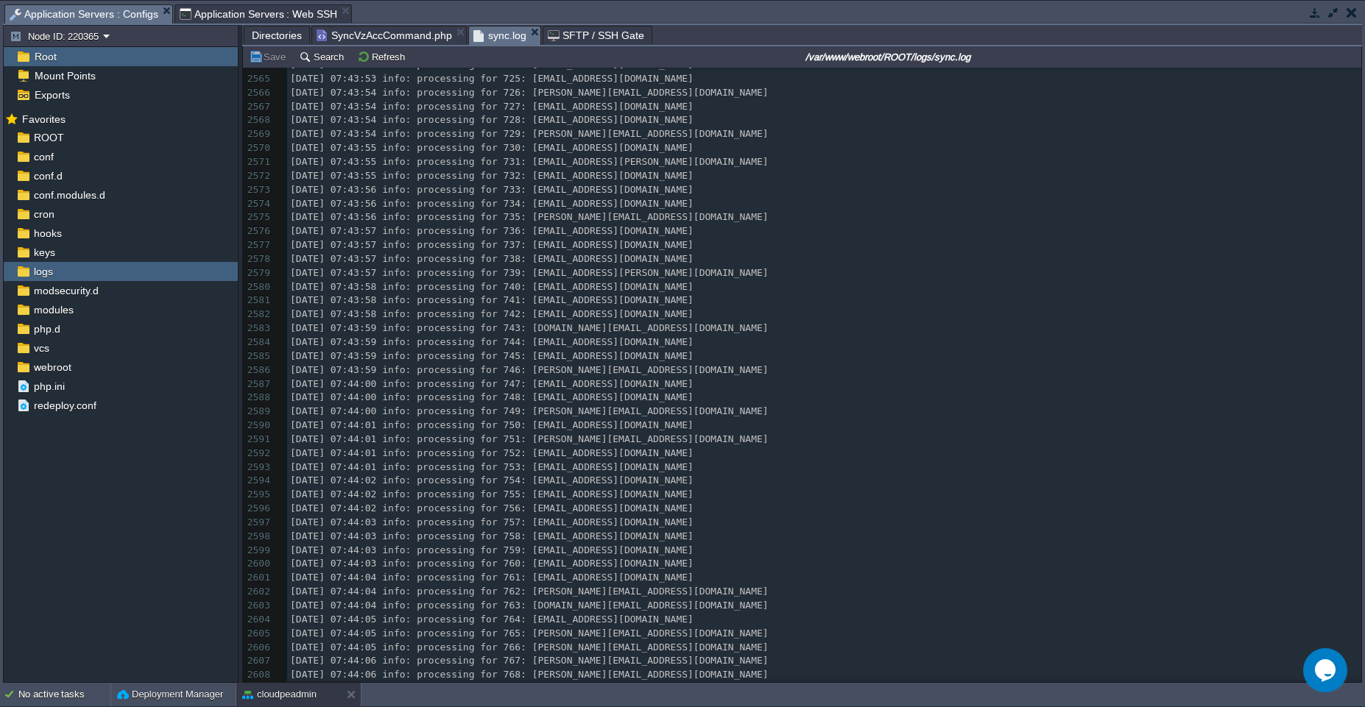
scroll to position [35553, 0]
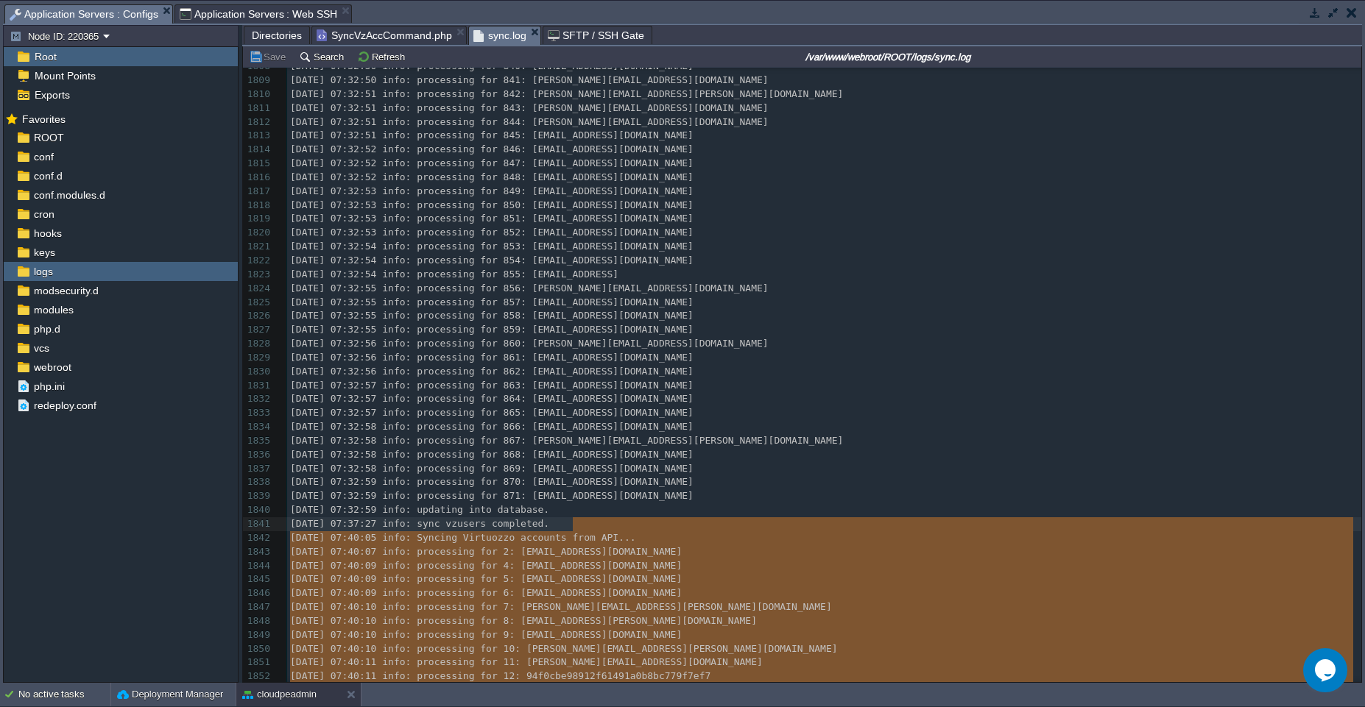
type textarea "-"
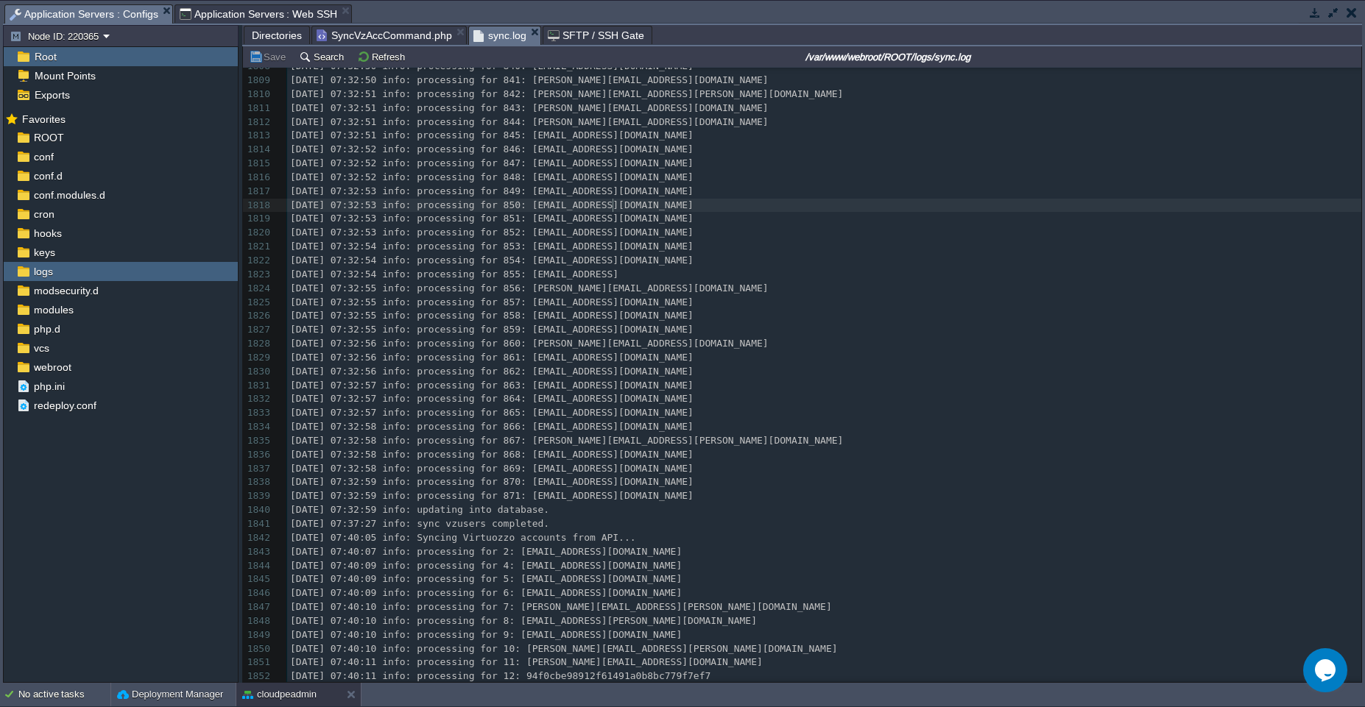
click at [614, 207] on div "x 2025-08-15 07:48:56 info: sync vzusers completed. 1797 2025-08-15 07:32:47 in…" at bounding box center [824, 358] width 1074 height 902
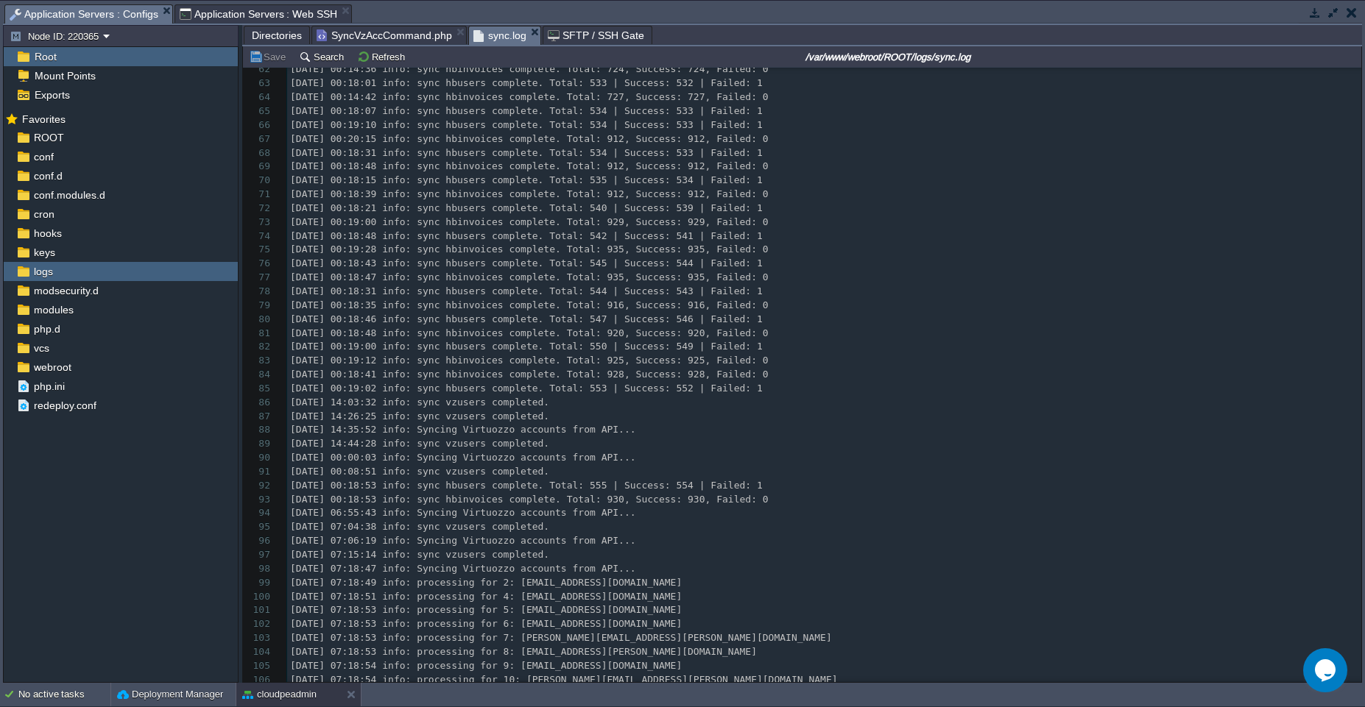
scroll to position [888, 0]
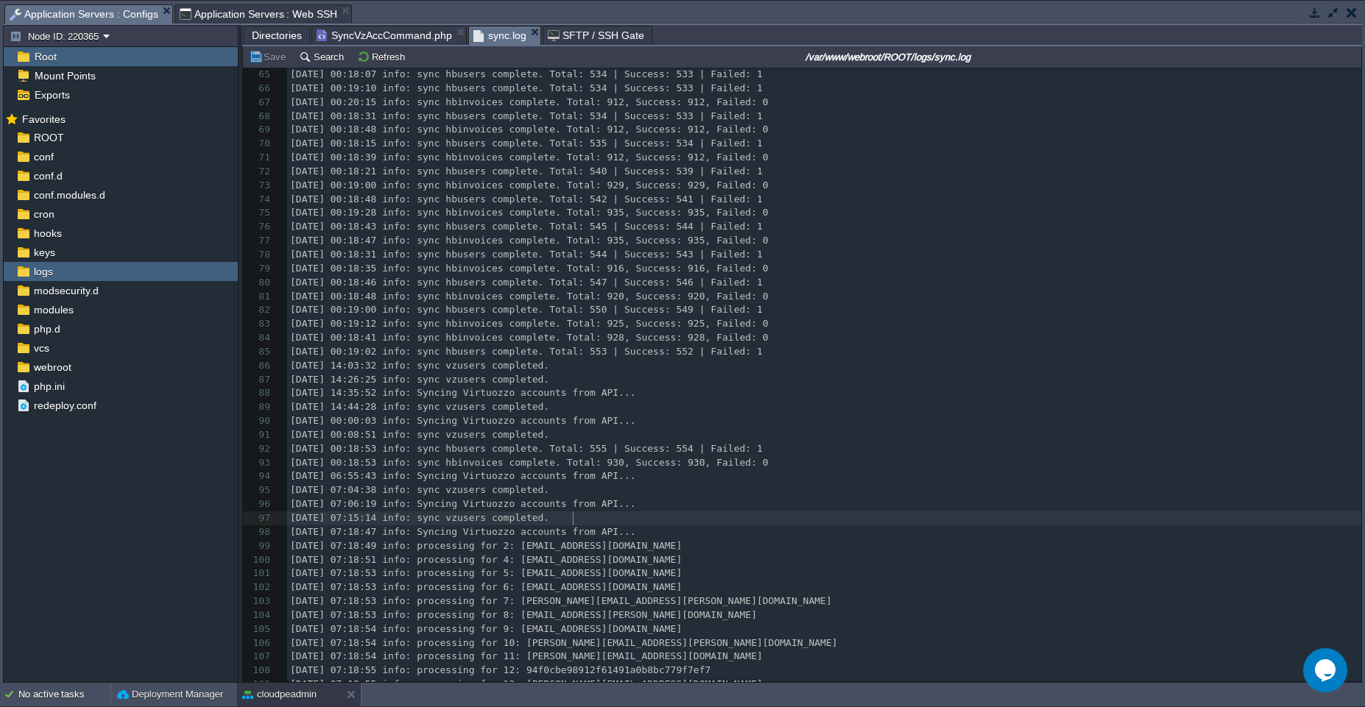
click at [616, 517] on pre "2025-08-15 07:15:14 info: sync vzusers completed." at bounding box center [824, 519] width 1074 height 14
type textarea "-"
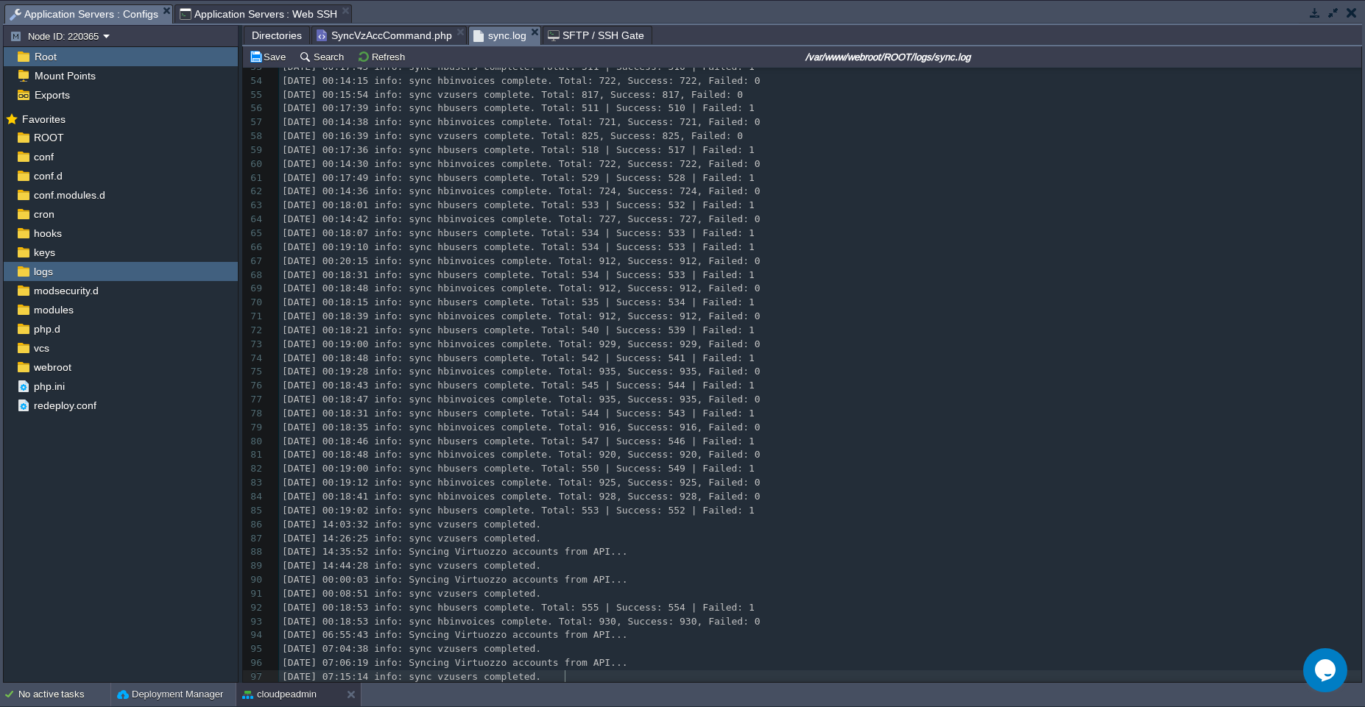
type textarea "-"
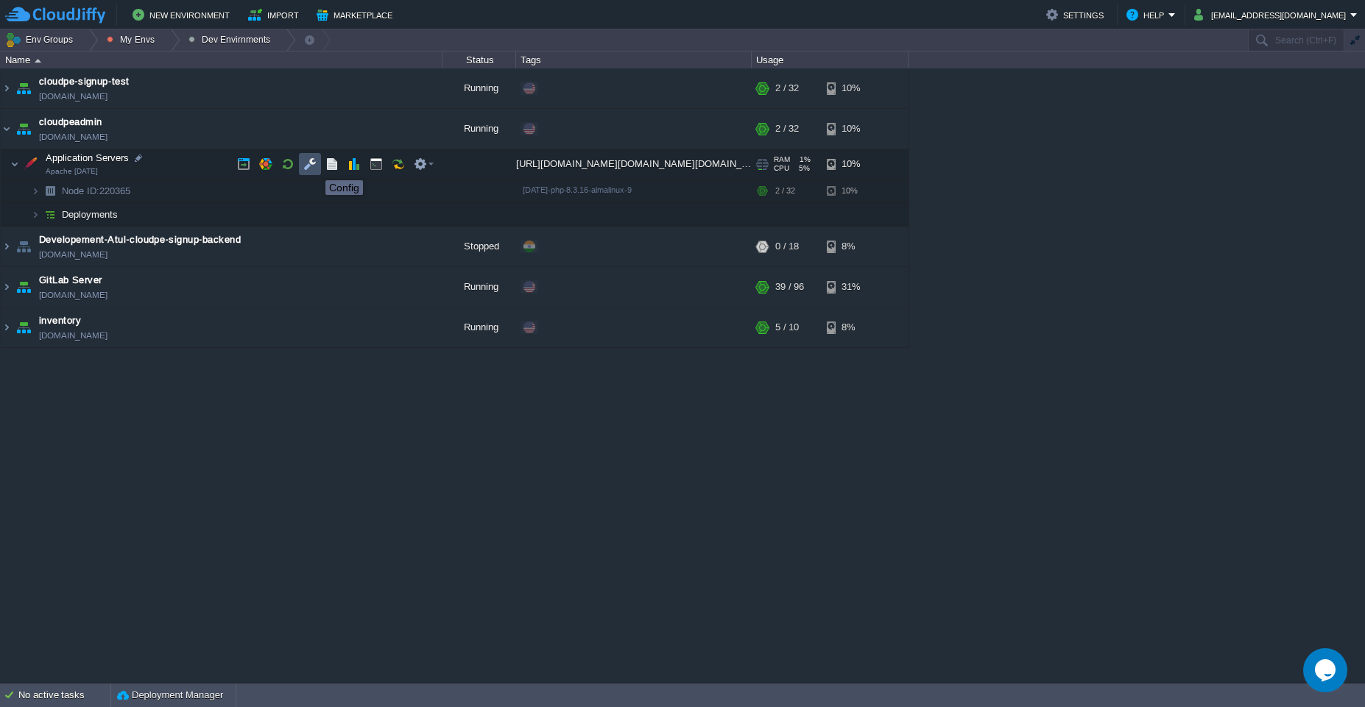
click at [314, 167] on button "button" at bounding box center [309, 164] width 13 height 13
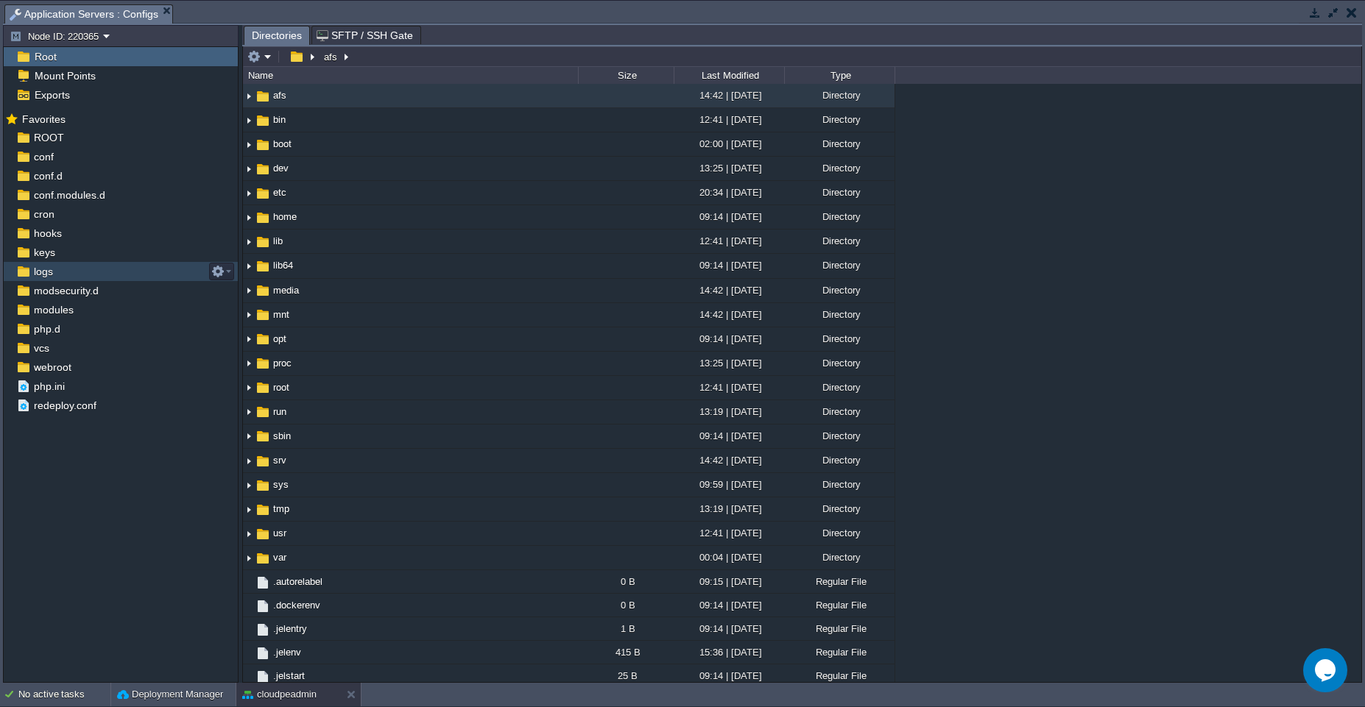
click at [70, 274] on div "logs" at bounding box center [121, 271] width 234 height 19
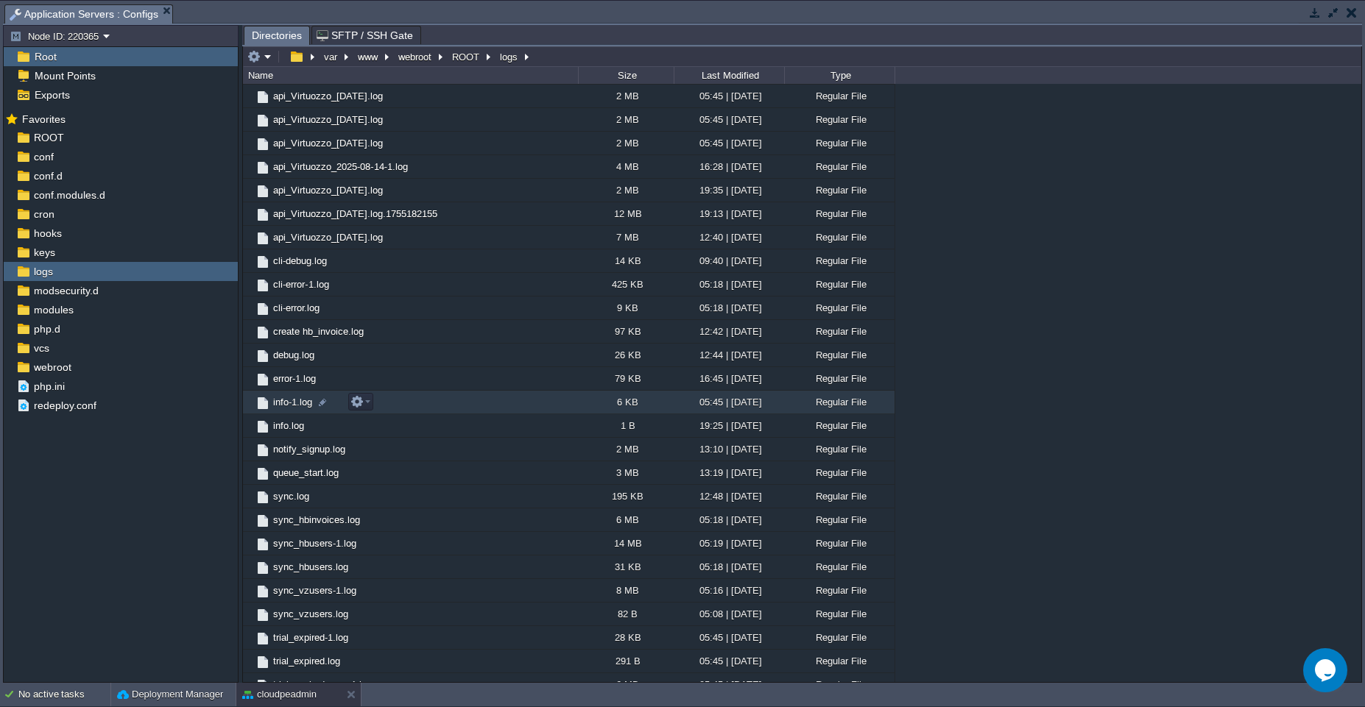
scroll to position [980, 0]
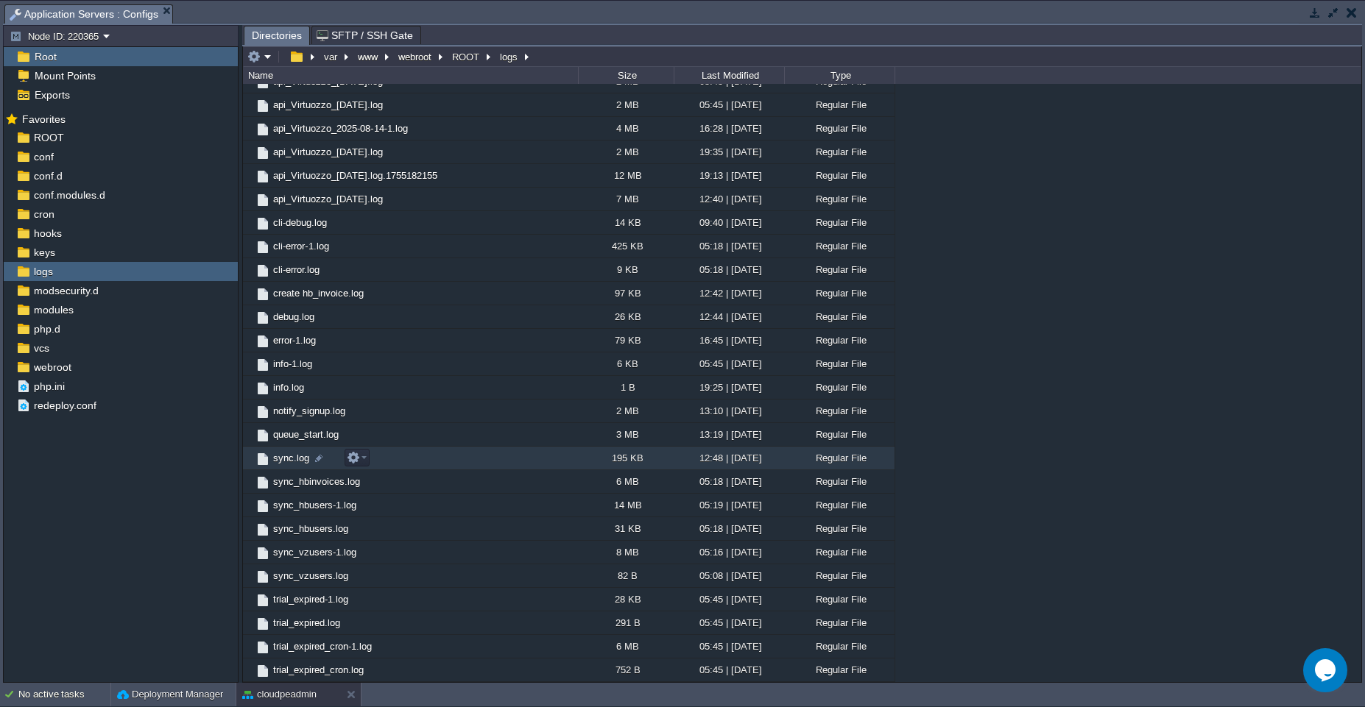
click at [517, 460] on td "sync.log" at bounding box center [410, 459] width 335 height 24
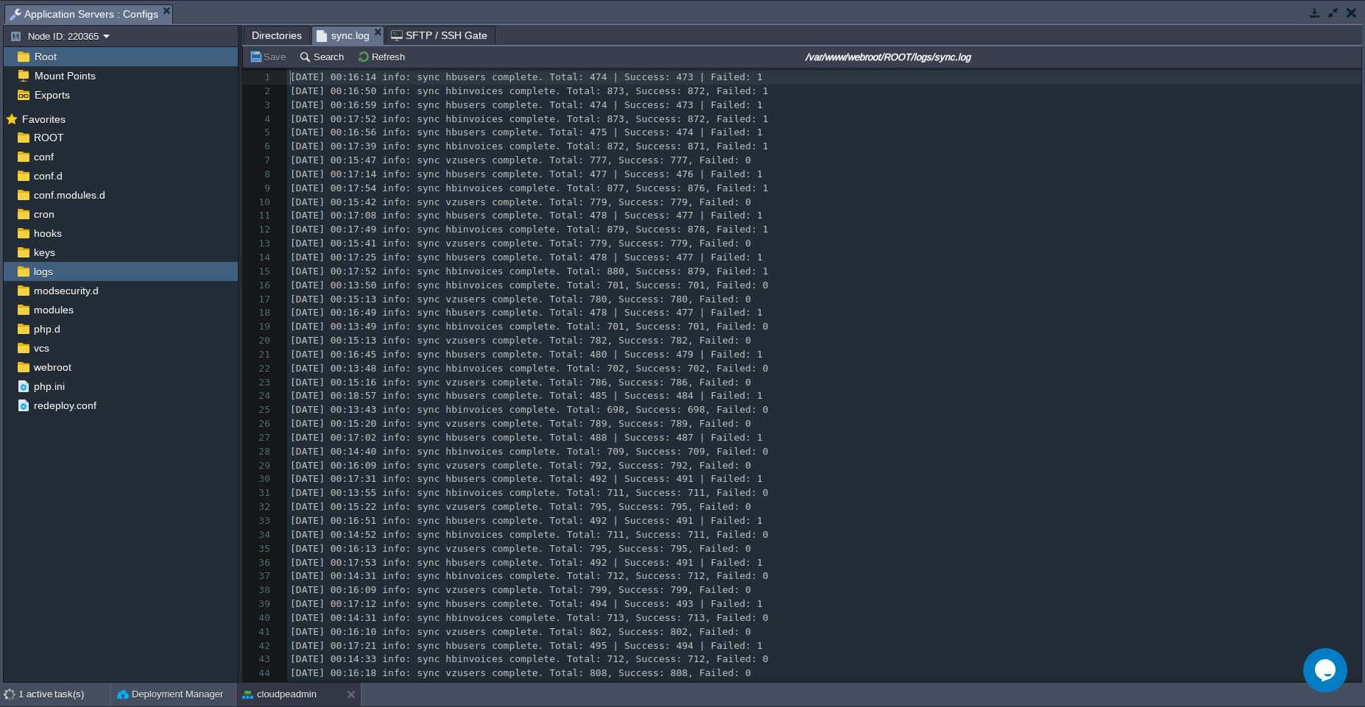
scroll to position [5, 0]
click at [517, 460] on div "2714 1 2025-07-09 00:16:14 info: sync hbusers complete. Total: 474 | Success: 4…" at bounding box center [824, 445] width 1074 height 749
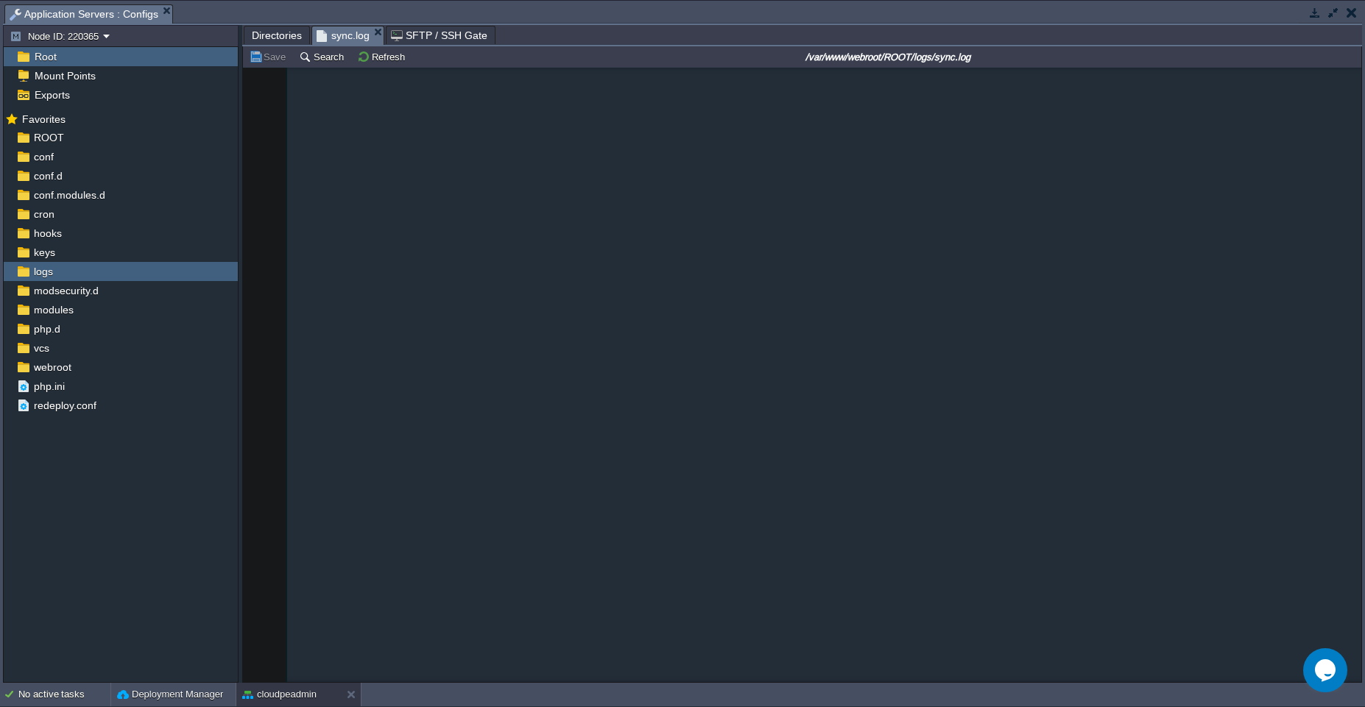
scroll to position [37025, 0]
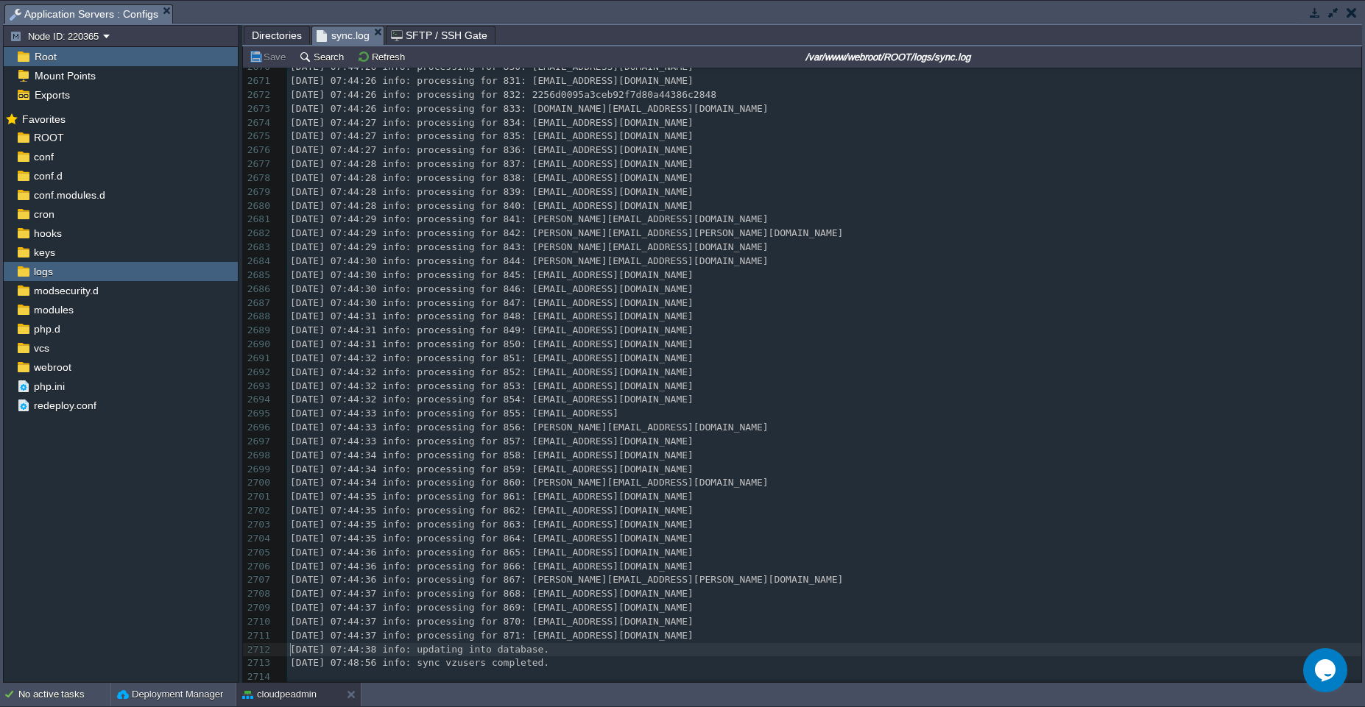
type textarea "2025-08-15 07:44:38 info: updating into database. 2025-08-15 07:48:56 info: syn…"
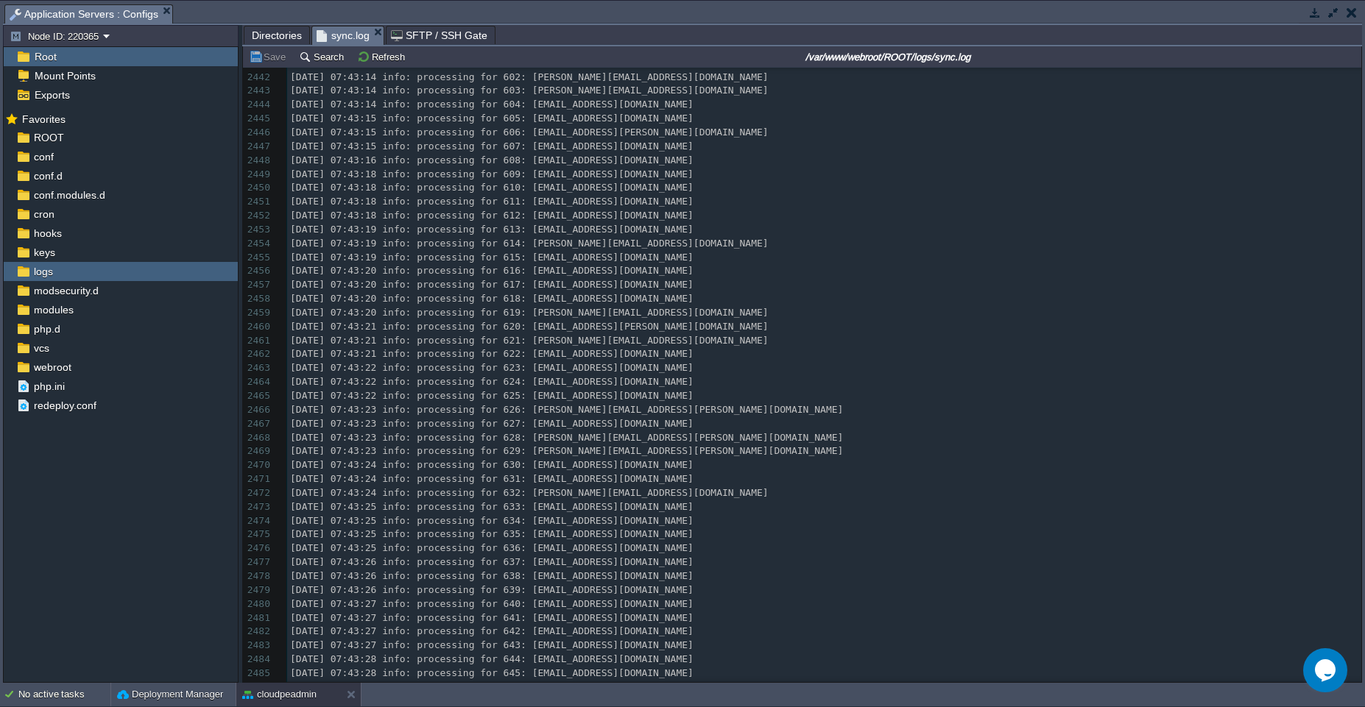
scroll to position [33657, 0]
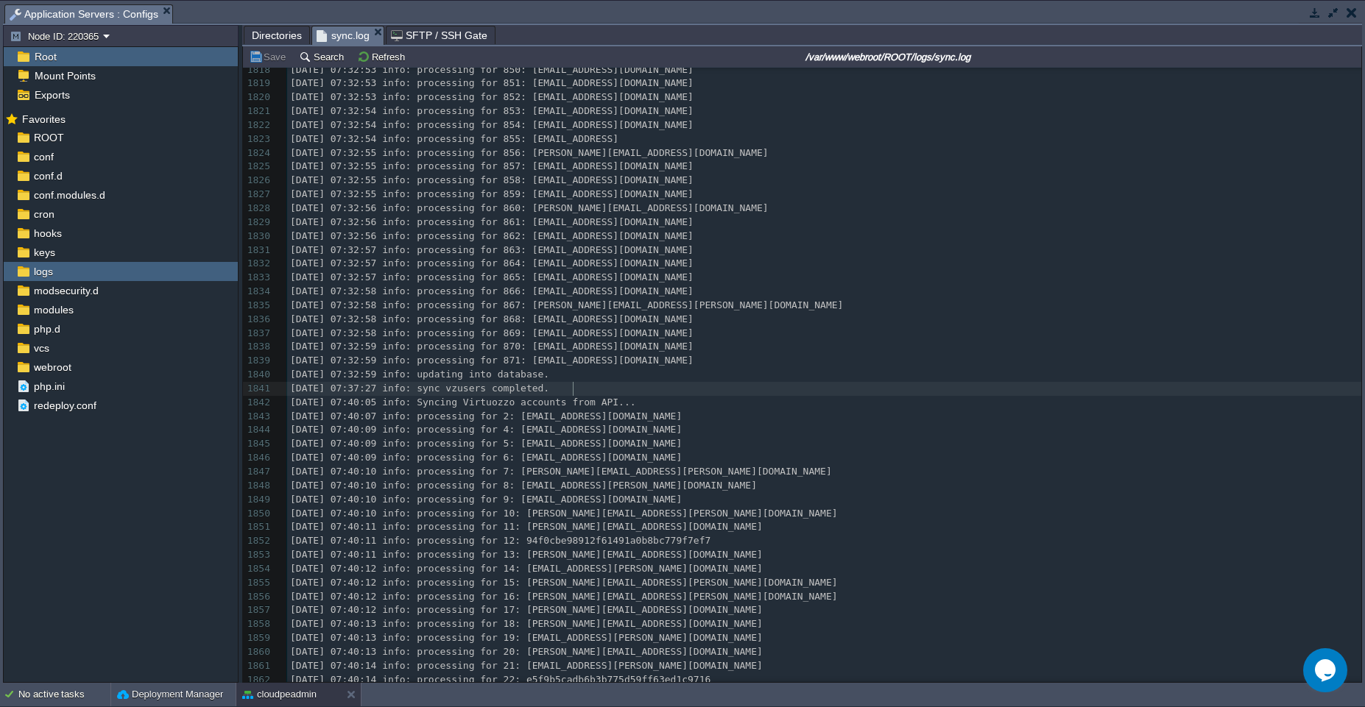
click at [679, 385] on pre "2025-08-15 07:37:27 info: sync vzusers completed." at bounding box center [824, 389] width 1074 height 14
type textarea "2025-08-15 07:40:05 info: Syncing Virtuozzo accounts from API..."
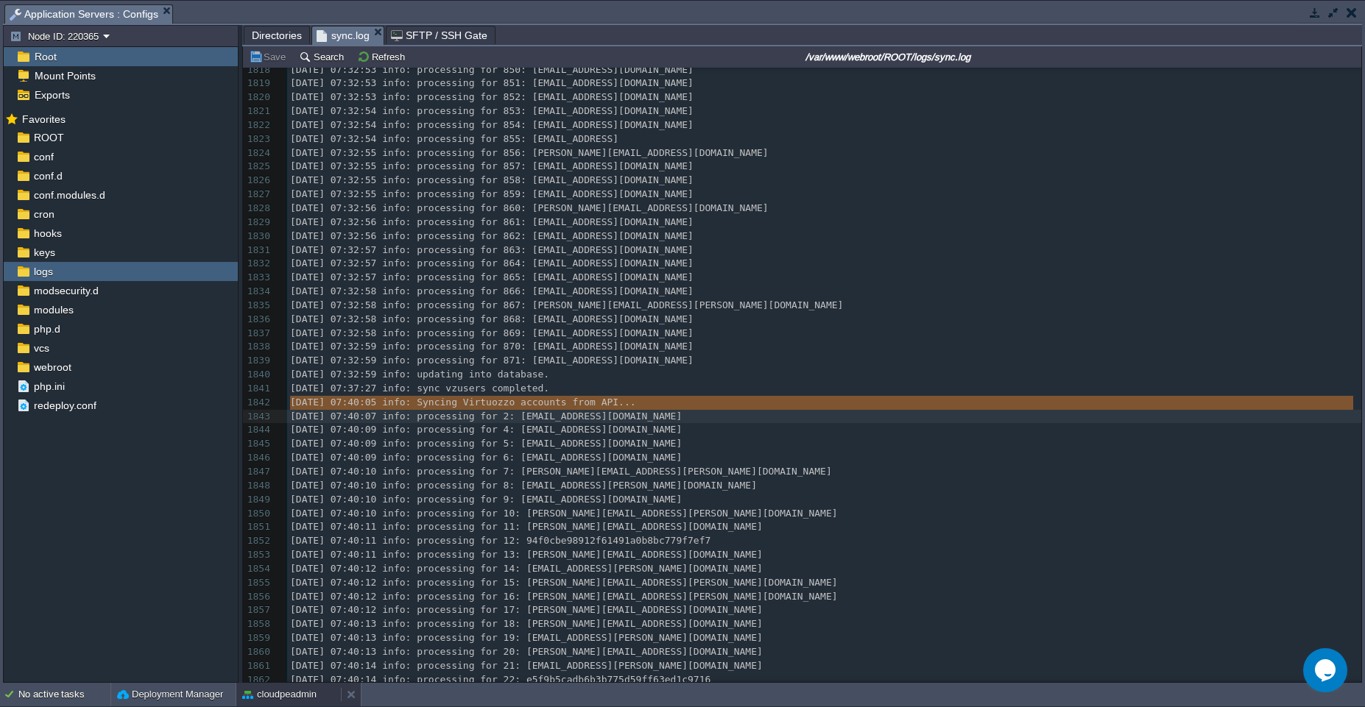
click at [305, 696] on button "cloudpeadmin" at bounding box center [279, 694] width 74 height 15
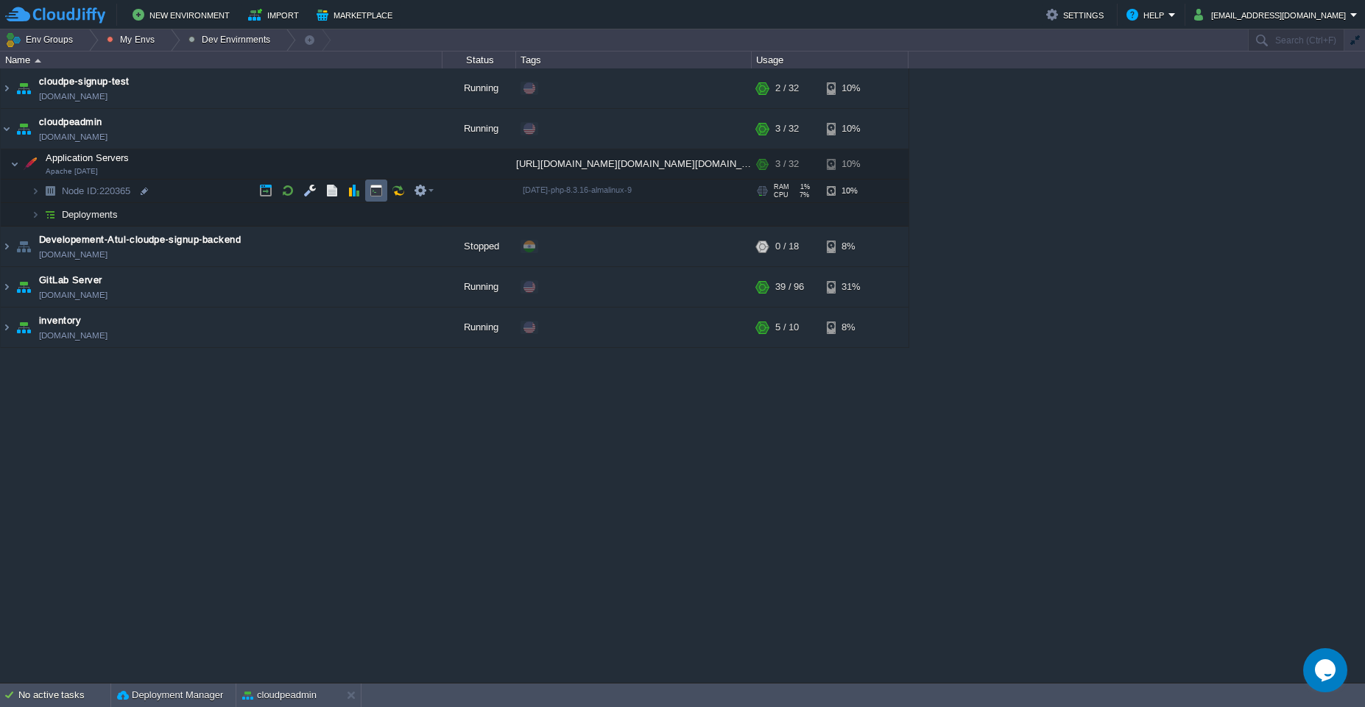
click at [377, 198] on td at bounding box center [376, 191] width 22 height 22
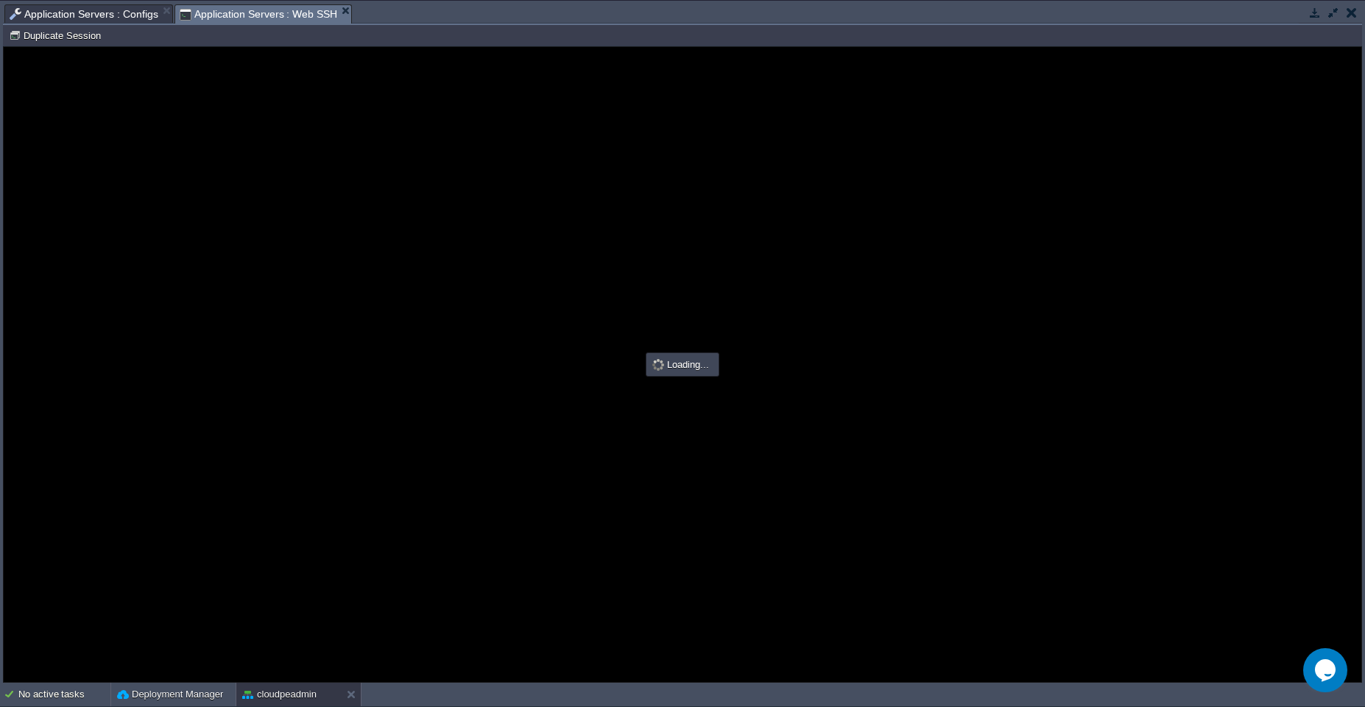
type input "#000000"
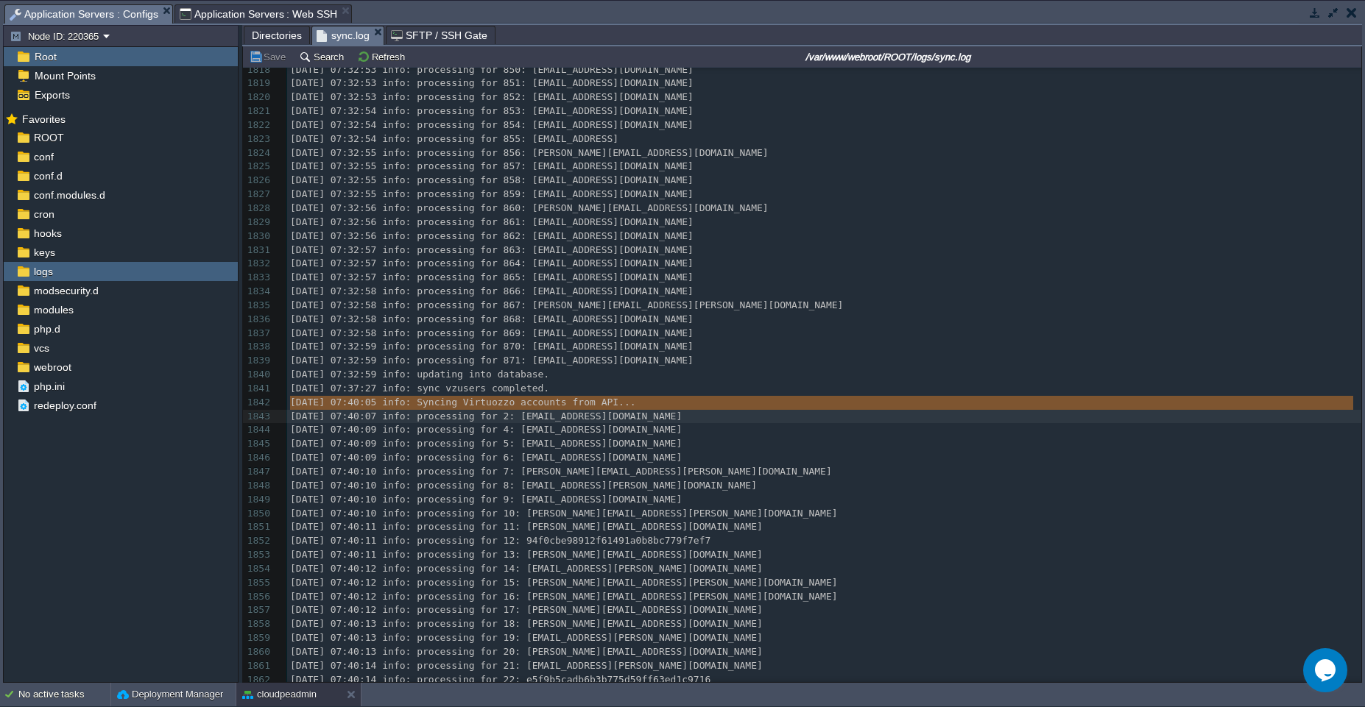
click at [130, 18] on span "Application Servers : Configs" at bounding box center [84, 14] width 149 height 18
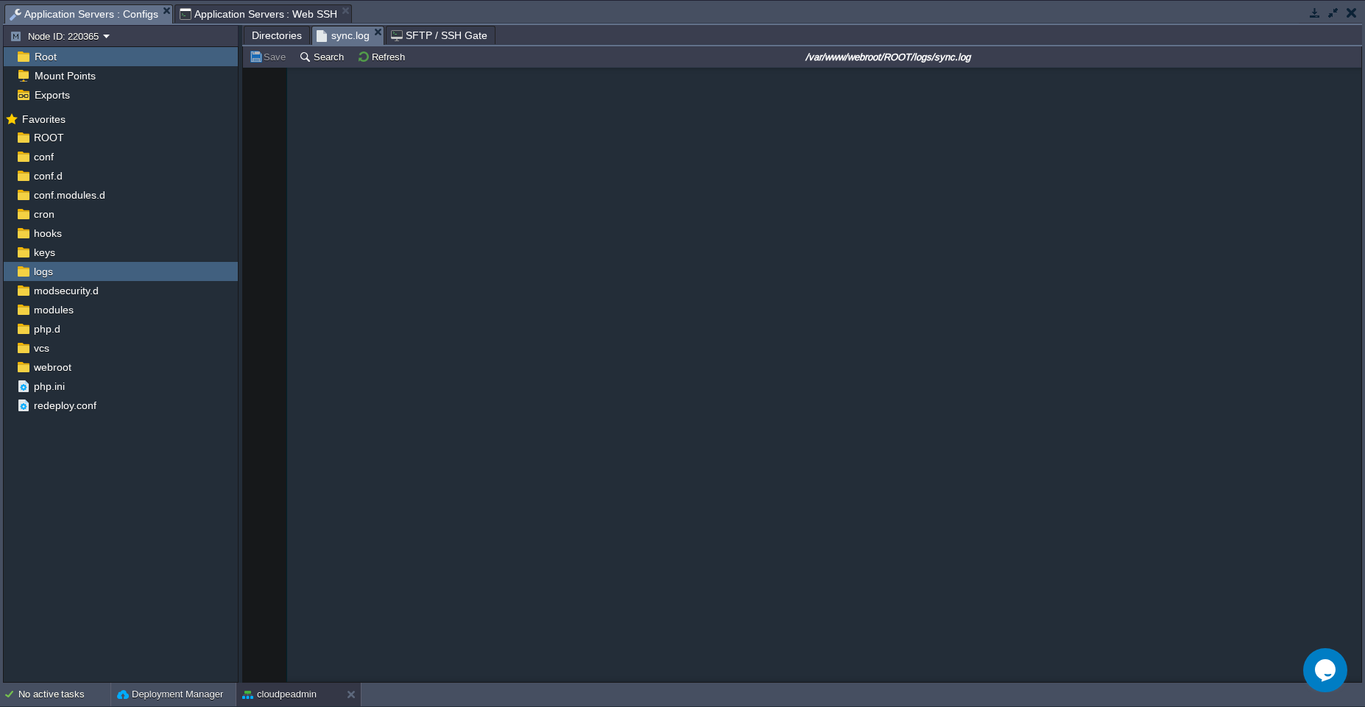
scroll to position [37028, 0]
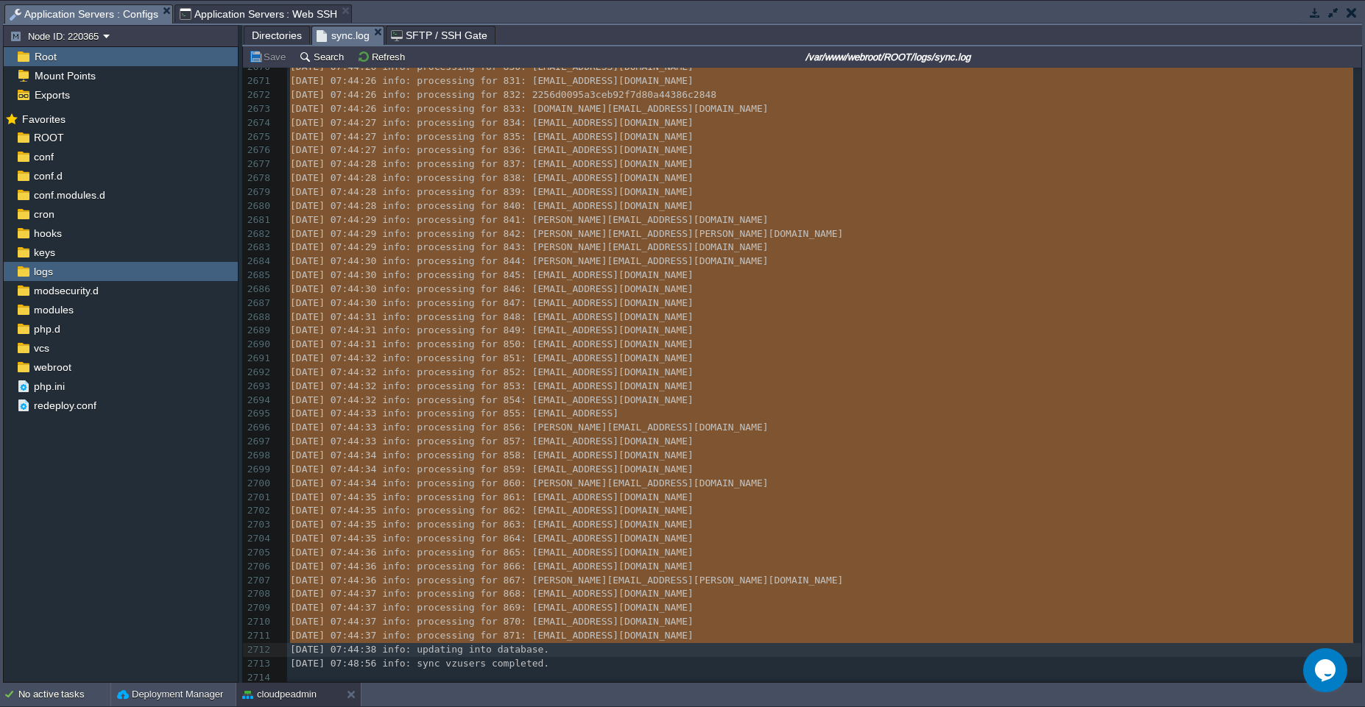
type textarea "-"
click at [280, 13] on span "Application Servers : Web SSH" at bounding box center [259, 14] width 158 height 18
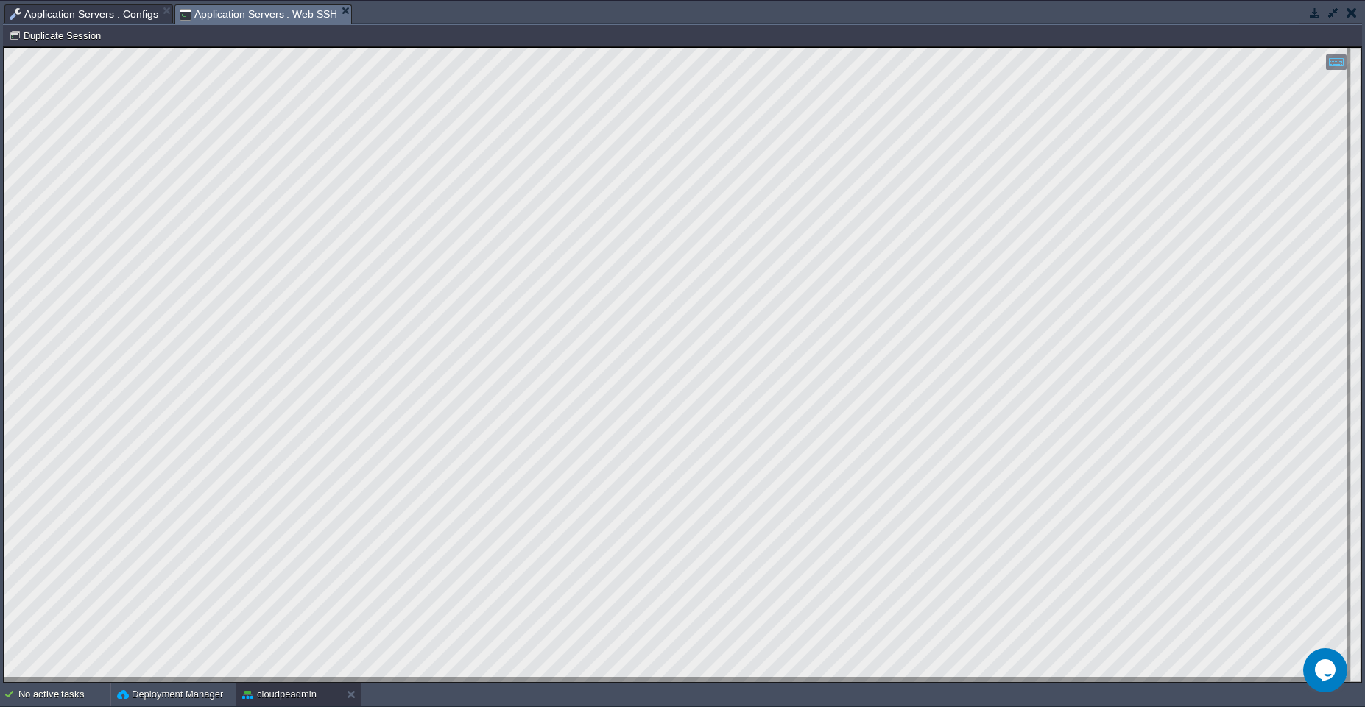
click at [4, 47] on html "Copy: Ctrl + Shift + C Paste: Ctrl + V Settings: Ctrl + Shift + Alt 0" at bounding box center [682, 47] width 1357 height 0
type textarea "ache@node220365-cloudpeadmin ~ $ php -i | grep -i opcache apache@node220365-clo…"
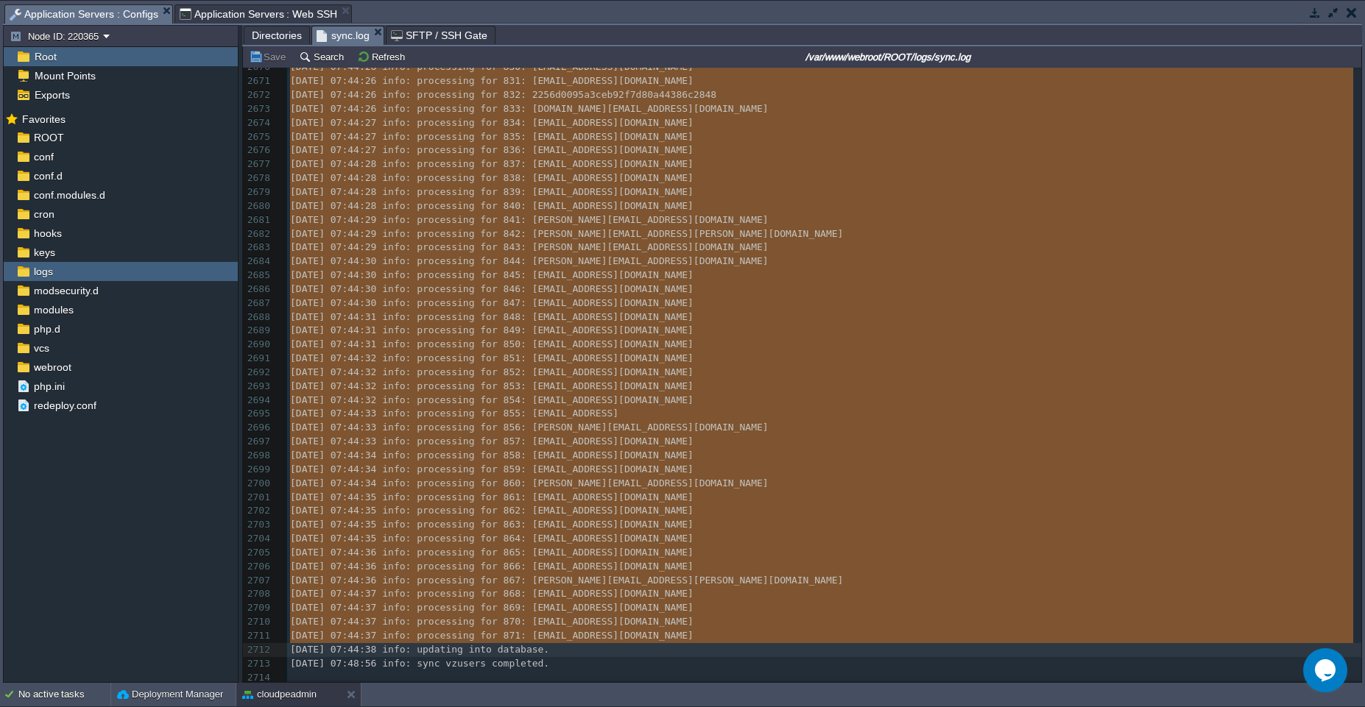
click at [141, 18] on span "Application Servers : Configs" at bounding box center [84, 14] width 149 height 18
click at [289, 40] on span "Directories" at bounding box center [277, 35] width 50 height 18
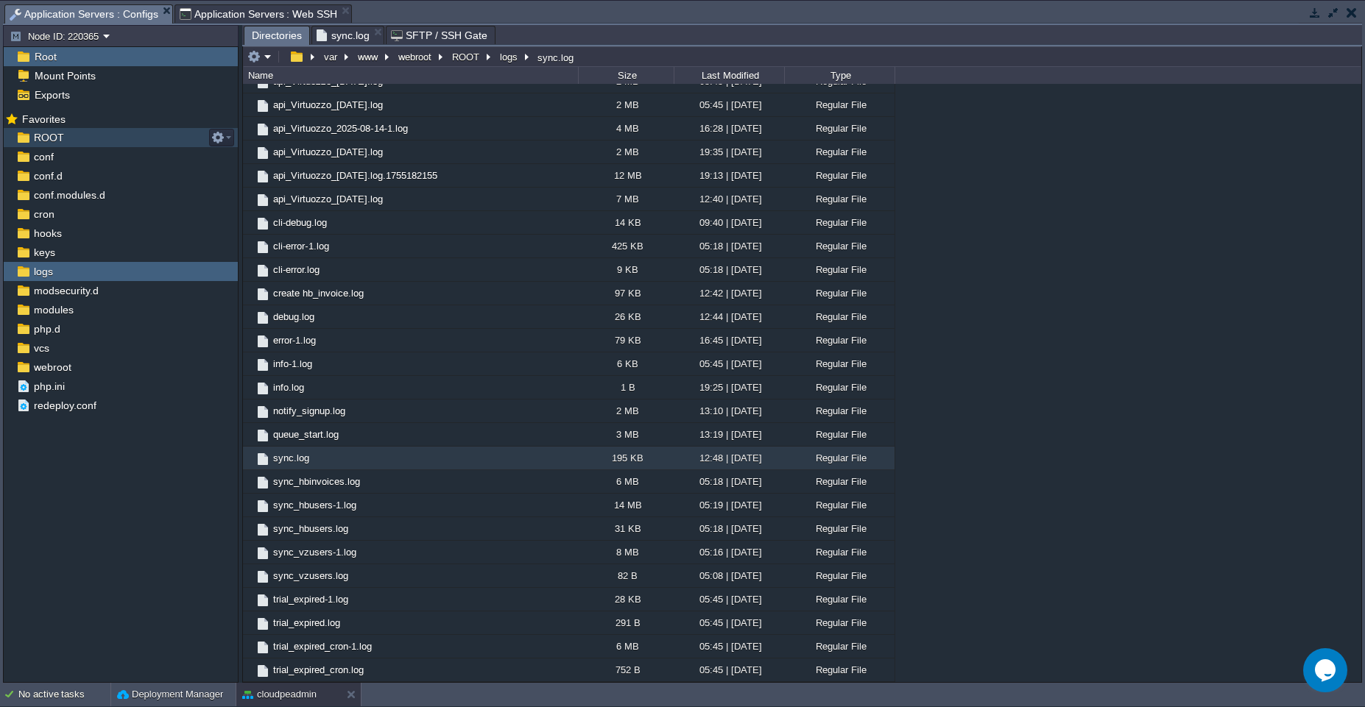
click at [70, 131] on div "ROOT" at bounding box center [121, 137] width 234 height 19
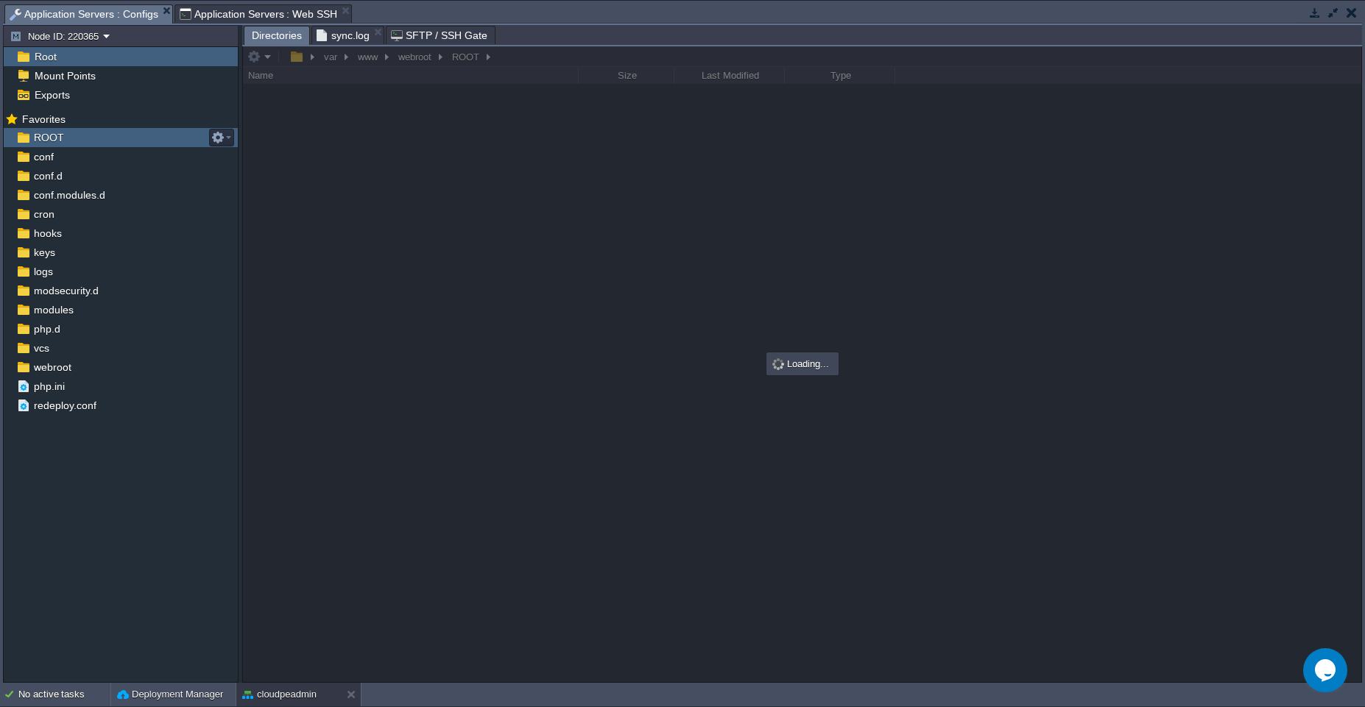
scroll to position [0, 0]
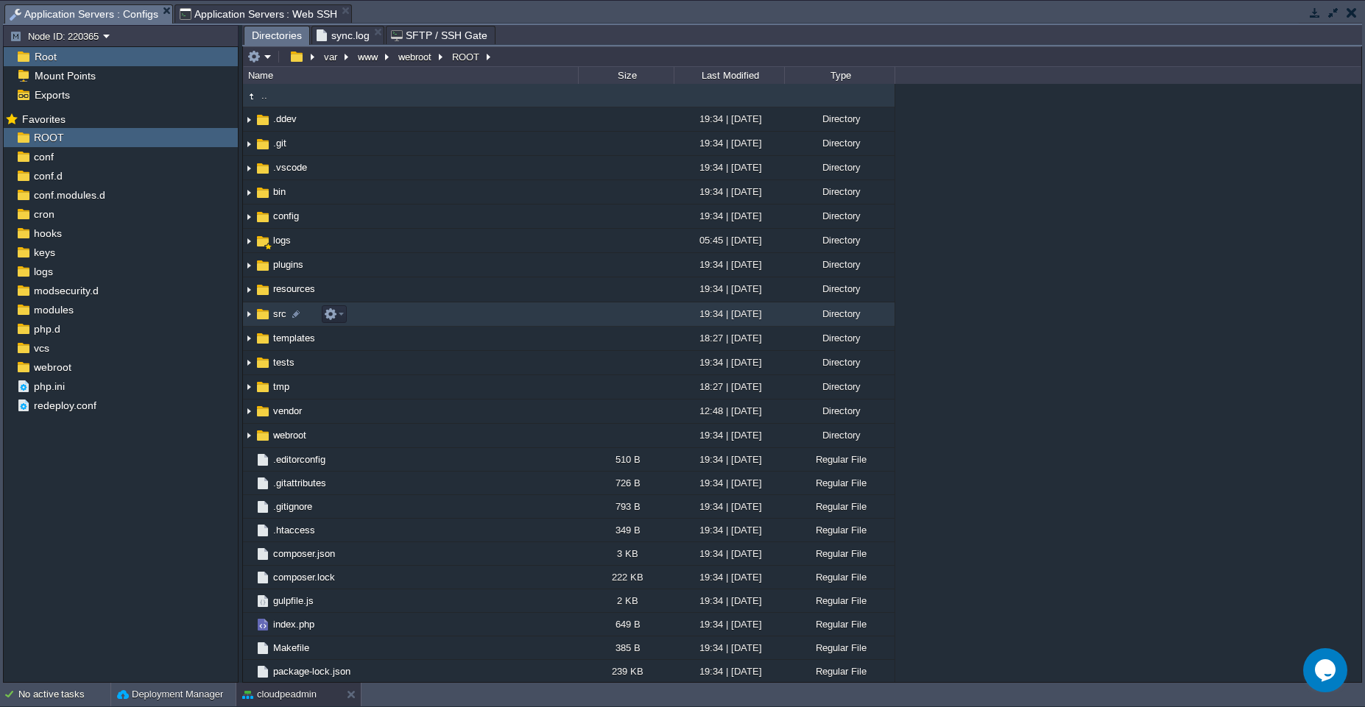
click at [423, 311] on td "src" at bounding box center [410, 315] width 335 height 24
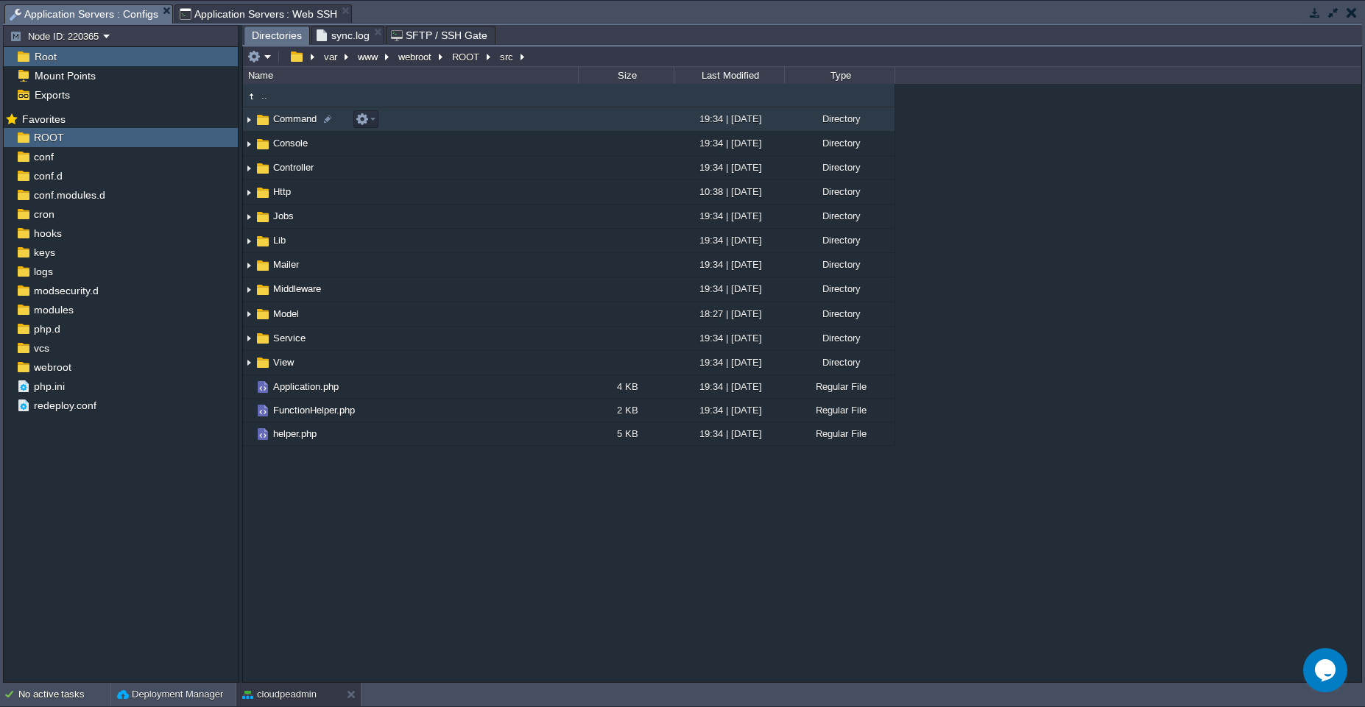
click at [541, 120] on td "Command" at bounding box center [410, 119] width 335 height 24
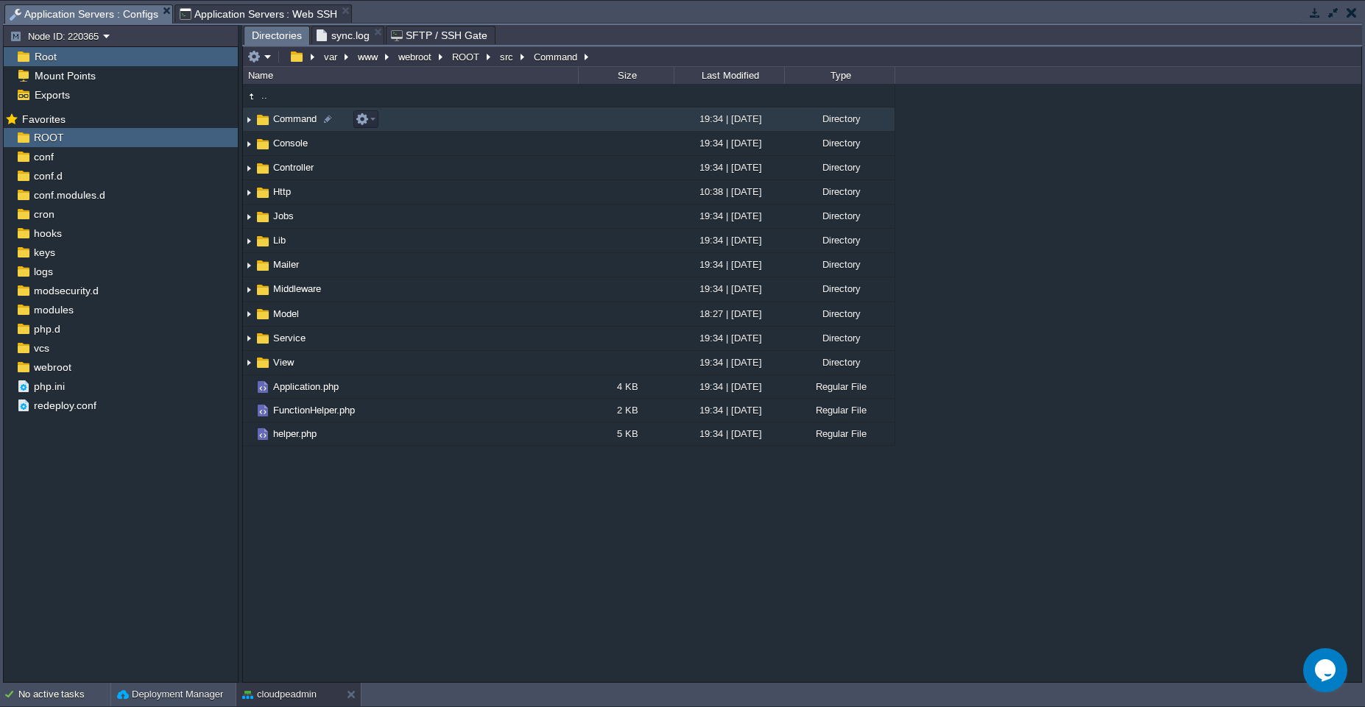
click at [541, 120] on td "Command" at bounding box center [410, 119] width 335 height 24
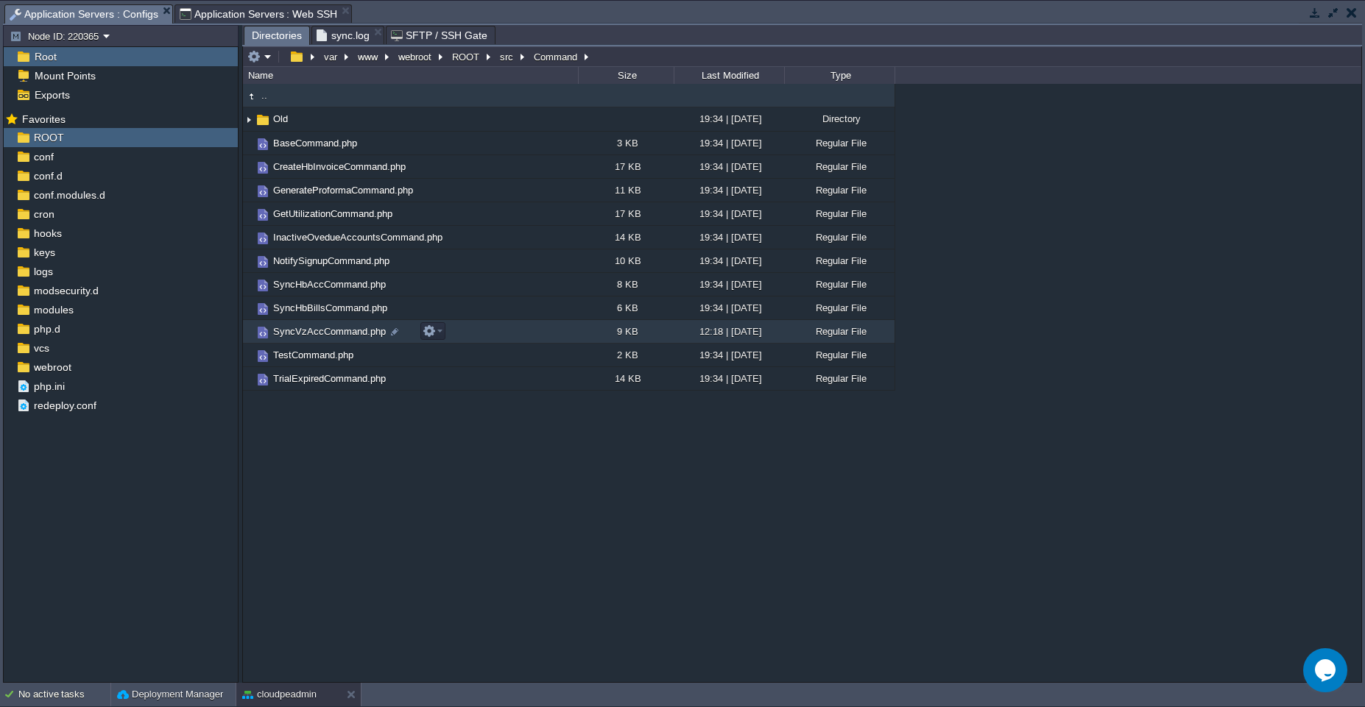
click at [488, 339] on td "SyncVzAccCommand.php" at bounding box center [410, 332] width 335 height 24
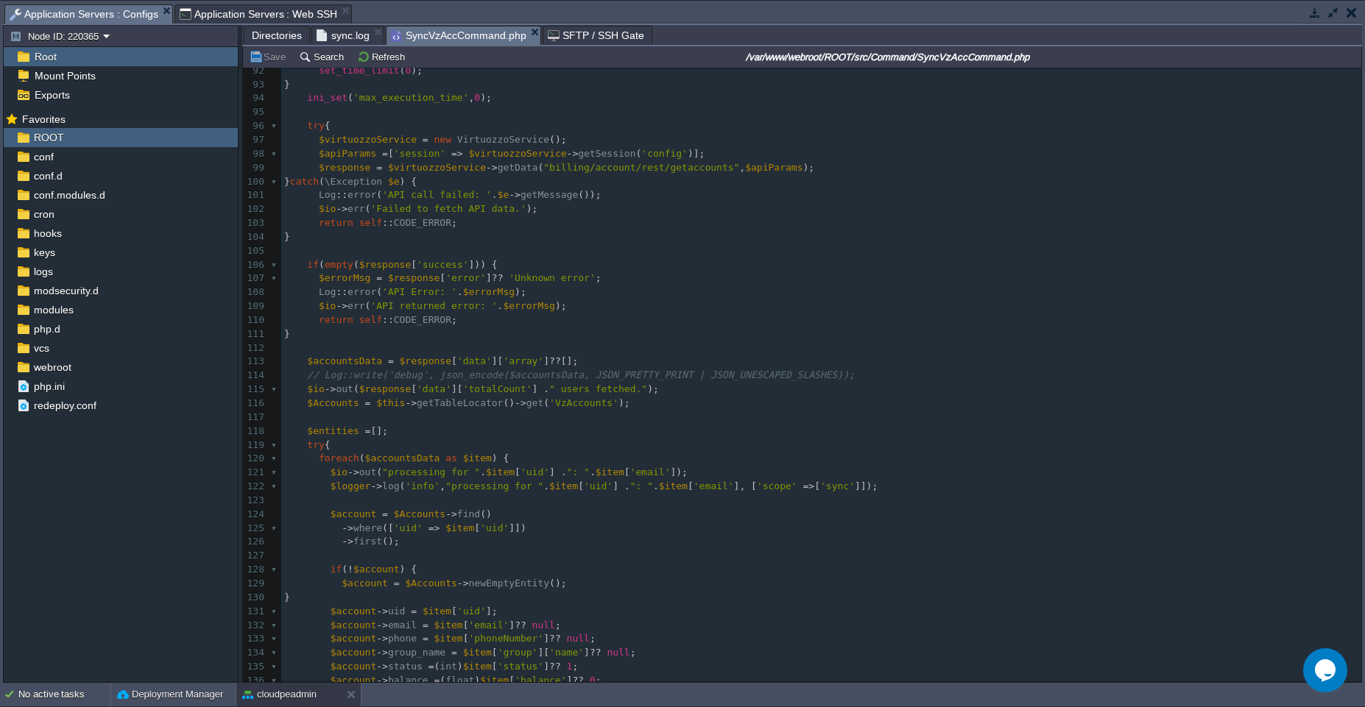
scroll to position [1269, 0]
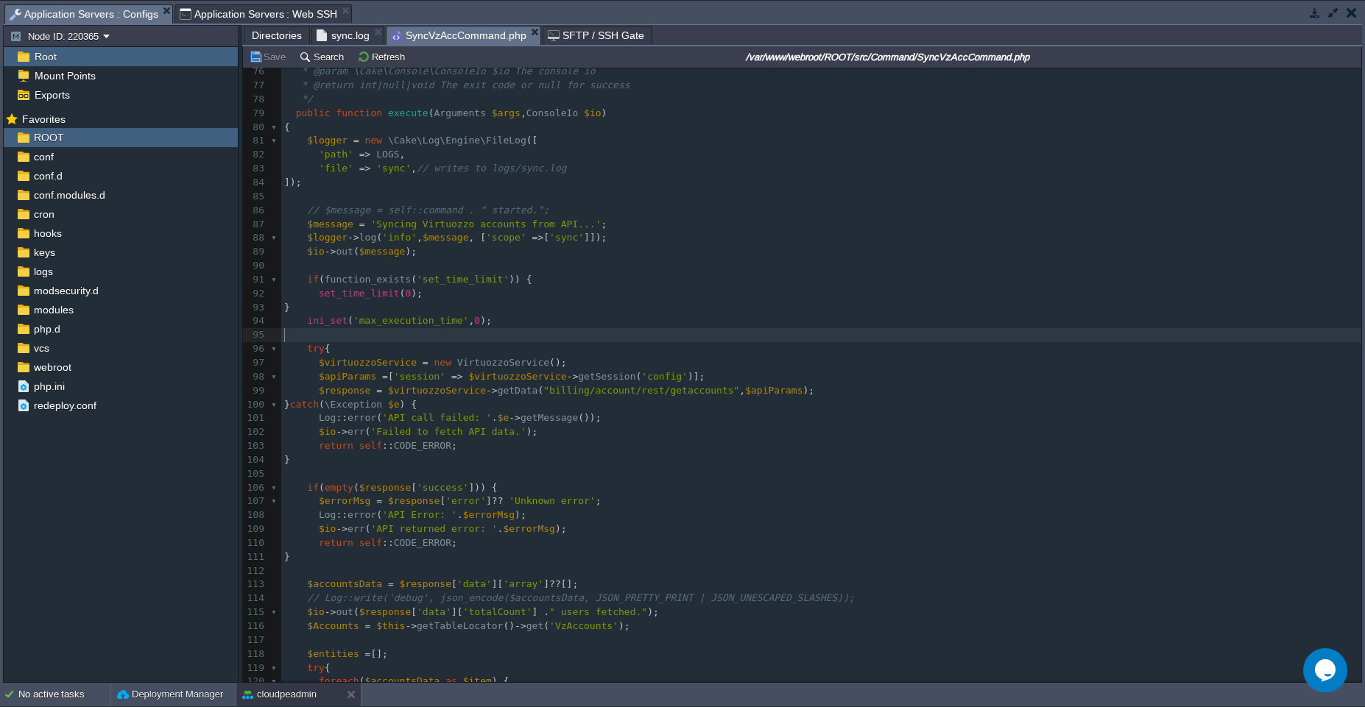
click at [488, 339] on pre "​" at bounding box center [821, 335] width 1080 height 14
click at [642, 243] on pre "$logger -> log ( 'info' , $message , [ 'scope' => [ 'sync' ]]);" at bounding box center [821, 238] width 1080 height 14
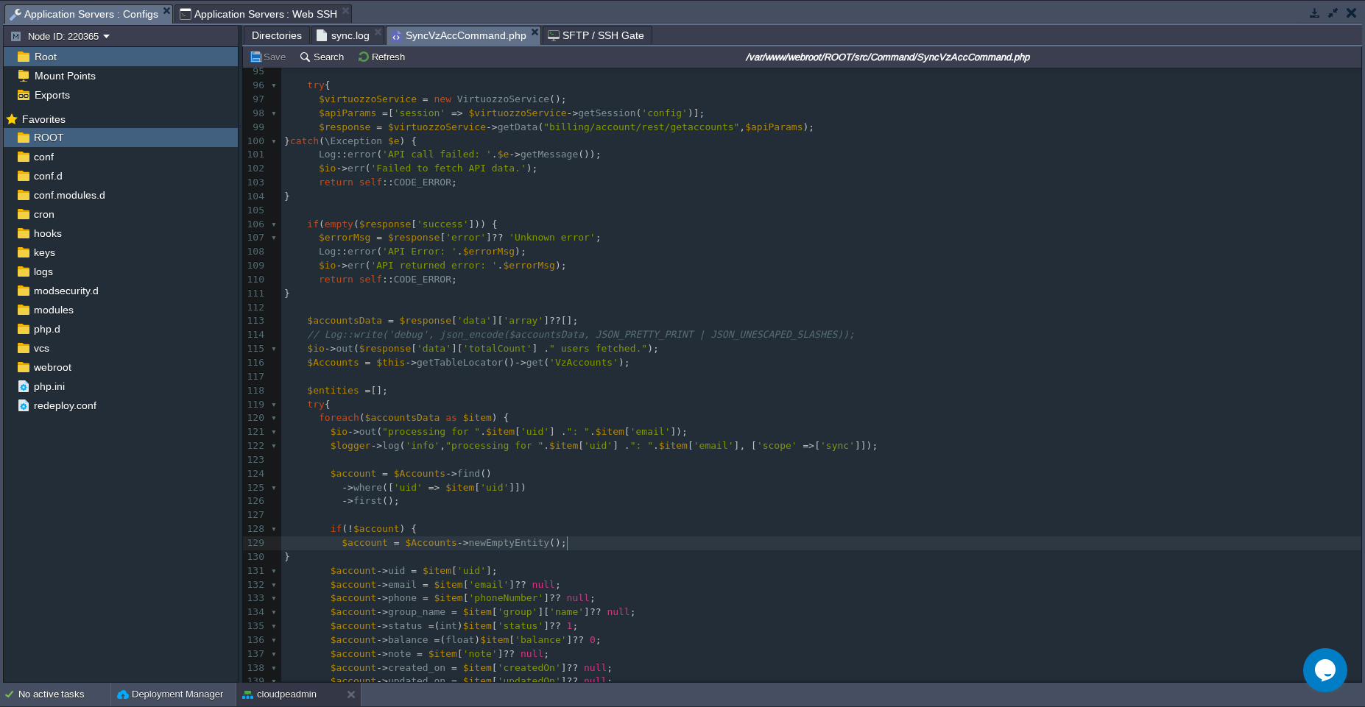
click at [576, 545] on pre "$account = $Accounts -> newEmptyEntity ();" at bounding box center [821, 544] width 1080 height 14
type textarea "//"
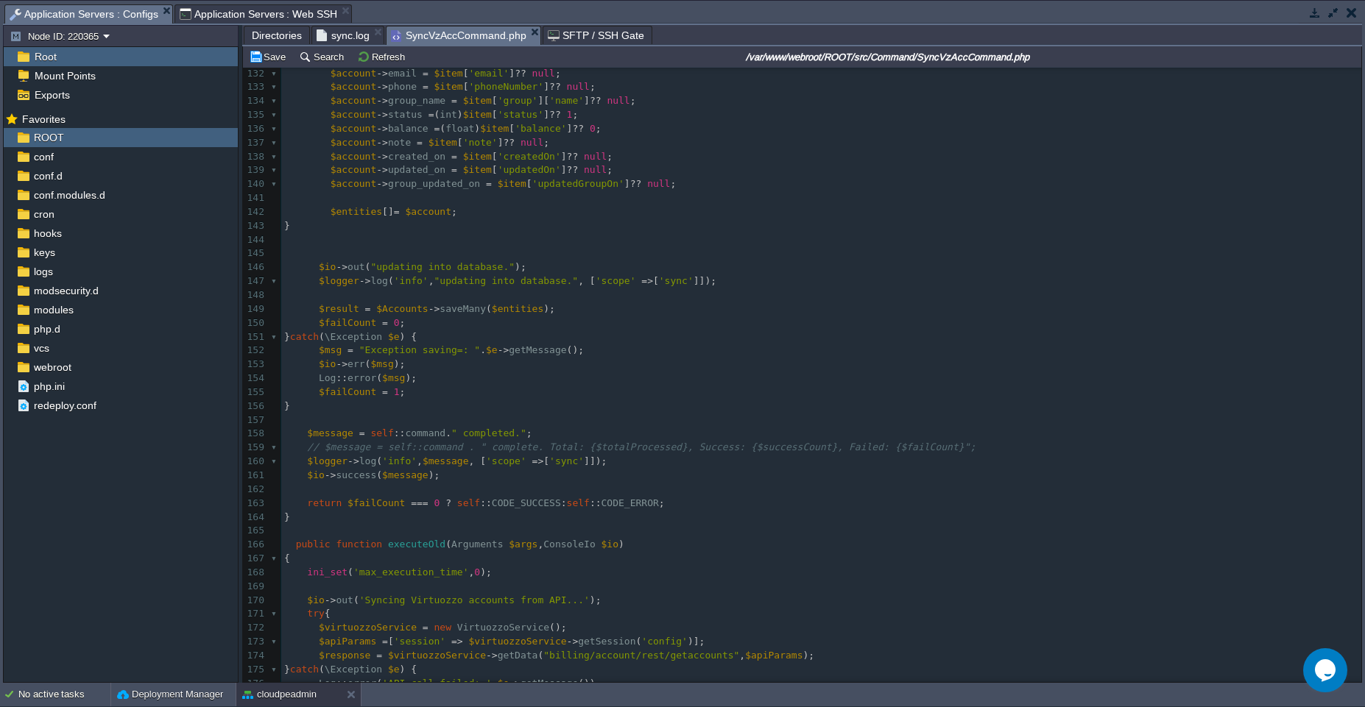
click at [627, 467] on pre "$logger -> log ( 'info' , $message , [ 'scope' => [ 'sync' ]]);" at bounding box center [821, 462] width 1080 height 14
type textarea "//"
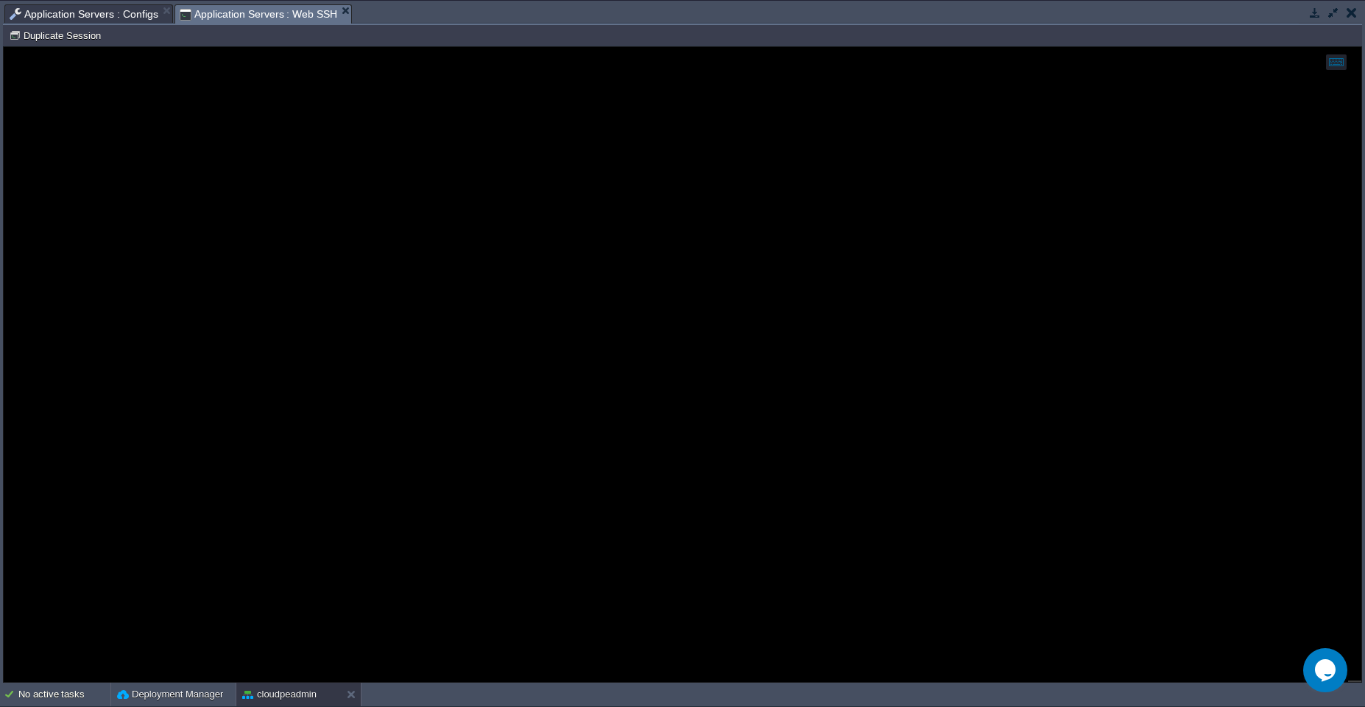
click at [269, 16] on span "Application Servers : Web SSH" at bounding box center [259, 14] width 158 height 18
click at [107, 19] on span "Application Servers : Configs" at bounding box center [84, 14] width 149 height 18
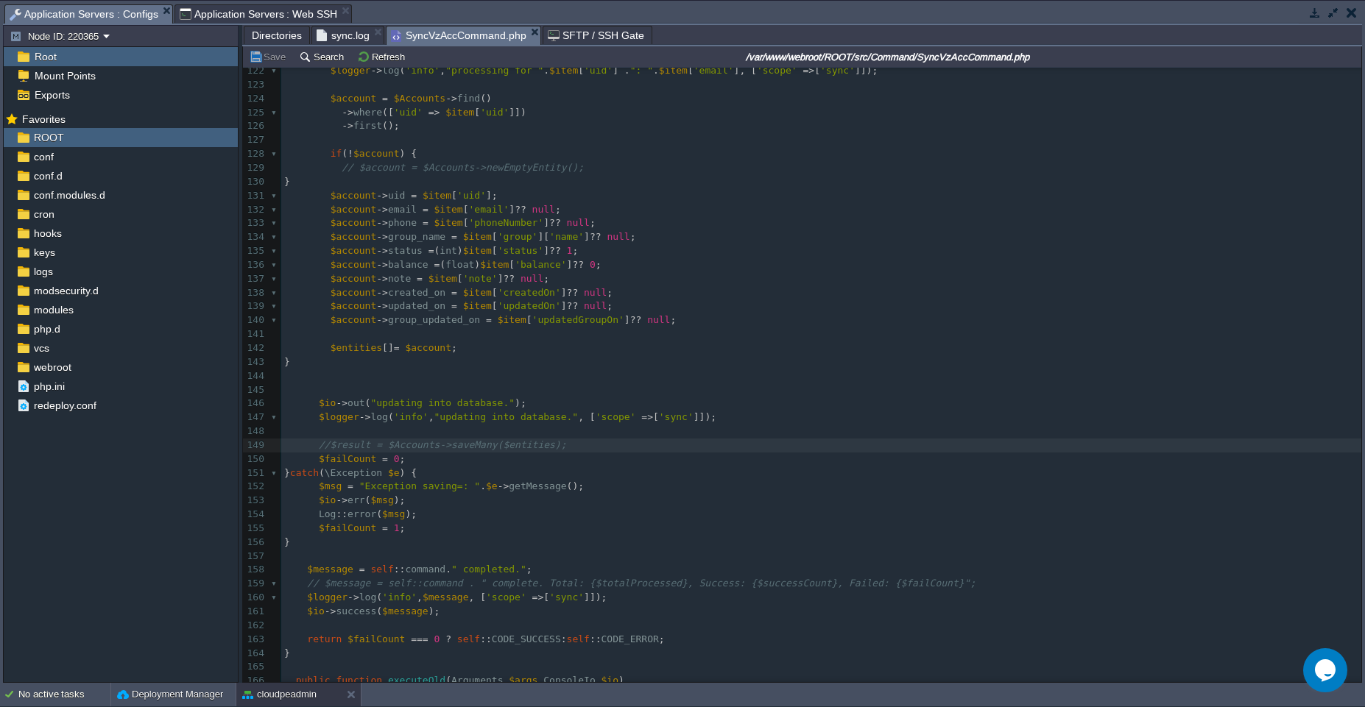
click at [335, 35] on span "sync.log" at bounding box center [342, 35] width 53 height 18
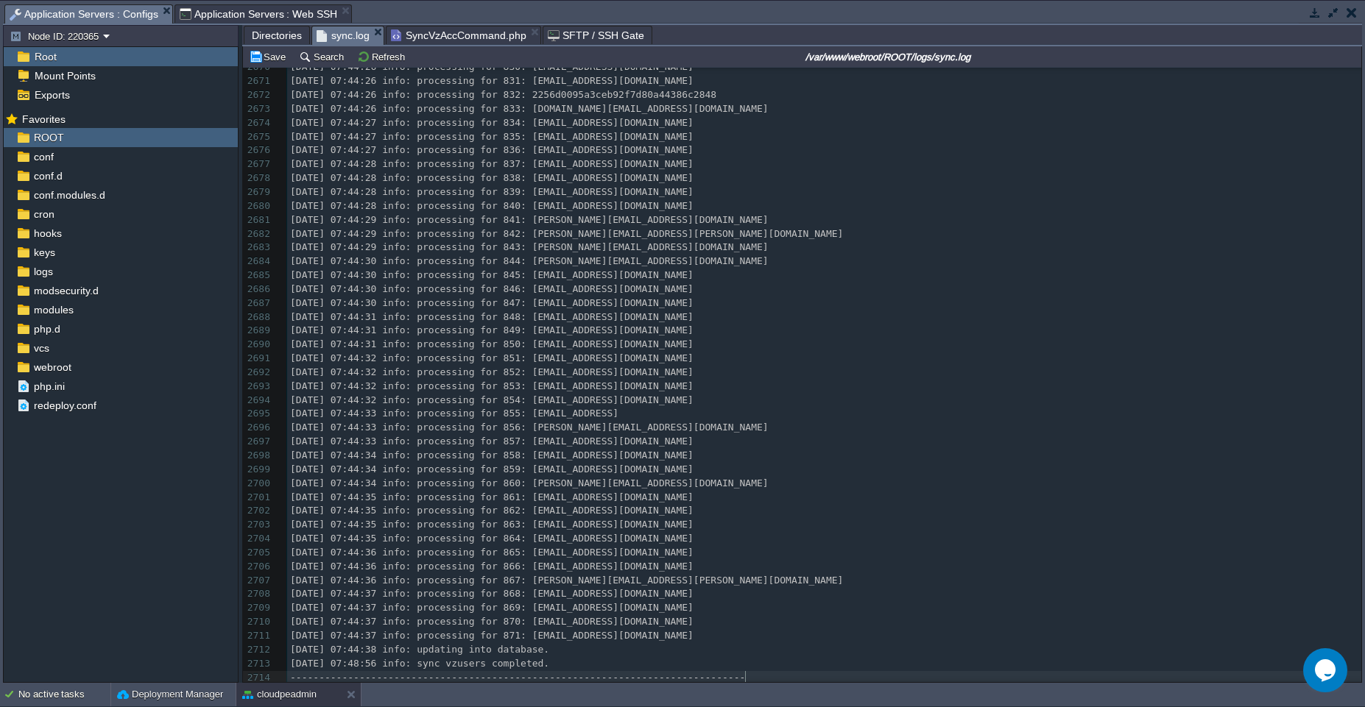
type textarea "-------------------------------------------------------------------------------…"
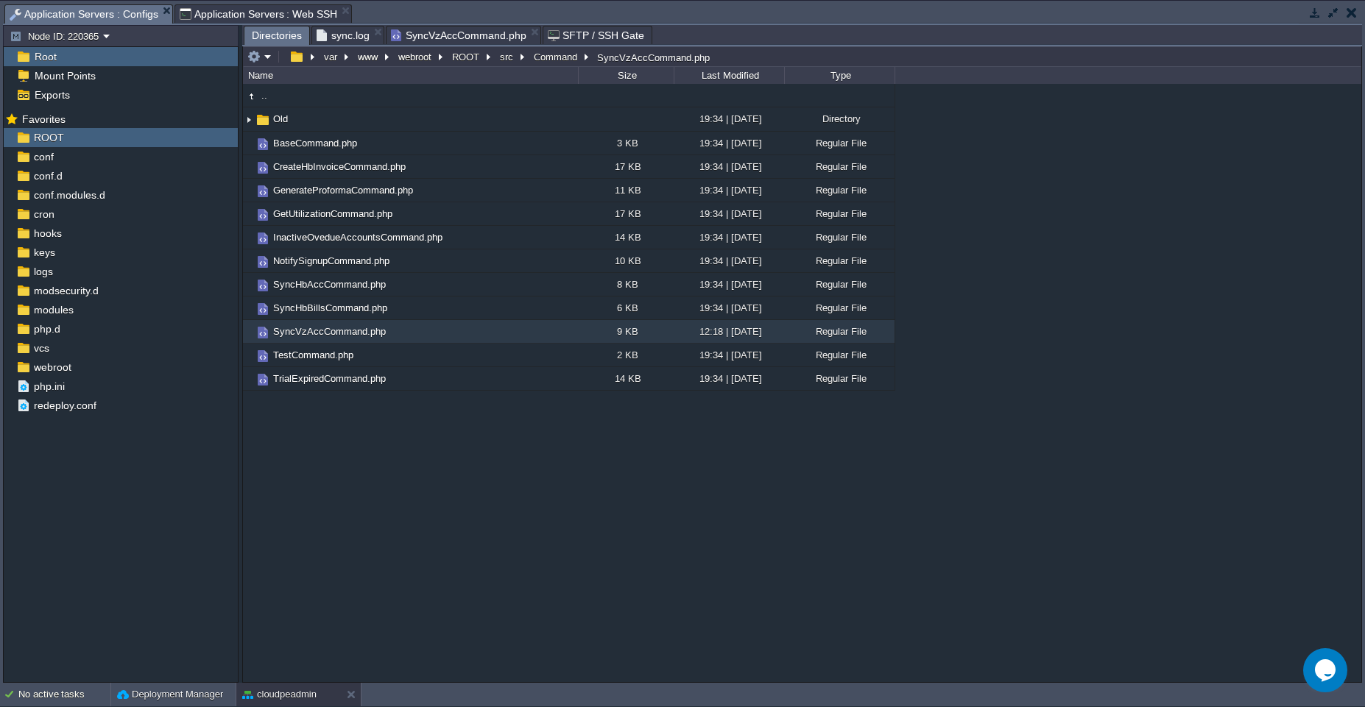
click at [266, 35] on span "Directories" at bounding box center [277, 35] width 50 height 18
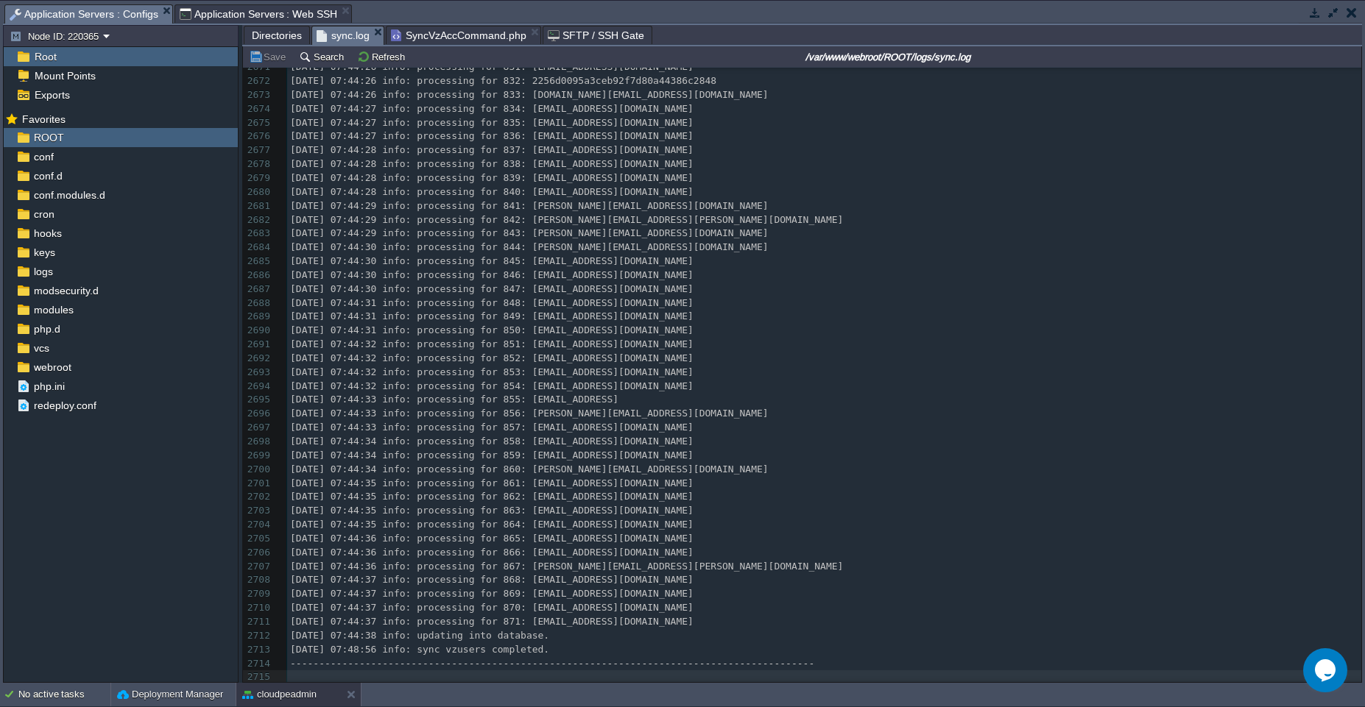
click at [346, 35] on span "sync.log" at bounding box center [342, 35] width 53 height 18
click at [598, 649] on pre "2025-08-15 07:48:56 info: sync vzusers completed." at bounding box center [824, 650] width 1074 height 14
type textarea "-------------------------------------------------------------------------------…"
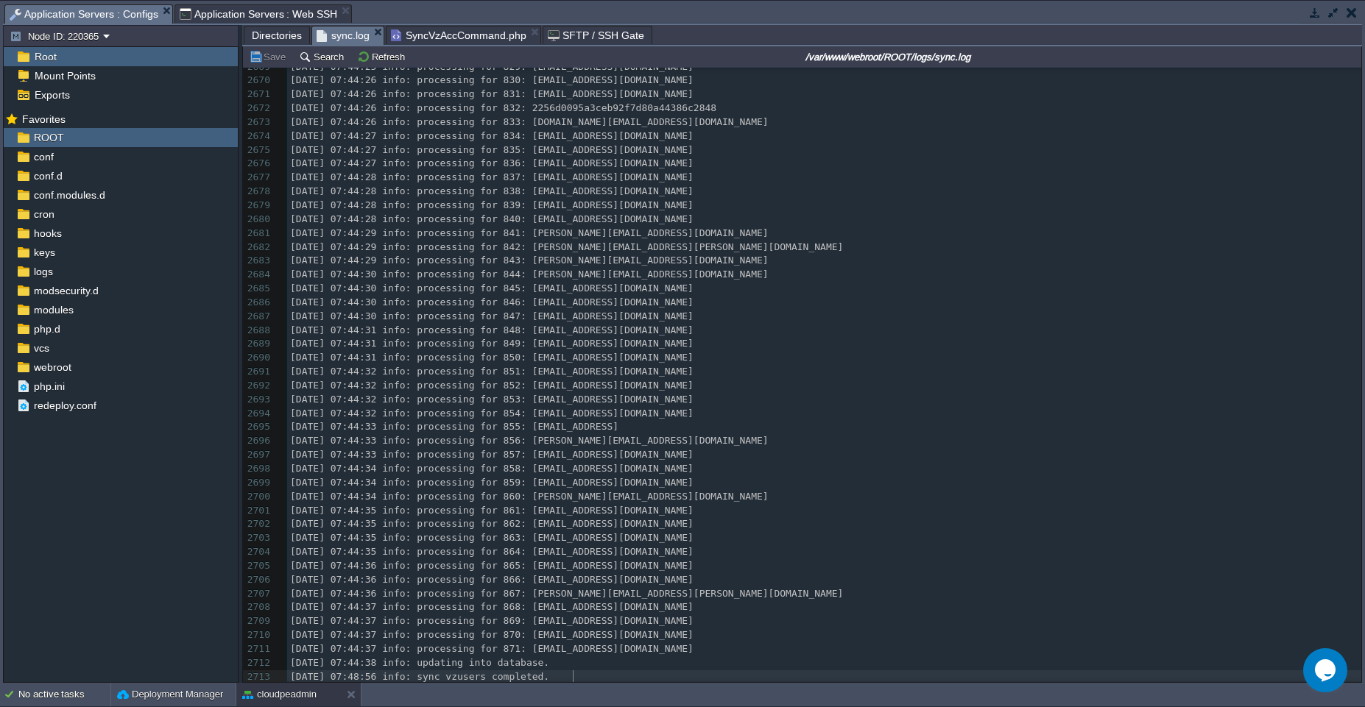
scroll to position [37014, 0]
type textarea "-------------------------------------------------------------------------------…"
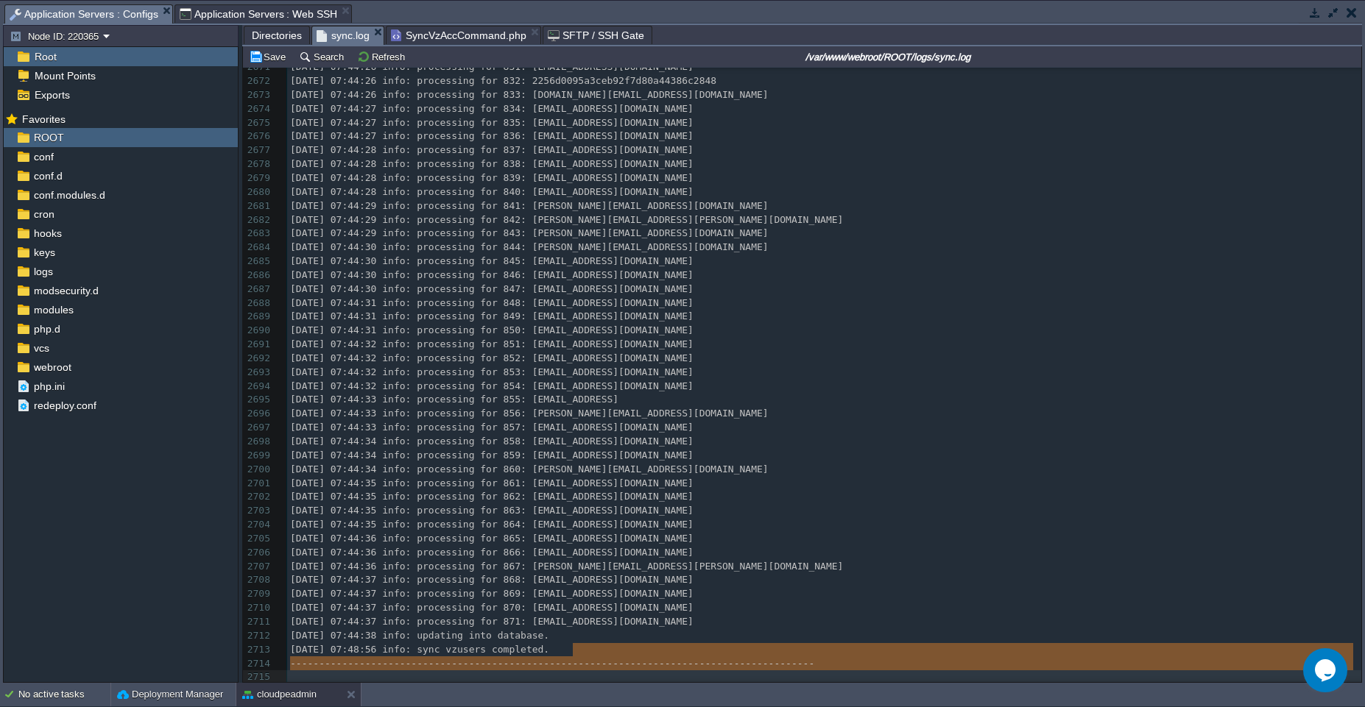
scroll to position [37042, 0]
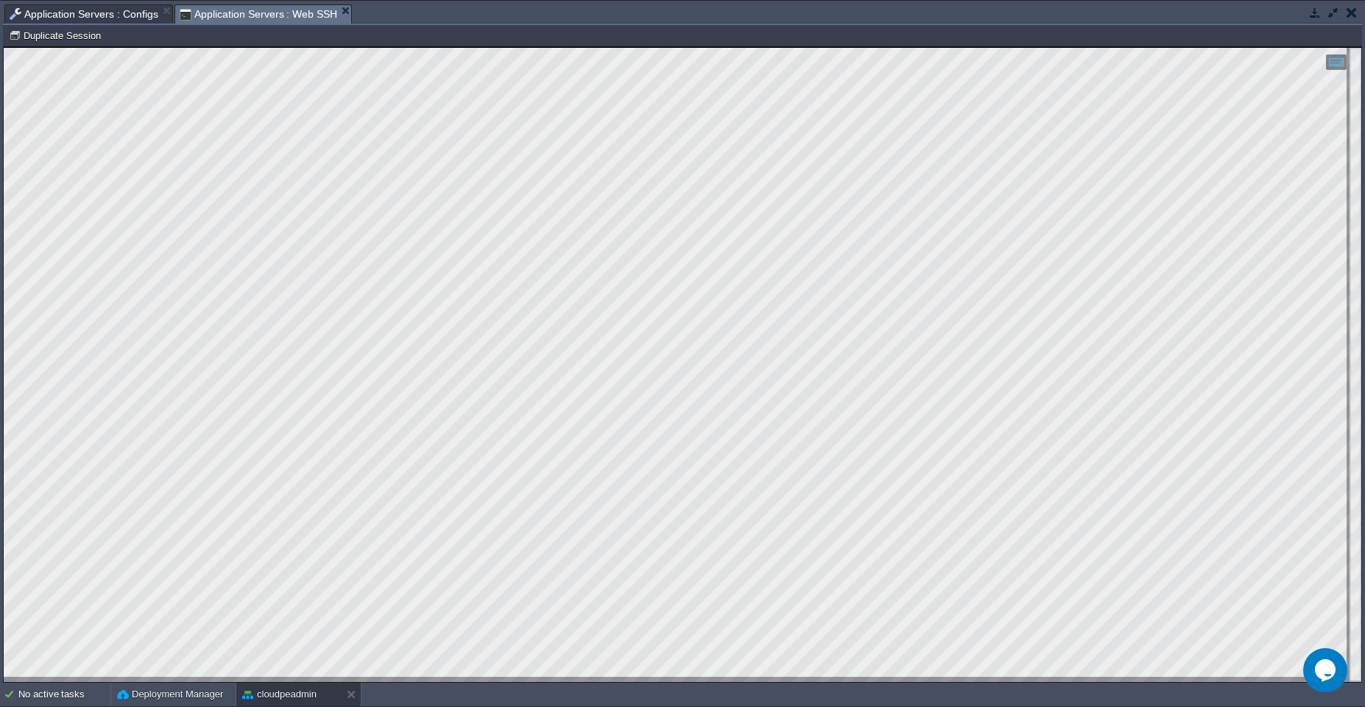
click at [269, 16] on span "Application Servers : Web SSH" at bounding box center [259, 14] width 158 height 18
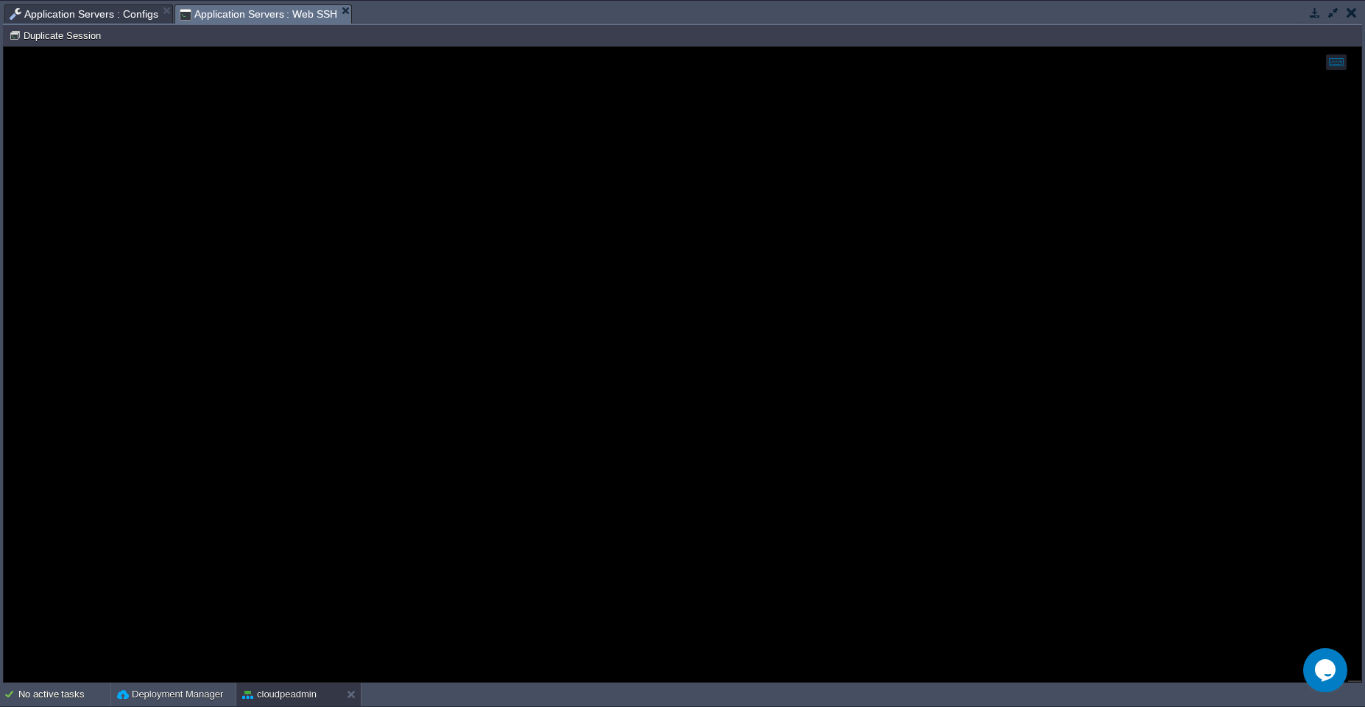
click at [87, 10] on span "Application Servers : Configs" at bounding box center [84, 14] width 149 height 18
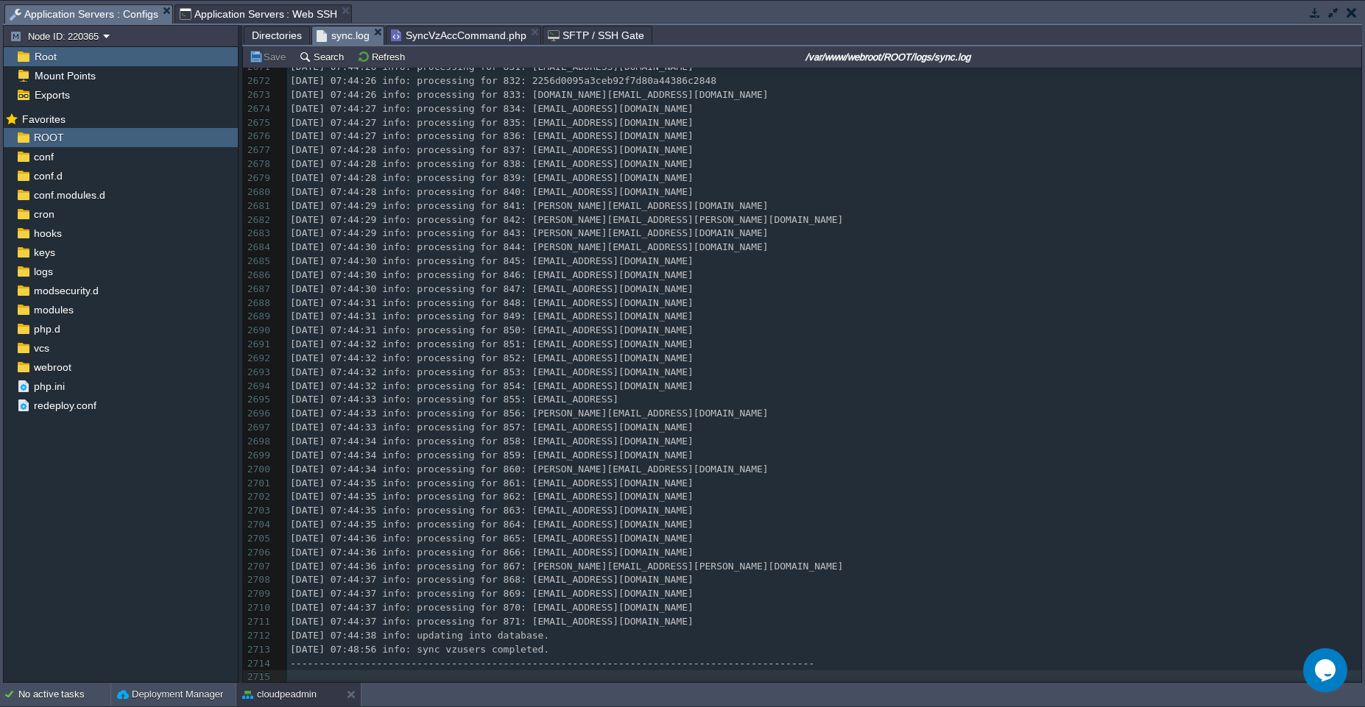
click at [411, 37] on span "SyncVzAccCommand.php" at bounding box center [458, 35] width 135 height 18
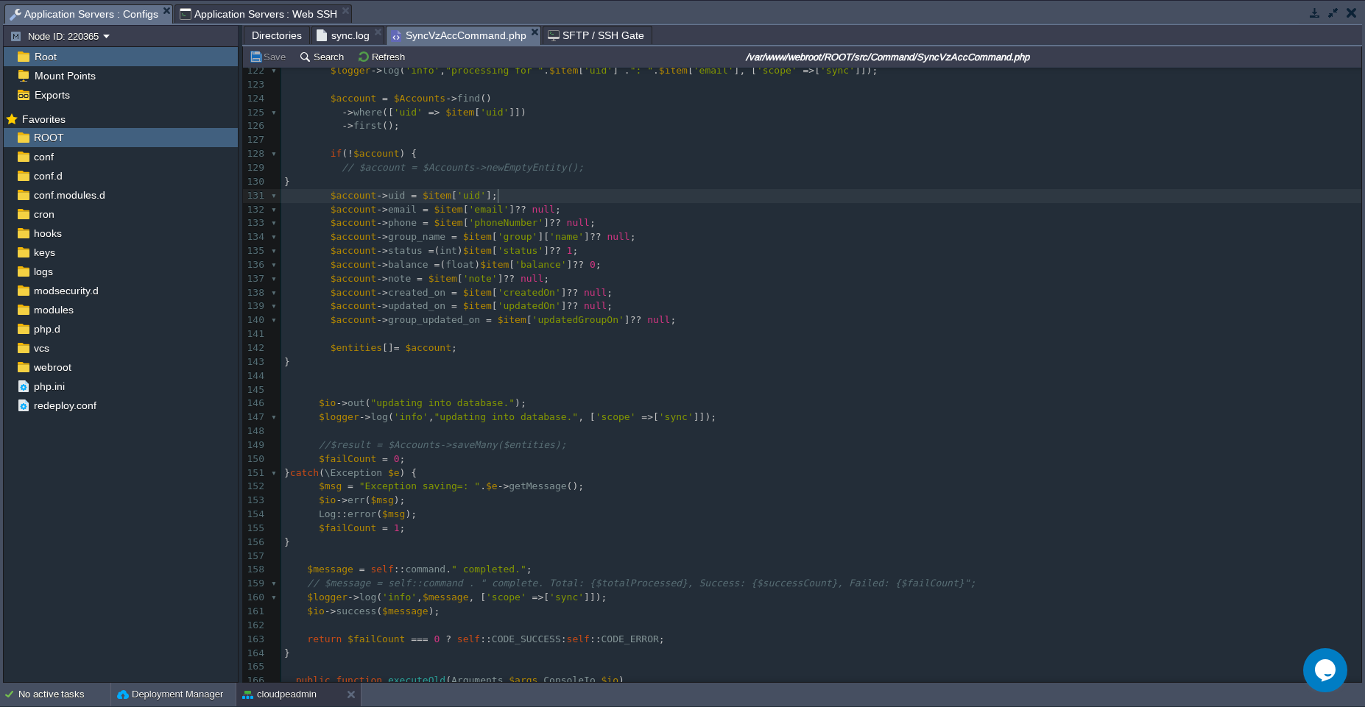
click at [531, 195] on pre "$account -> uid = $item [ 'uid' ];" at bounding box center [821, 196] width 1080 height 14
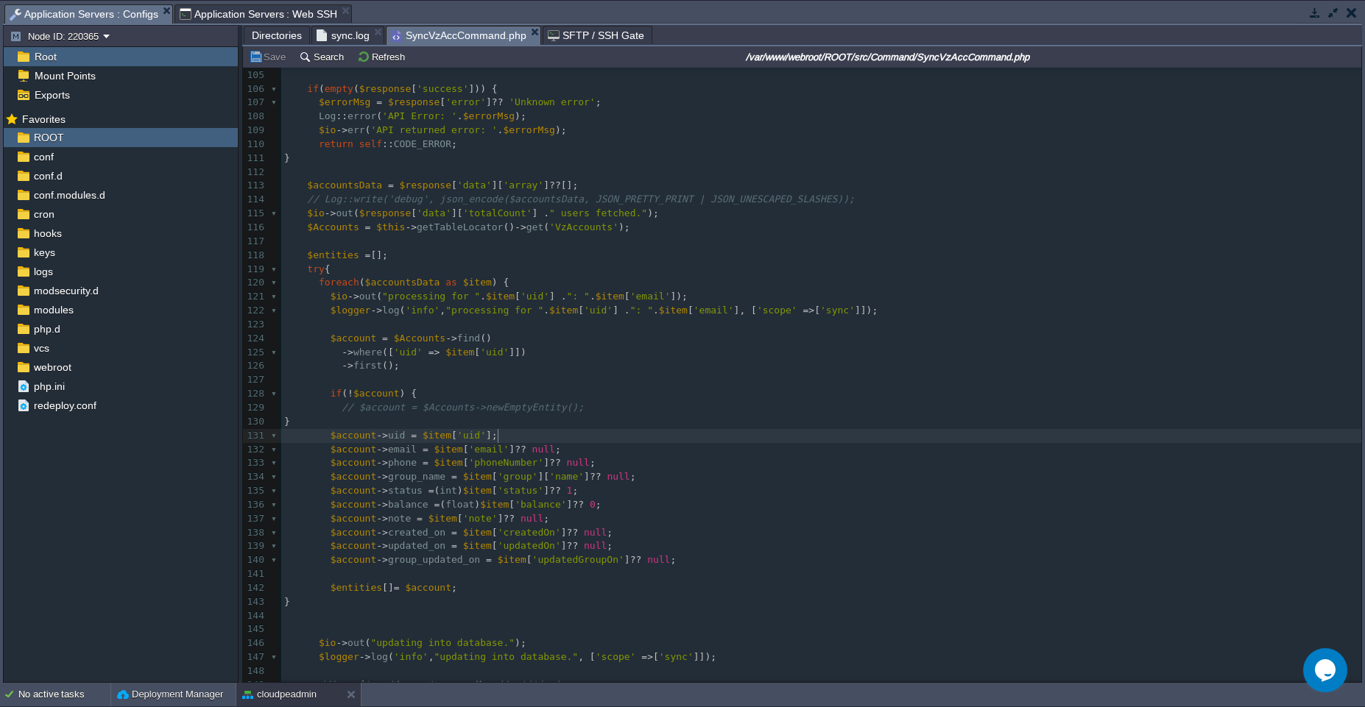
scroll to position [1443, 0]
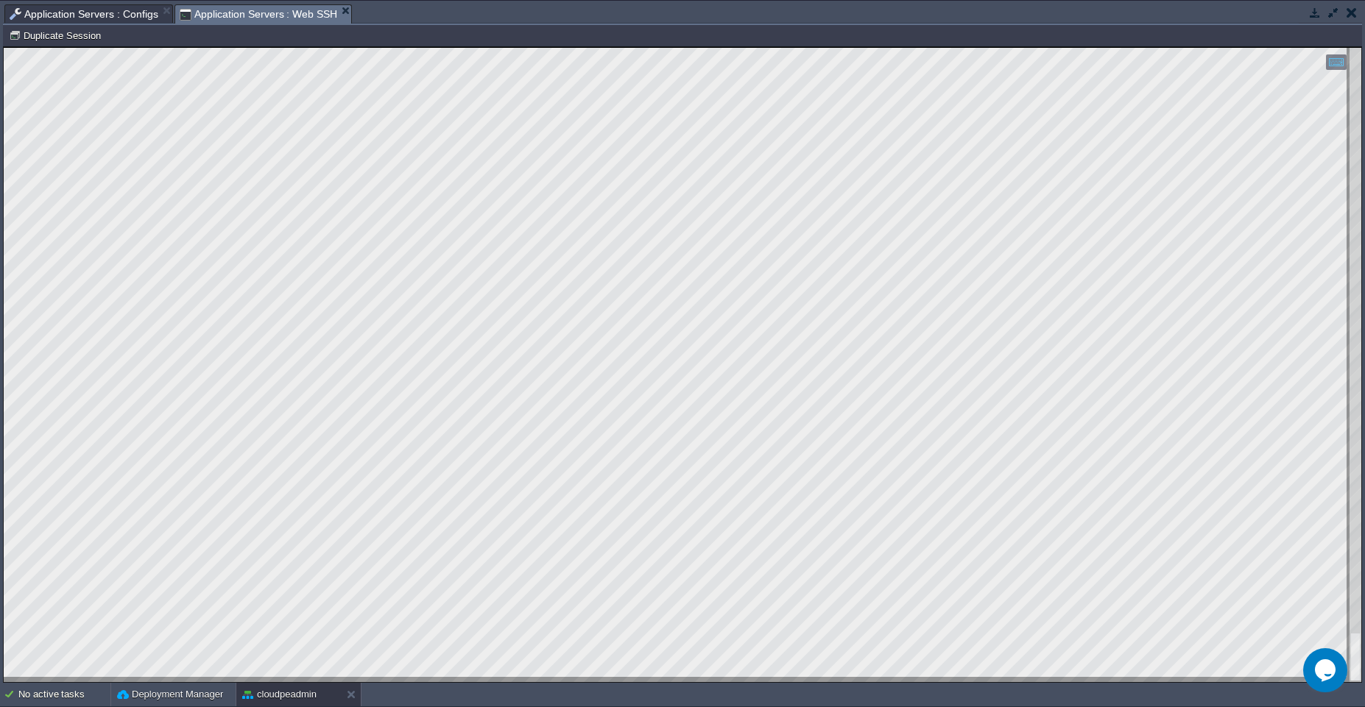
click at [226, 16] on span "Application Servers : Web SSH" at bounding box center [259, 14] width 158 height 18
type textarea "milanbhalala."
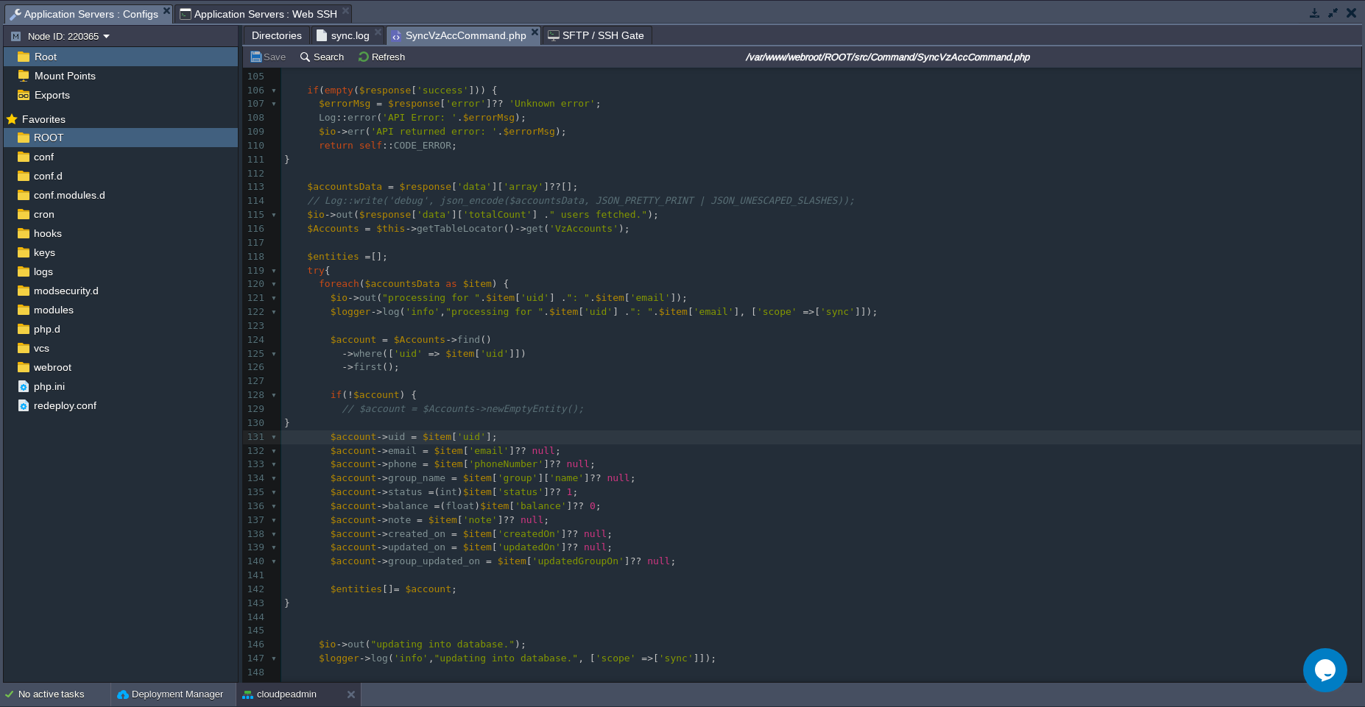
click at [62, 10] on span "Application Servers : Configs" at bounding box center [84, 14] width 149 height 18
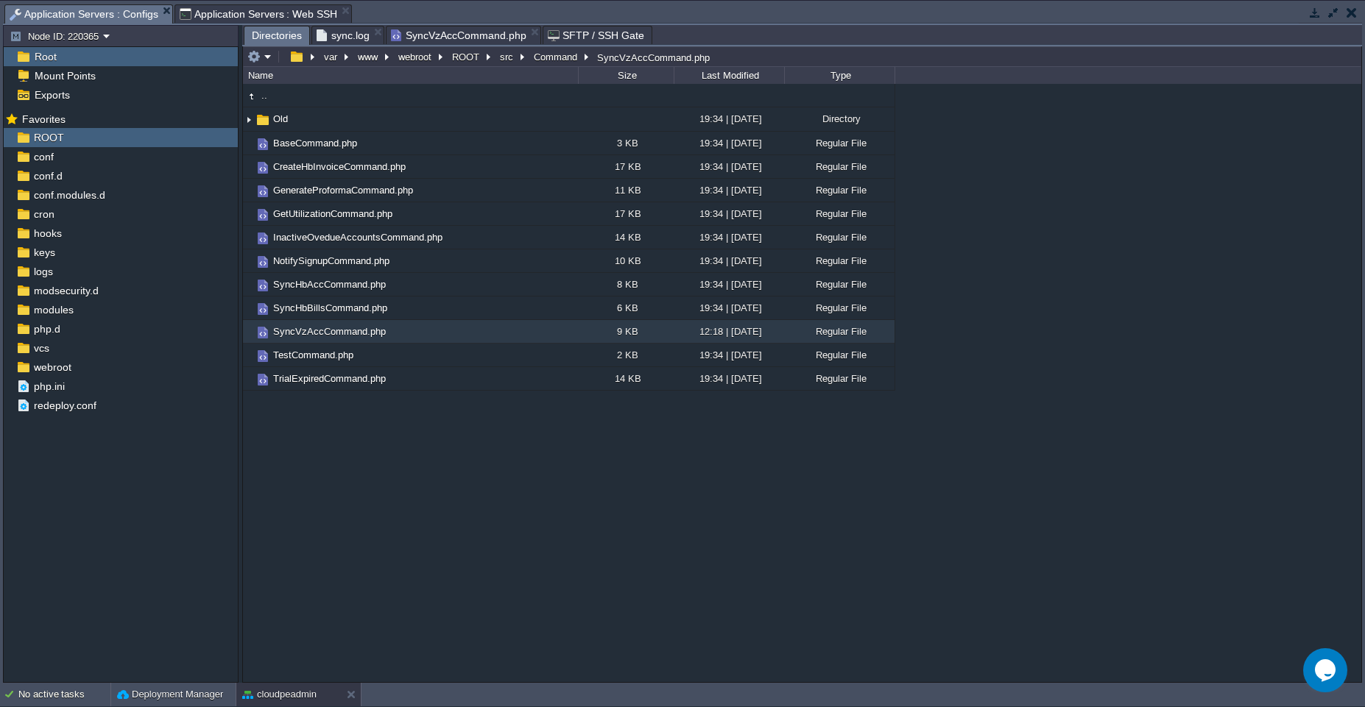
click at [259, 38] on span "Directories" at bounding box center [277, 35] width 50 height 18
click at [477, 469] on div ".. Old 19:34 | 14 Aug 2025 Directory BaseCommand.php 3 KB 19:34 | 14 Aug 2025 R…" at bounding box center [802, 383] width 1118 height 598
click at [63, 277] on div "logs" at bounding box center [121, 271] width 234 height 19
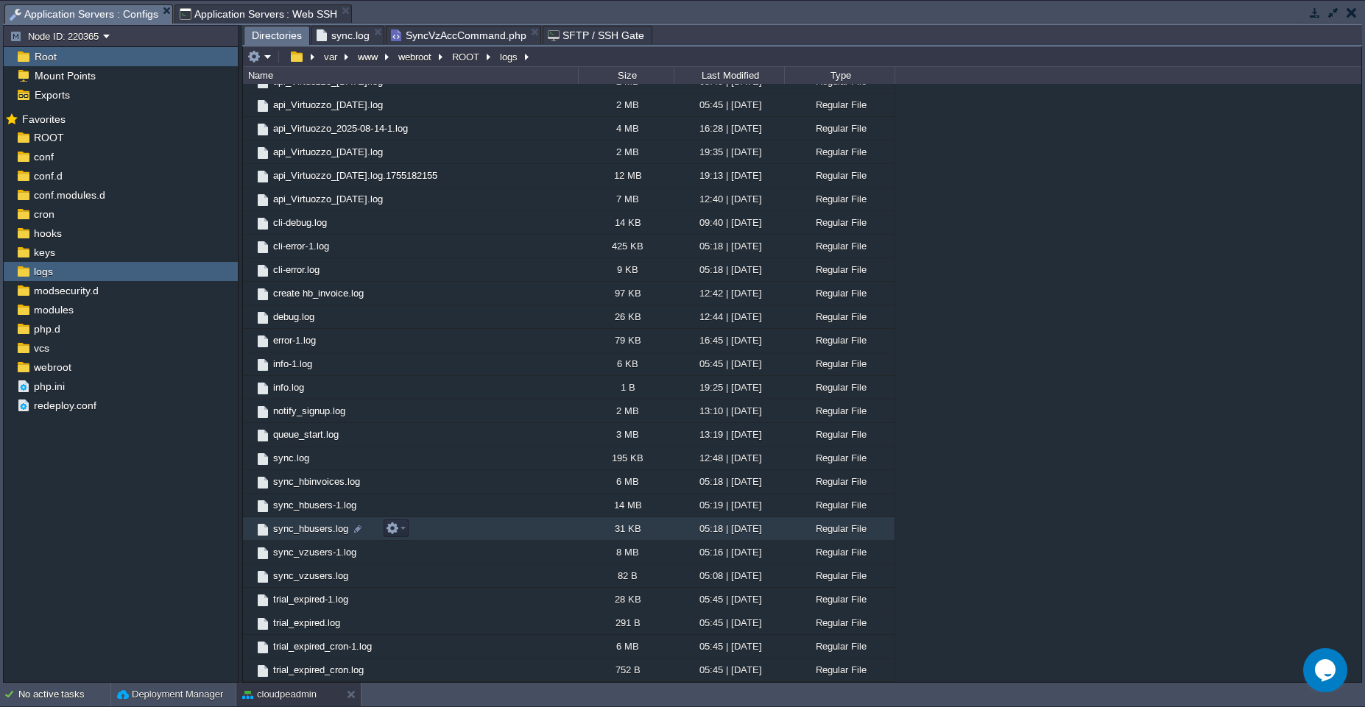
scroll to position [969, 0]
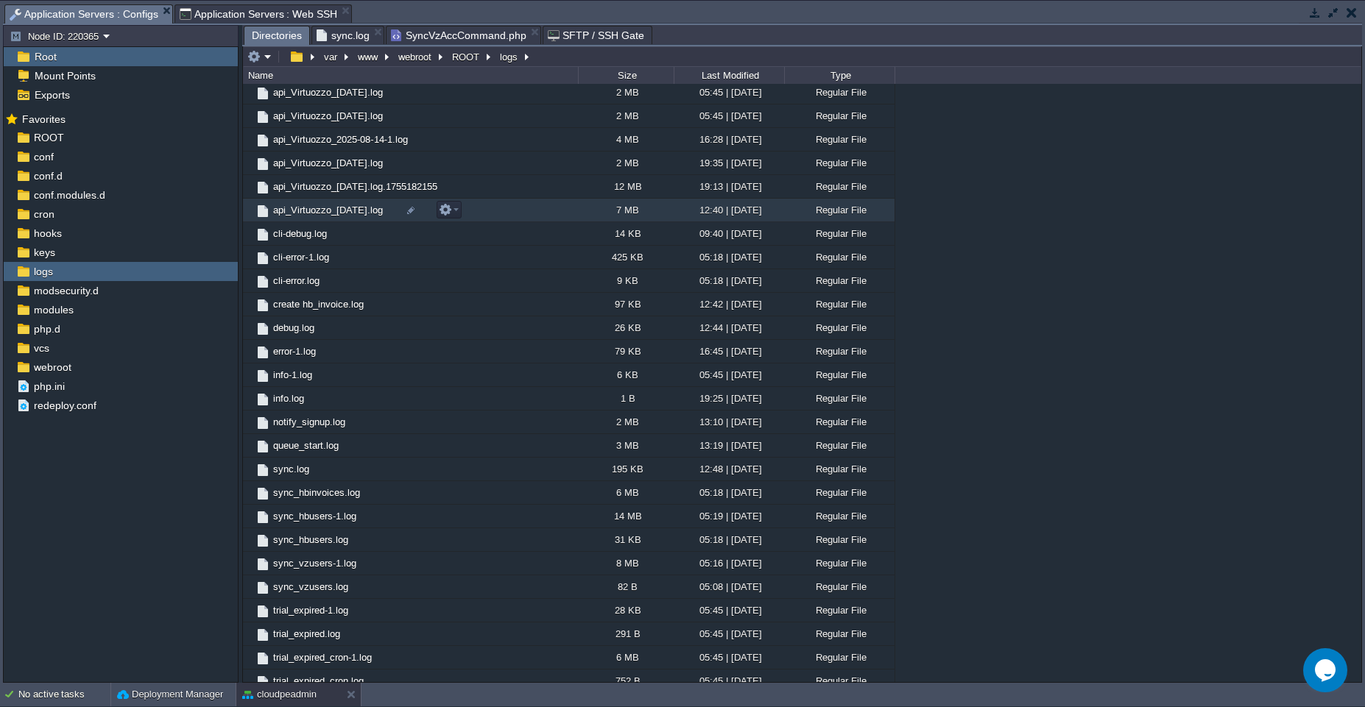
click at [489, 214] on td "api_Virtuozzo_[DATE].log" at bounding box center [410, 211] width 335 height 24
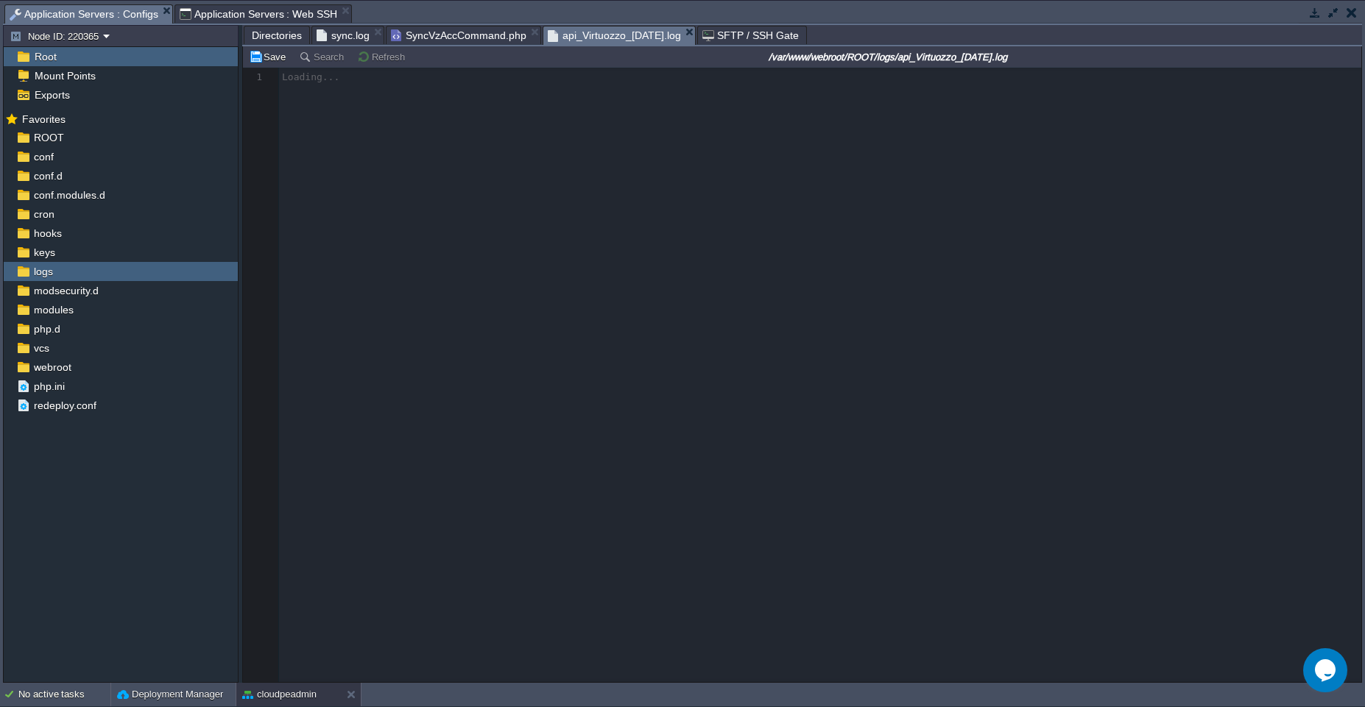
click at [416, 40] on span "SyncVzAccCommand.php" at bounding box center [458, 35] width 135 height 18
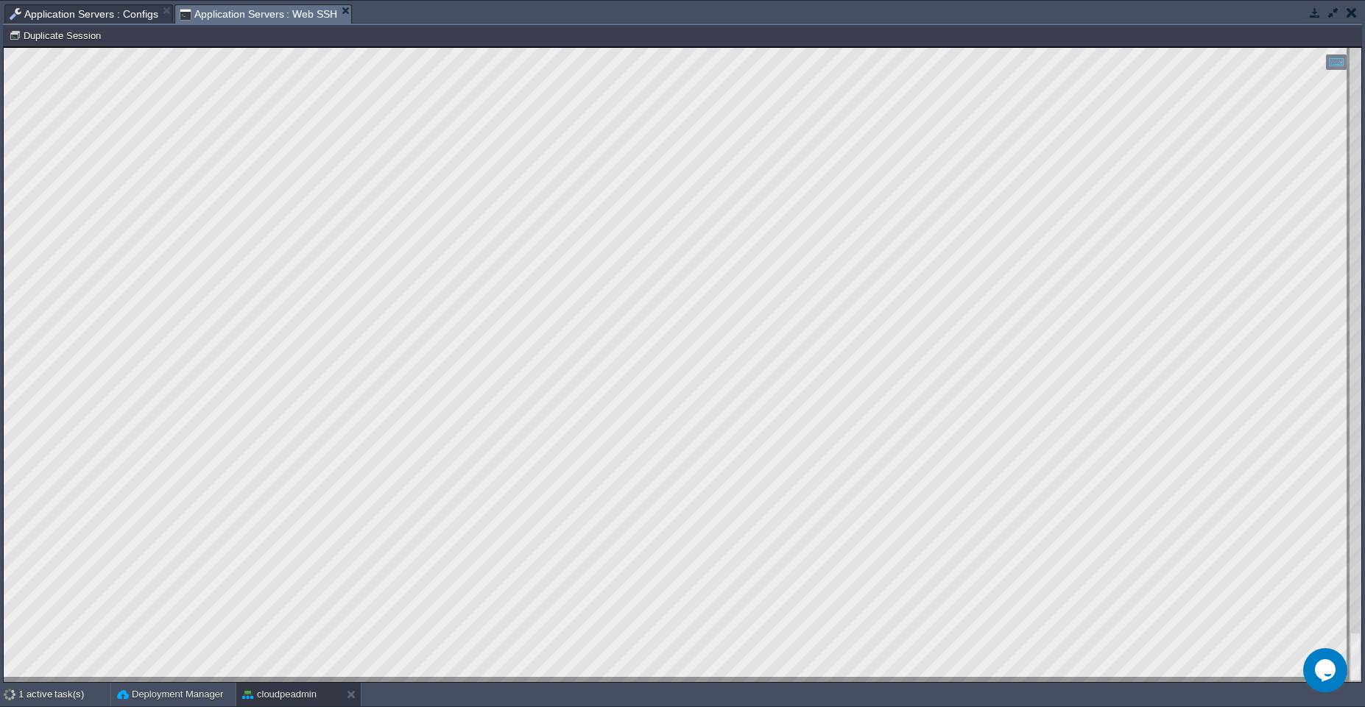
click at [300, 11] on span "Application Servers : Web SSH" at bounding box center [259, 14] width 158 height 18
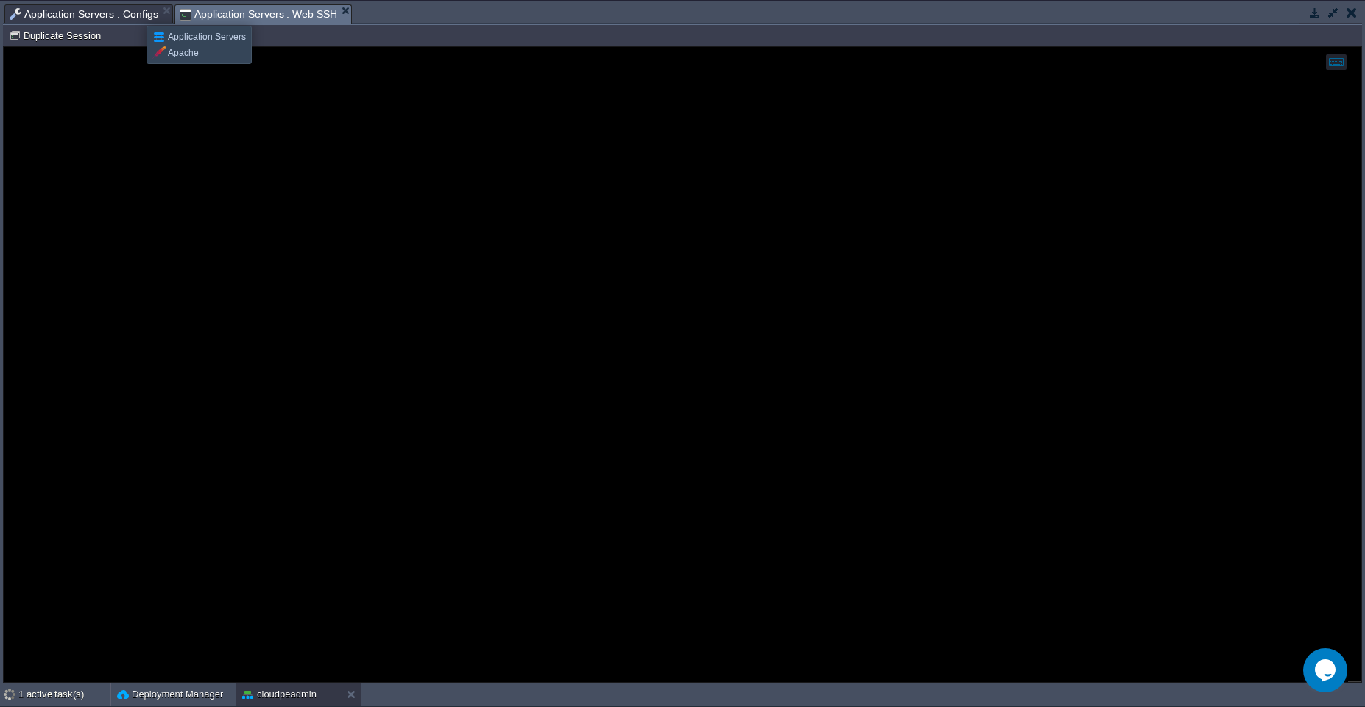
click at [135, 13] on span "Application Servers : Configs" at bounding box center [84, 14] width 149 height 18
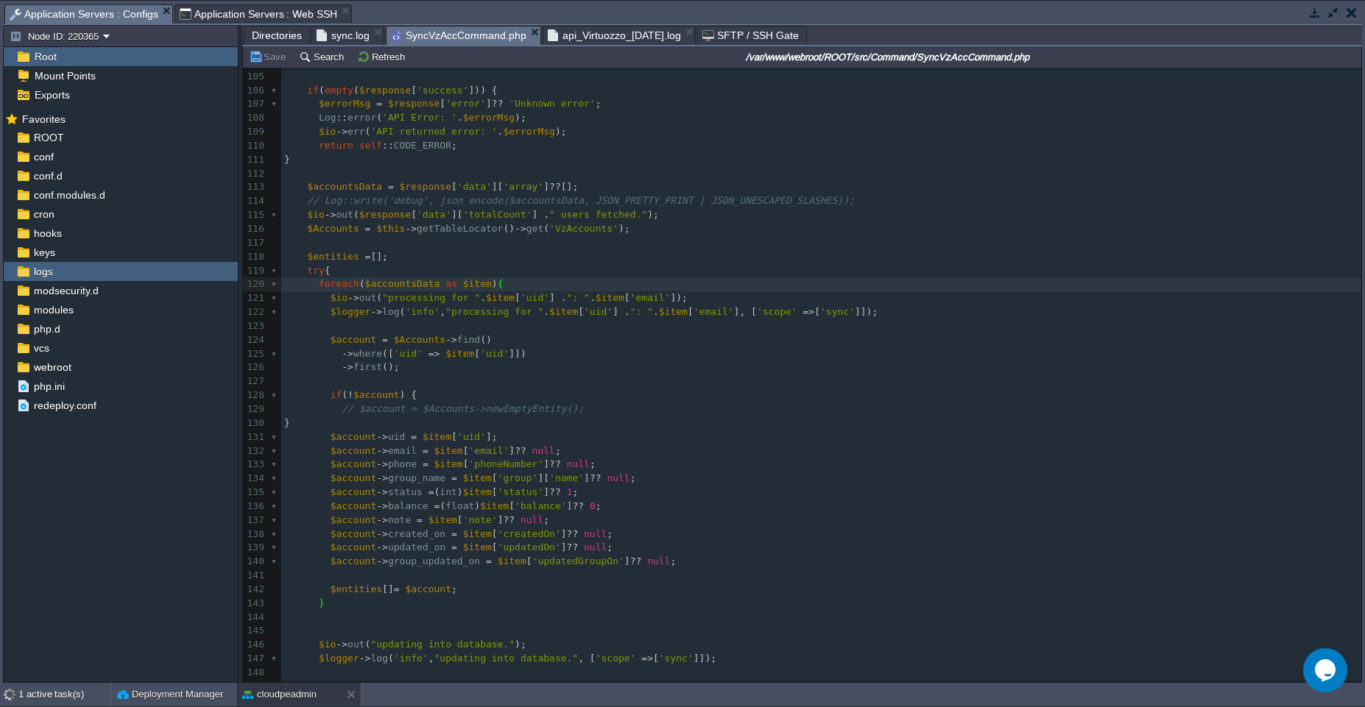
click at [212, 10] on span "Application Servers : Web SSH" at bounding box center [259, 14] width 158 height 18
click at [102, 17] on span "Application Servers : Configs" at bounding box center [84, 14] width 149 height 18
click at [270, 10] on span "Application Servers : Web SSH" at bounding box center [259, 14] width 158 height 18
click at [0, 0] on td "Node ID: 220365 Duplicate Session" at bounding box center [0, 0] width 0 height 0
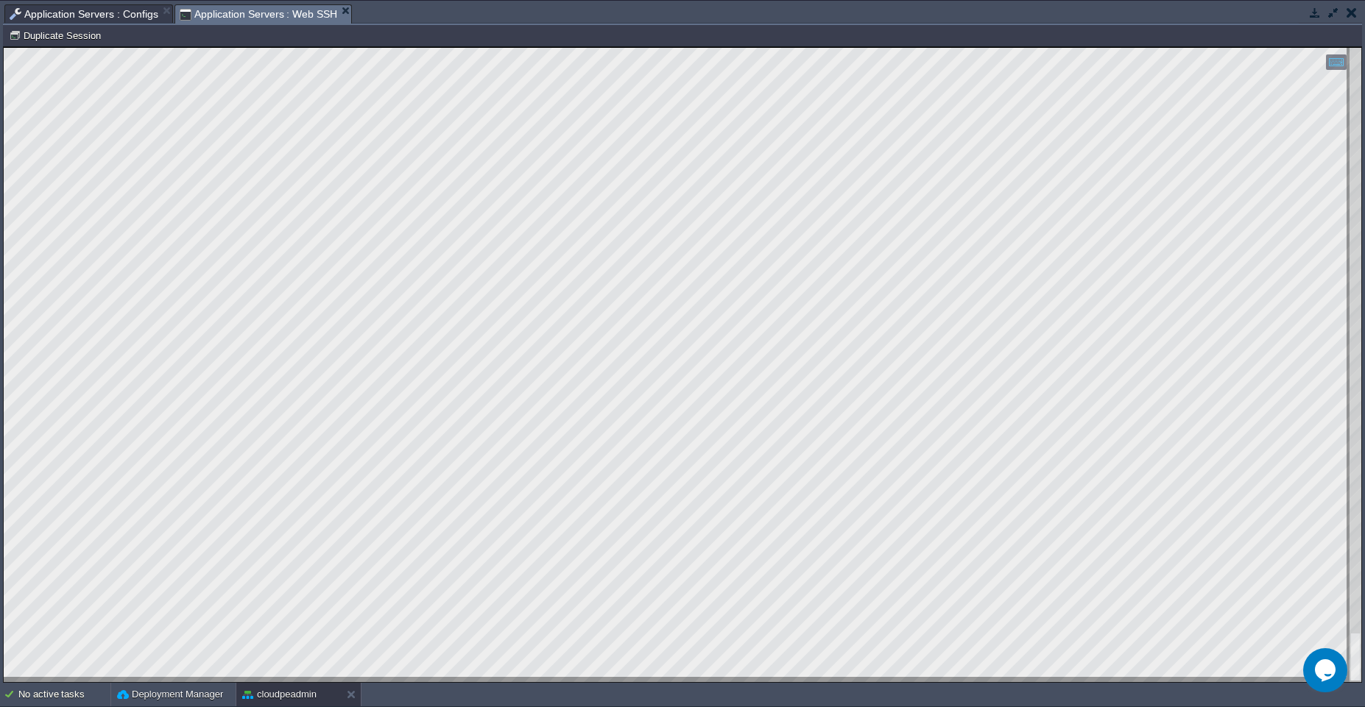
scroll to position [5, 56]
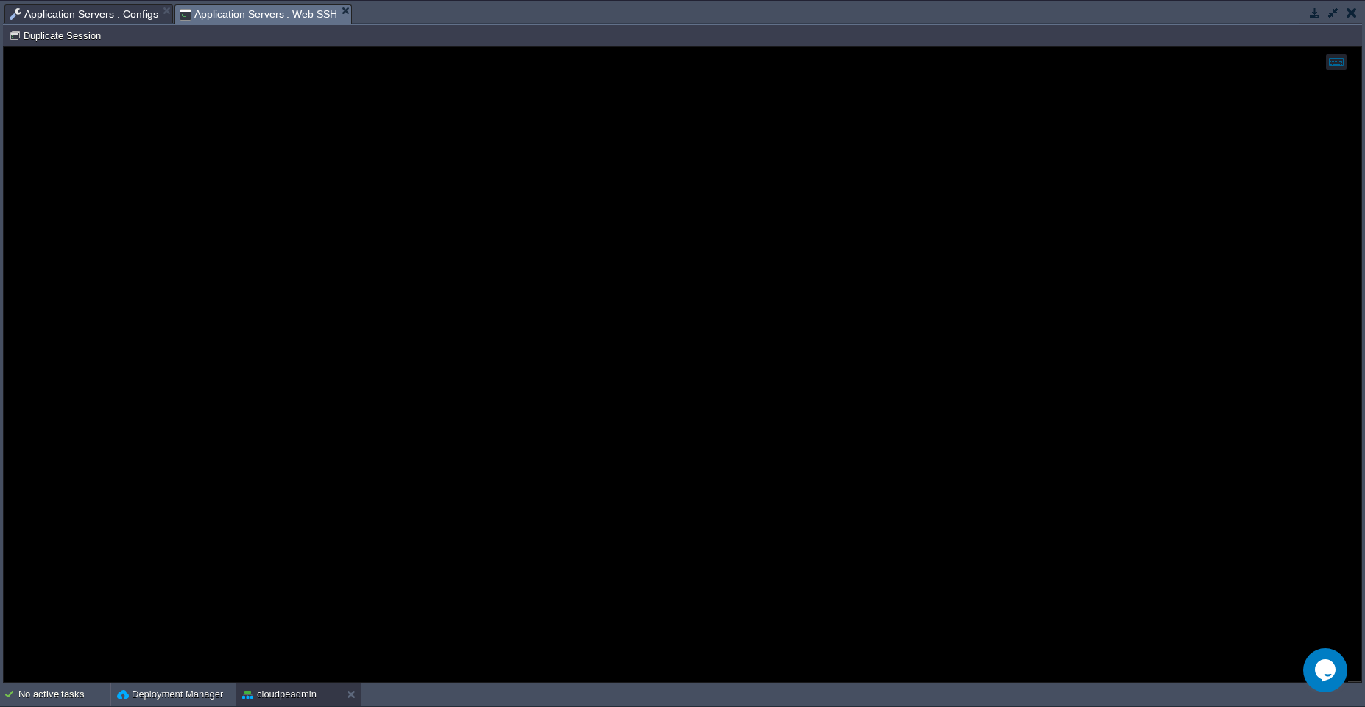
click at [77, 11] on span "Application Servers : Configs" at bounding box center [84, 14] width 149 height 18
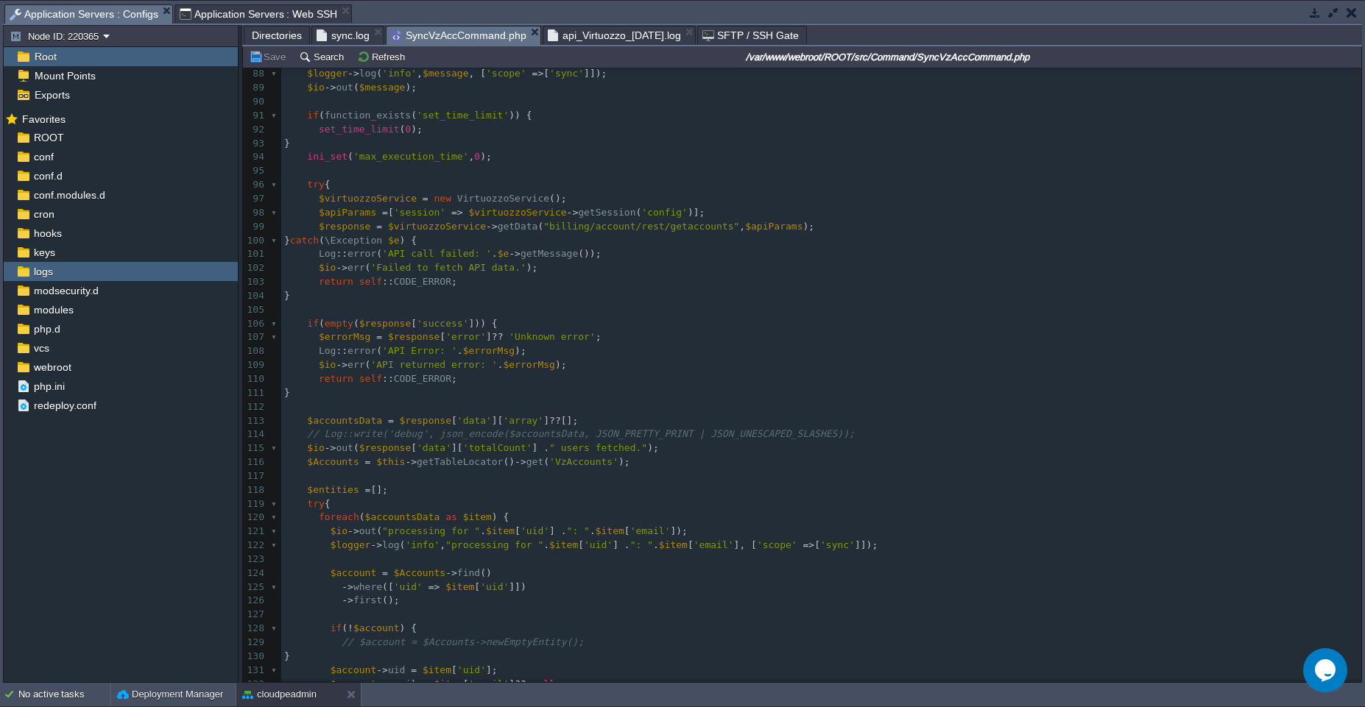
scroll to position [0, 0]
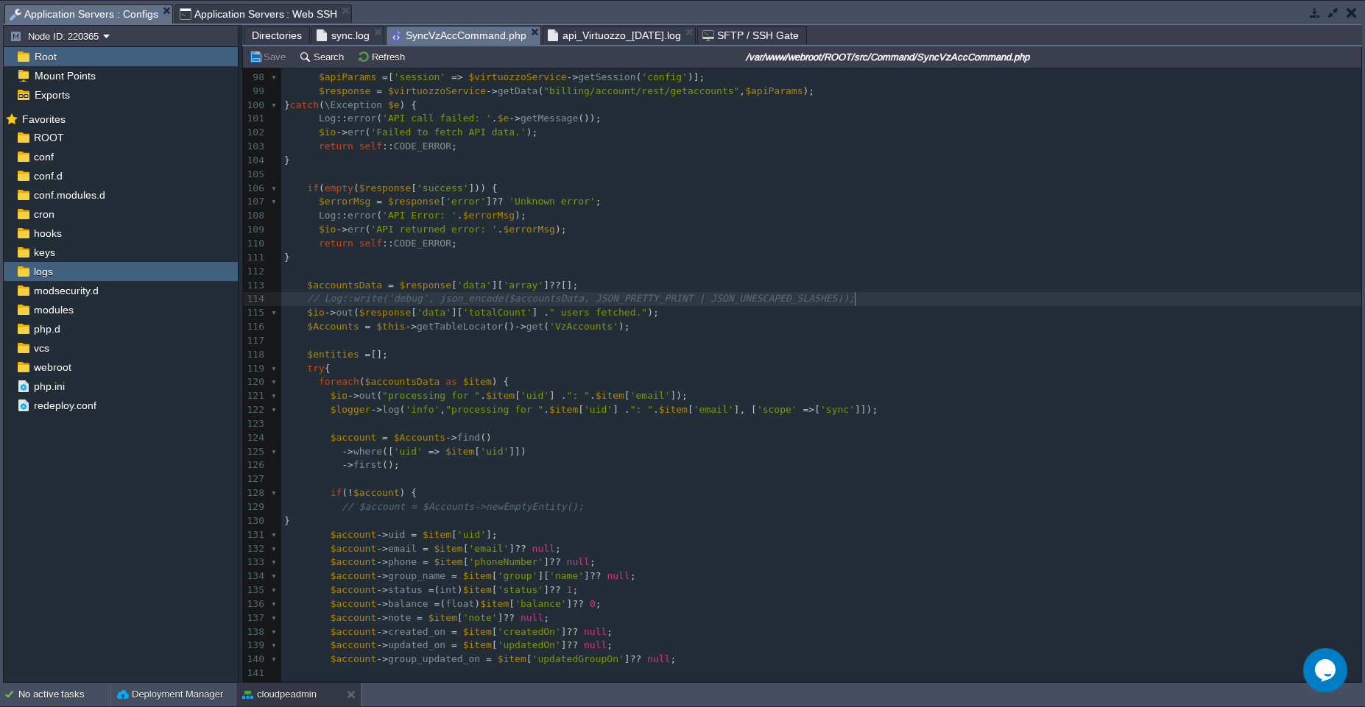
click at [877, 300] on pre "// Log::write('debug', json_encode($accountsData, JSON_PRETTY_PRINT | JSON_UNES…" at bounding box center [821, 299] width 1080 height 14
type textarea "// Log::write('debug', json_encode($accountsData, JSON_PRETTY_PRINT | JSON_UNES…"
click at [507, 528] on pre "$account -> uid = $item [ 'uid' ];" at bounding box center [821, 535] width 1080 height 14
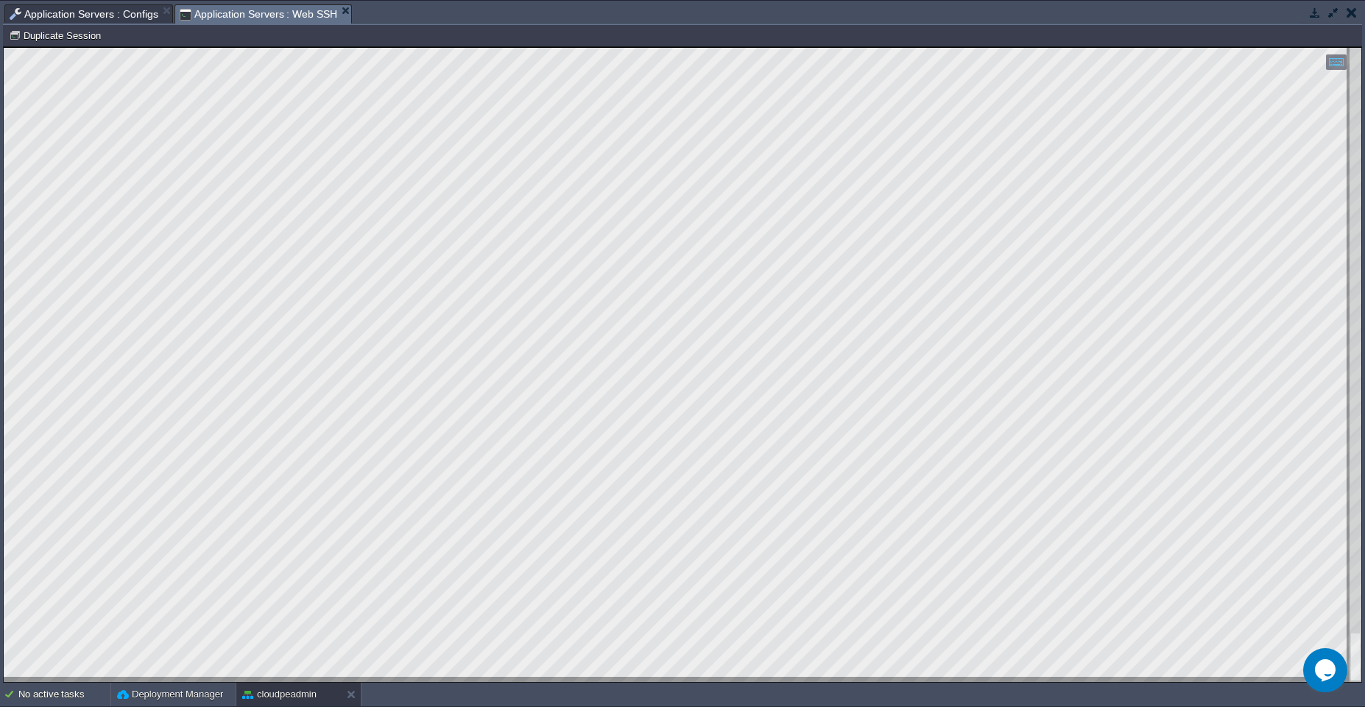
click at [276, 14] on span "Application Servers : Web SSH" at bounding box center [259, 14] width 158 height 18
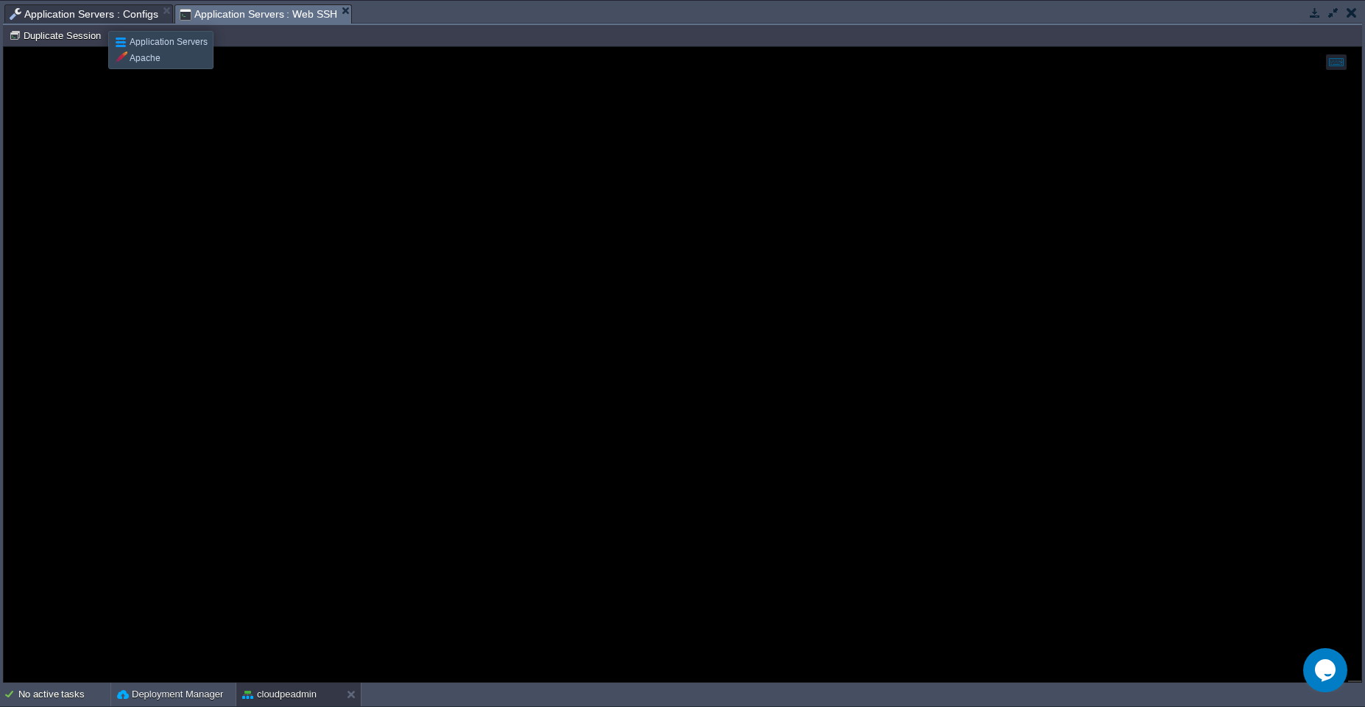
click at [97, 18] on span "Application Servers : Configs" at bounding box center [84, 14] width 149 height 18
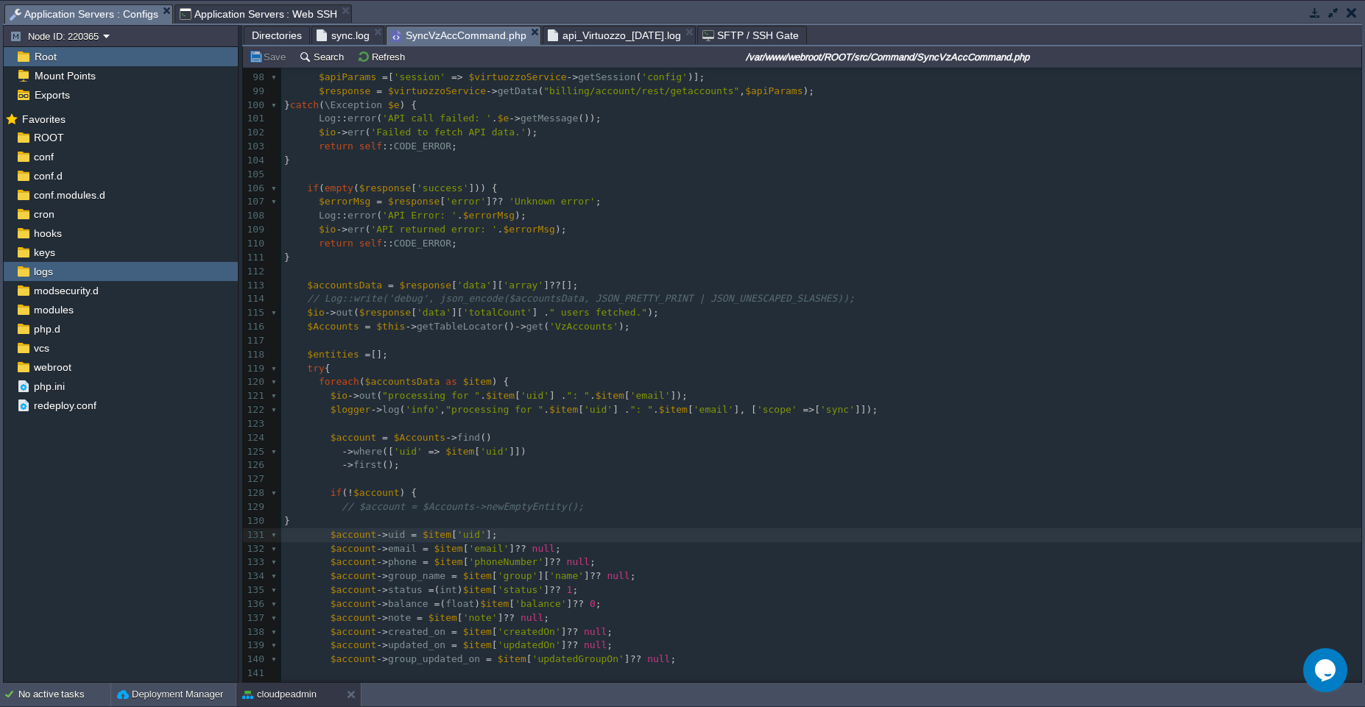
click at [518, 531] on pre "$account -> uid = $item [ 'uid' ];" at bounding box center [821, 535] width 1080 height 14
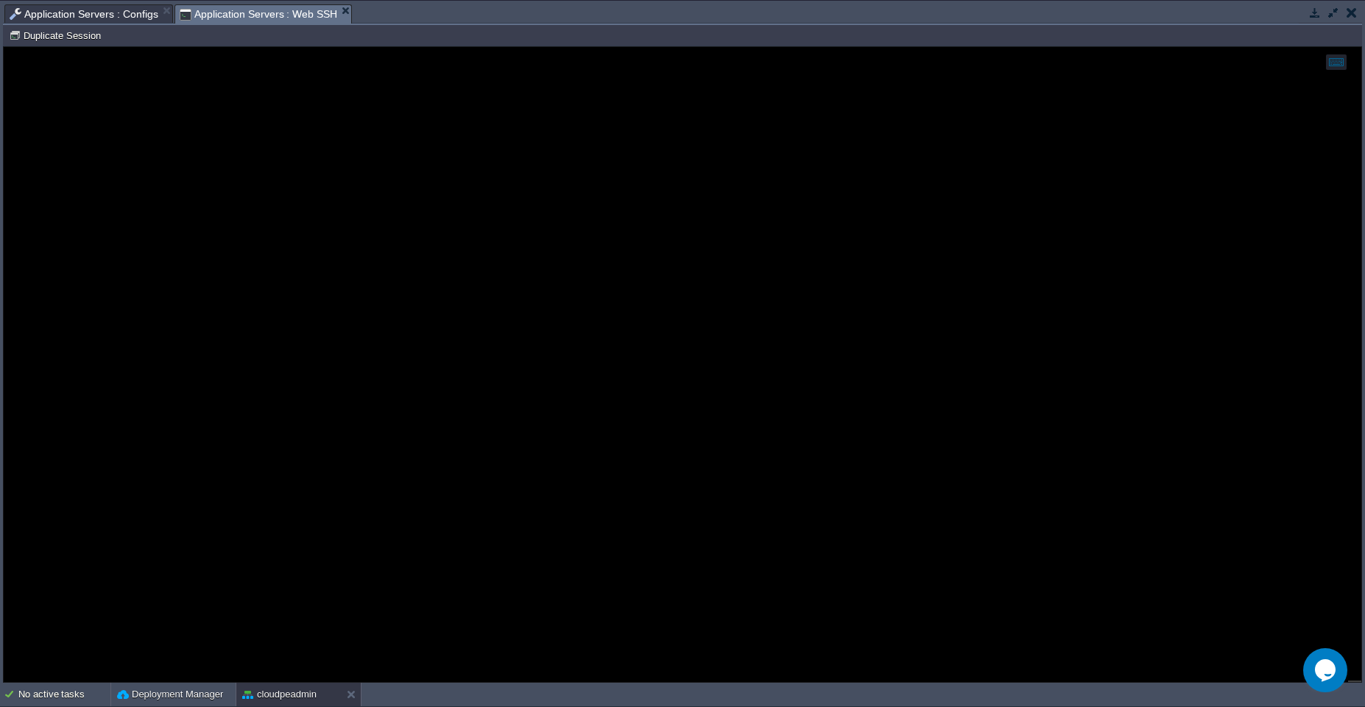
click at [197, 11] on span "Application Servers : Web SSH" at bounding box center [259, 14] width 158 height 18
click at [93, 14] on span "Application Servers : Configs" at bounding box center [84, 14] width 149 height 18
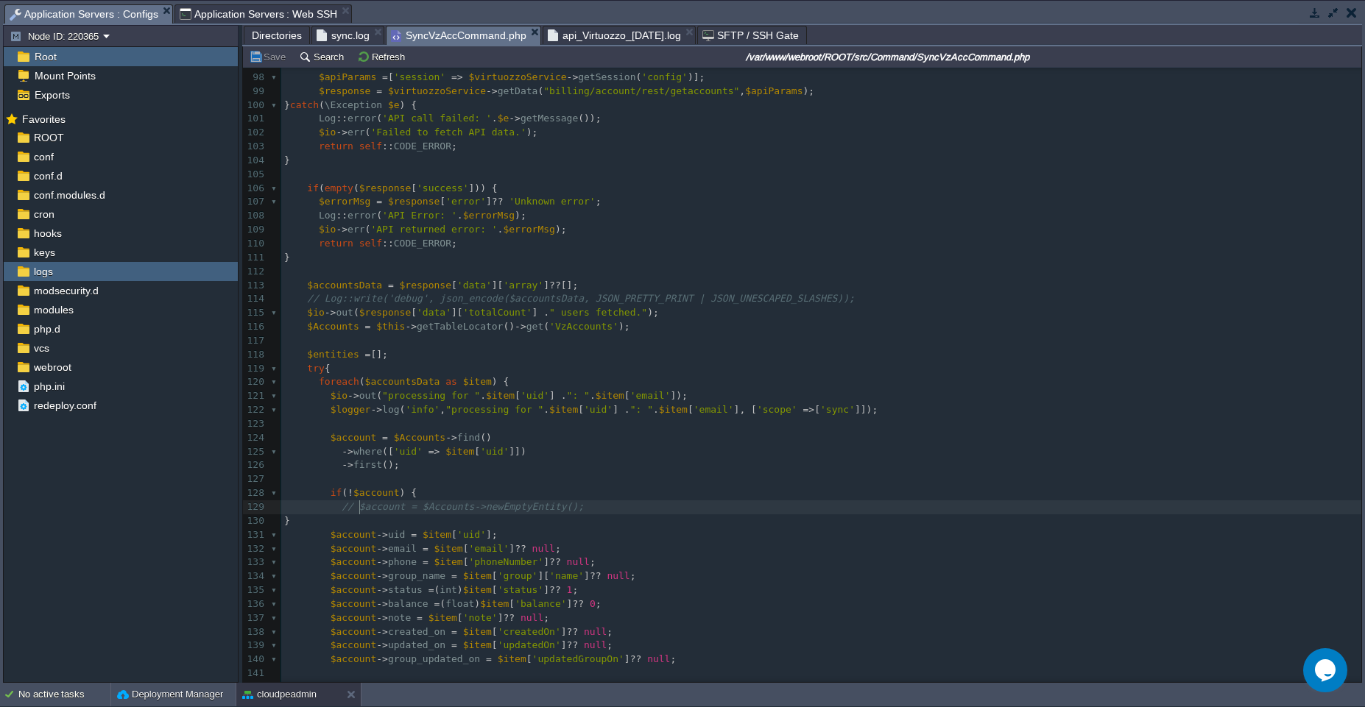
click at [361, 509] on div "x protected array $users = array (); 83 'file' => 'sync' , // writes to logs/sy…" at bounding box center [821, 340] width 1080 height 957
type textarea "$account = $Accounts->newEmptyEntity();"
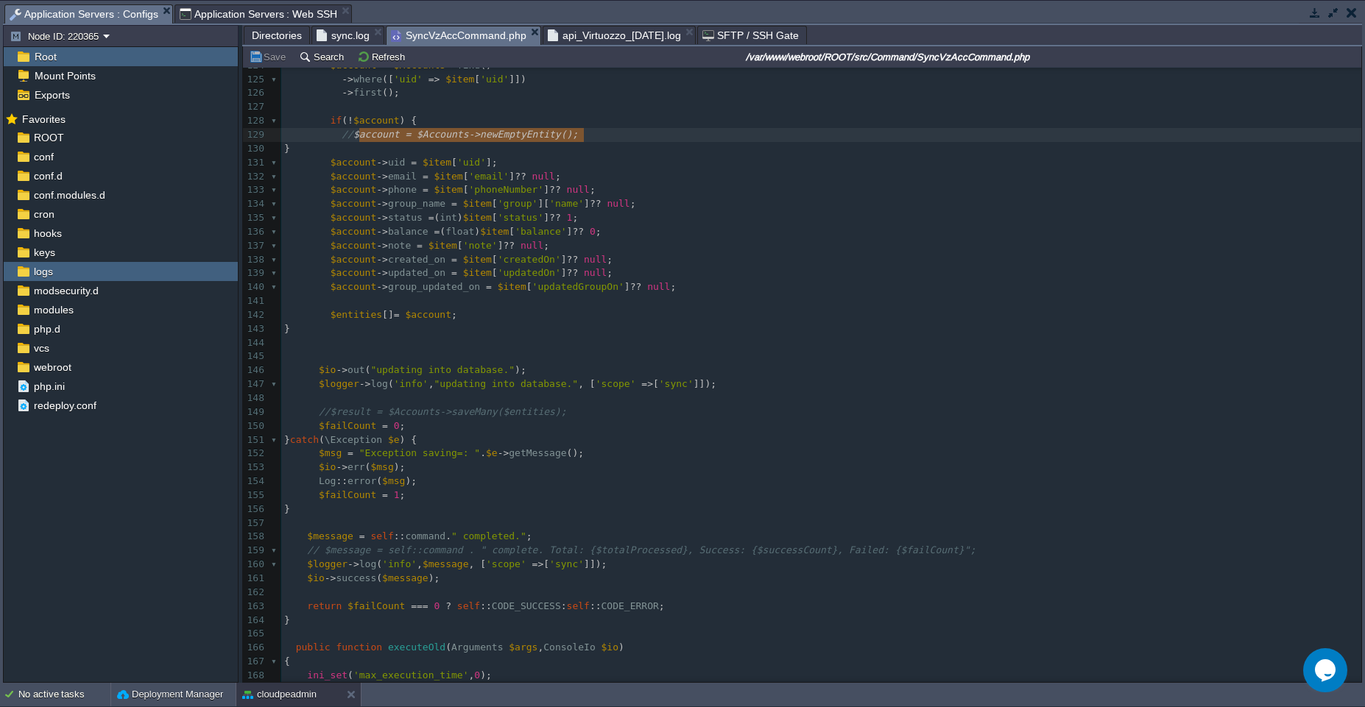
scroll to position [1721, 0]
click at [582, 408] on pre "//$result = $Accounts->saveMany($entities);" at bounding box center [821, 410] width 1080 height 14
type textarea "//$result = $Accounts->saveMany($entities);"
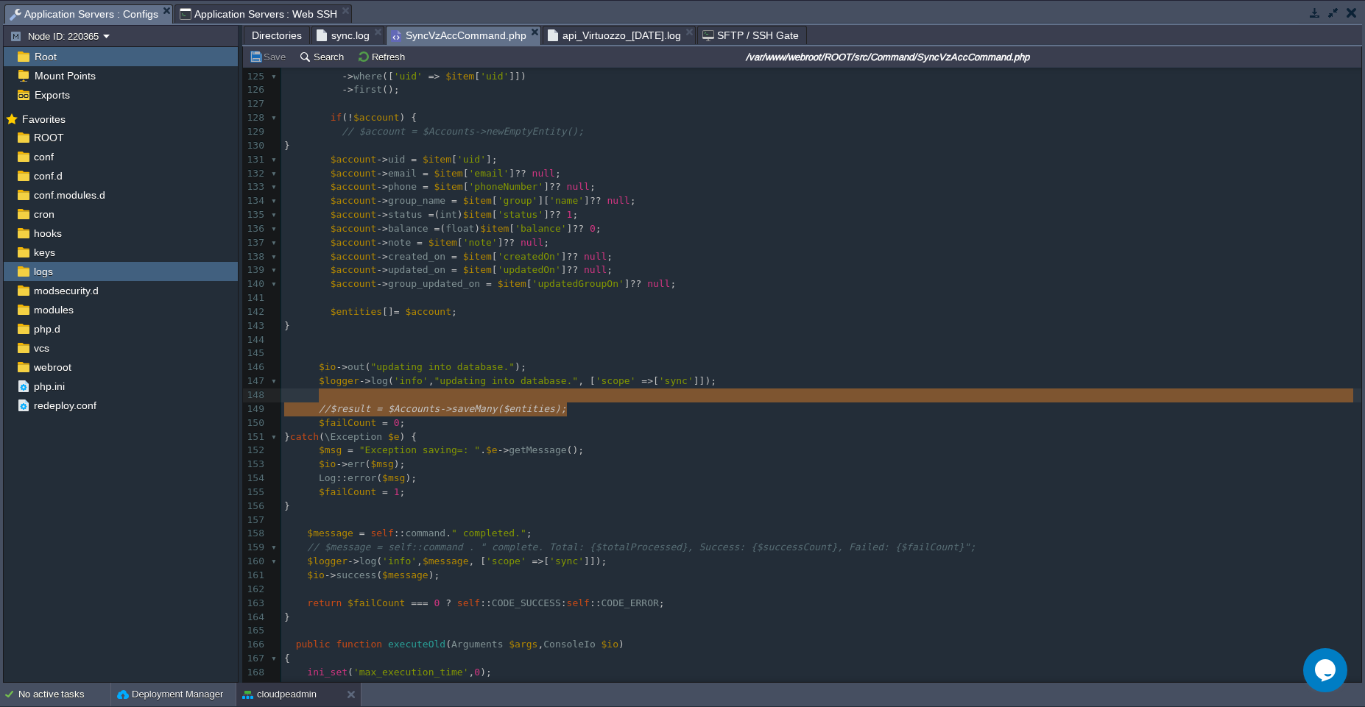
click at [340, 41] on span "sync.log" at bounding box center [342, 35] width 53 height 18
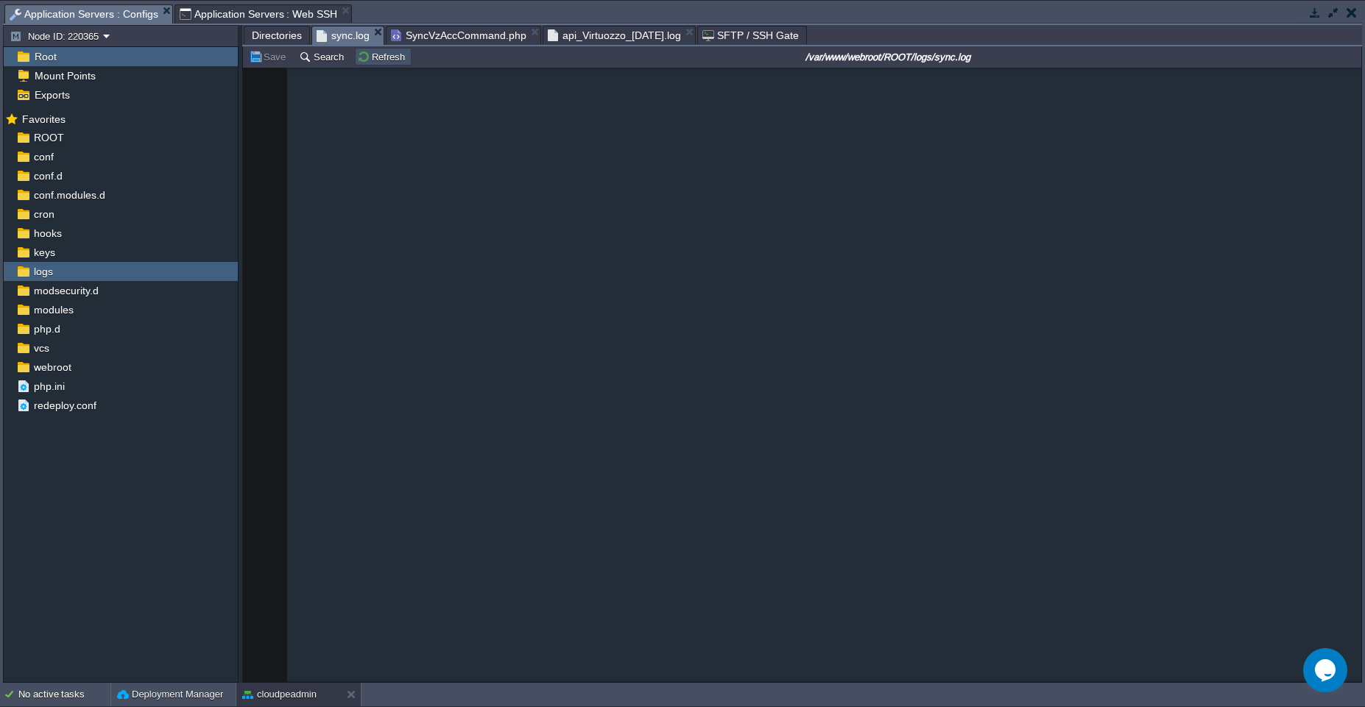
click at [375, 58] on button "Refresh" at bounding box center [383, 56] width 52 height 13
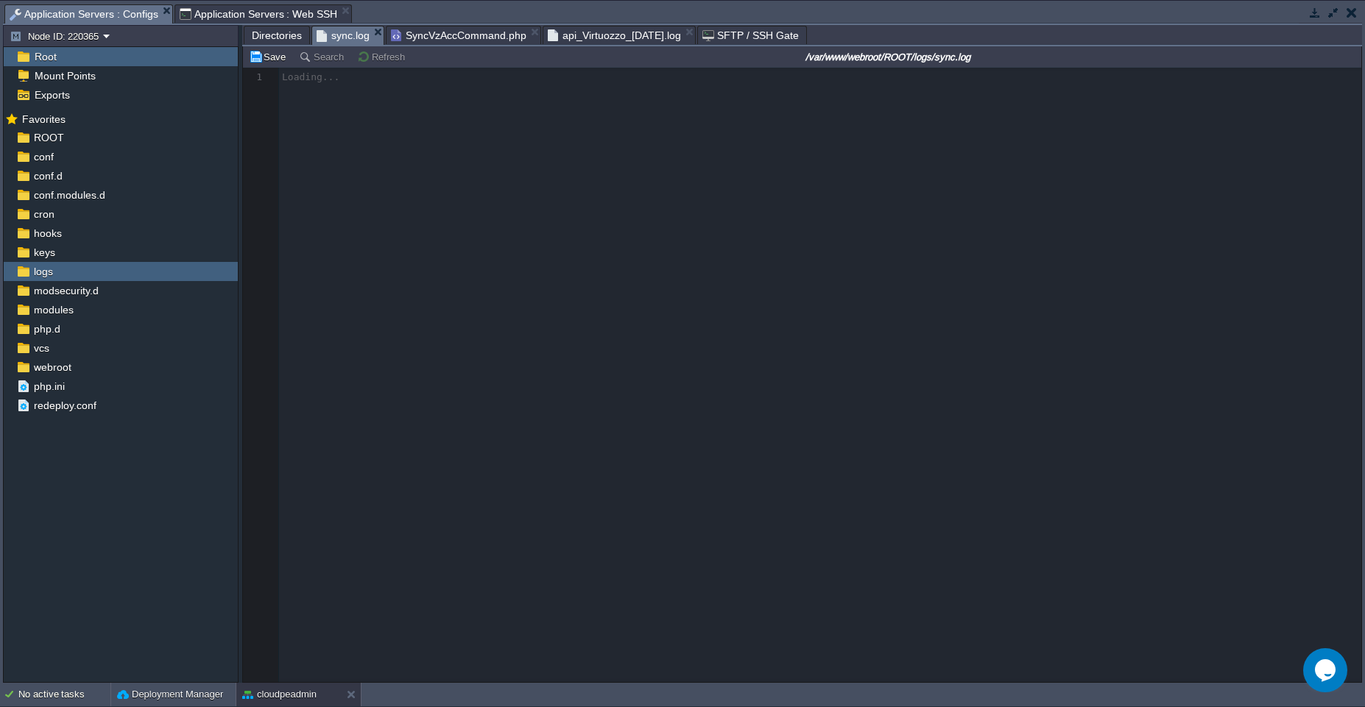
scroll to position [0, 0]
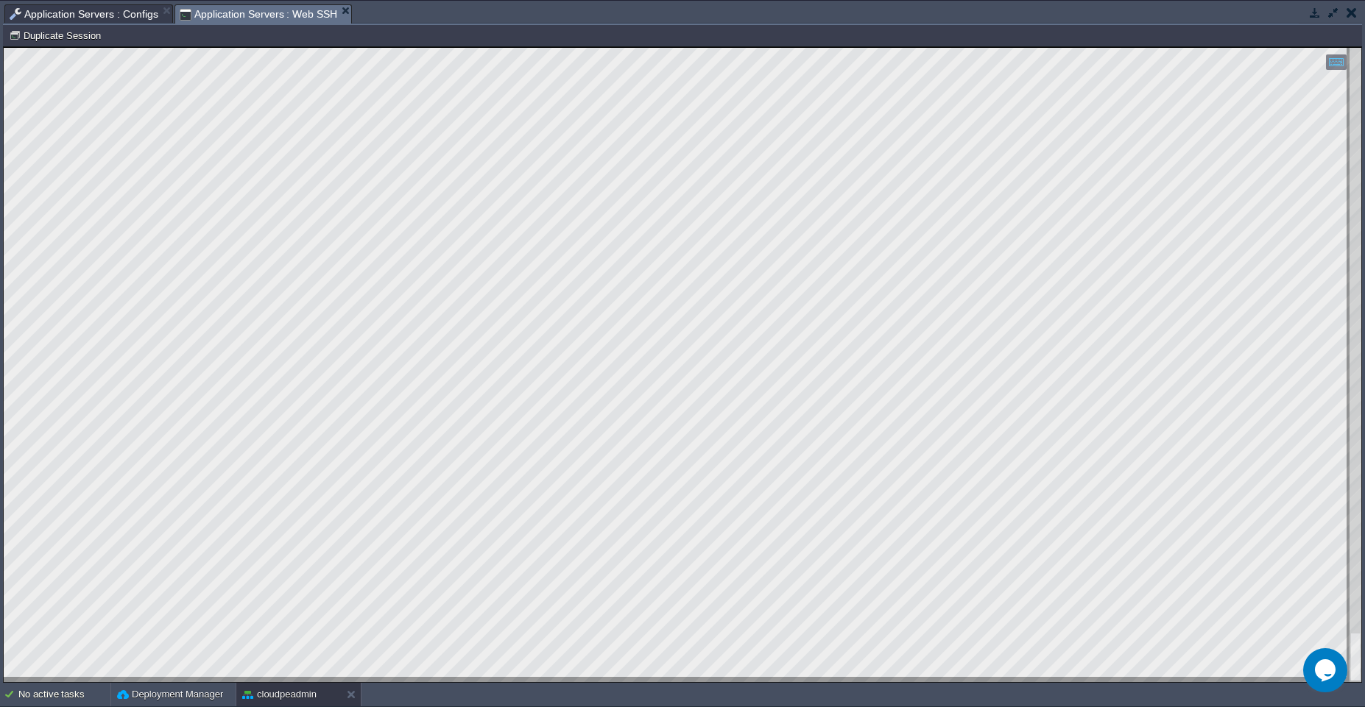
click at [188, 12] on span "Application Servers : Web SSH" at bounding box center [259, 14] width 158 height 18
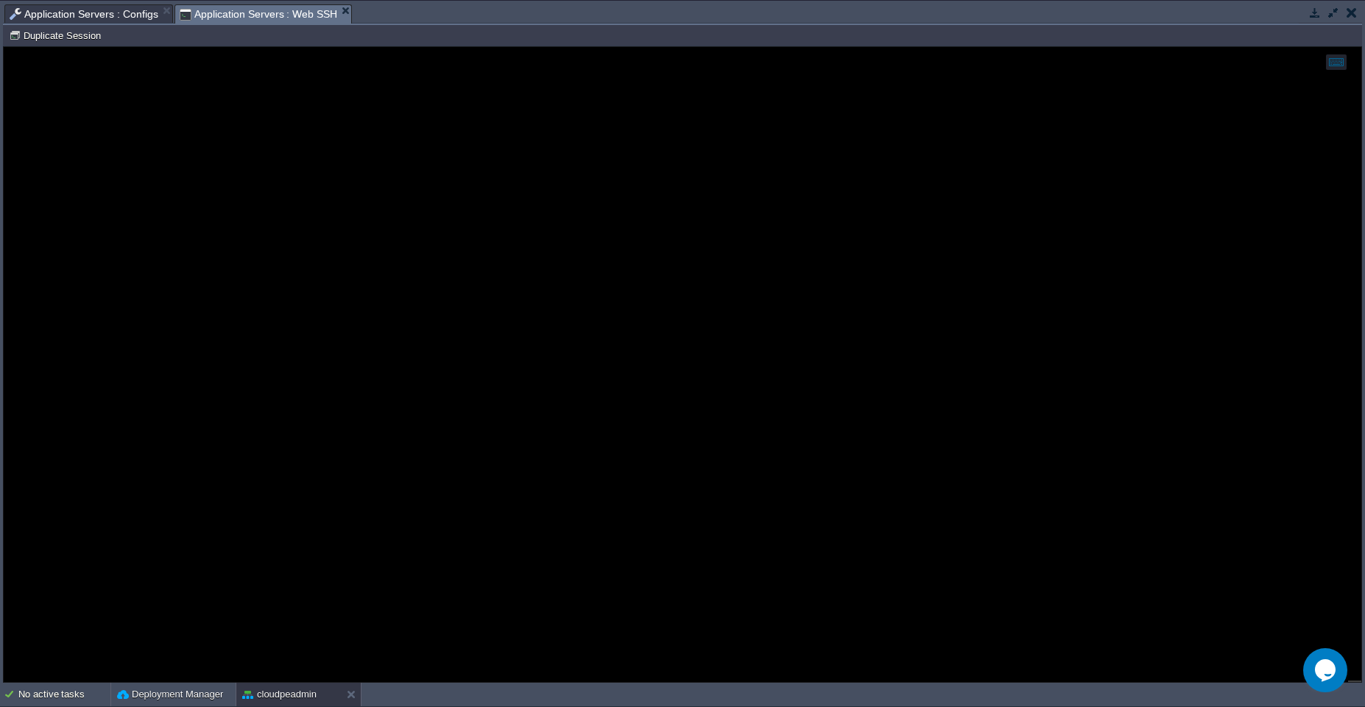
click at [84, 5] on span "Application Servers : Configs" at bounding box center [84, 14] width 149 height 18
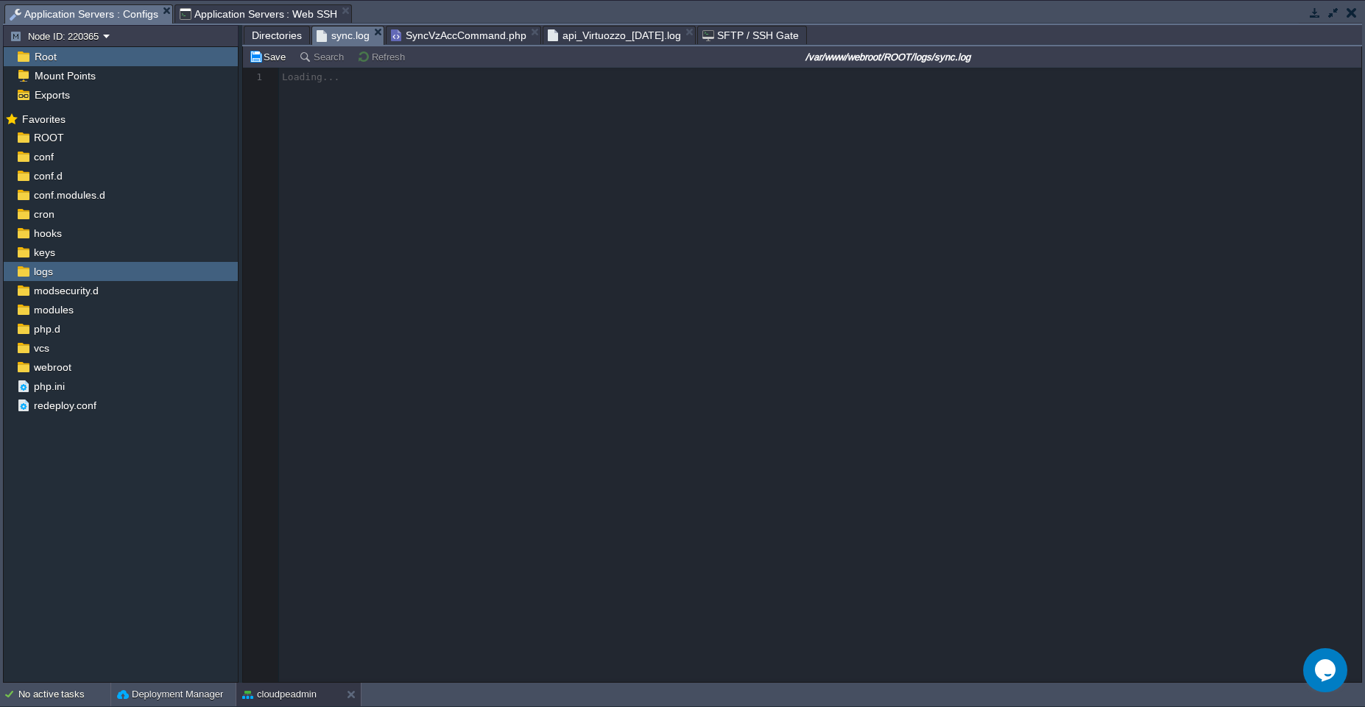
click at [196, 8] on span "Application Servers : Web SSH" at bounding box center [259, 14] width 158 height 18
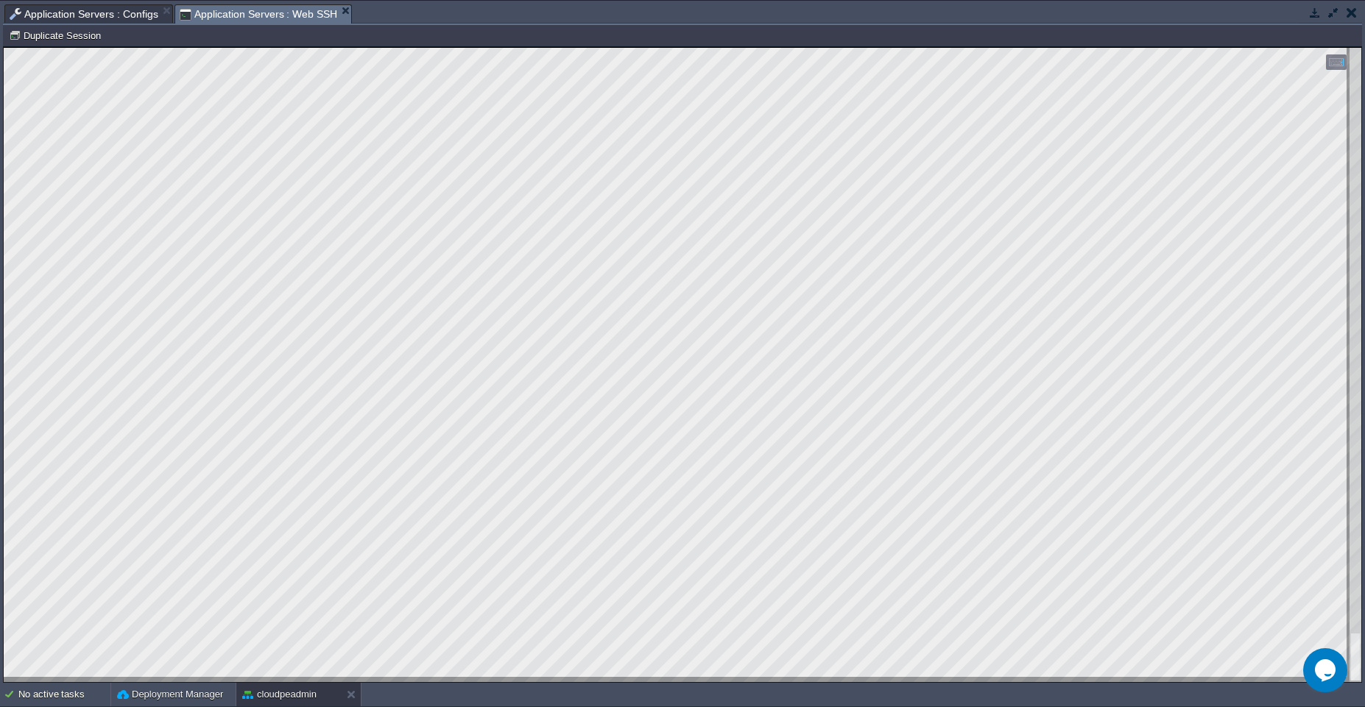
click at [4, 47] on html "Copy: Ctrl + Shift + C Paste: Ctrl + V Settings: Ctrl + Shift + Alt 0" at bounding box center [682, 47] width 1357 height 0
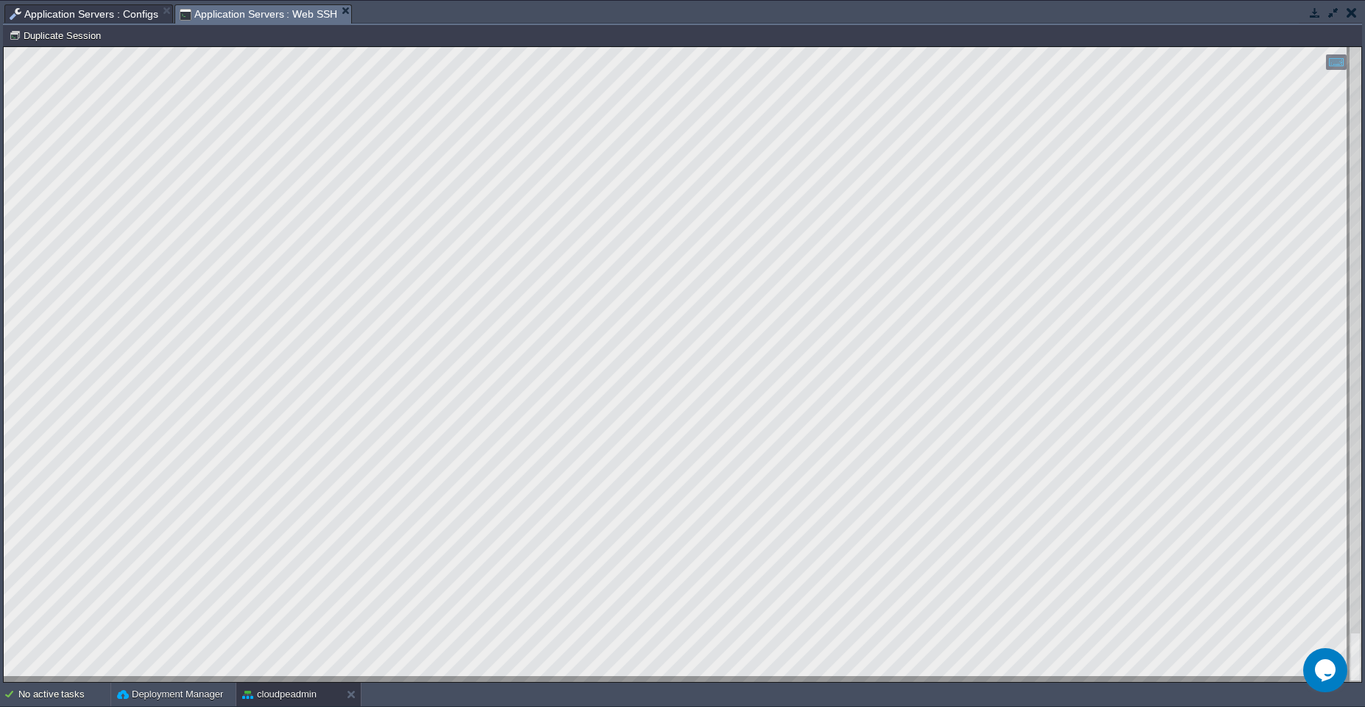
click at [4, 47] on html "Copy: Ctrl + Shift + C Paste: Ctrl + V Settings: Ctrl + Shift + Alt 0" at bounding box center [682, 47] width 1357 height 0
type textarea "[Error] Attempt to assign property "uid" on nullin /var/www/webroot/ROOT/src/Co…"
click at [105, 11] on span "Application Servers : Configs" at bounding box center [84, 14] width 149 height 18
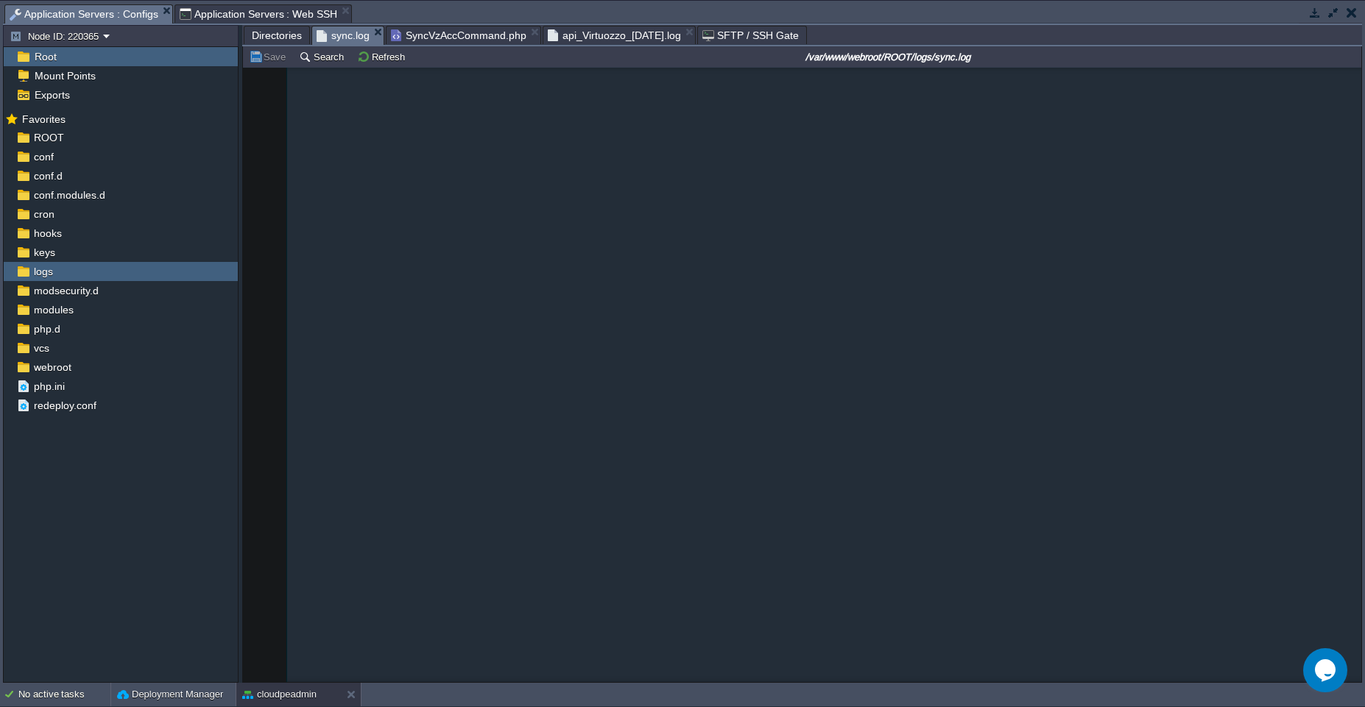
scroll to position [16879, 0]
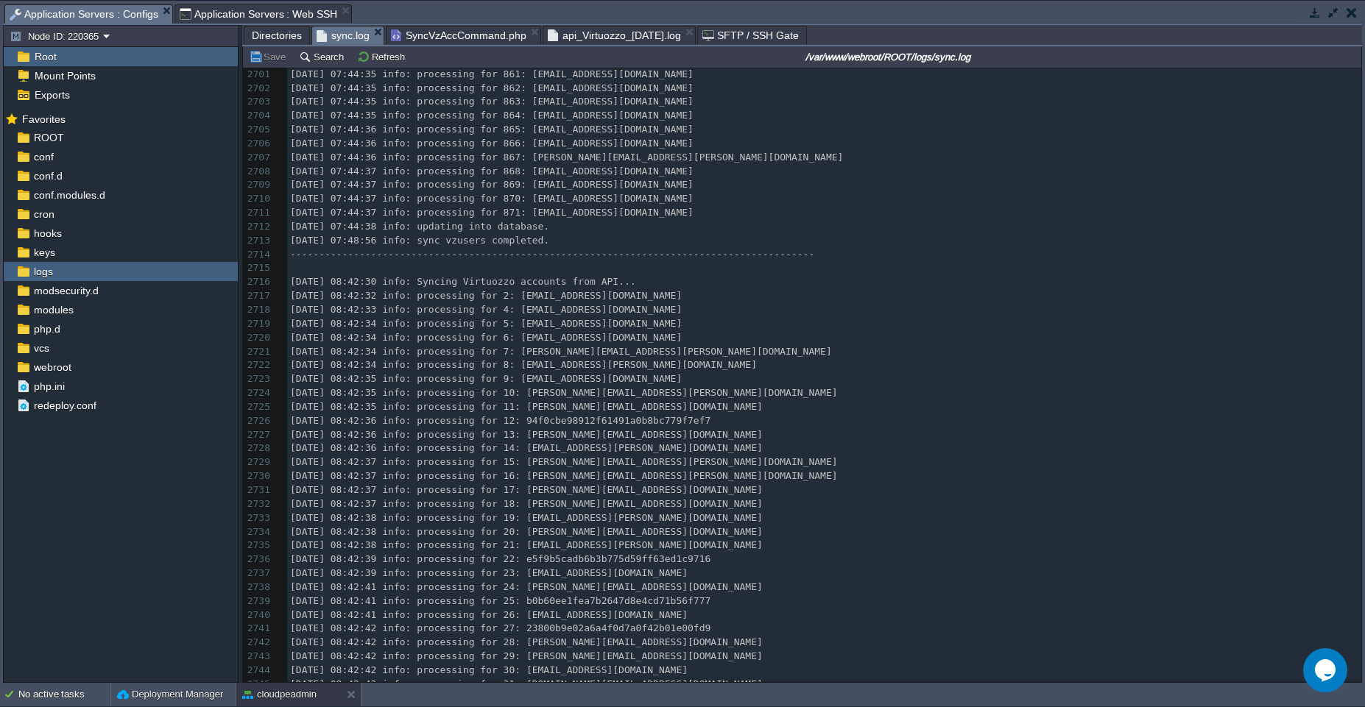
click at [595, 263] on pre "​" at bounding box center [824, 268] width 1074 height 14
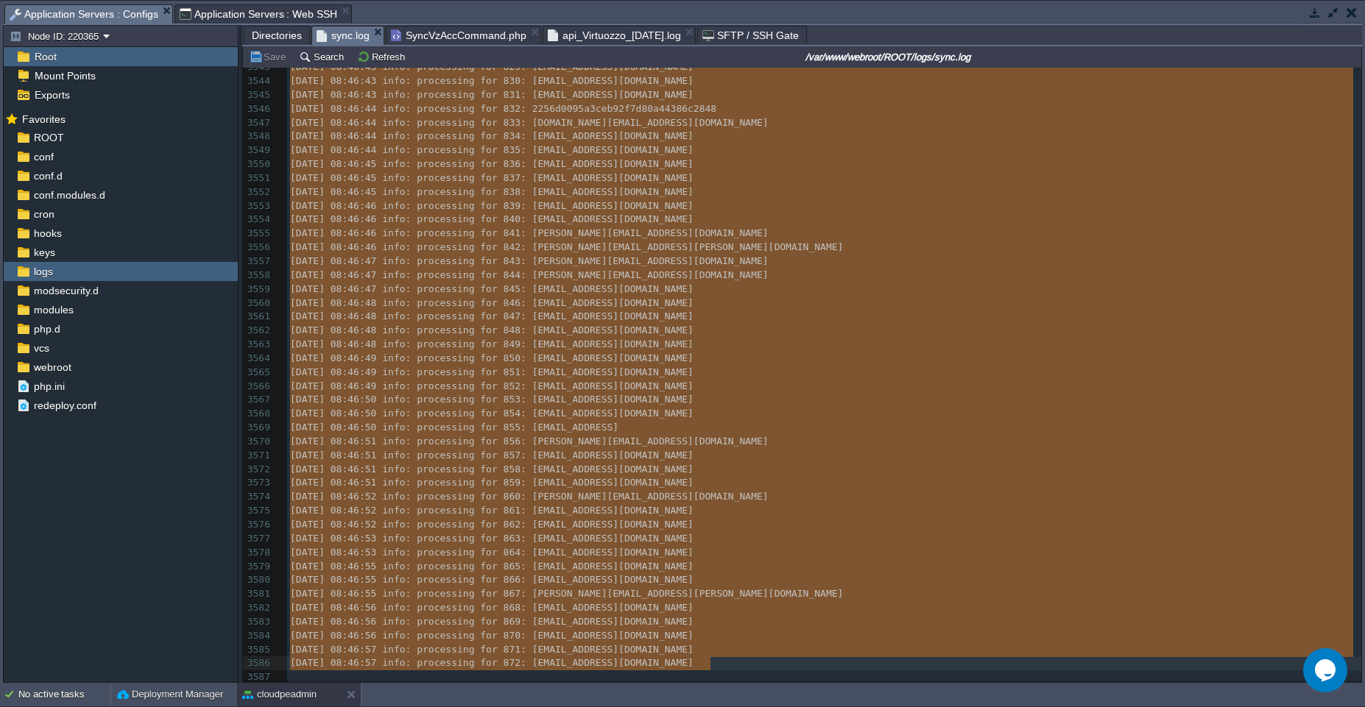
type textarea "-"
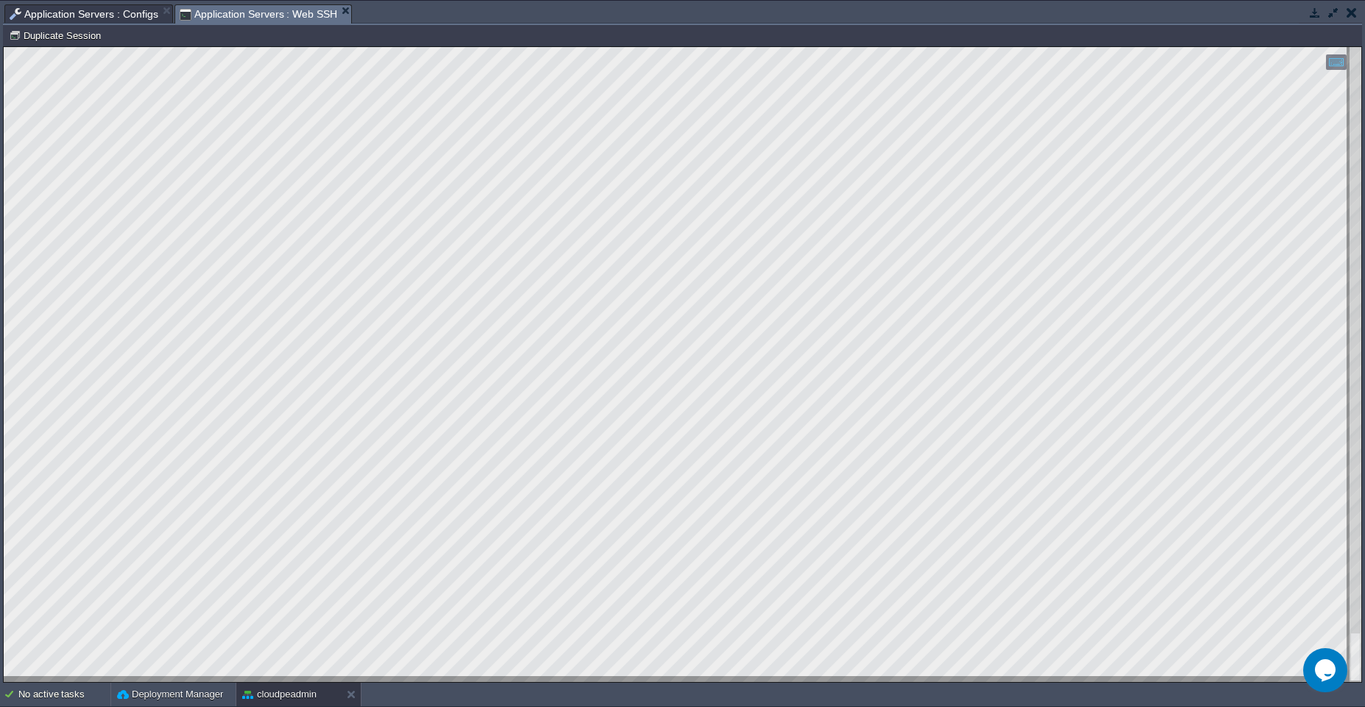
click at [275, 12] on span "Application Servers : Web SSH" at bounding box center [259, 14] width 158 height 18
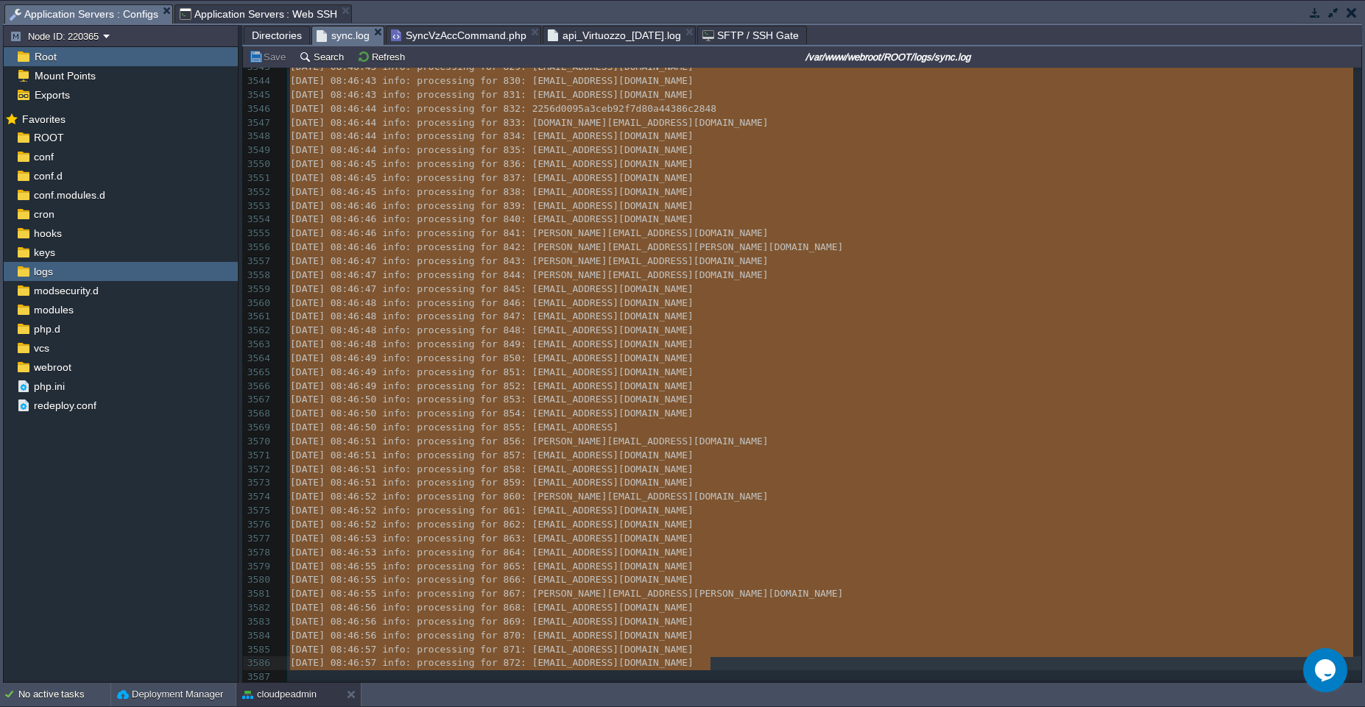
click at [106, 18] on span "Application Servers : Configs" at bounding box center [84, 14] width 149 height 18
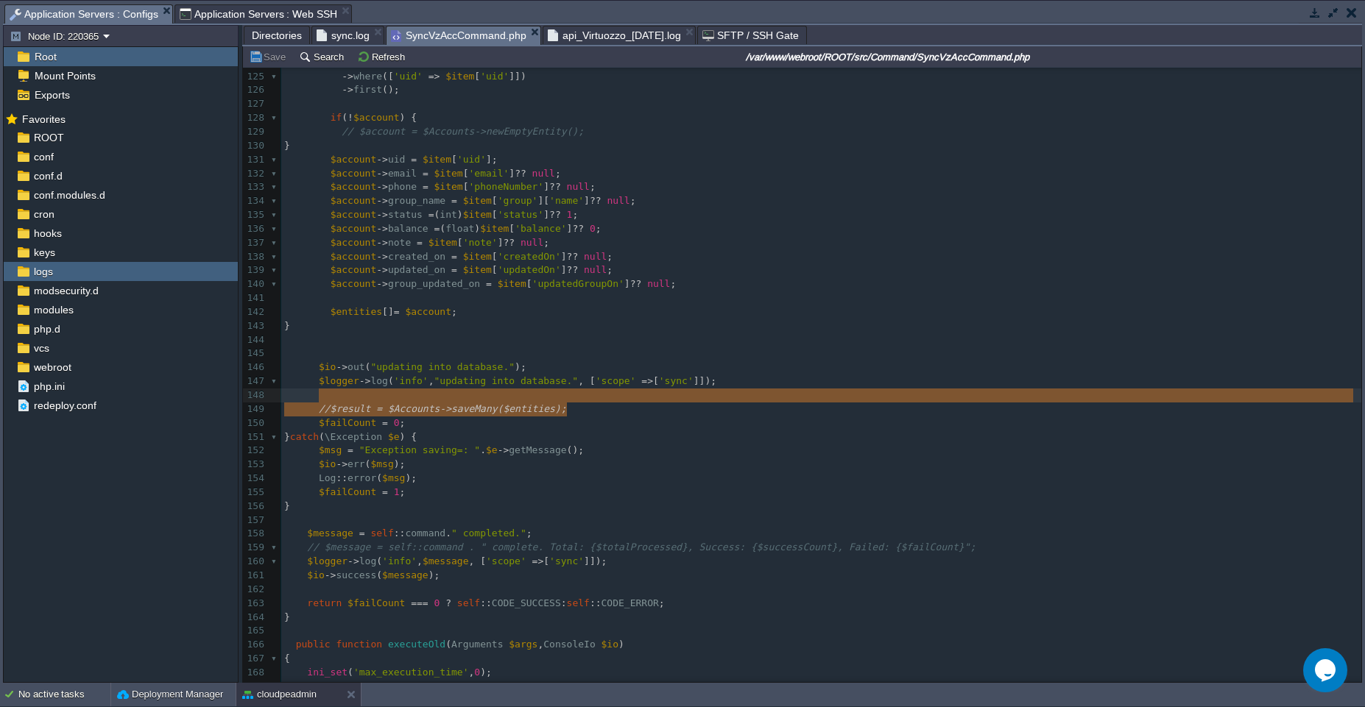
click at [437, 39] on span "SyncVzAccCommand.php" at bounding box center [458, 35] width 135 height 18
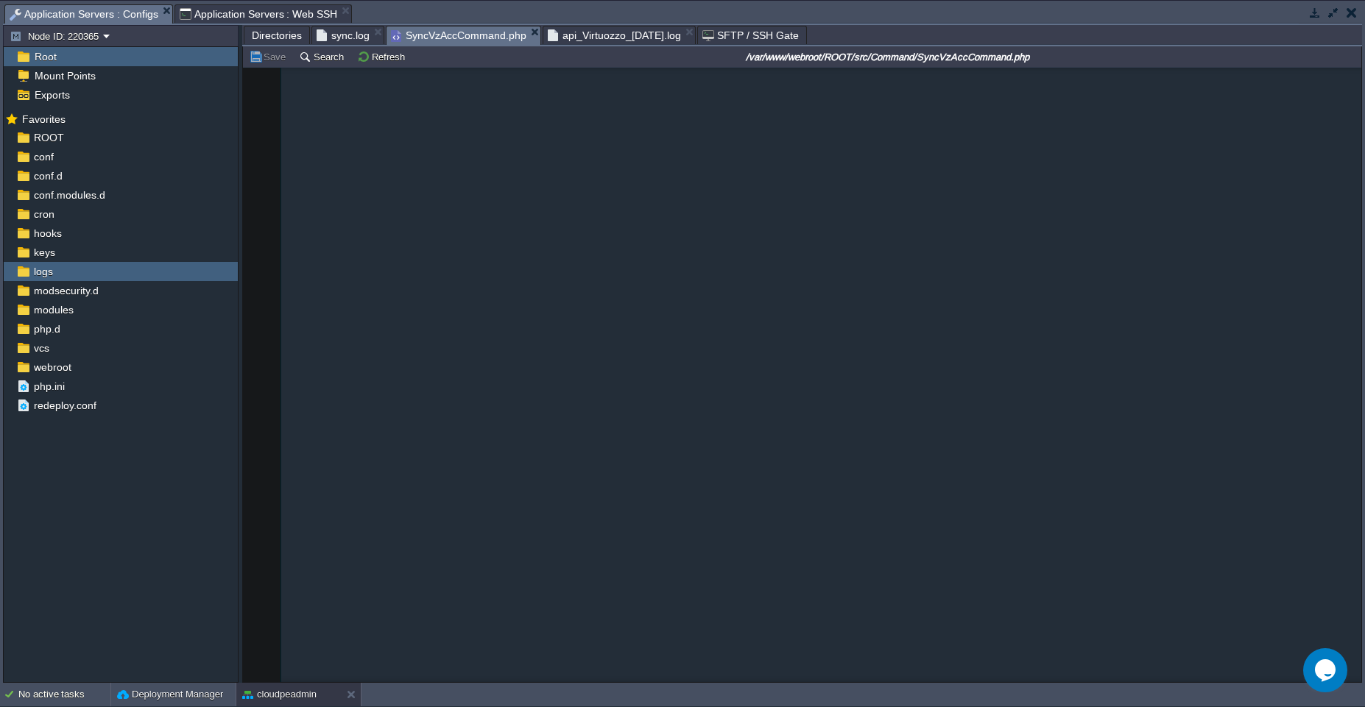
scroll to position [461, 0]
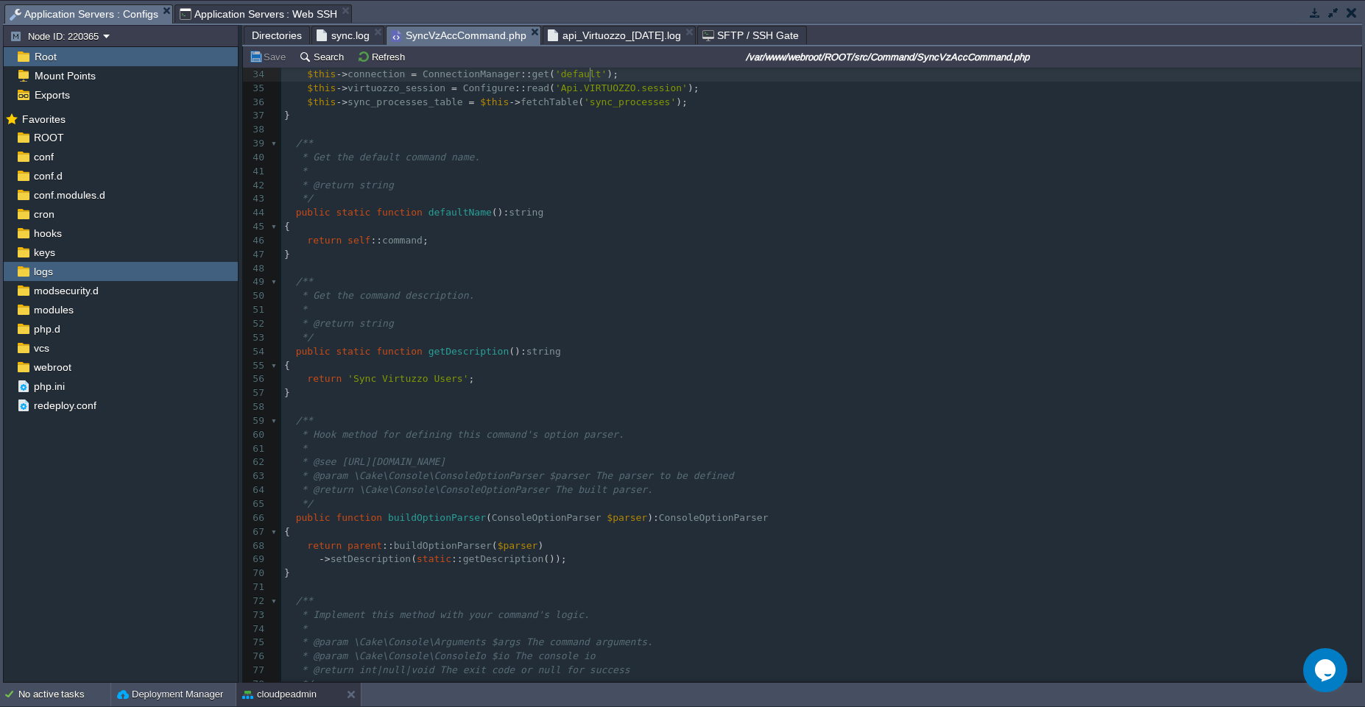
type textarea "-"
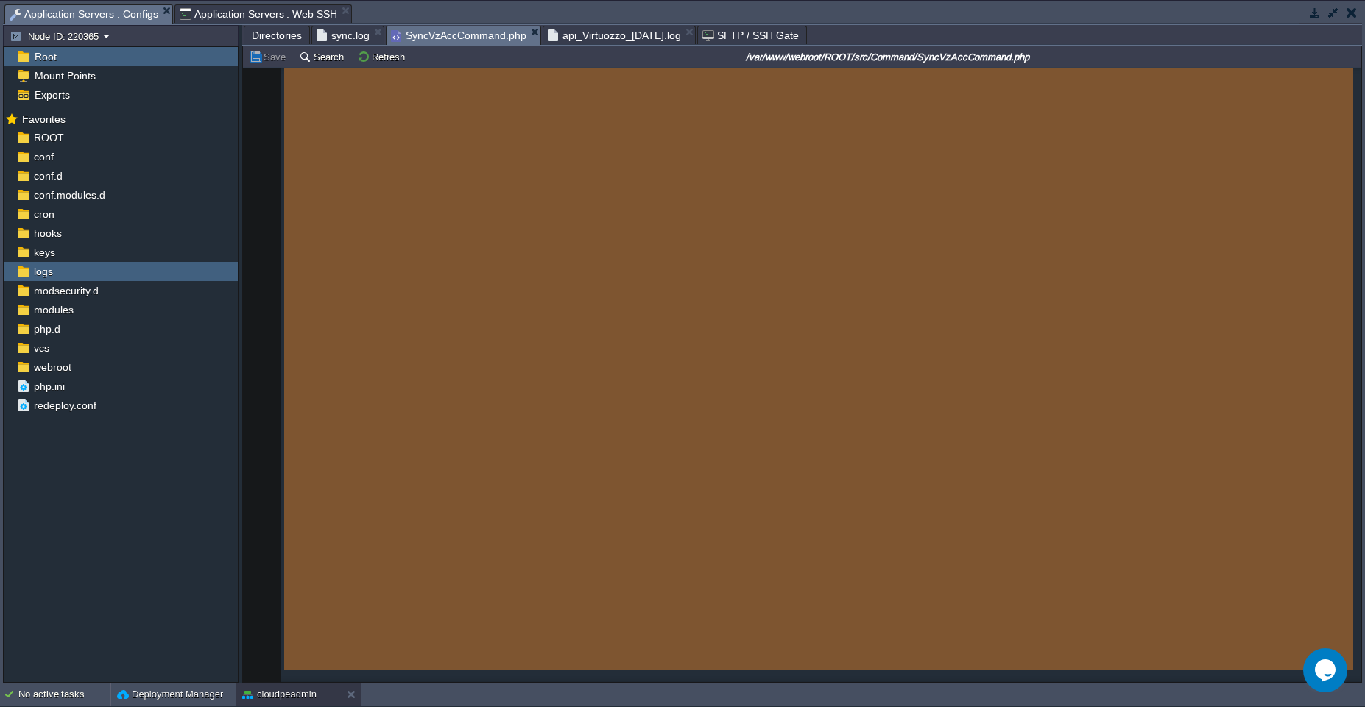
scroll to position [4384, 0]
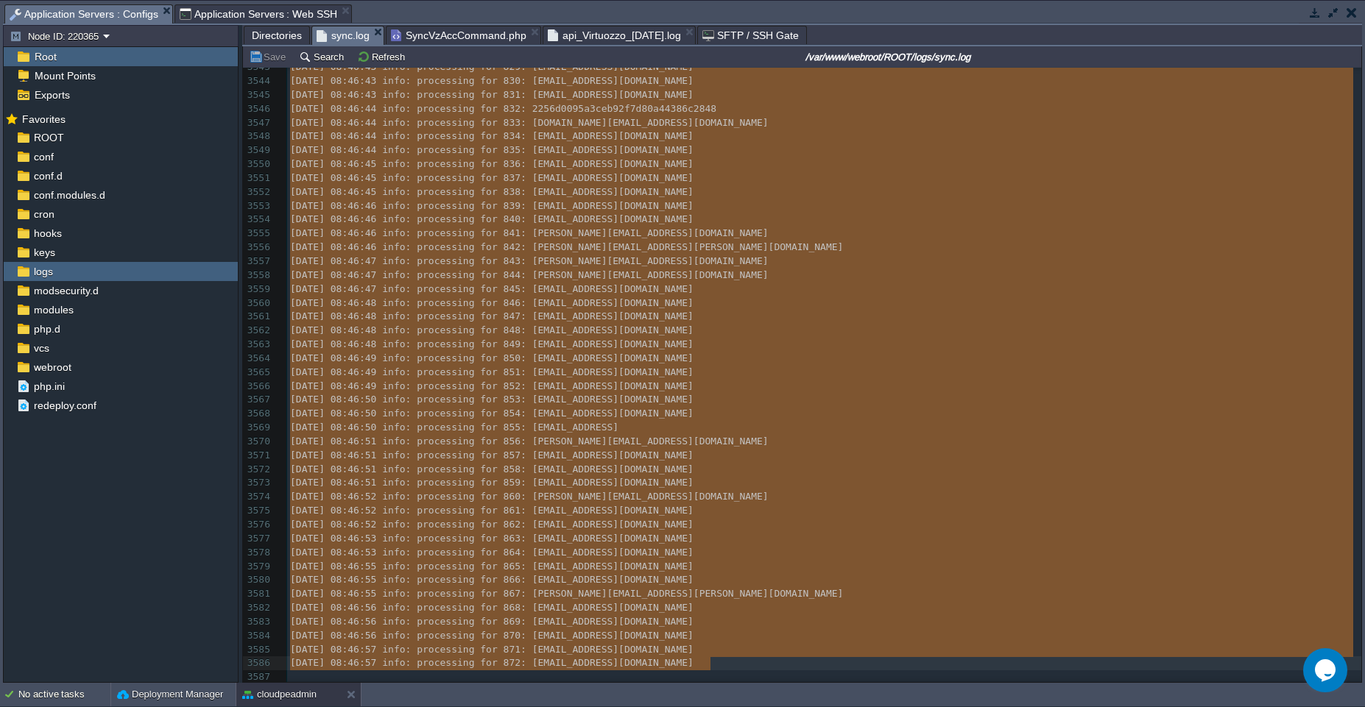
click at [336, 35] on span "sync.log" at bounding box center [342, 35] width 53 height 18
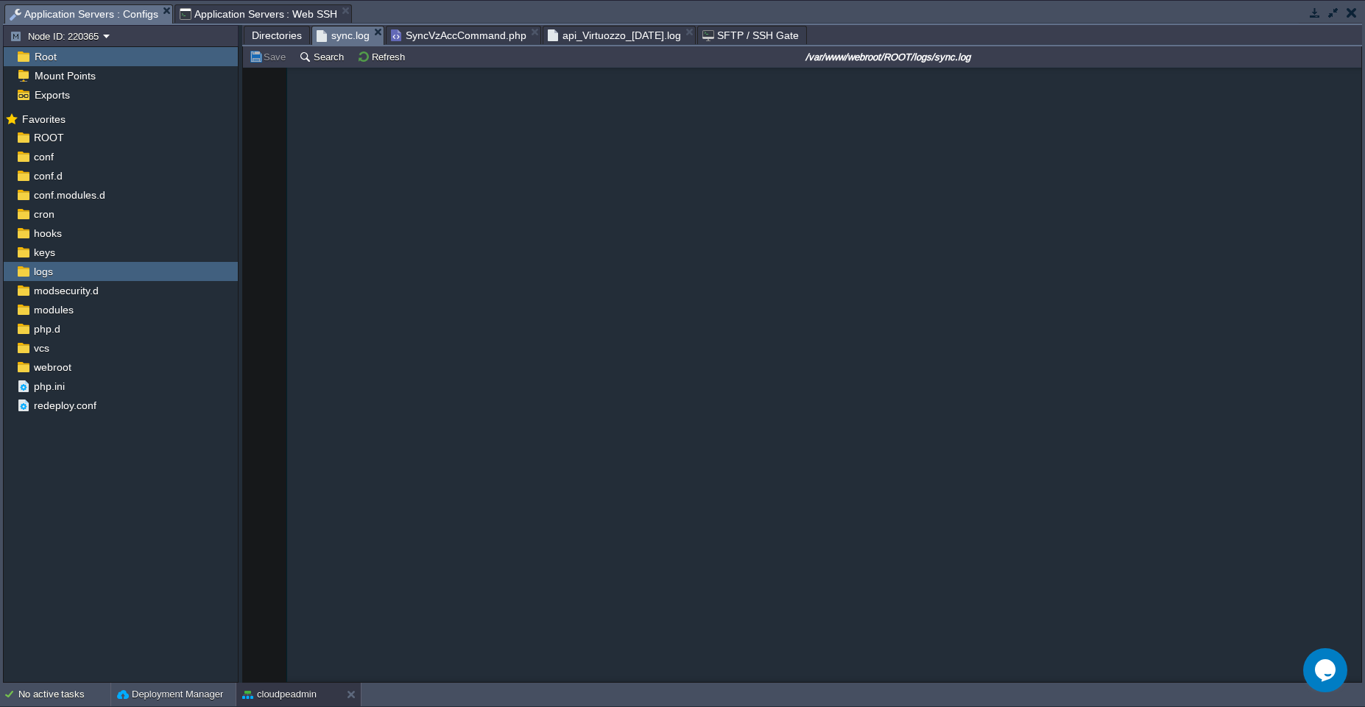
scroll to position [41019, 0]
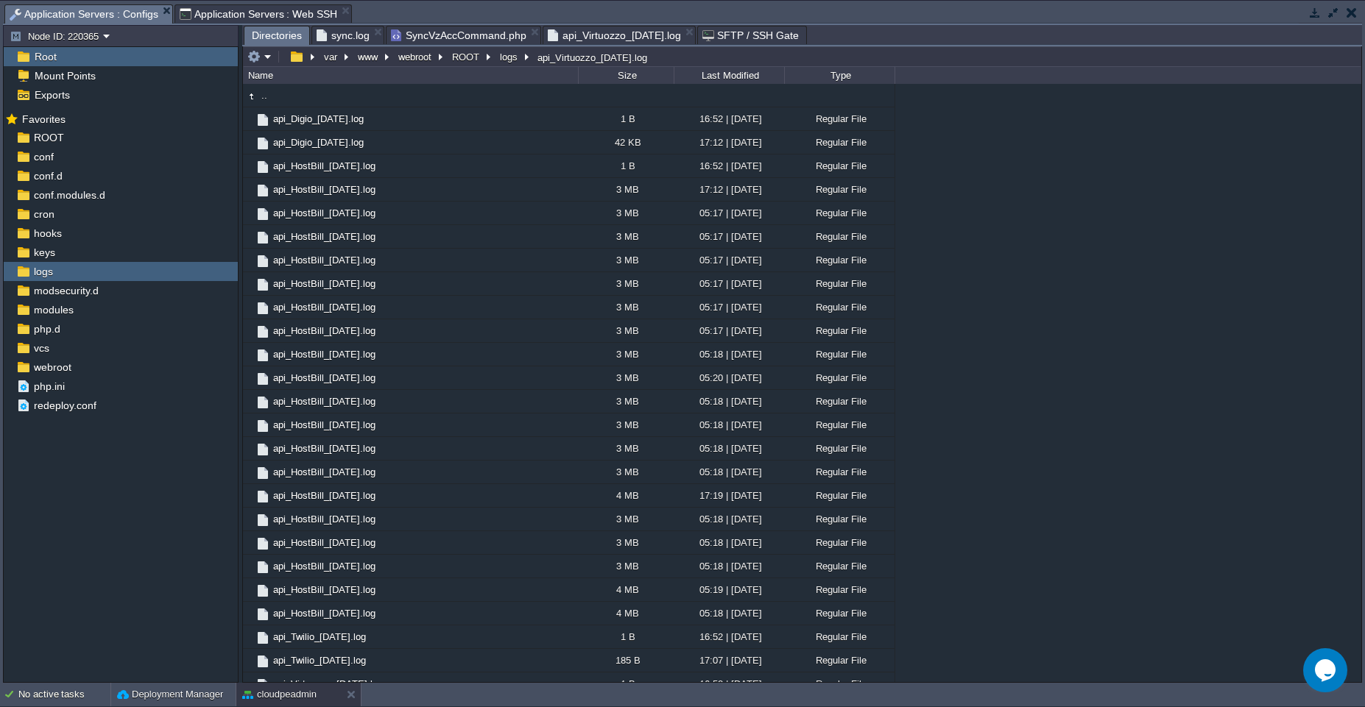
click at [277, 34] on span "Directories" at bounding box center [277, 35] width 50 height 18
type input "sync-1.log"
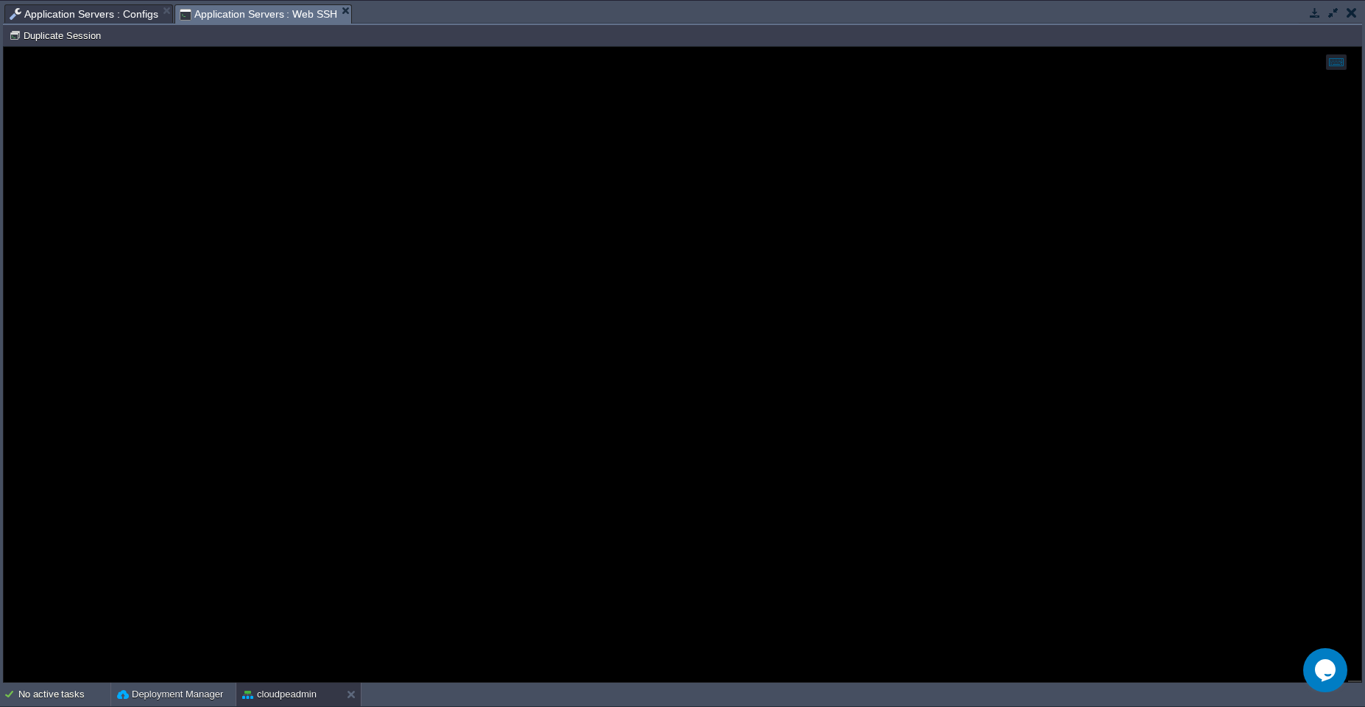
click at [219, 20] on span "Application Servers : Web SSH" at bounding box center [259, 14] width 158 height 18
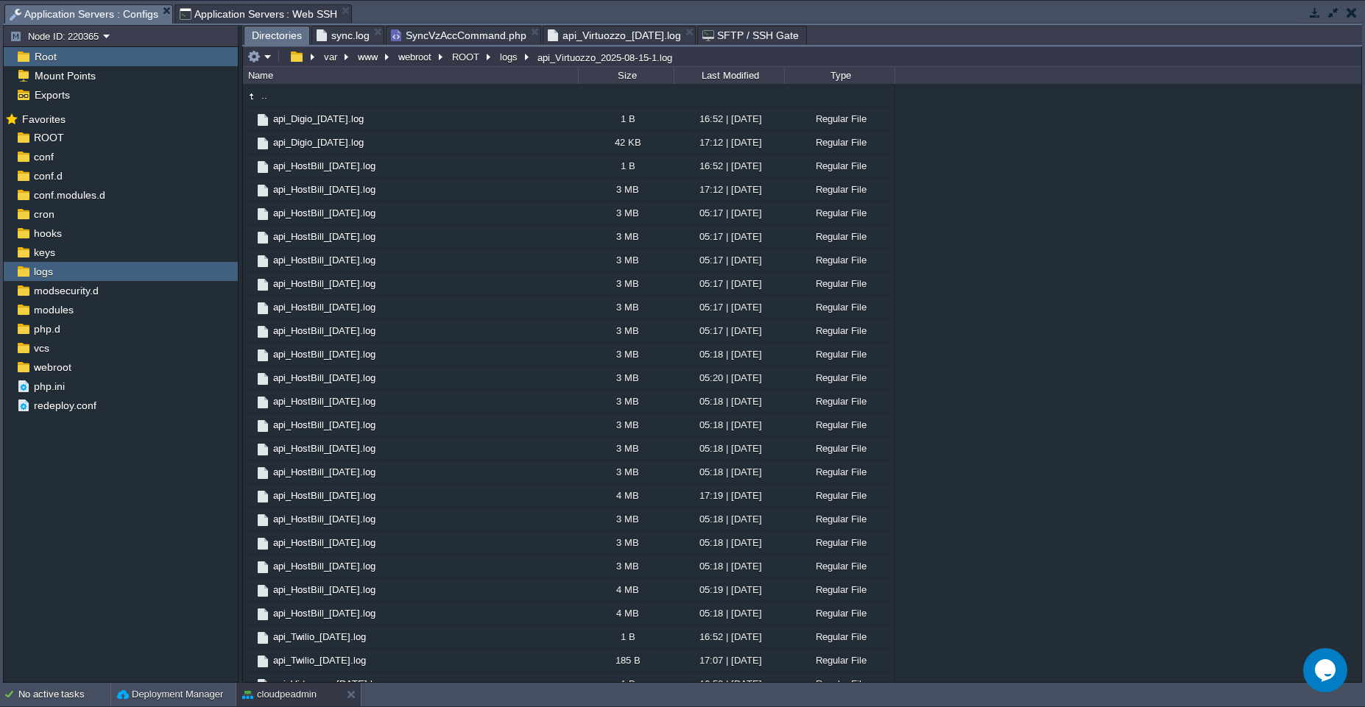
click at [127, 10] on span "Application Servers : Configs" at bounding box center [84, 14] width 149 height 18
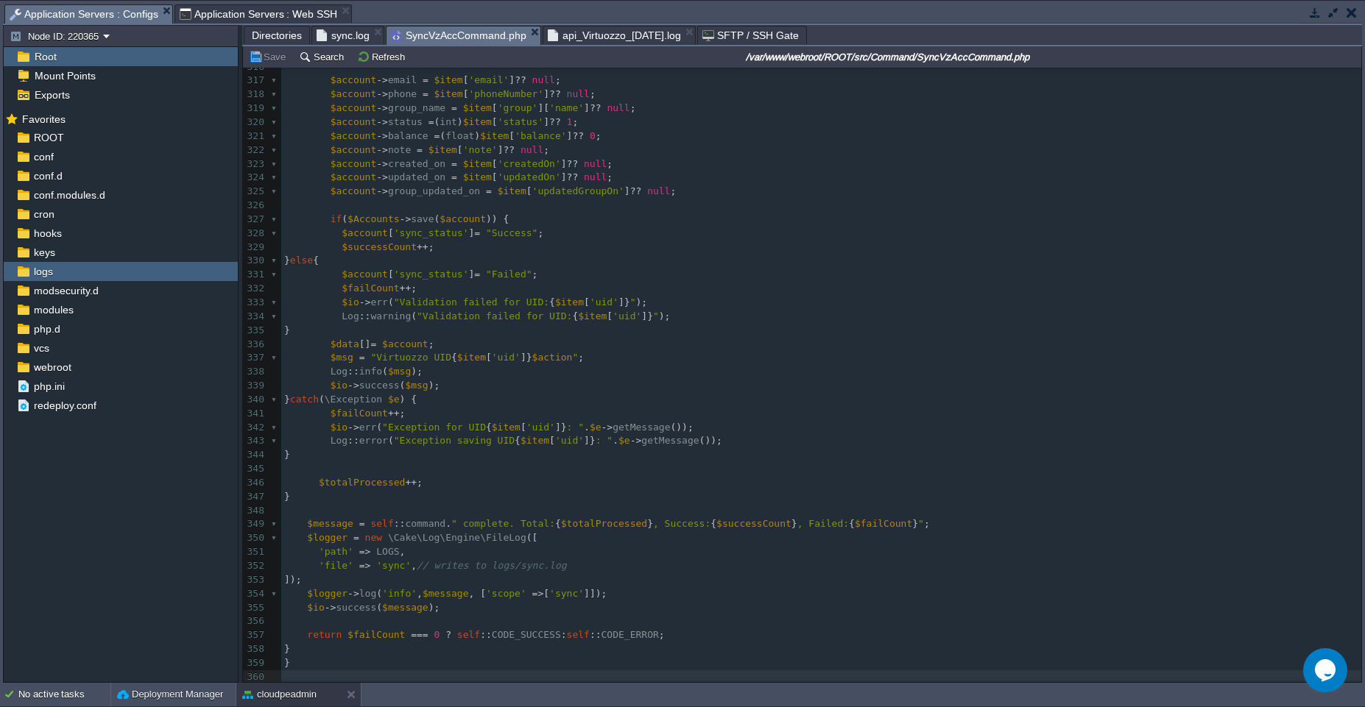
click at [447, 35] on span "SyncVzAccCommand.php" at bounding box center [458, 35] width 135 height 18
type textarea "-"
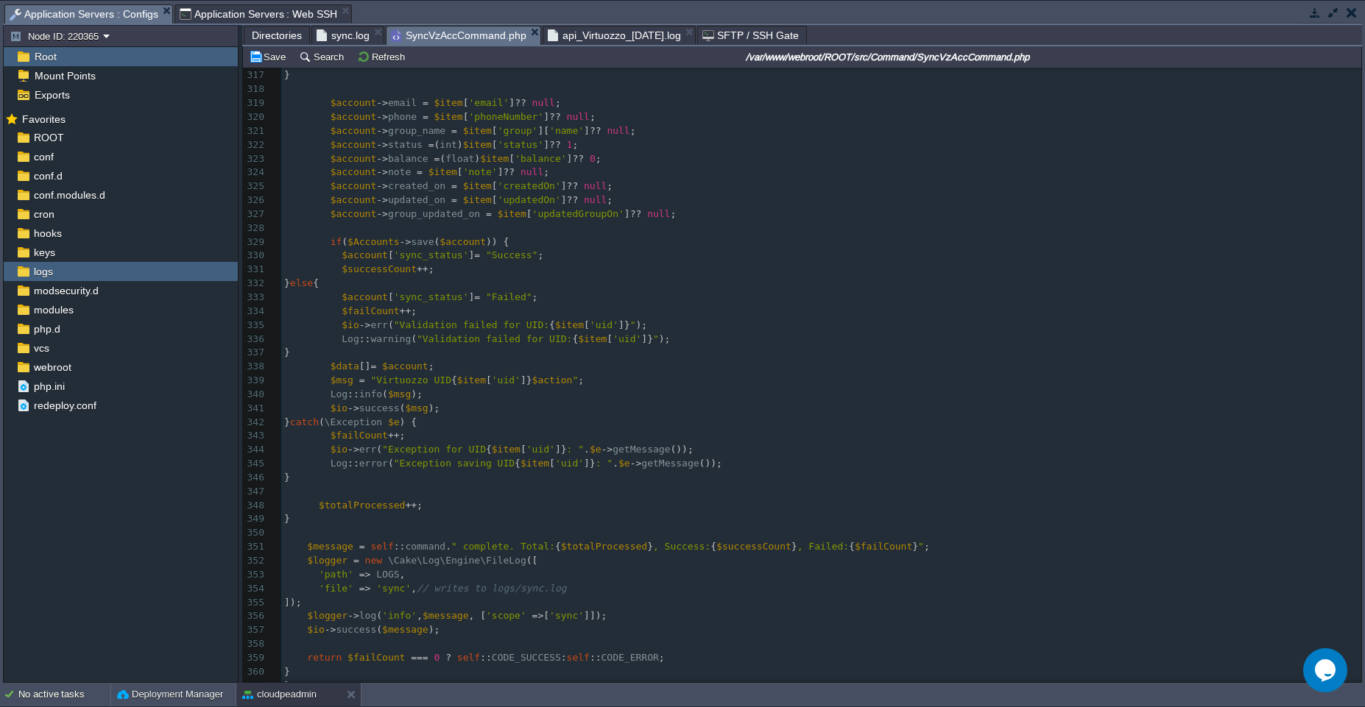
scroll to position [4411, 0]
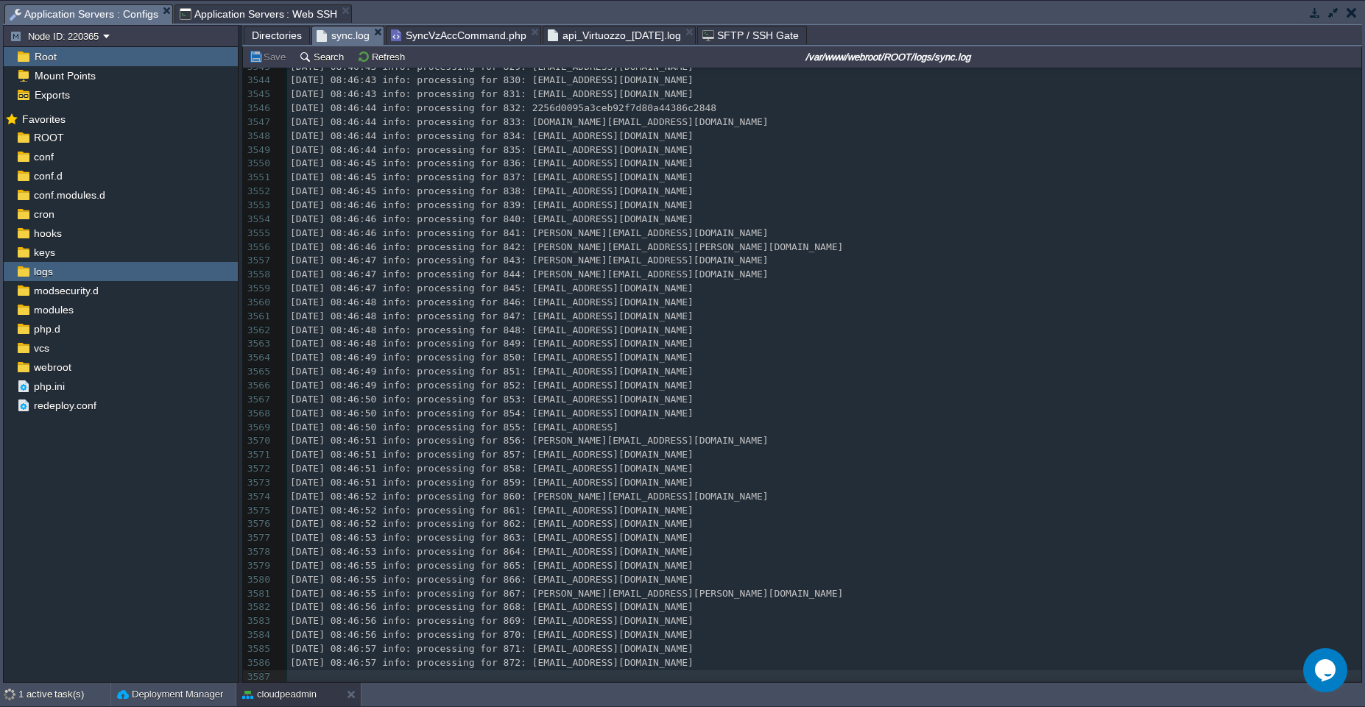
click at [353, 33] on span "sync.log" at bounding box center [342, 35] width 53 height 18
click at [371, 59] on button "Refresh" at bounding box center [383, 56] width 52 height 13
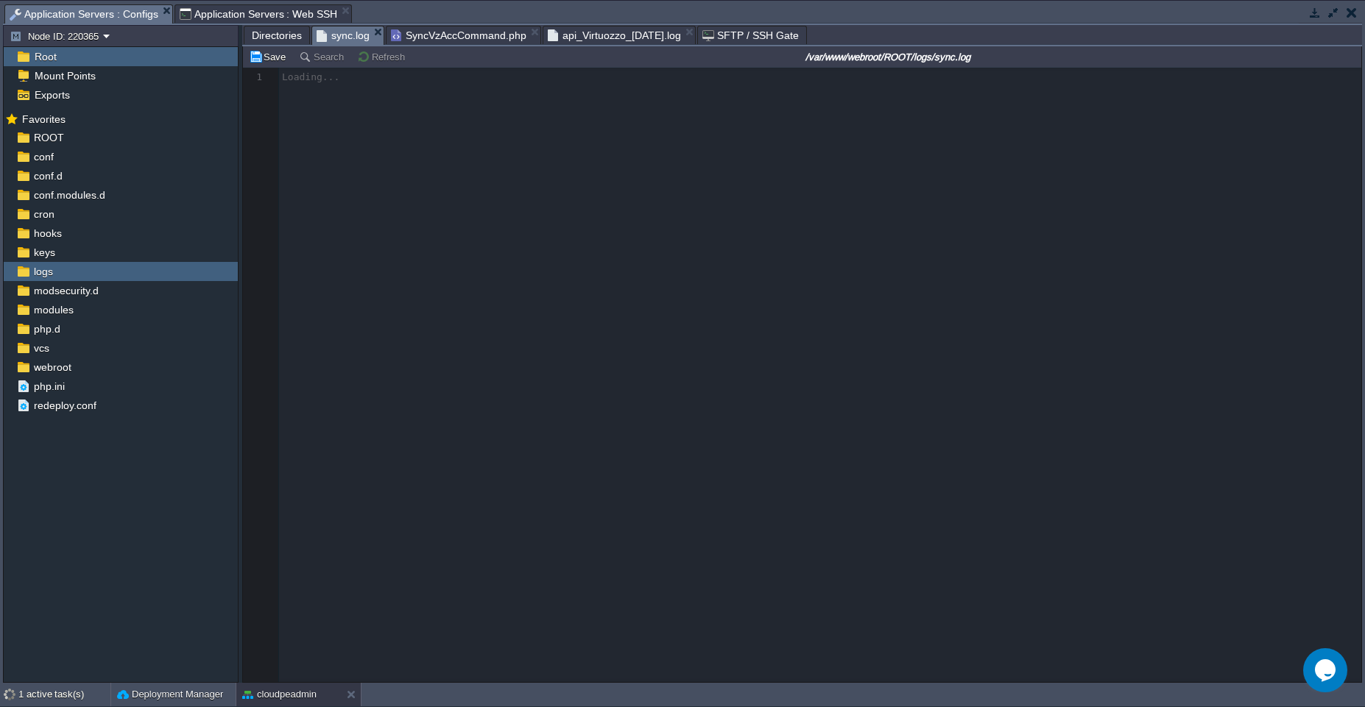
scroll to position [0, 0]
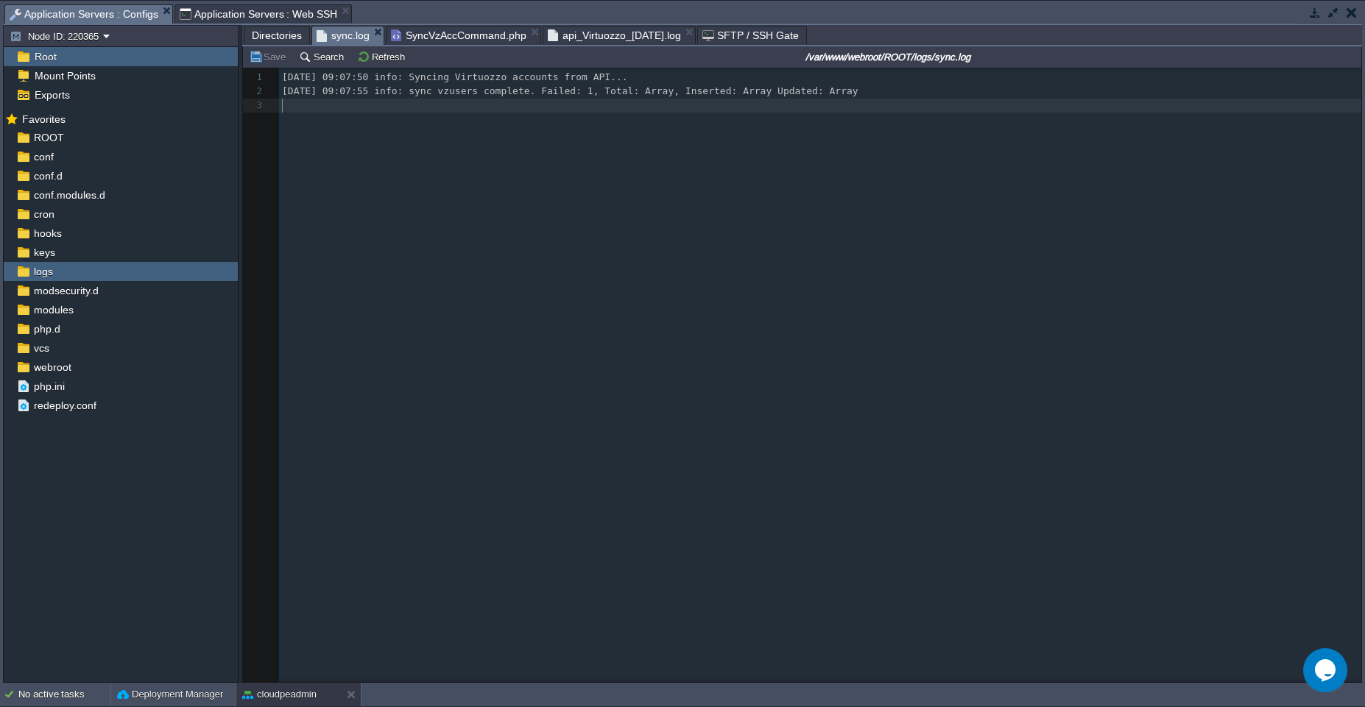
click at [485, 146] on div "3 1 2025-08-15 09:07:50 info: Syncing Virtuozzo accounts from API... 2 2025-08-…" at bounding box center [813, 386] width 1140 height 637
type textarea "2025-08-15 09:07:50 info: Syncing Virtuozzo accounts from API... 2025-08-15 09:…"
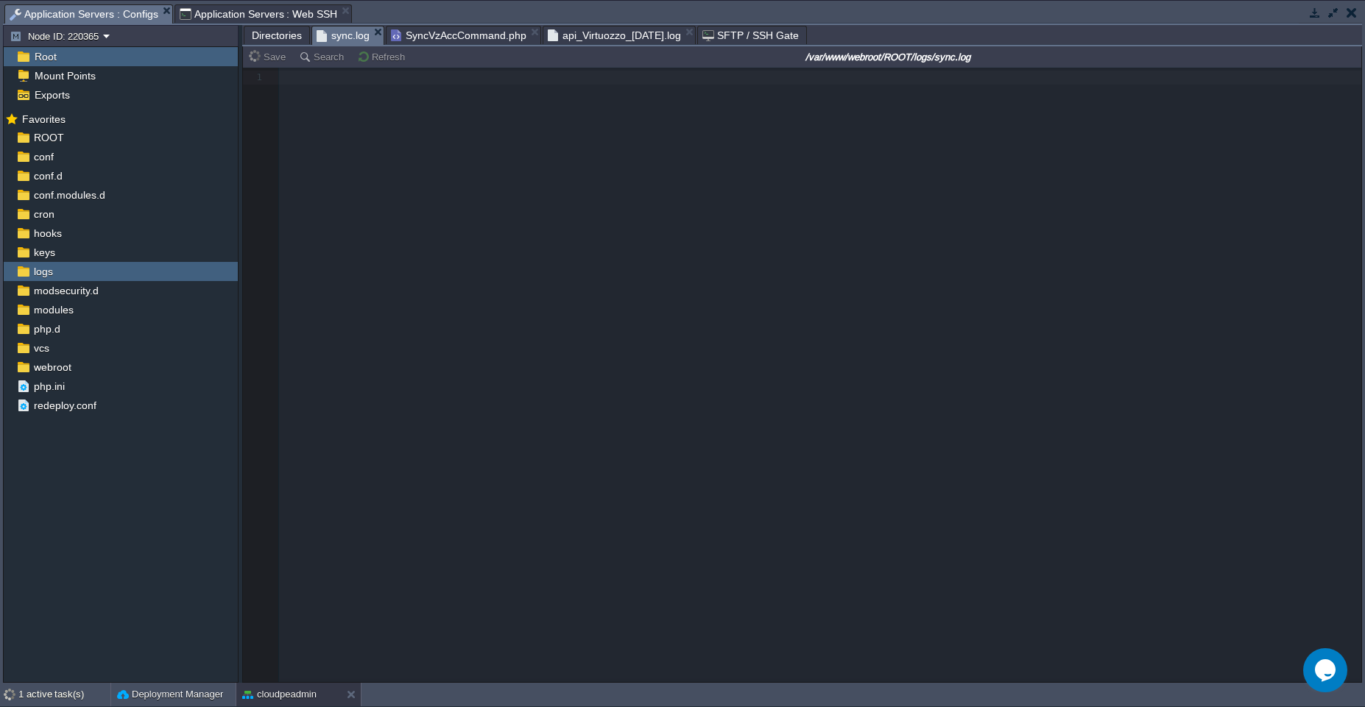
click at [476, 32] on span "SyncVzAccCommand.php" at bounding box center [458, 35] width 135 height 18
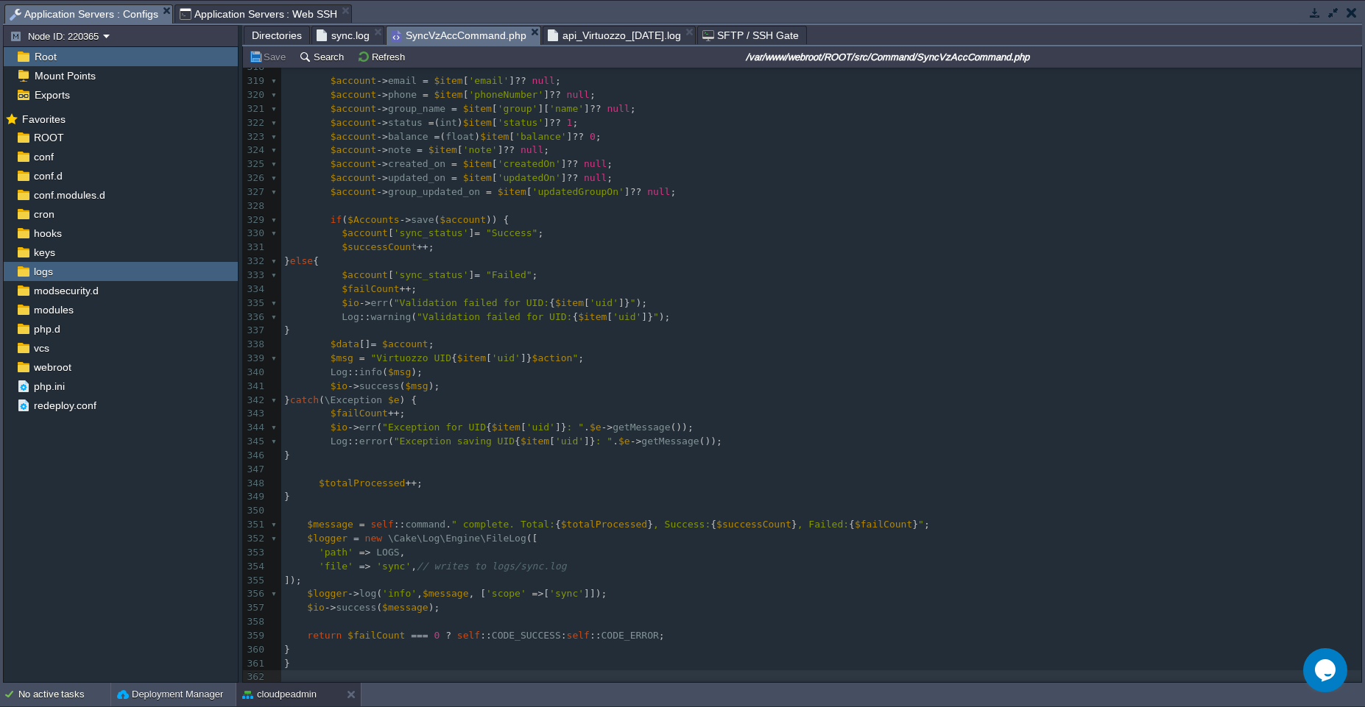
click at [286, 38] on span "Directories" at bounding box center [277, 35] width 50 height 18
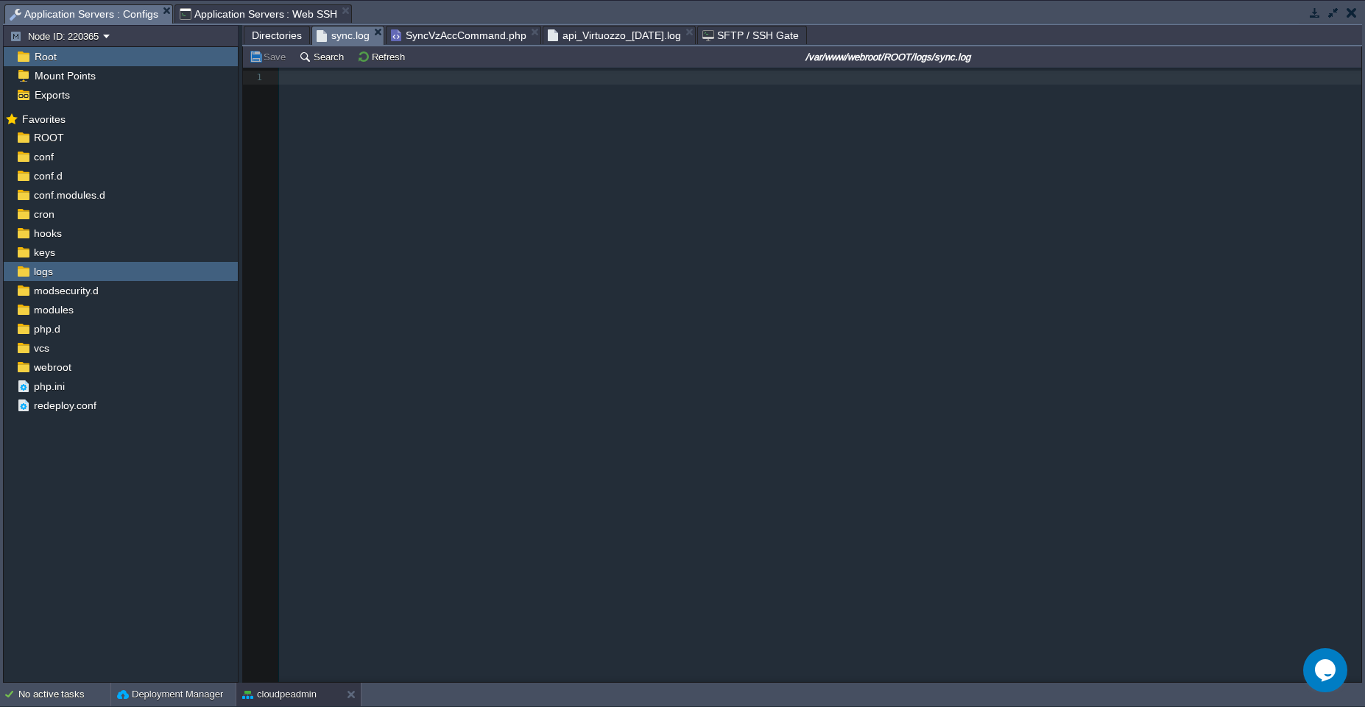
click at [355, 38] on span "sync.log" at bounding box center [342, 35] width 53 height 18
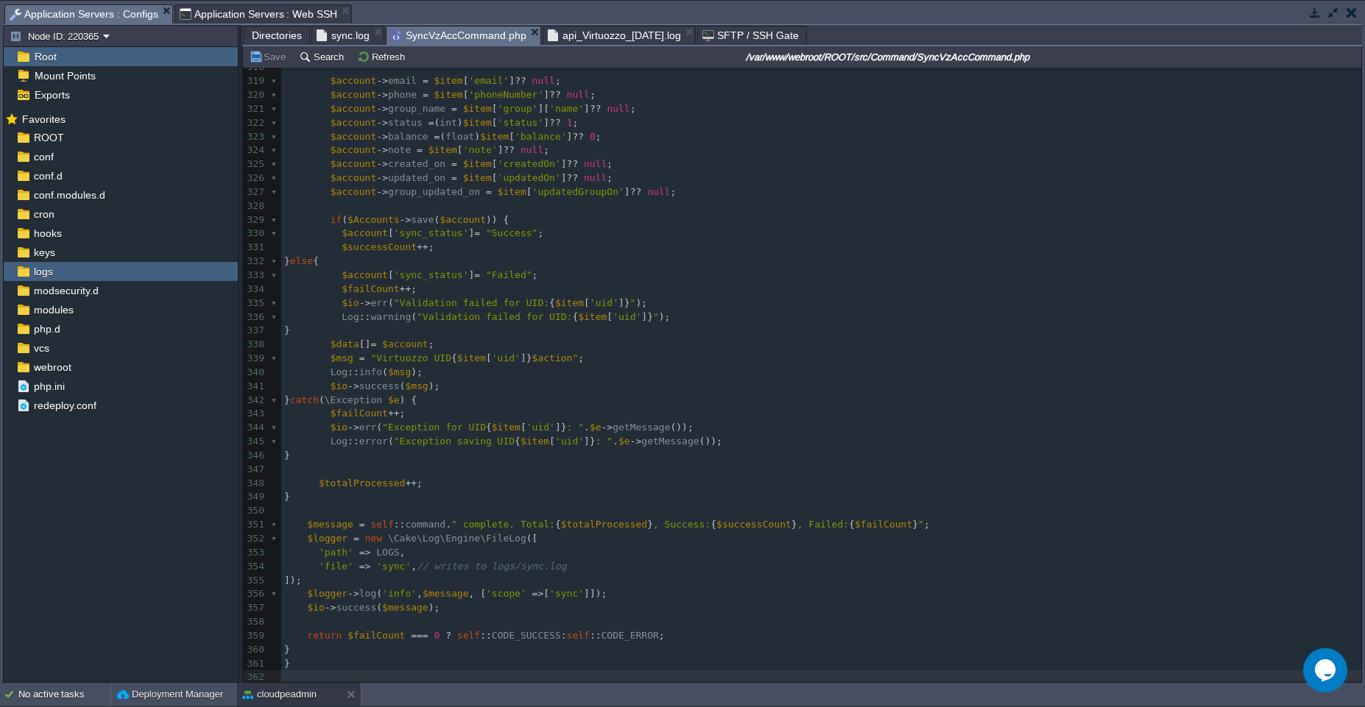
click at [414, 32] on span "SyncVzAccCommand.php" at bounding box center [458, 35] width 135 height 18
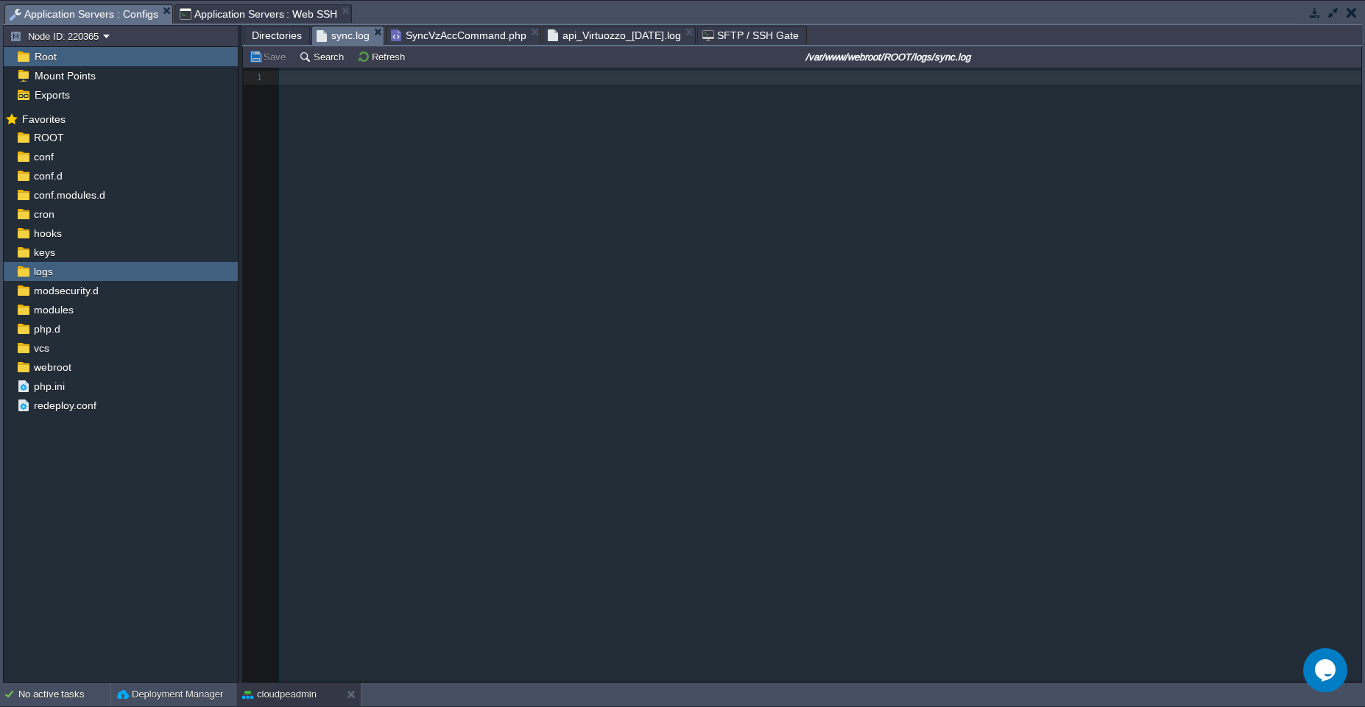
click at [341, 35] on span "sync.log" at bounding box center [342, 35] width 53 height 18
click at [259, 8] on span "Application Servers : Web SSH" at bounding box center [259, 14] width 158 height 18
click at [113, 14] on span "Application Servers : Configs" at bounding box center [84, 14] width 149 height 18
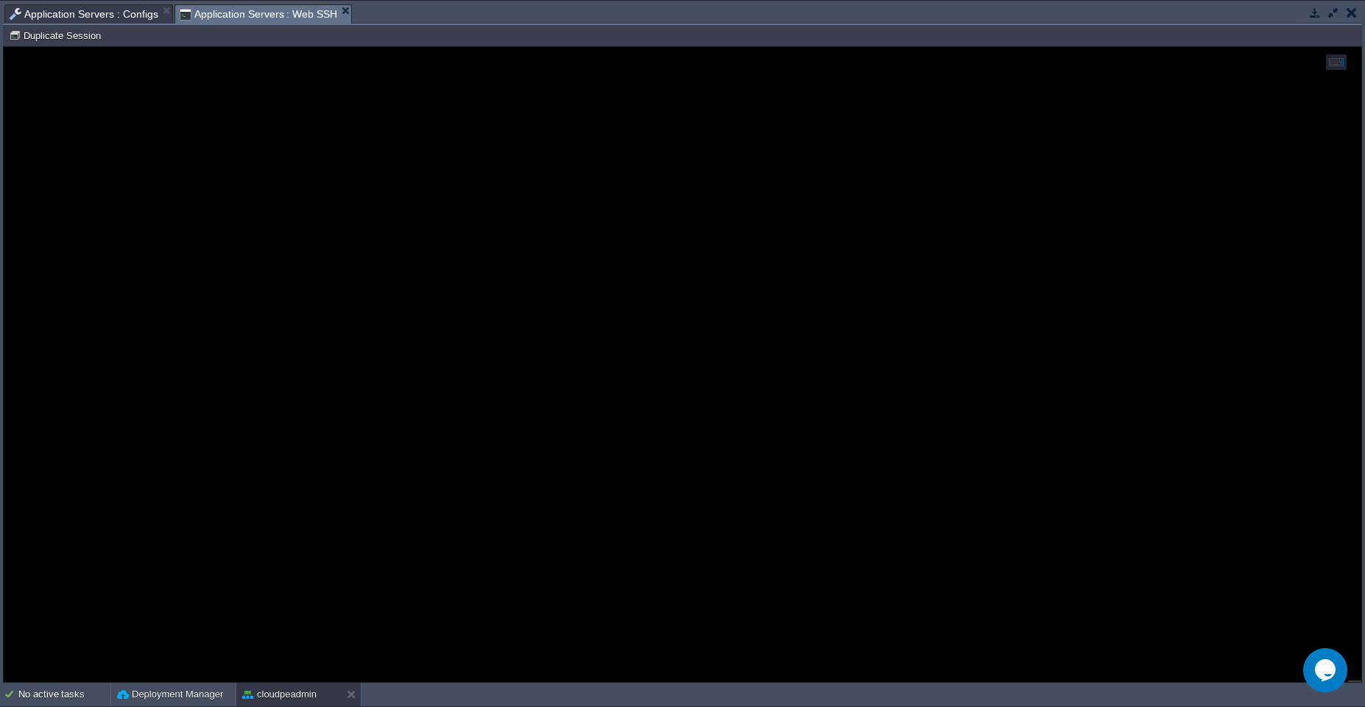
click at [224, 12] on span "Application Servers : Web SSH" at bounding box center [259, 14] width 158 height 18
click at [65, 17] on span "Application Servers : Configs" at bounding box center [84, 14] width 149 height 18
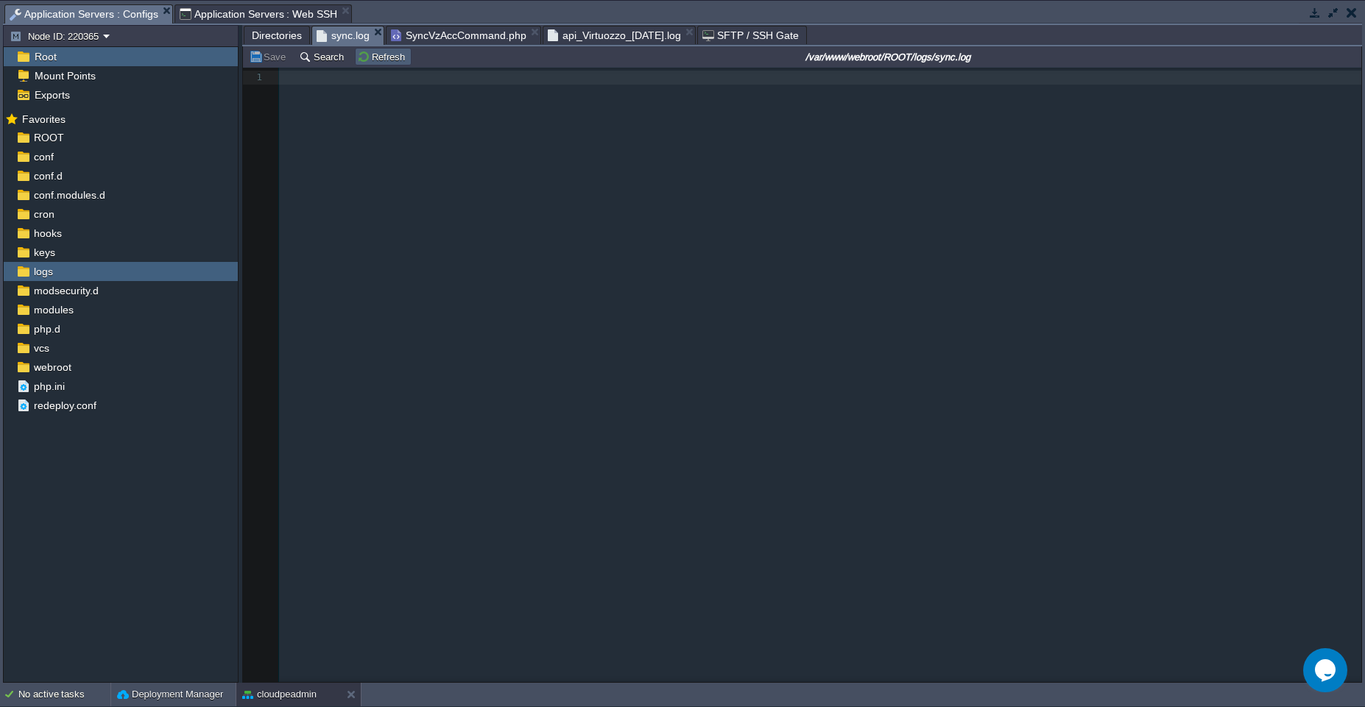
click at [378, 61] on button "Refresh" at bounding box center [383, 56] width 52 height 13
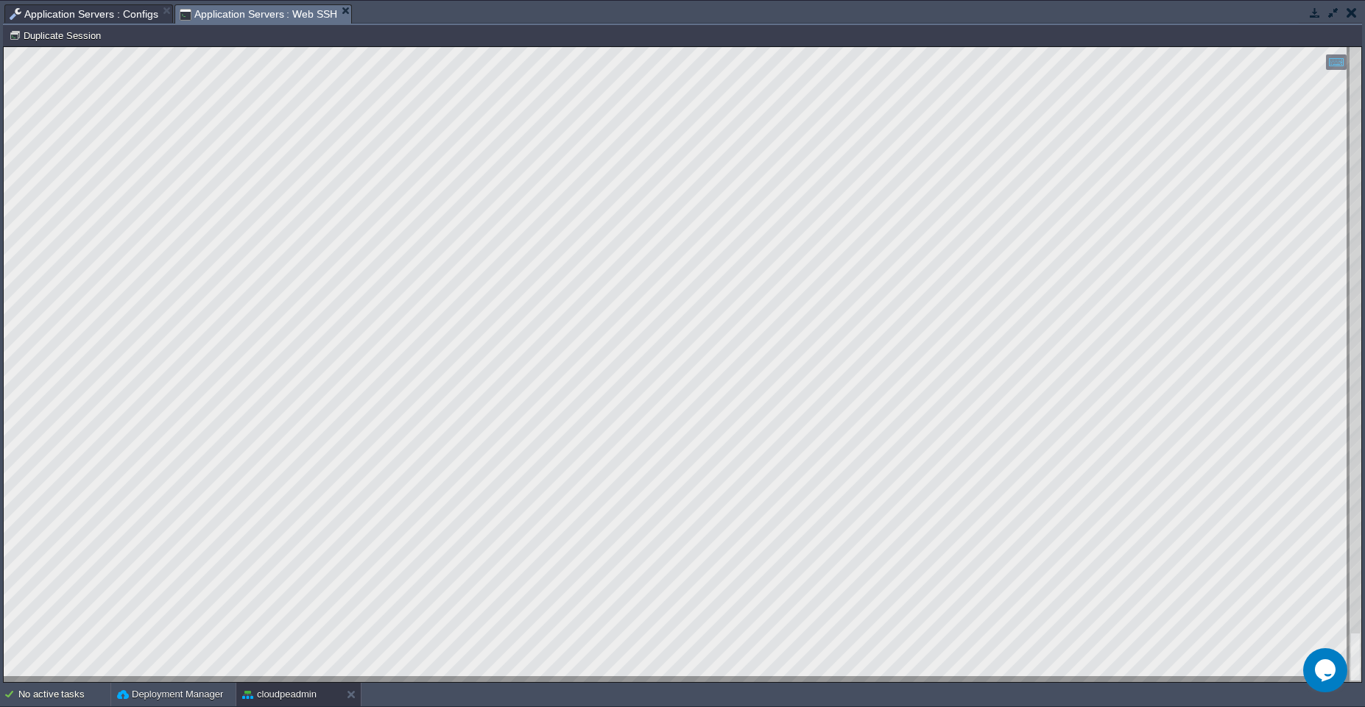
click at [202, 13] on span "Application Servers : Web SSH" at bounding box center [259, 14] width 158 height 18
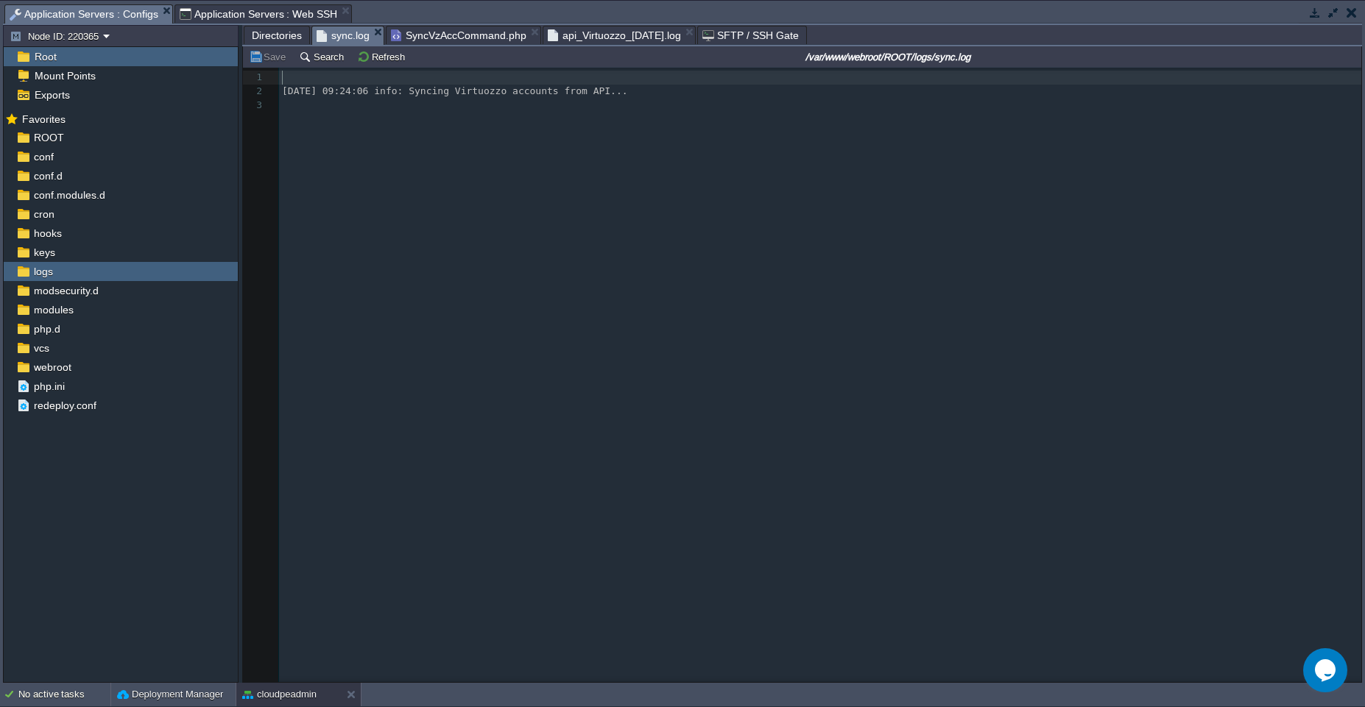
click at [131, 17] on span "Application Servers : Configs" at bounding box center [84, 14] width 149 height 18
click at [445, 48] on input "/var/www/webroot/ROOT/logs/sync.log" at bounding box center [887, 57] width 937 height 18
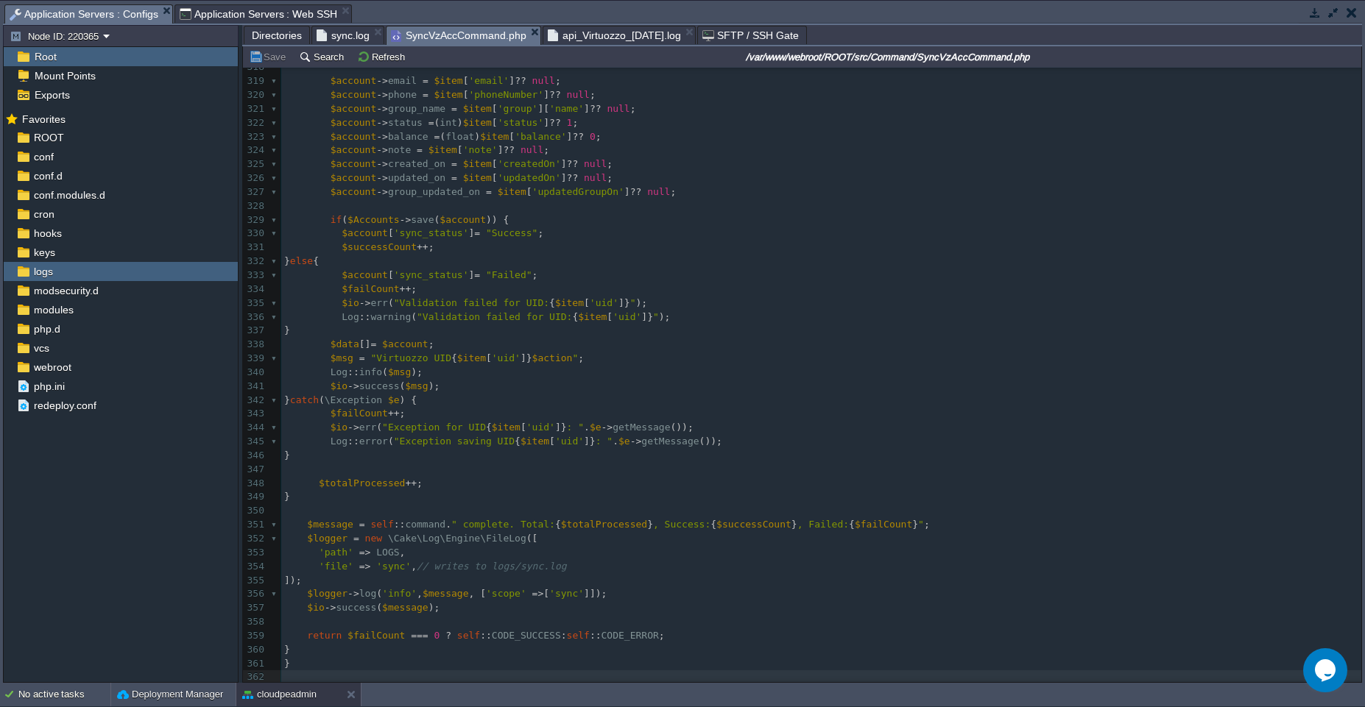
click at [444, 38] on span "SyncVzAccCommand.php" at bounding box center [458, 35] width 135 height 18
click at [512, 283] on pre "$failCount ++ ;" at bounding box center [821, 290] width 1080 height 14
type textarea "-"
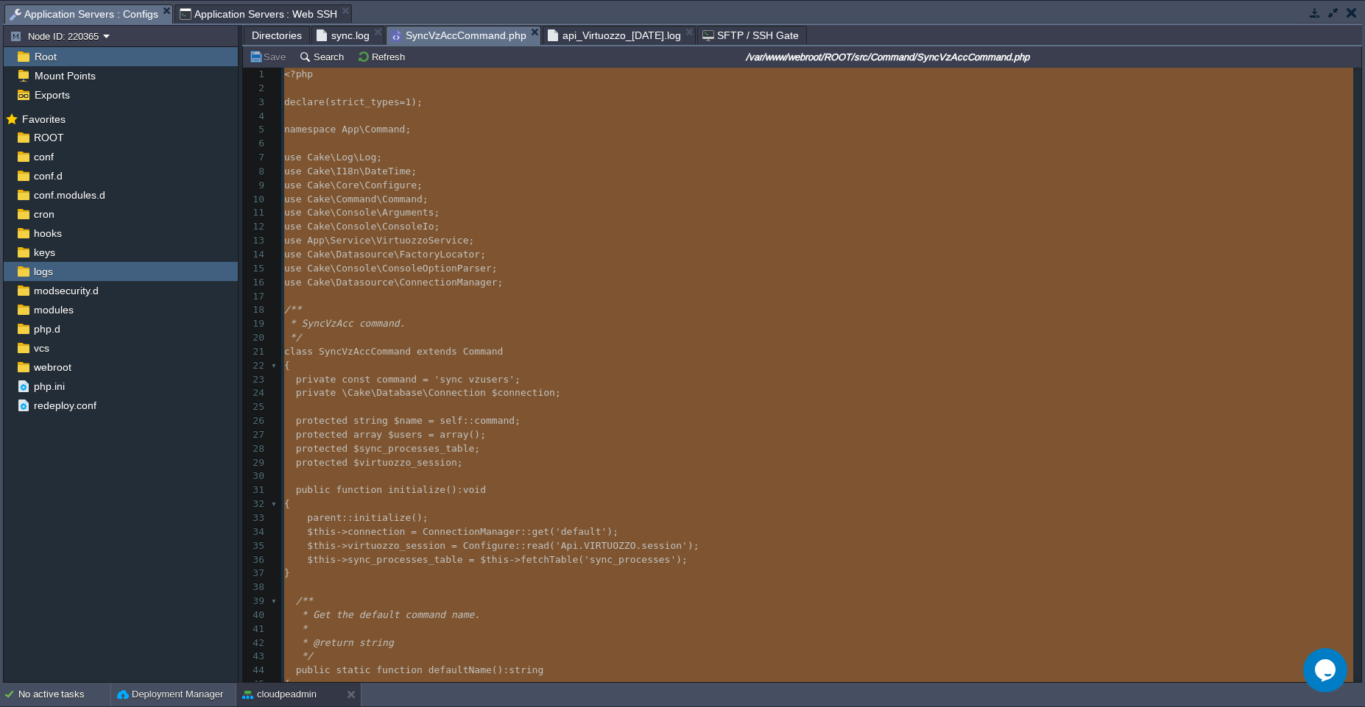
scroll to position [4411, 0]
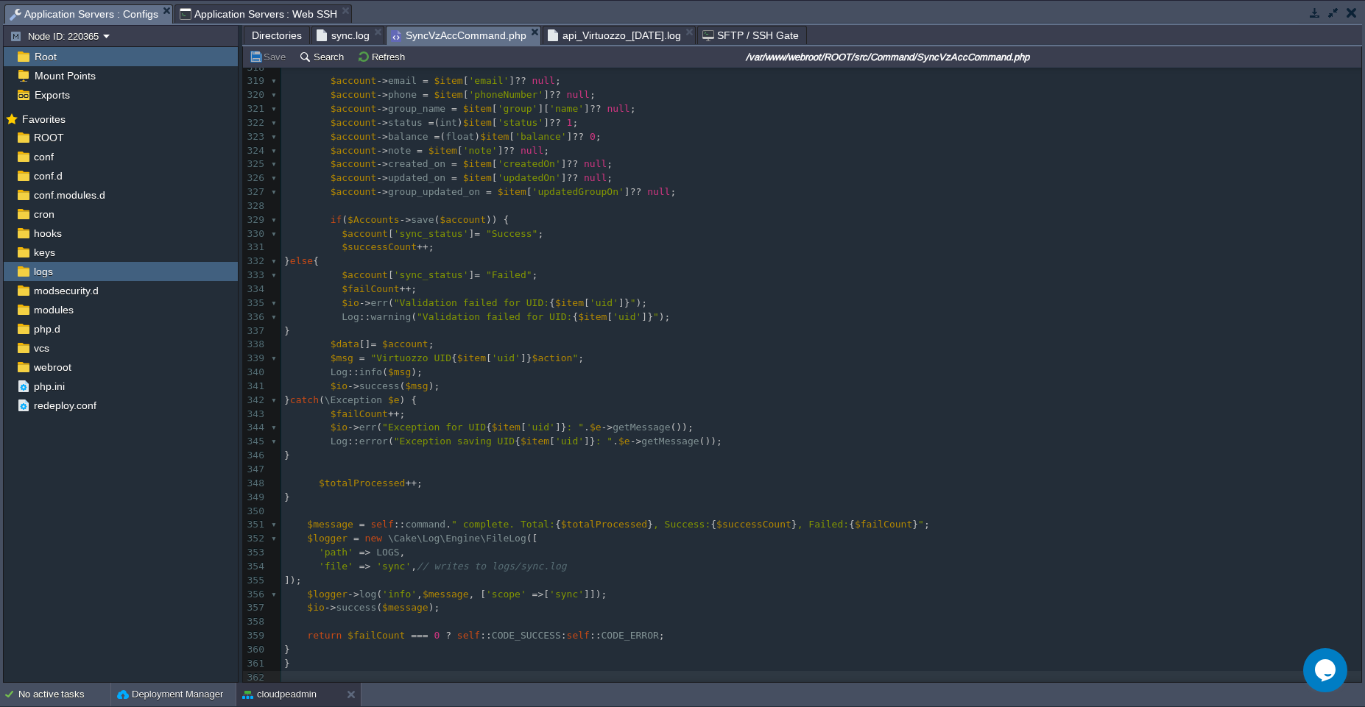
type textarea "-"
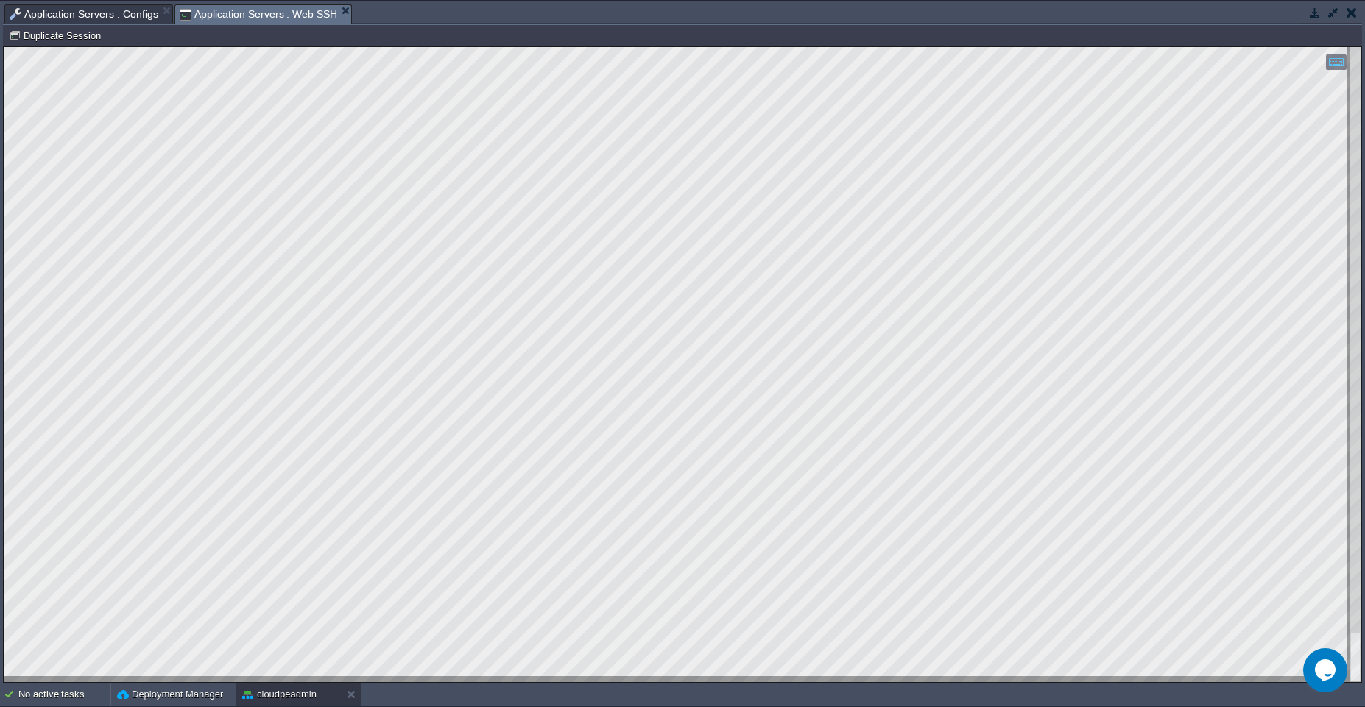
click at [250, 12] on span "Application Servers : Web SSH" at bounding box center [259, 14] width 158 height 18
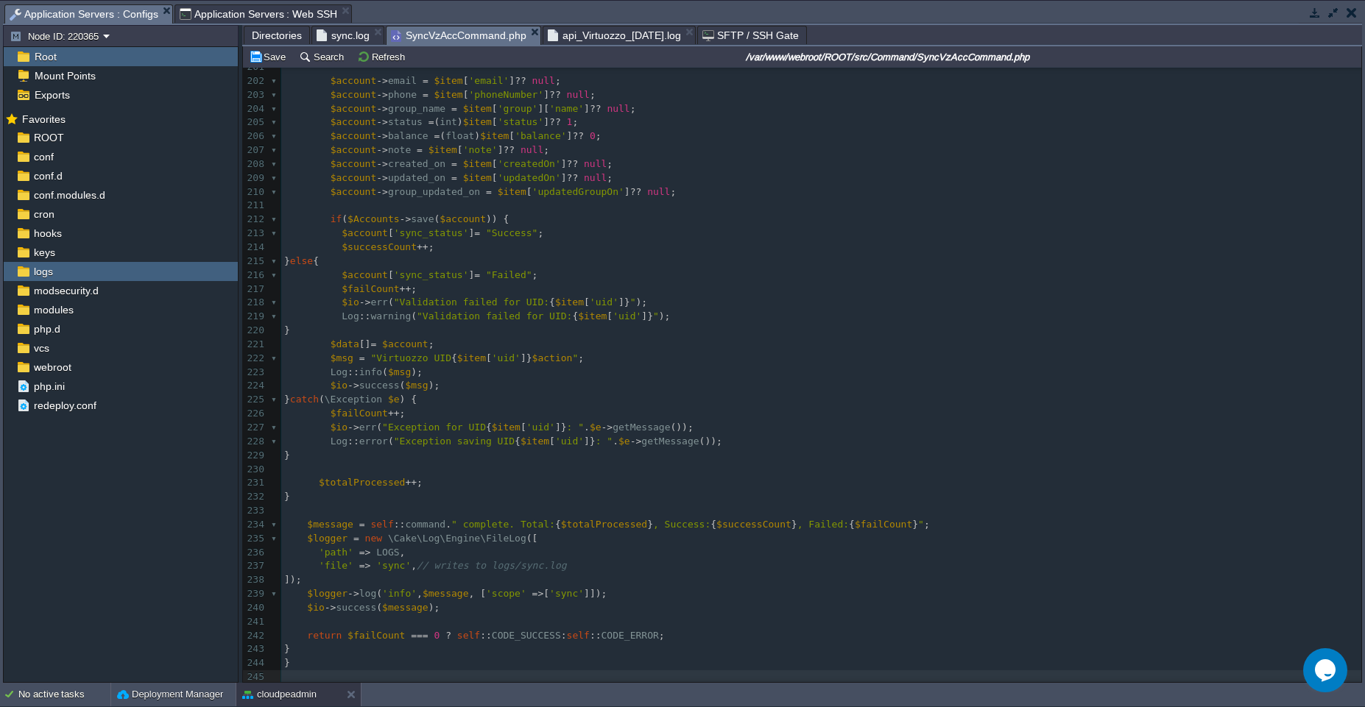
click at [62, 13] on span "Application Servers : Configs" at bounding box center [84, 14] width 149 height 18
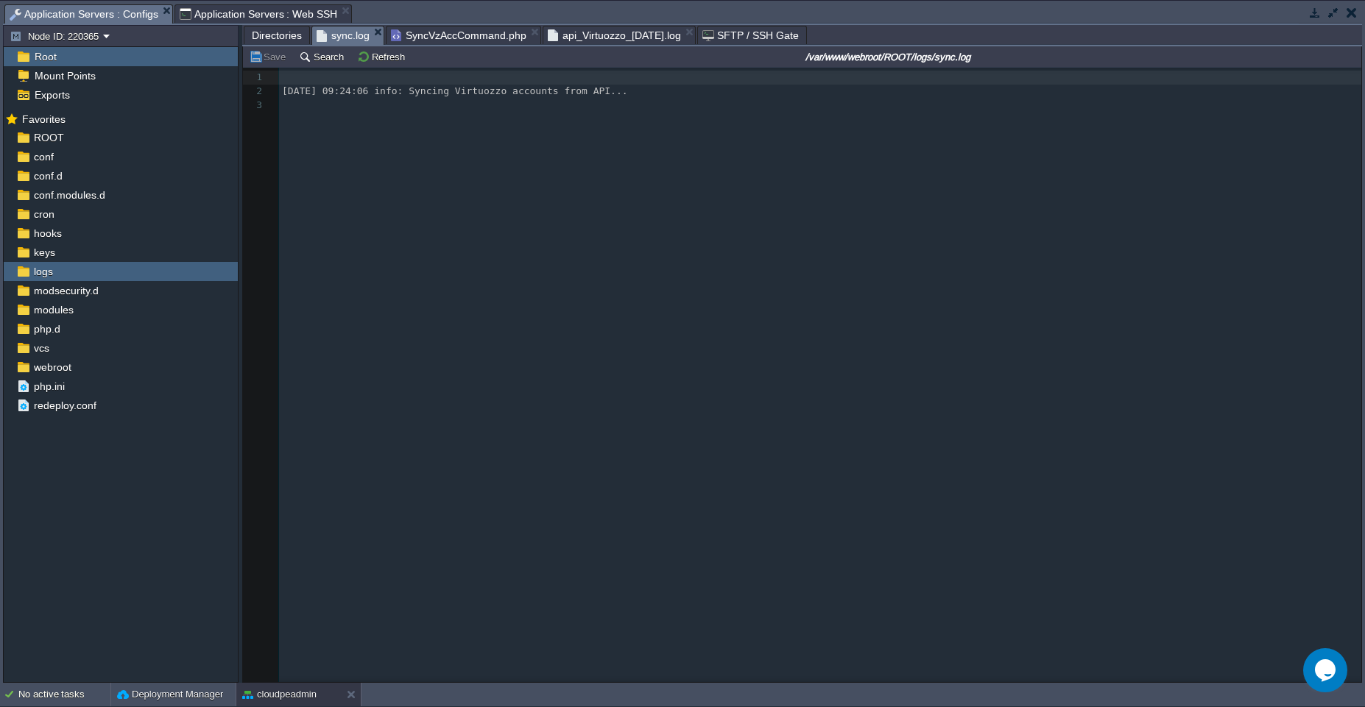
click at [331, 38] on span "sync.log" at bounding box center [342, 35] width 53 height 18
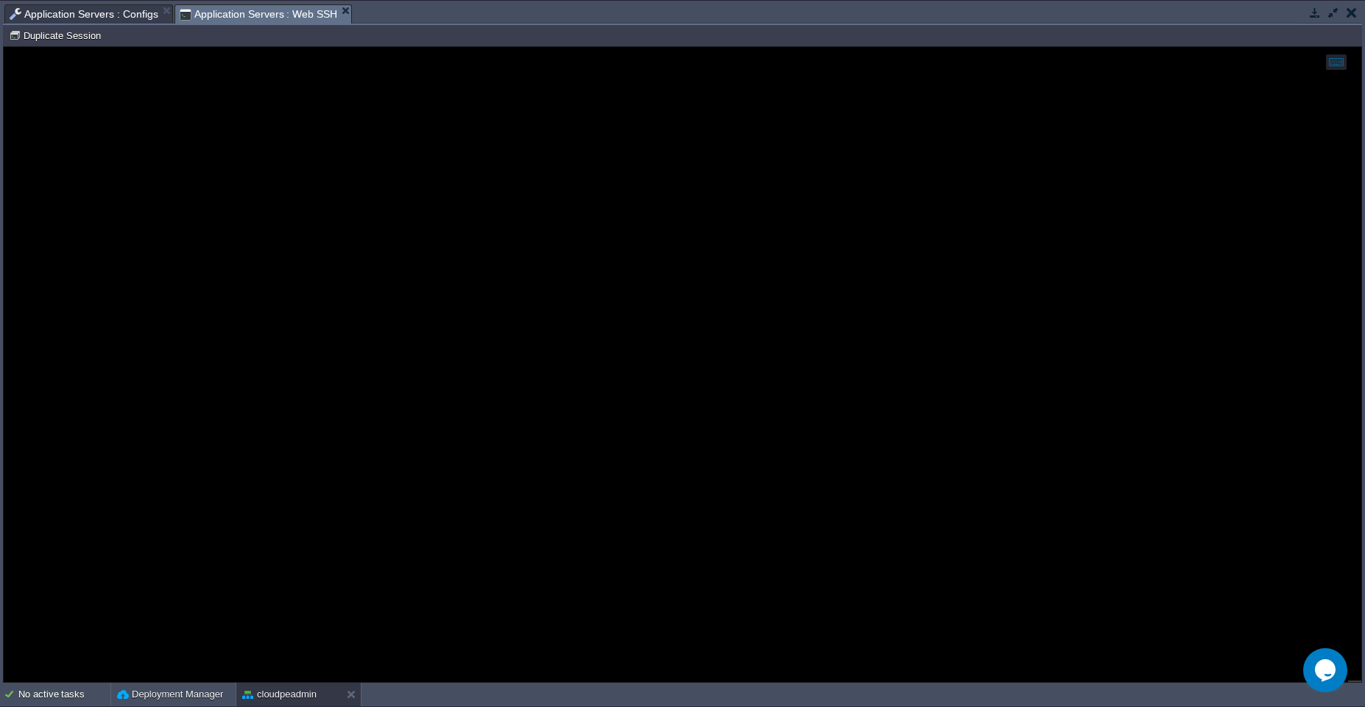
click at [211, 15] on span "Application Servers : Web SSH" at bounding box center [259, 14] width 158 height 18
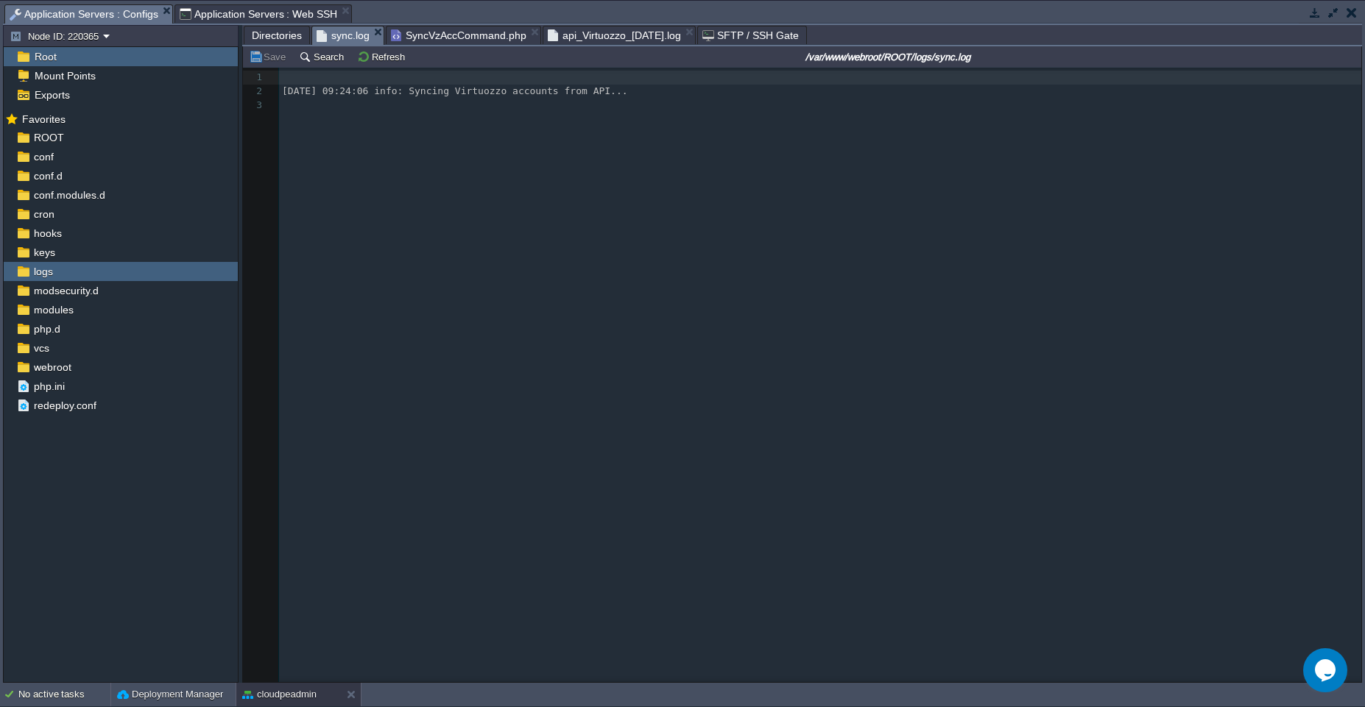
click at [106, 9] on span "Application Servers : Configs" at bounding box center [84, 14] width 149 height 18
click at [372, 52] on button "Refresh" at bounding box center [383, 56] width 52 height 13
click at [243, 12] on span "Application Servers : Web SSH" at bounding box center [259, 14] width 158 height 18
click at [116, 11] on span "Application Servers : Configs" at bounding box center [84, 14] width 149 height 18
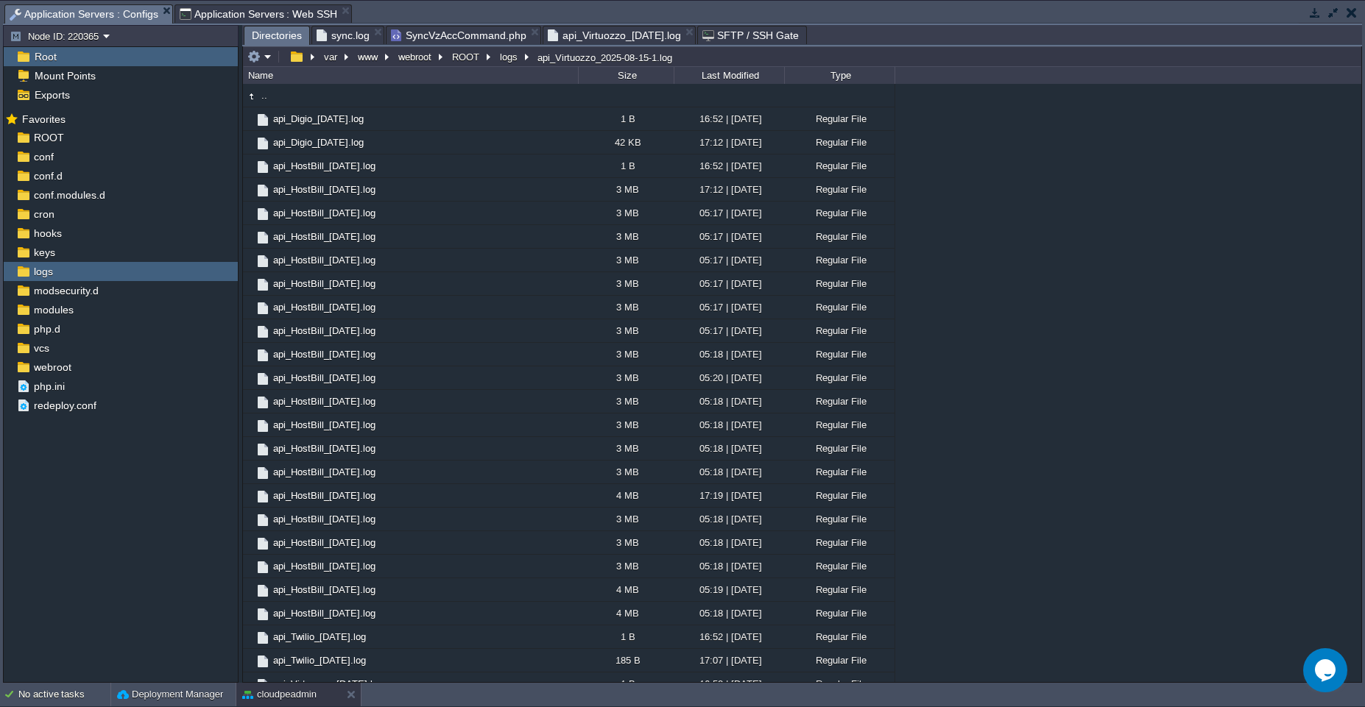
click at [286, 35] on span "Directories" at bounding box center [277, 35] width 50 height 18
click at [459, 42] on span "SyncVzAccCommand.php" at bounding box center [458, 35] width 135 height 18
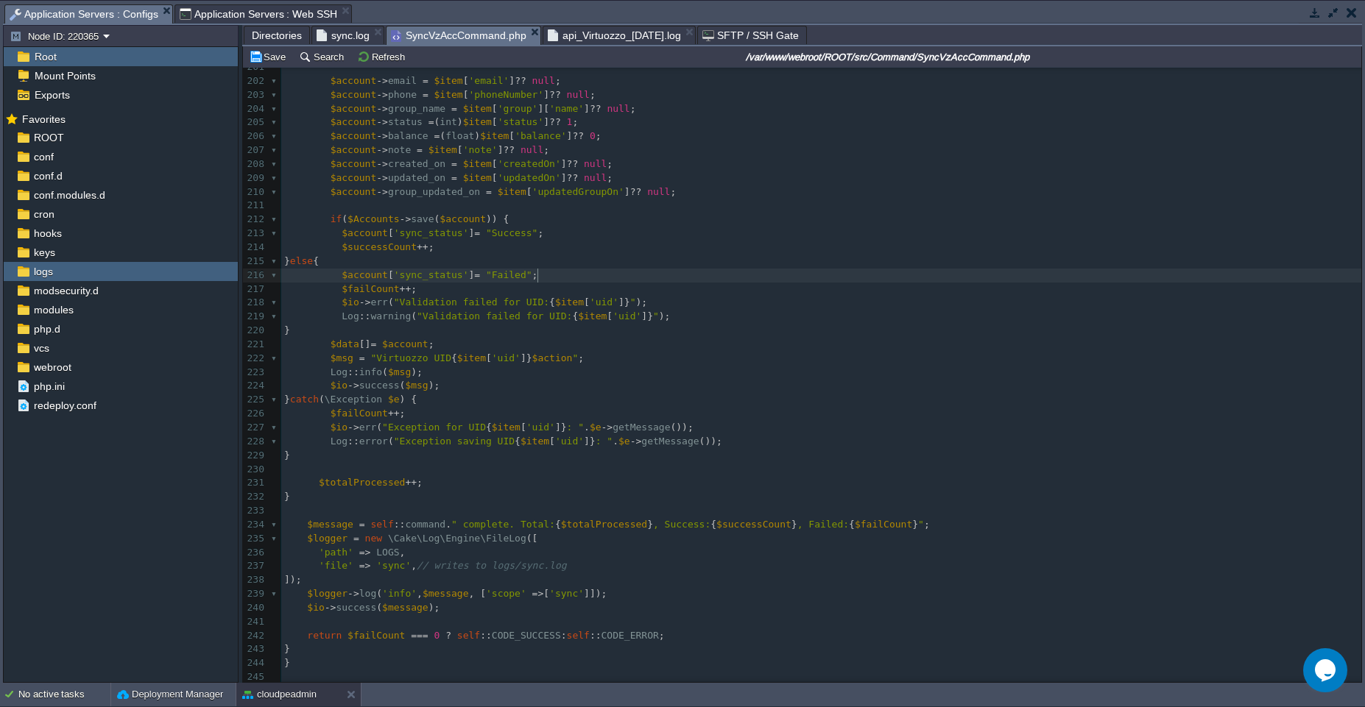
click at [537, 270] on span ";" at bounding box center [535, 274] width 6 height 11
type textarea "-"
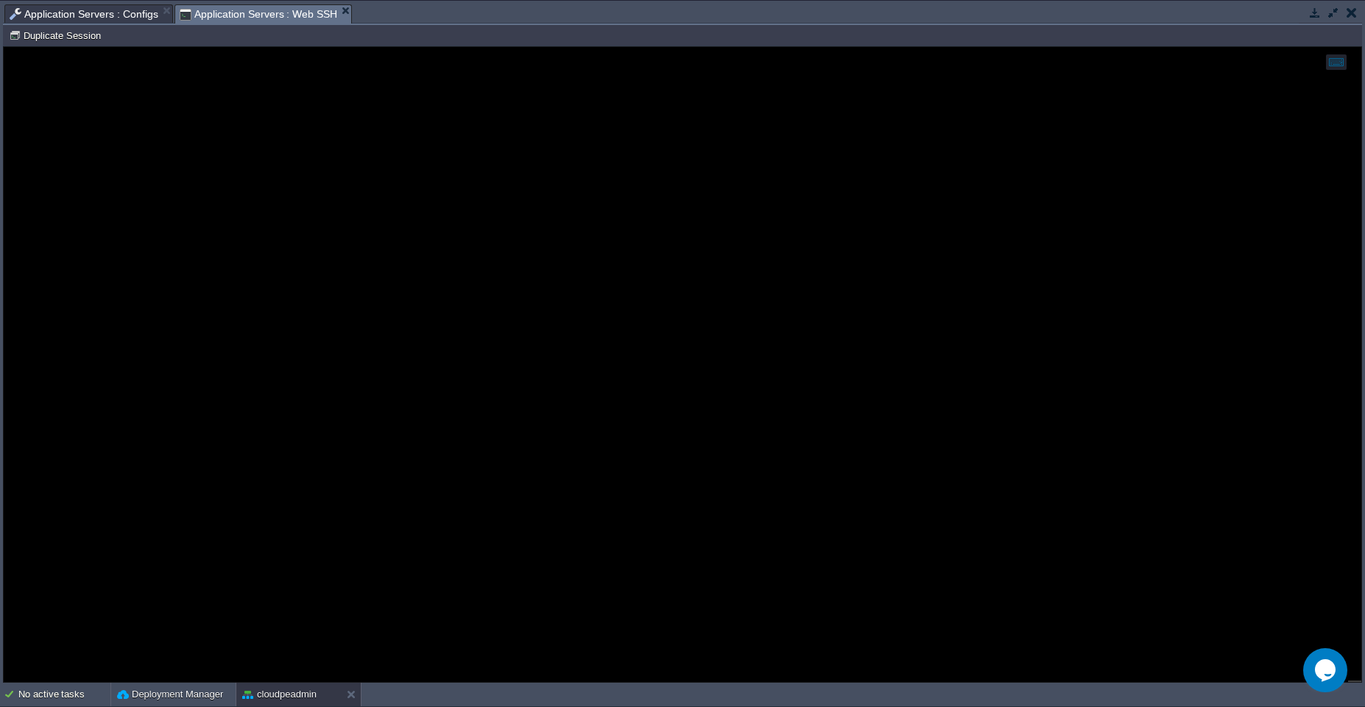
click at [261, 15] on span "Application Servers : Web SSH" at bounding box center [259, 14] width 158 height 18
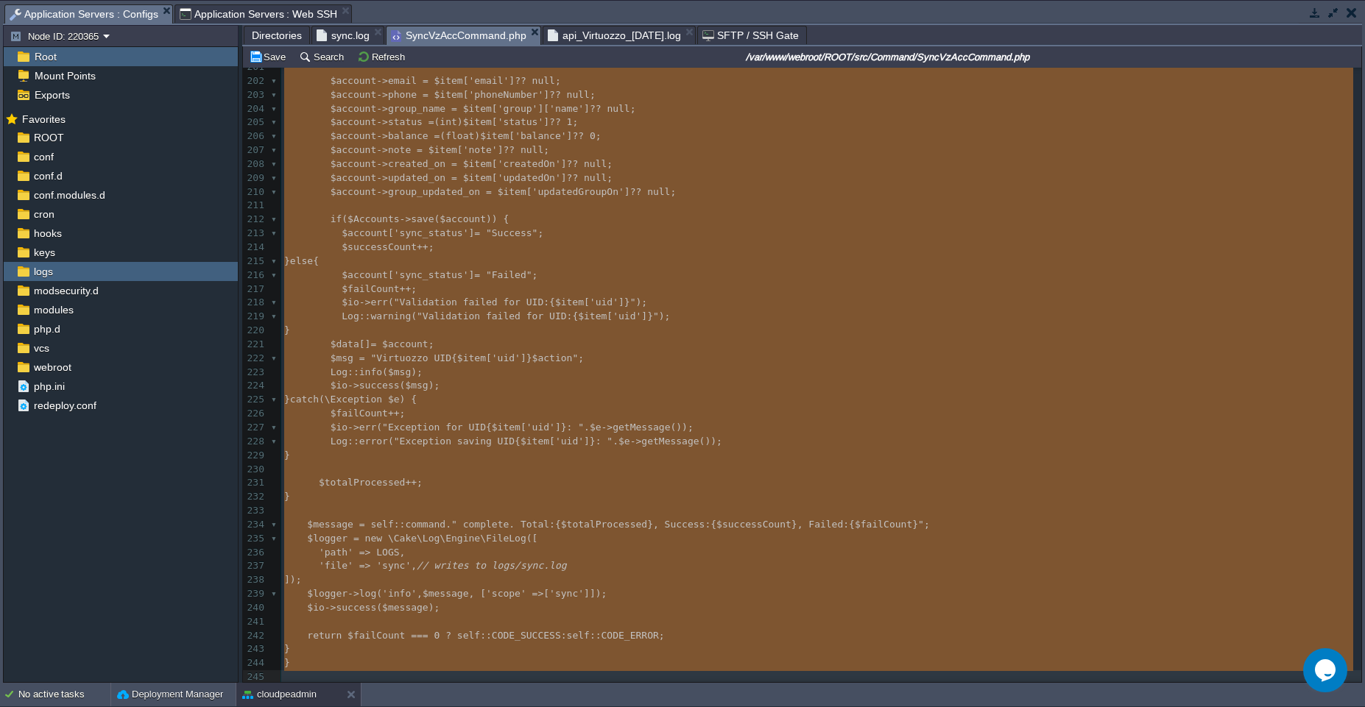
click at [118, 13] on span "Application Servers : Configs" at bounding box center [84, 14] width 149 height 18
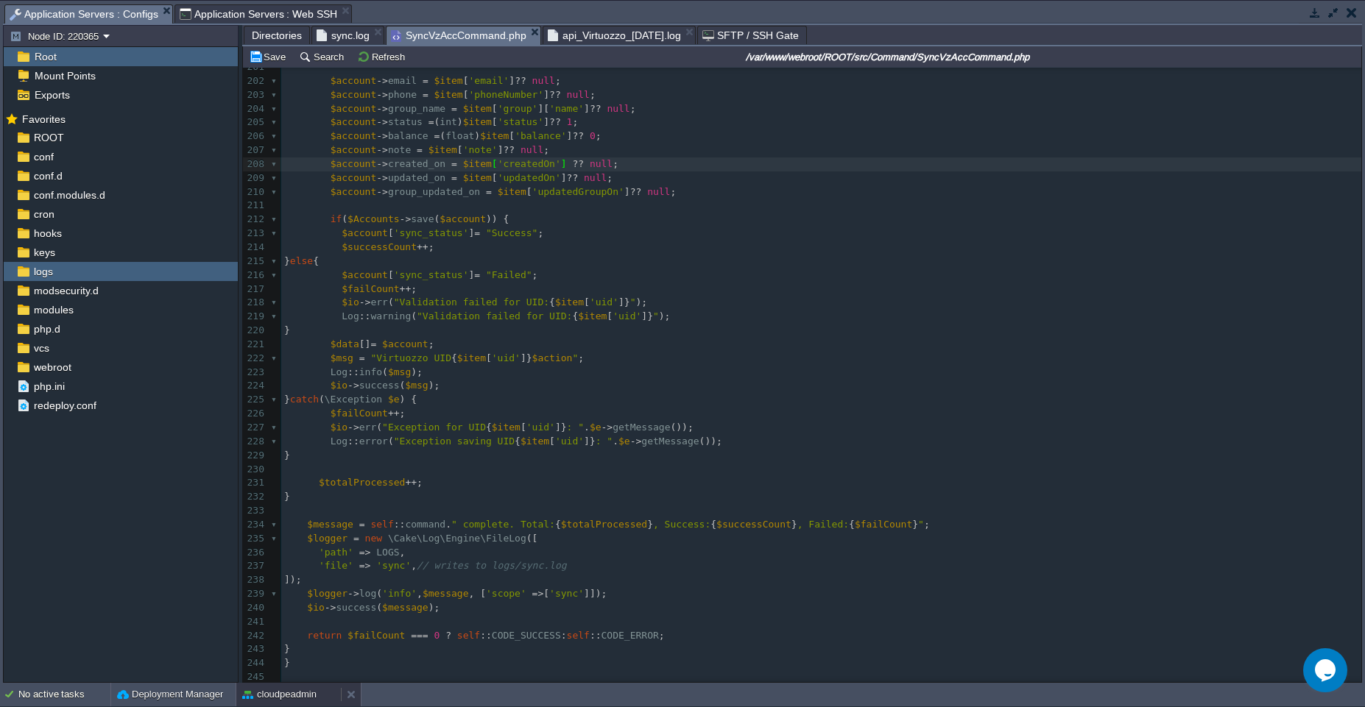
click at [280, 699] on button "cloudpeadmin" at bounding box center [279, 694] width 74 height 15
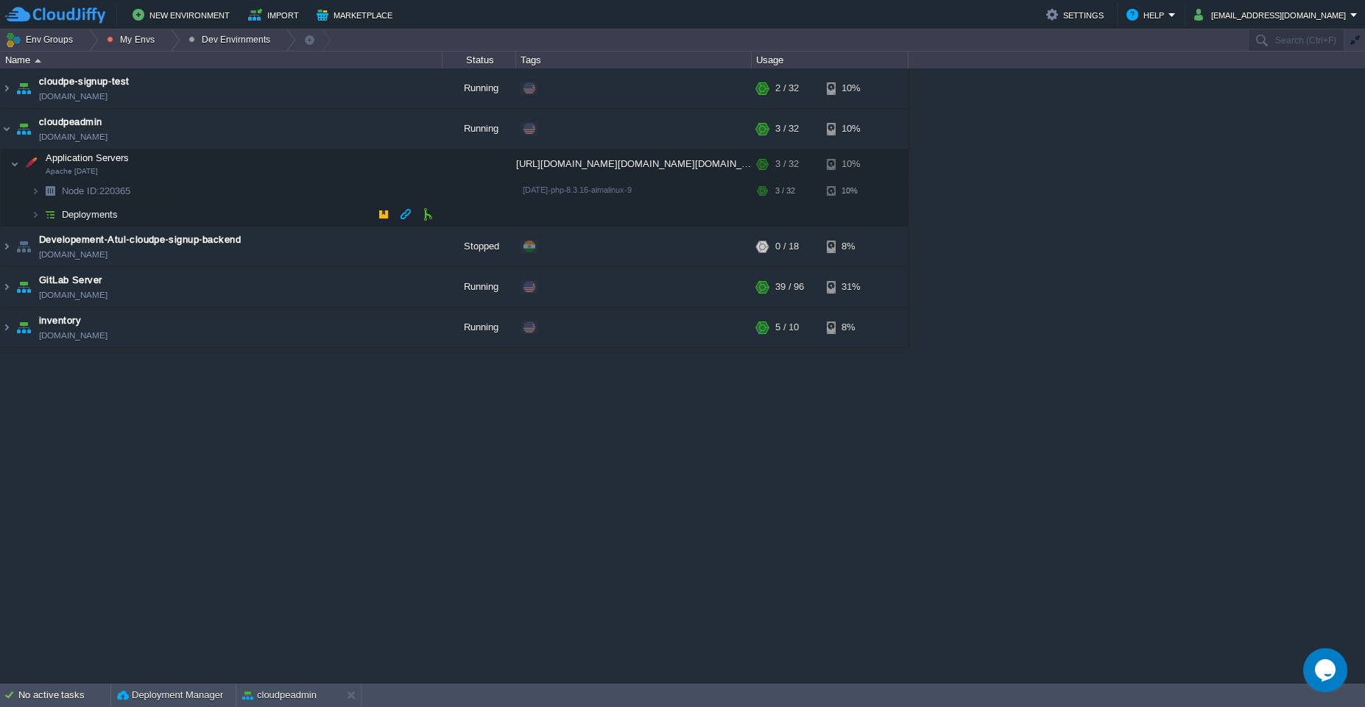
click at [235, 212] on td "Deployments" at bounding box center [222, 215] width 442 height 24
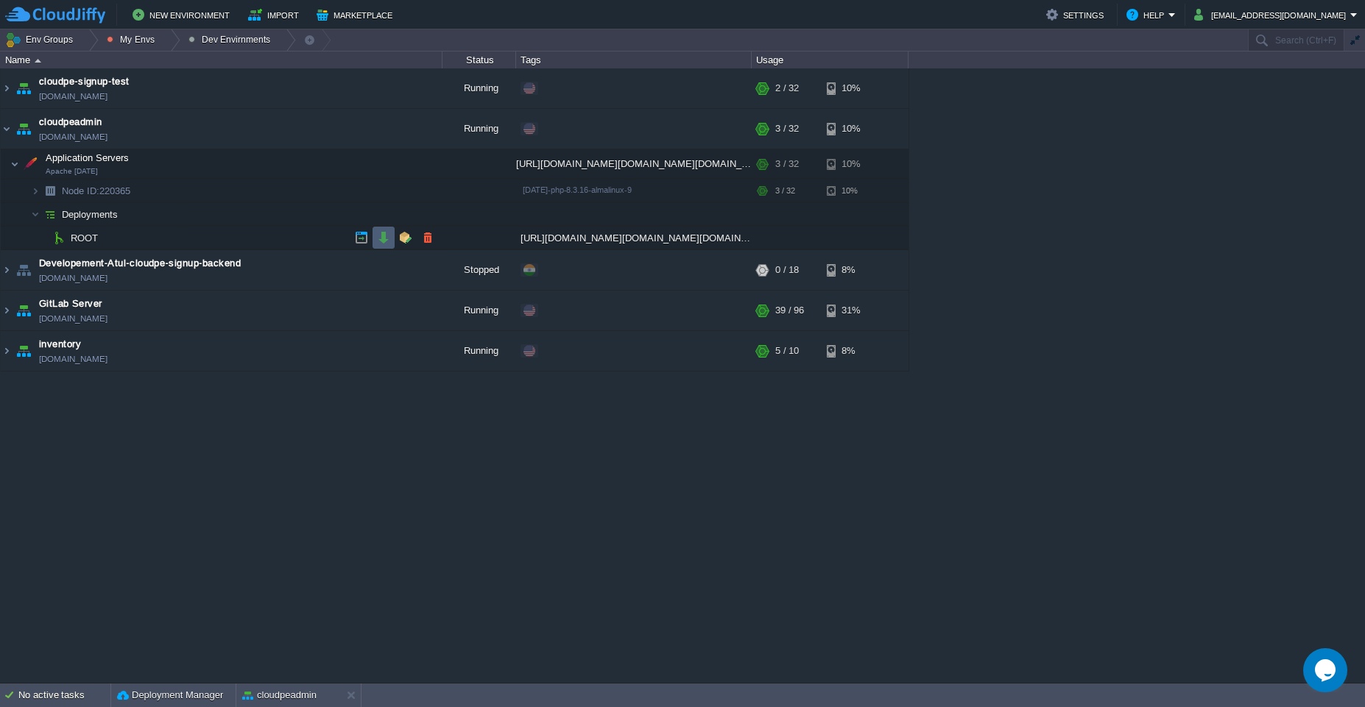
click at [381, 246] on td at bounding box center [383, 238] width 22 height 22
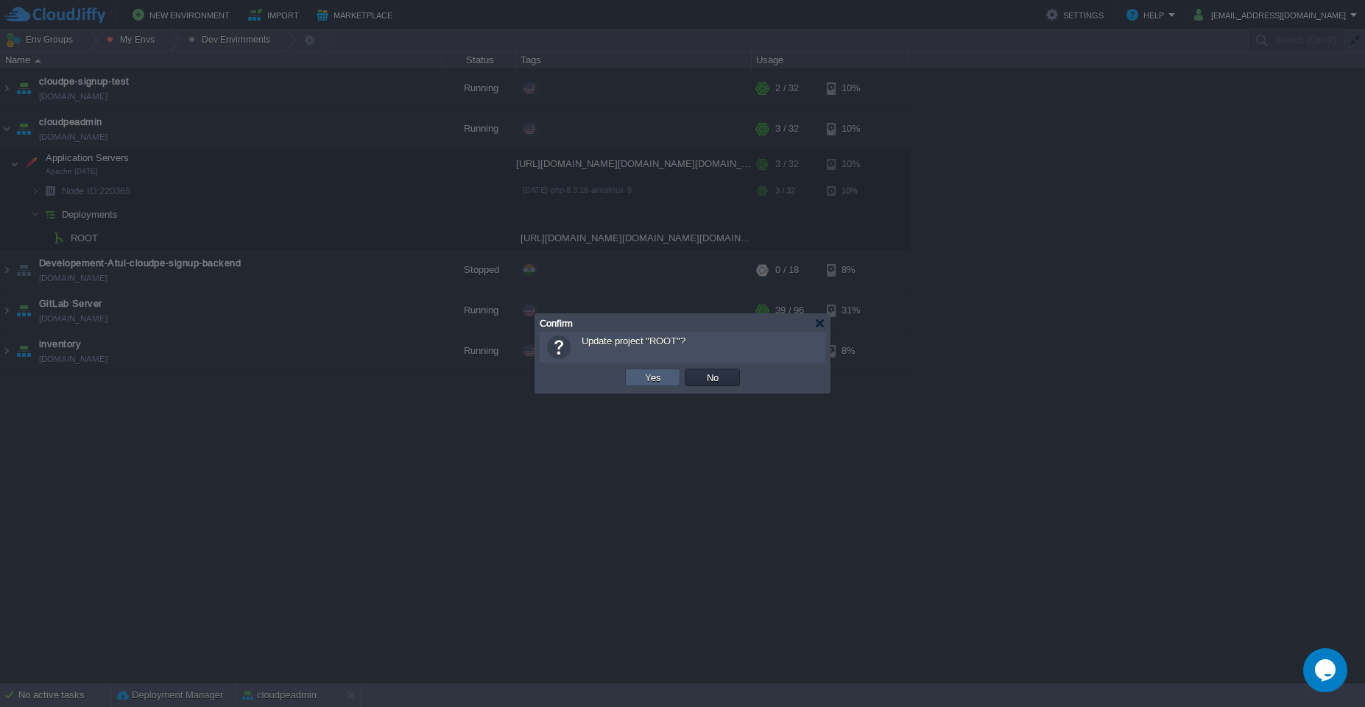
click at [661, 383] on button "Yes" at bounding box center [652, 377] width 25 height 13
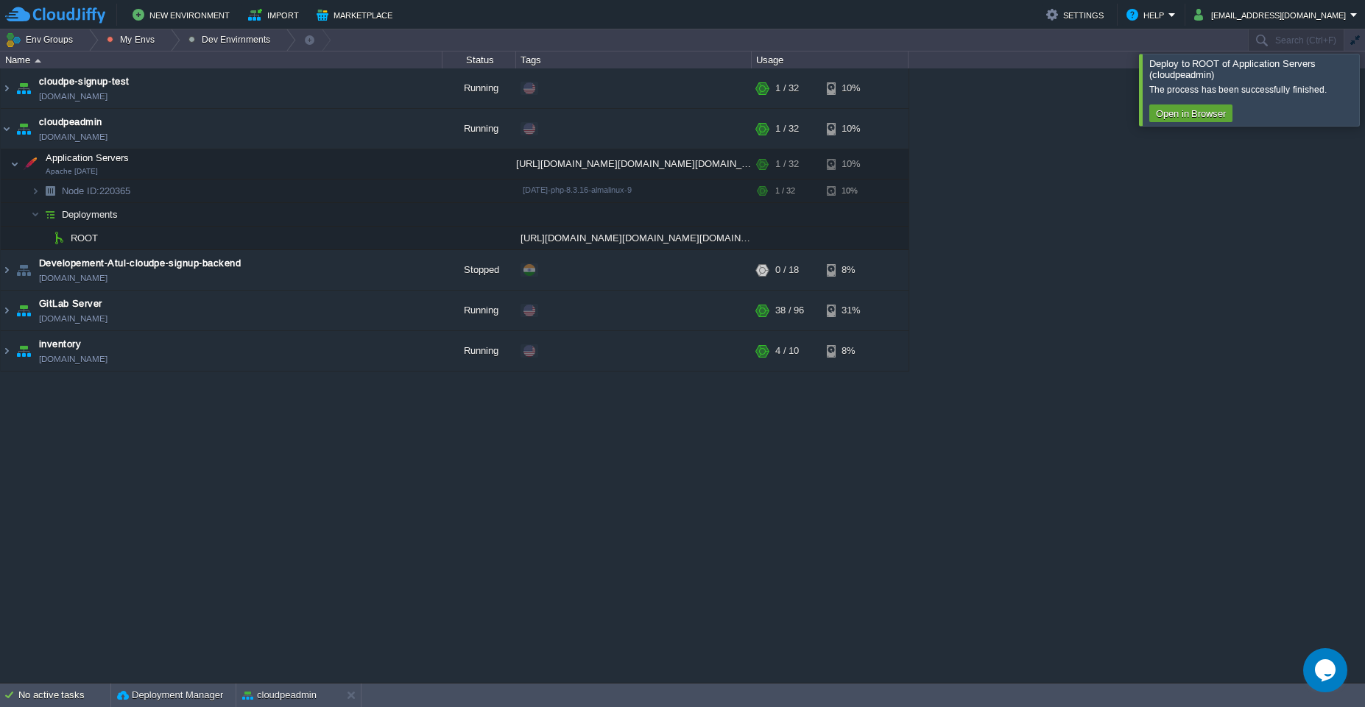
click at [1364, 109] on div at bounding box center [1382, 89] width 0 height 71
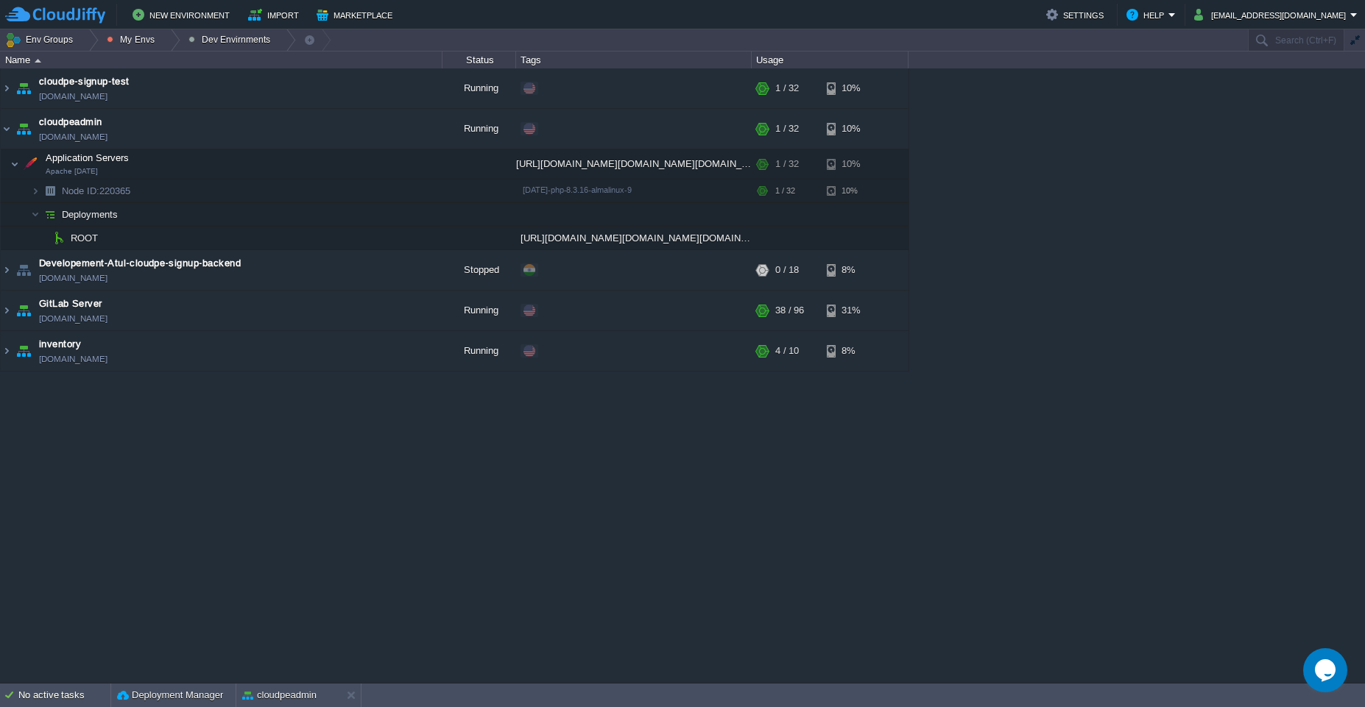
click at [474, 488] on div "cloudpe website -developemeny environment [DOMAIN_NAME] Running [PERSON_NAME] +…" at bounding box center [682, 375] width 1365 height 615
click at [182, 169] on td "Application Servers Apache [DATE]" at bounding box center [222, 164] width 442 height 30
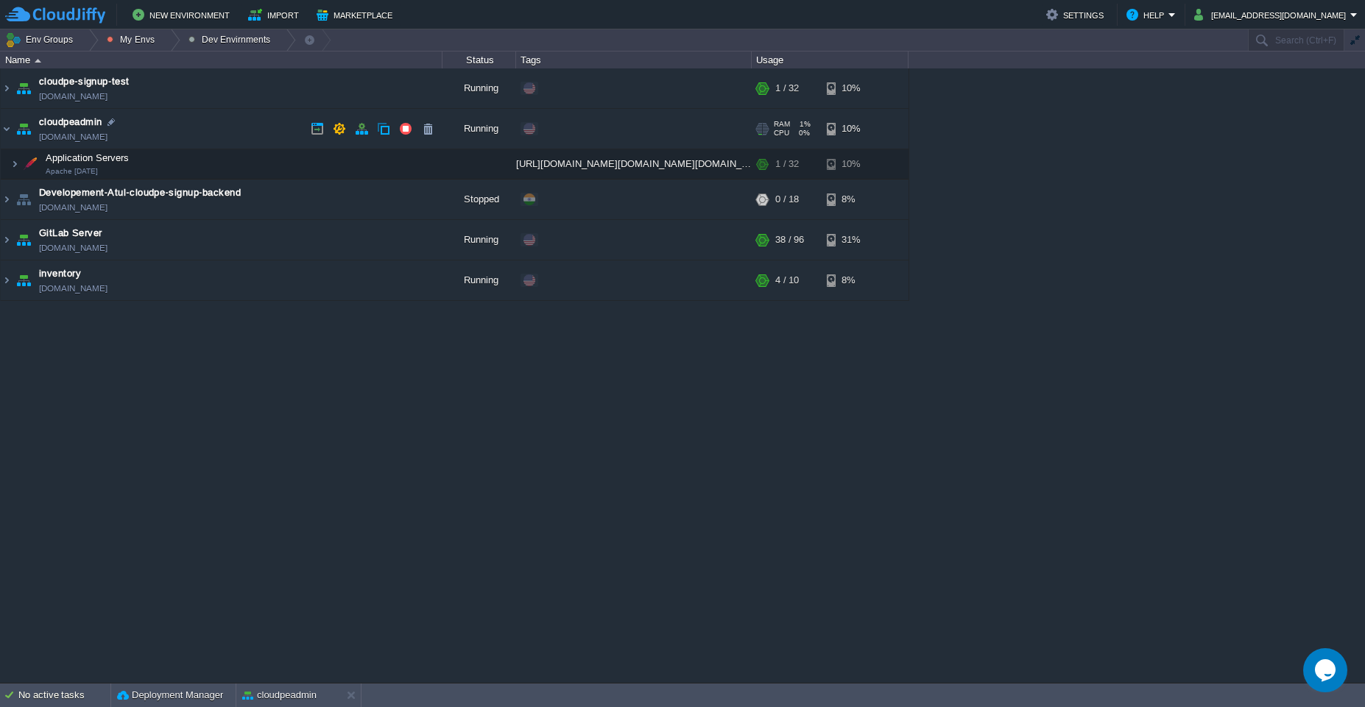
click at [197, 132] on td "cloudpeadmin [DOMAIN_NAME]" at bounding box center [222, 129] width 442 height 40
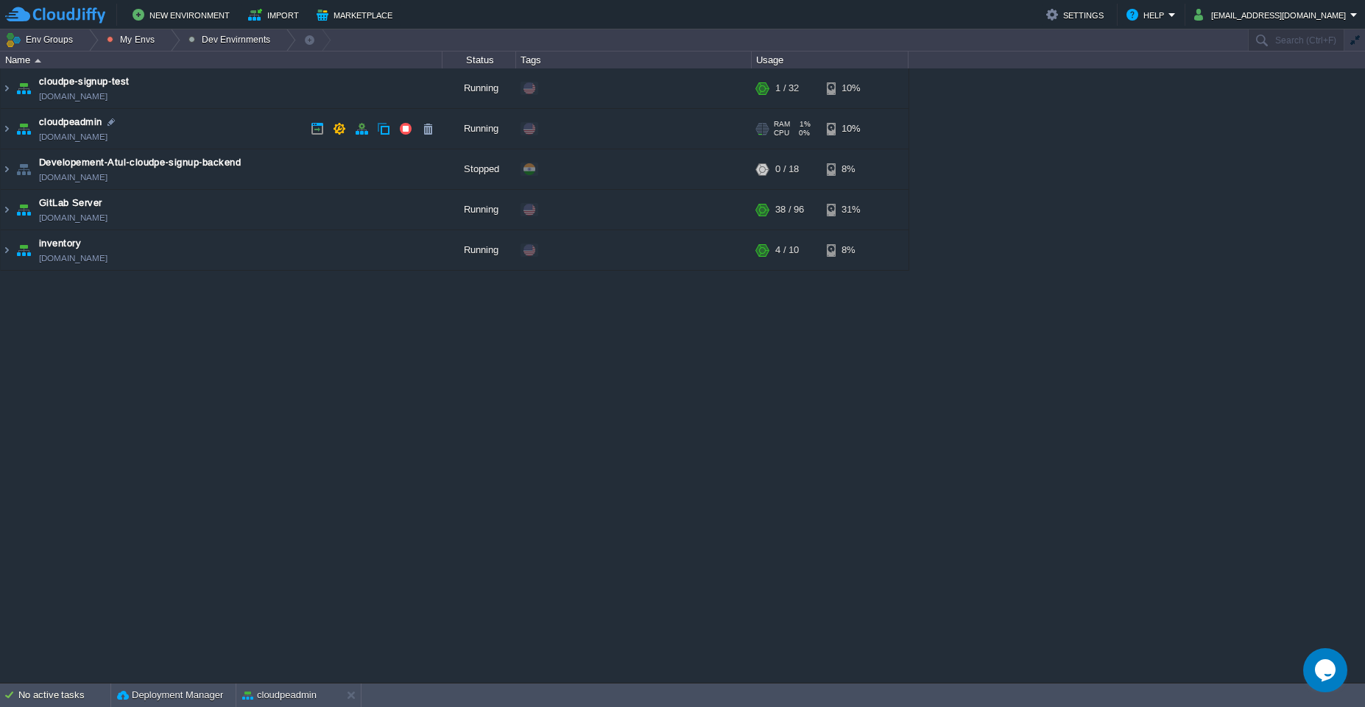
click at [197, 132] on td "cloudpeadmin [DOMAIN_NAME]" at bounding box center [222, 129] width 442 height 40
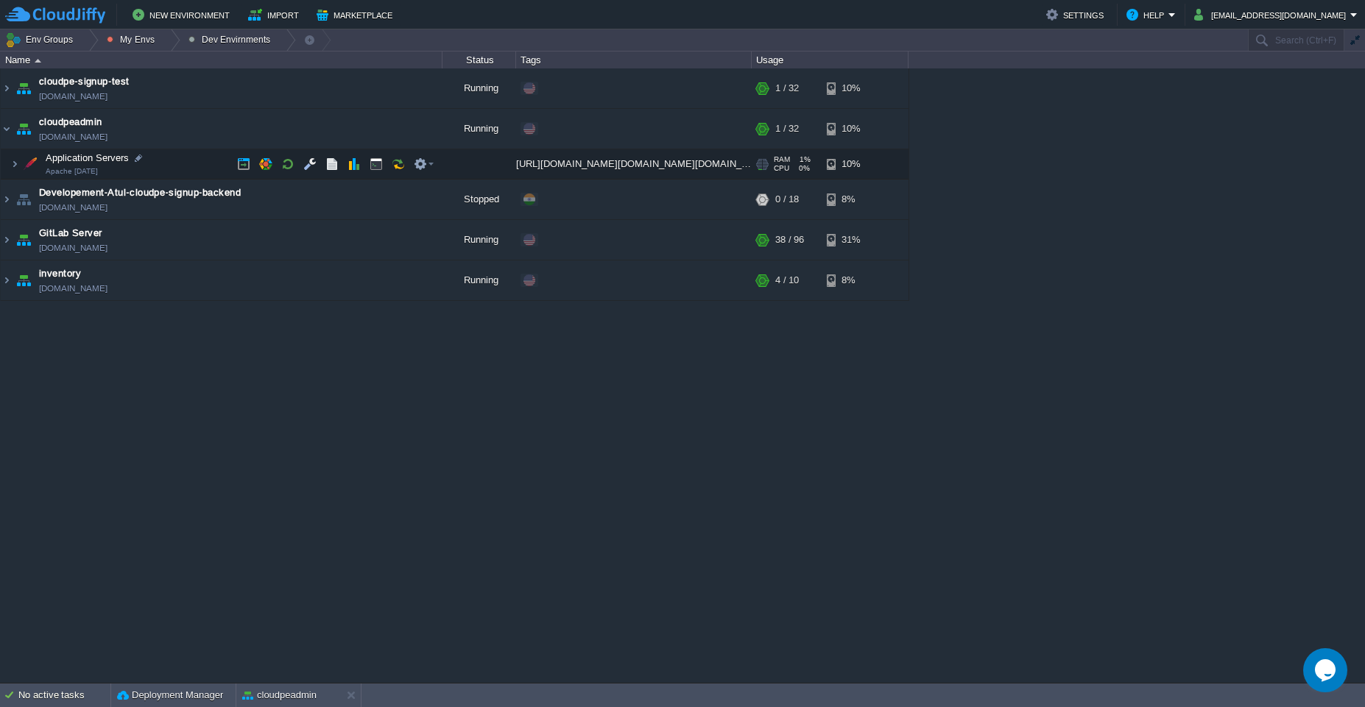
click at [210, 158] on td "Application Servers Apache [DATE]" at bounding box center [222, 164] width 442 height 30
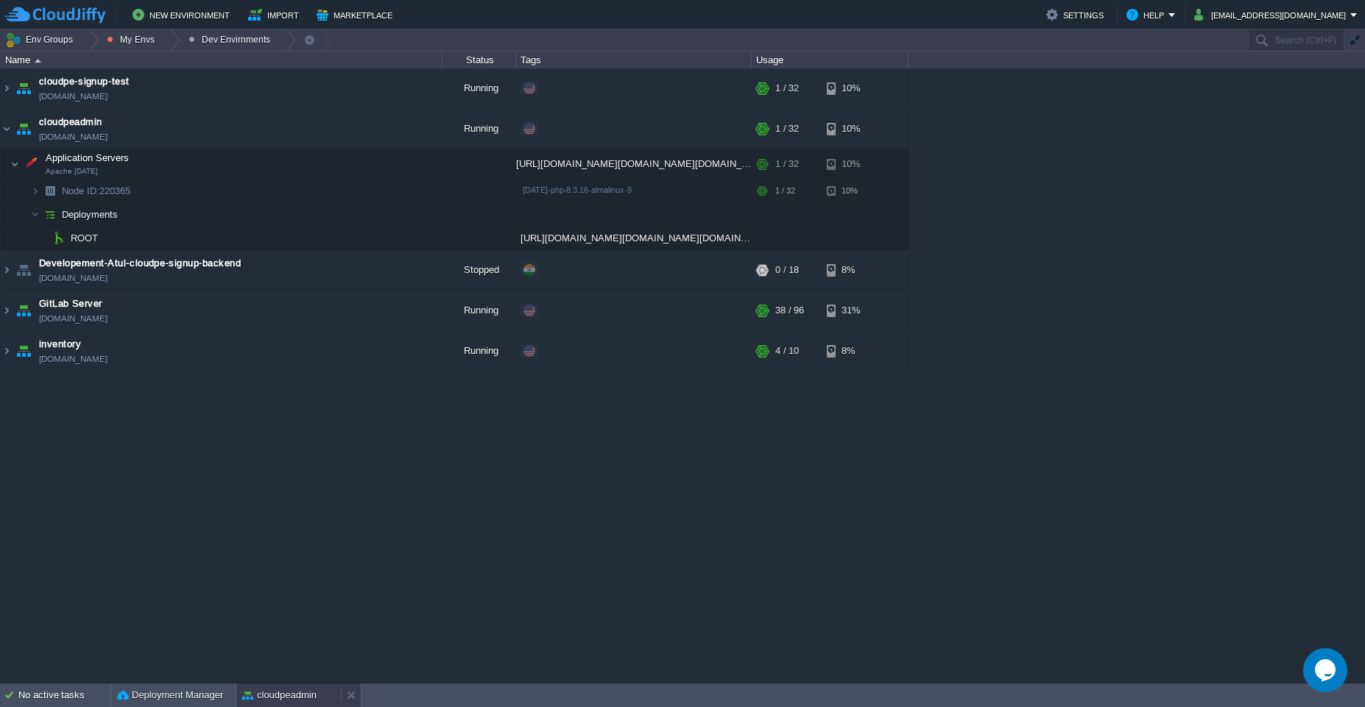
click at [281, 695] on button "cloudpeadmin" at bounding box center [279, 695] width 74 height 15
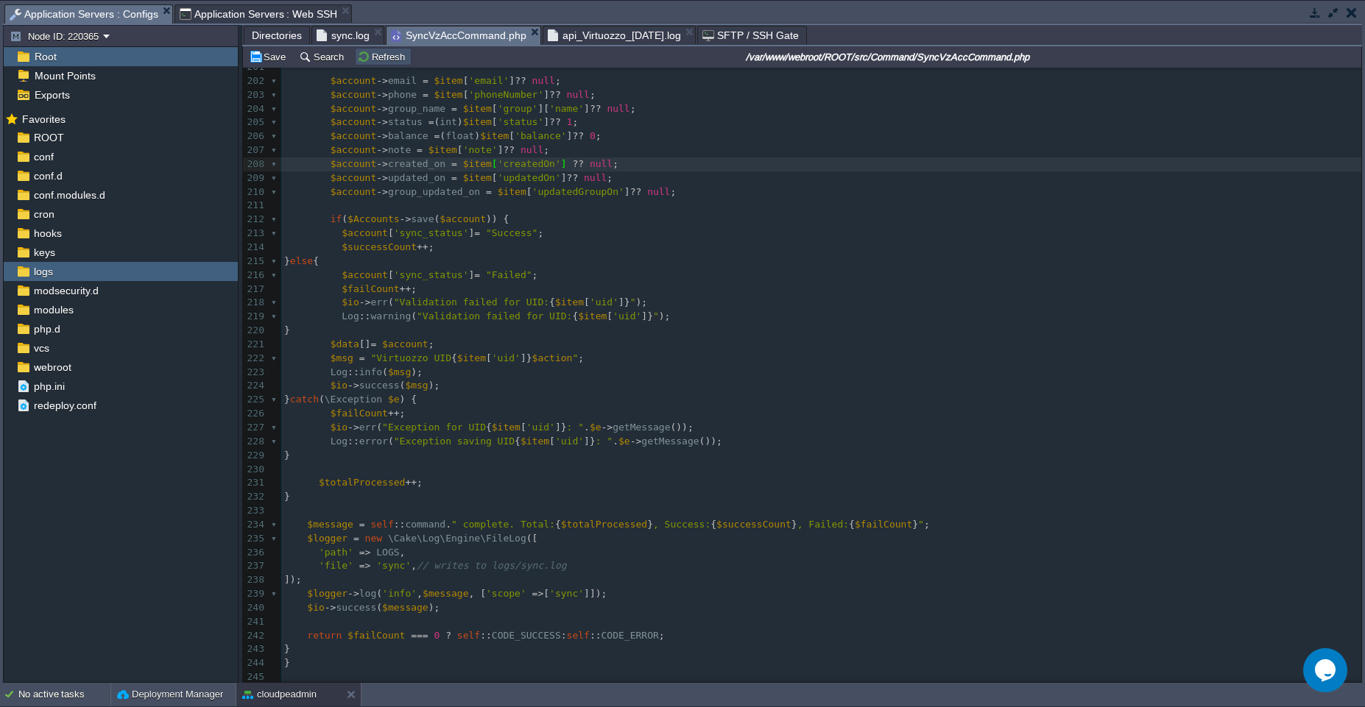
click at [387, 55] on button "Refresh" at bounding box center [383, 56] width 52 height 13
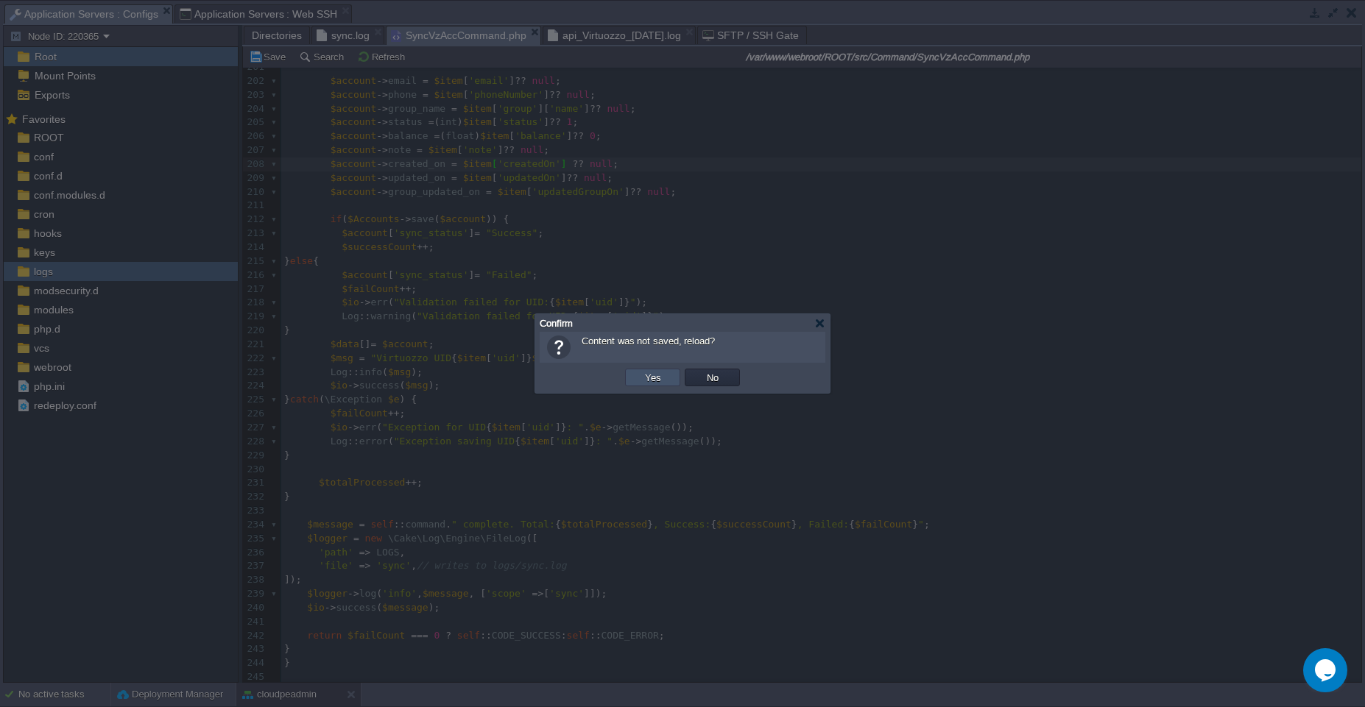
click at [663, 381] on button "Yes" at bounding box center [652, 377] width 25 height 13
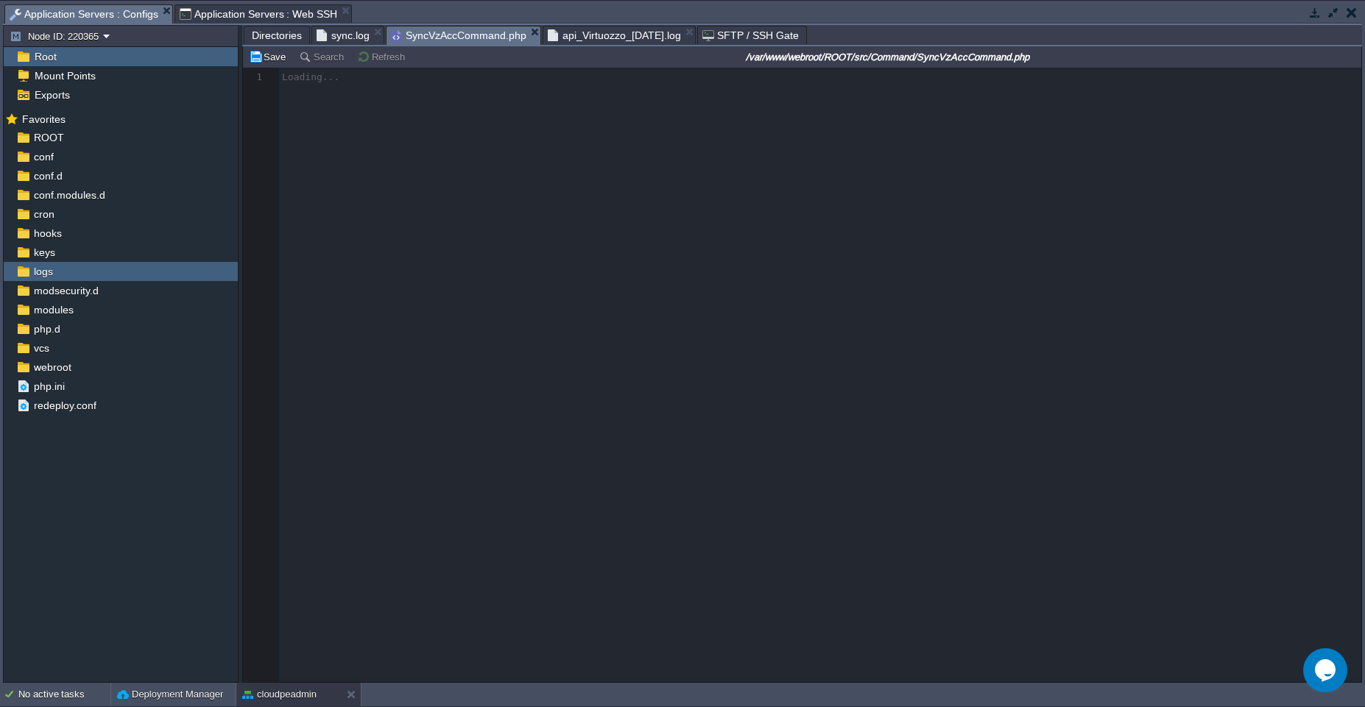
scroll to position [0, 0]
click at [657, 39] on span "api_Virtuozzo_[DATE].log" at bounding box center [614, 35] width 133 height 18
click at [599, 37] on span "api_Virtuozzo_[DATE].log" at bounding box center [614, 35] width 133 height 18
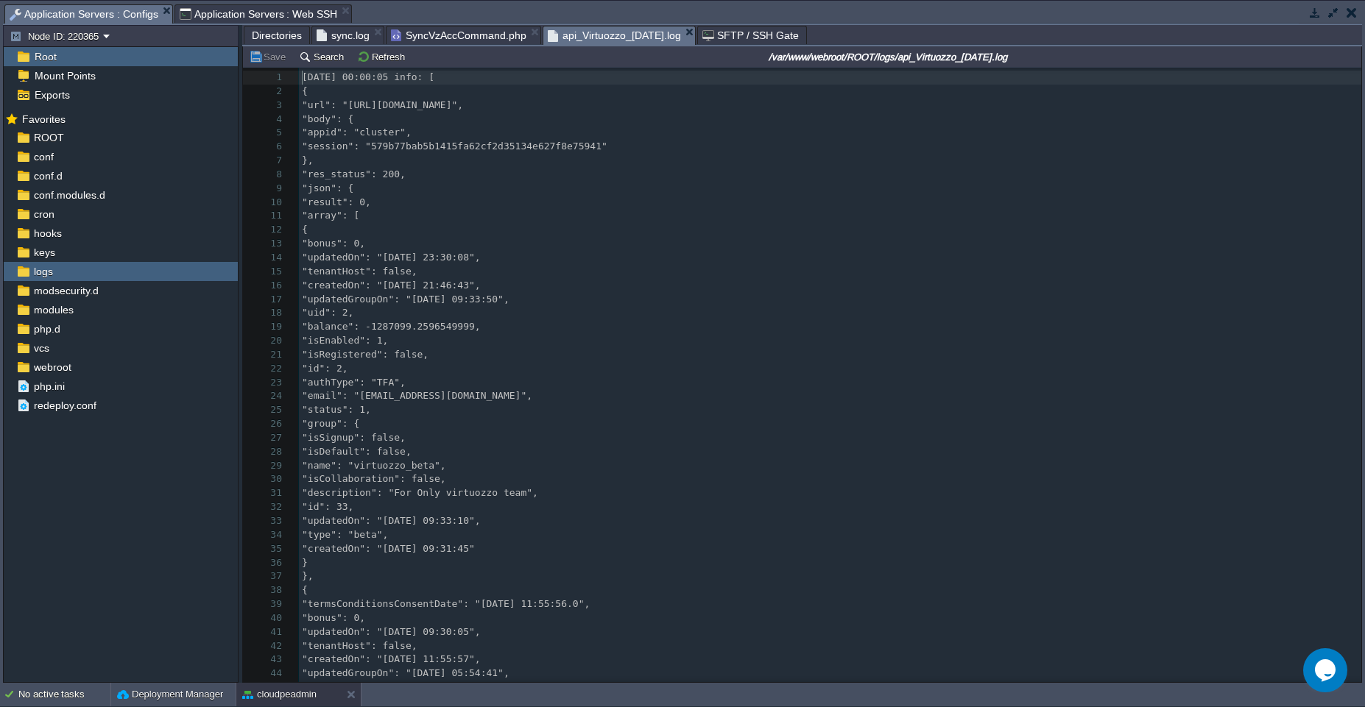
scroll to position [5, 0]
click at [426, 36] on span "SyncVzAccCommand.php" at bounding box center [458, 35] width 135 height 18
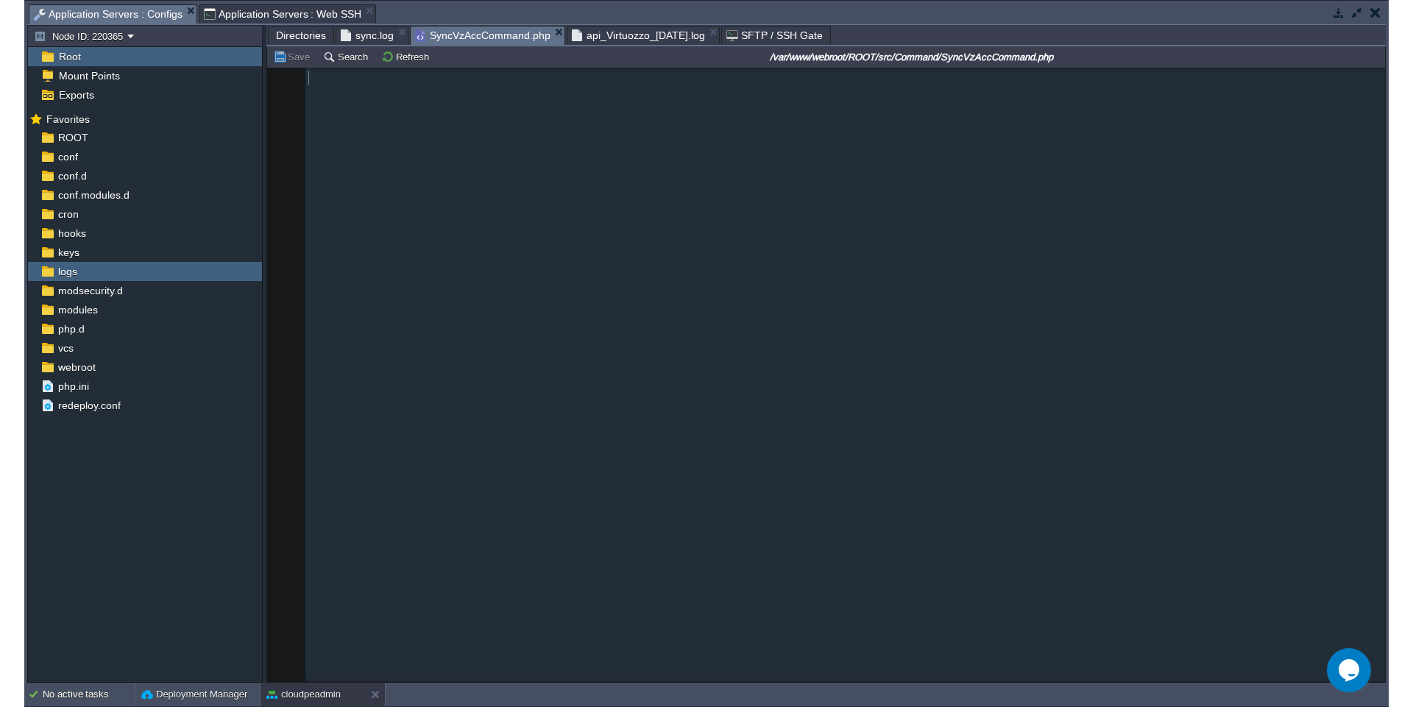
scroll to position [1223, 0]
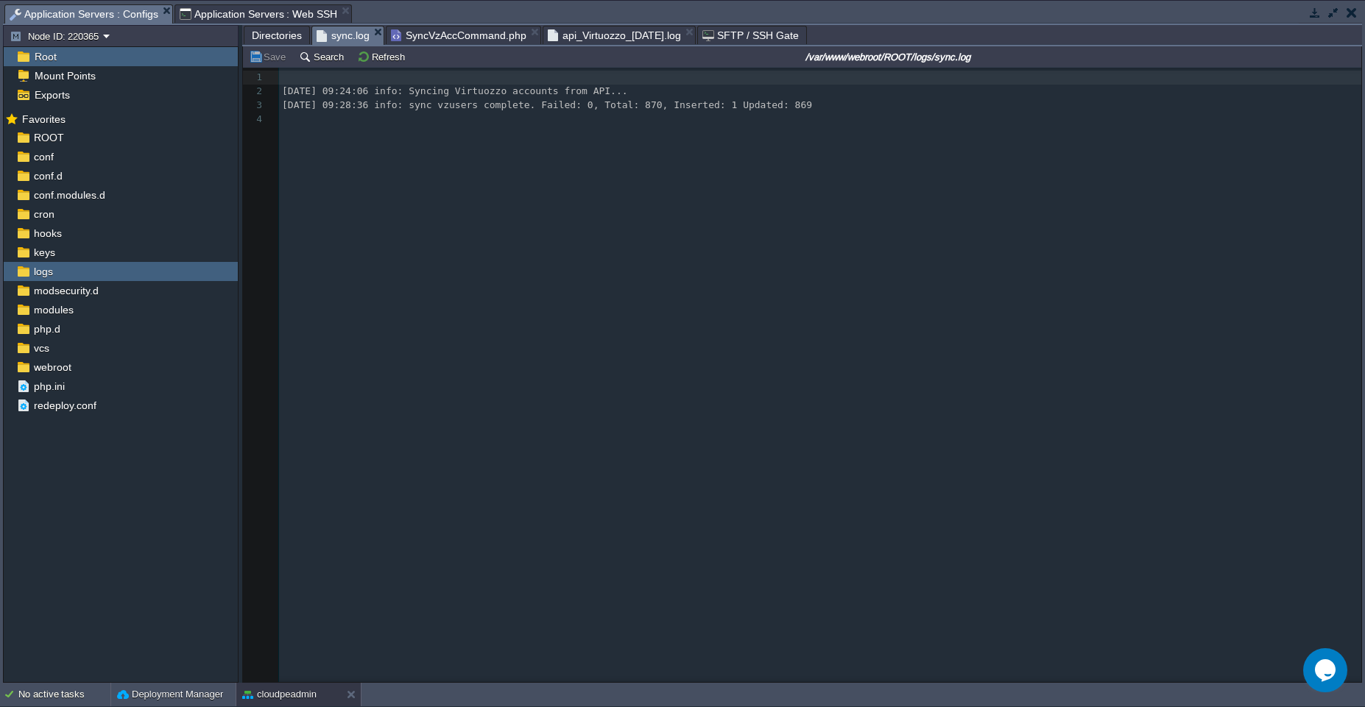
click at [341, 41] on span "sync.log" at bounding box center [342, 35] width 53 height 18
